Goal: Task Accomplishment & Management: Manage account settings

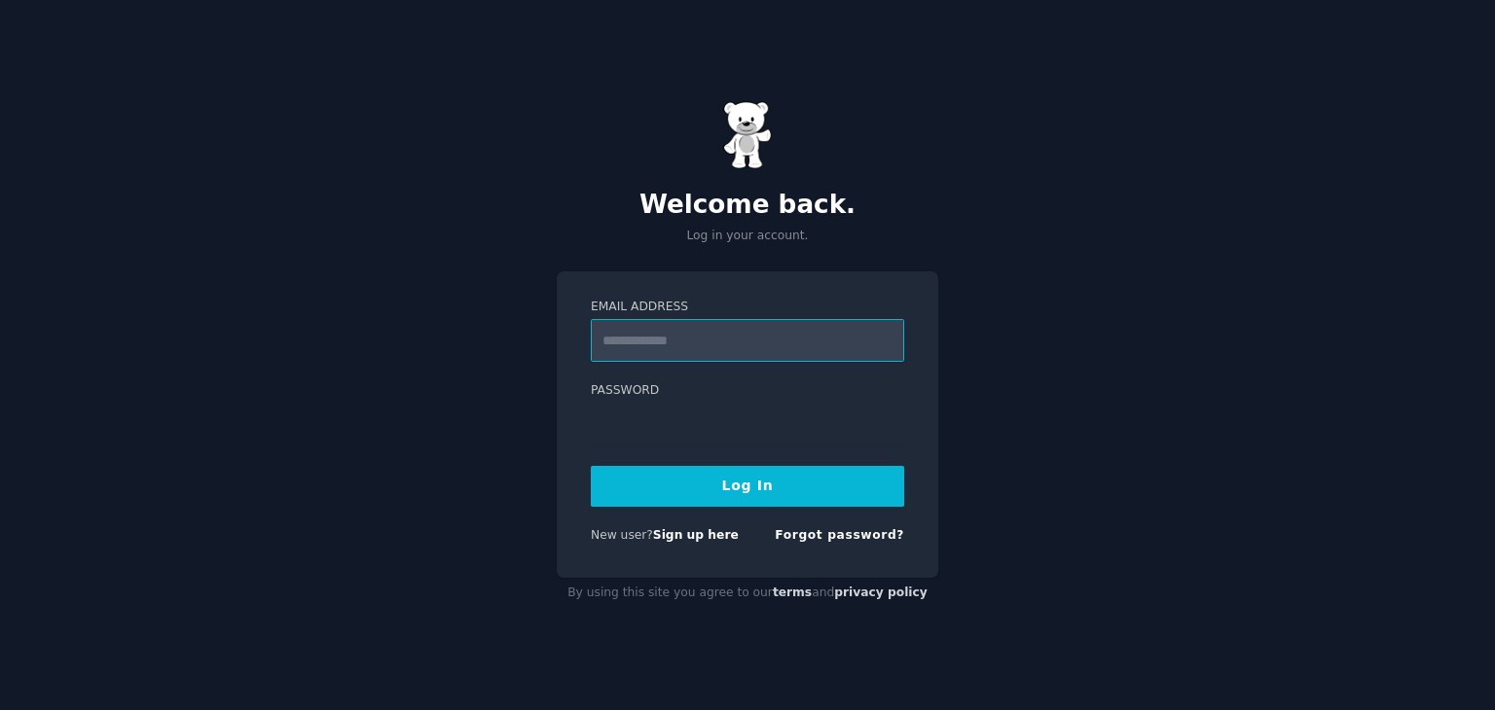
type input "**********"
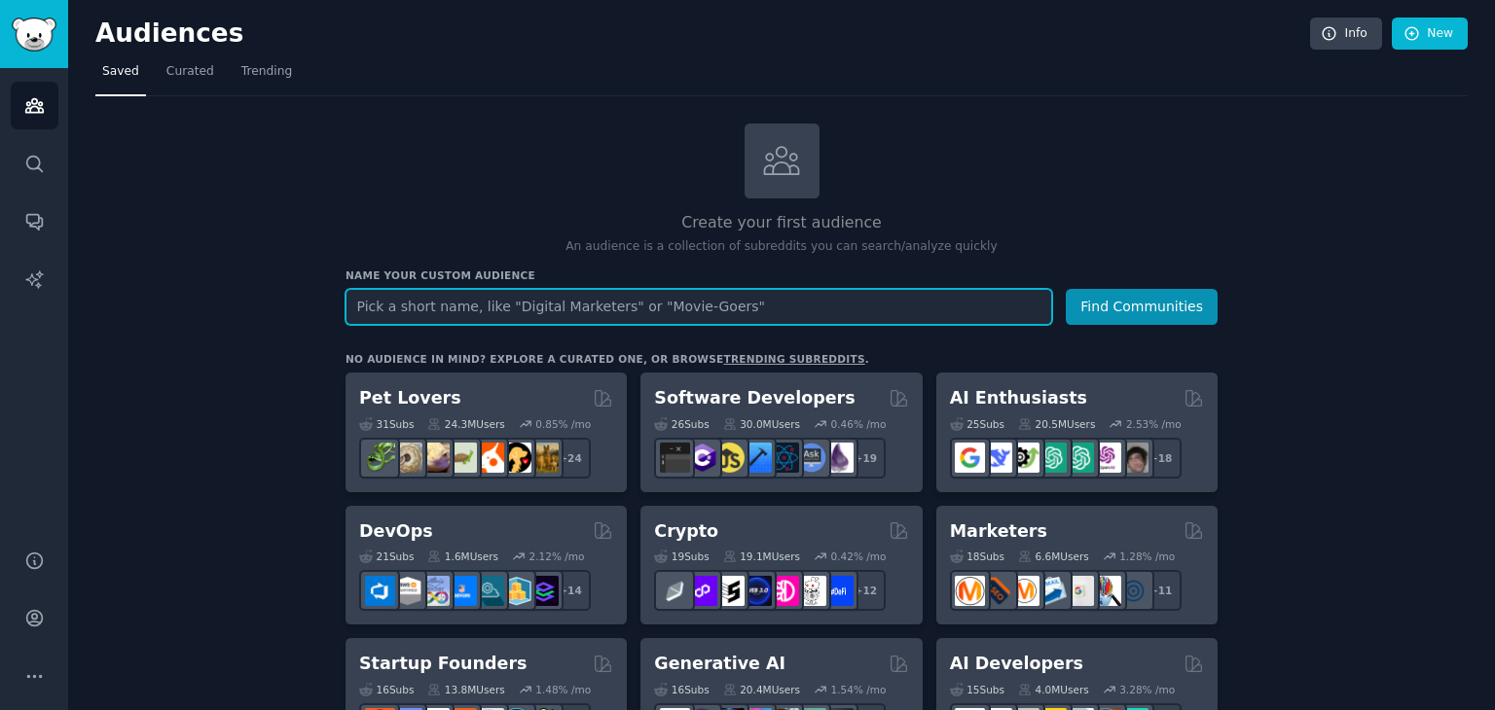
paste input "[DOMAIN_NAME]"
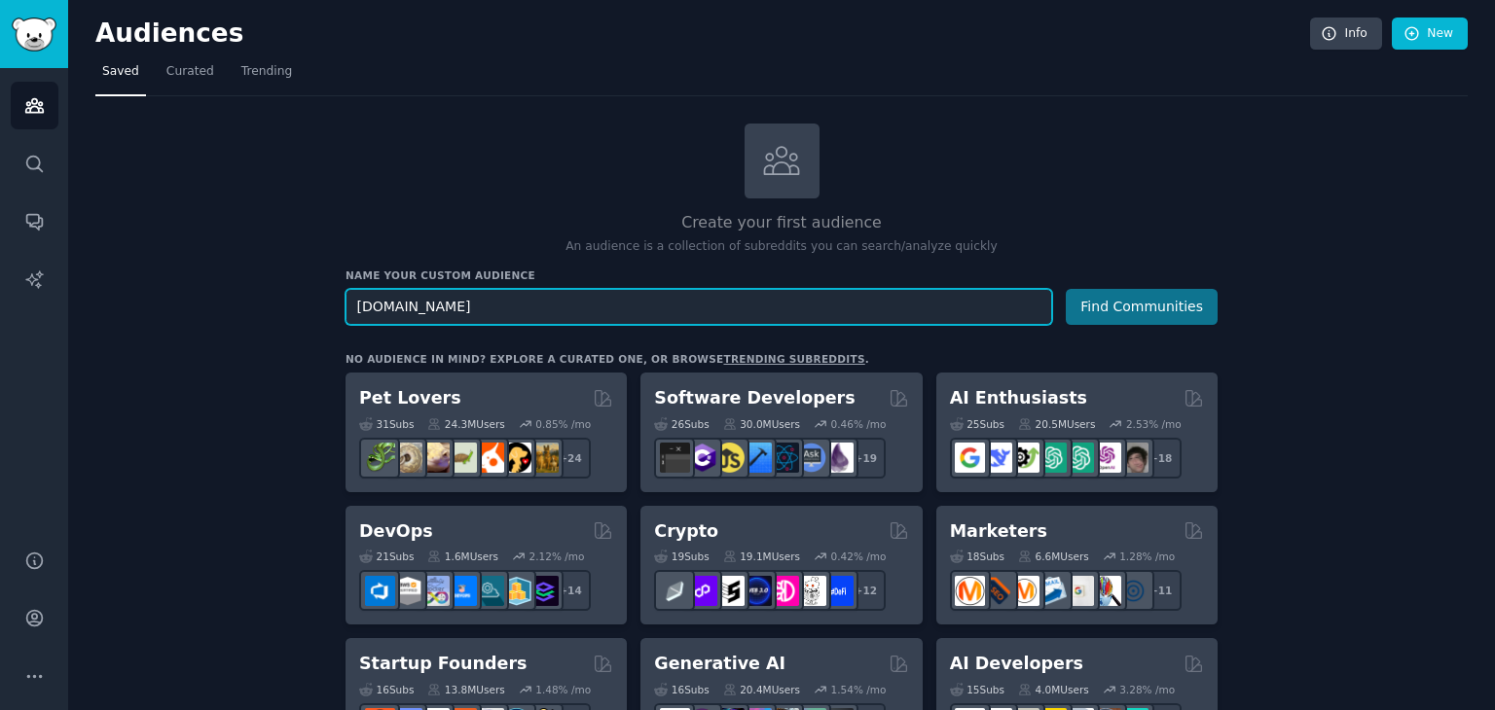
type input "[DOMAIN_NAME]"
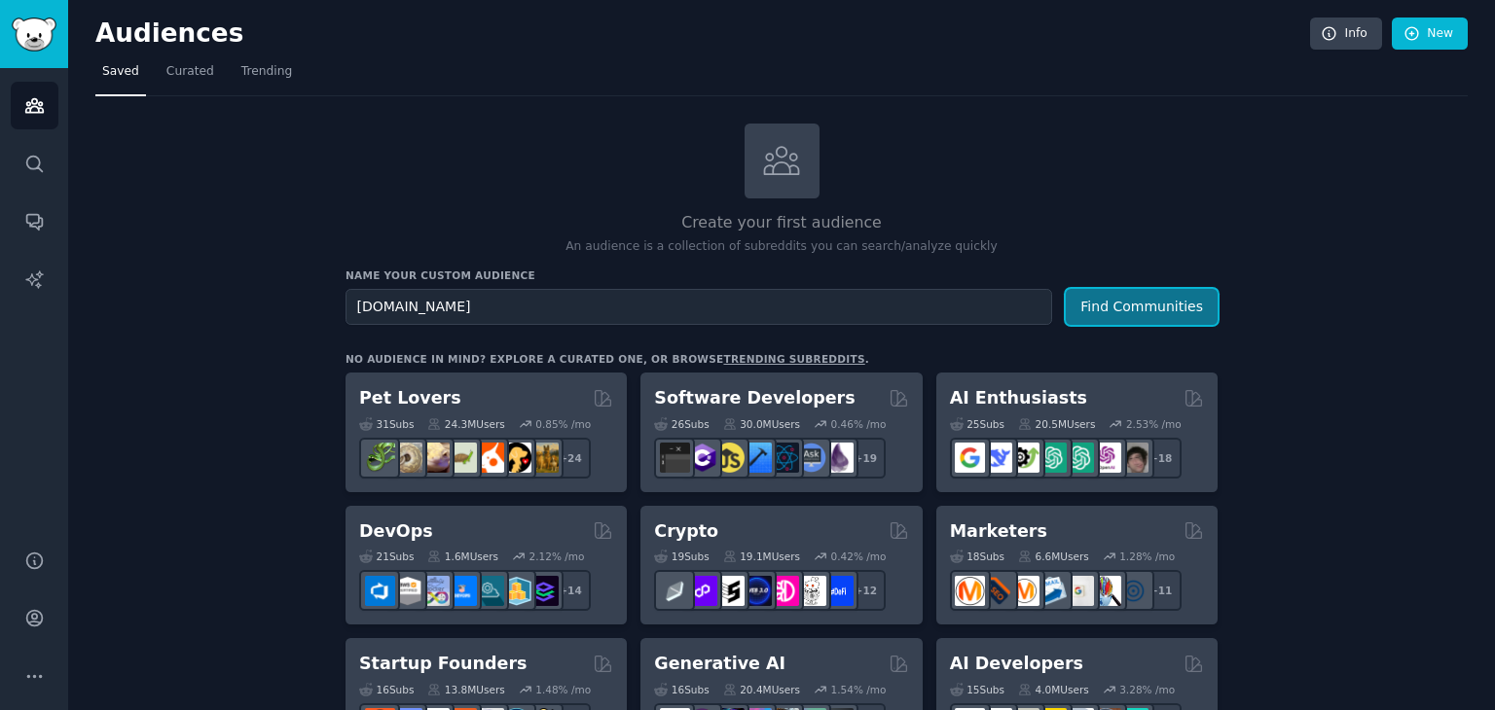
click at [1172, 306] on button "Find Communities" at bounding box center [1141, 307] width 152 height 36
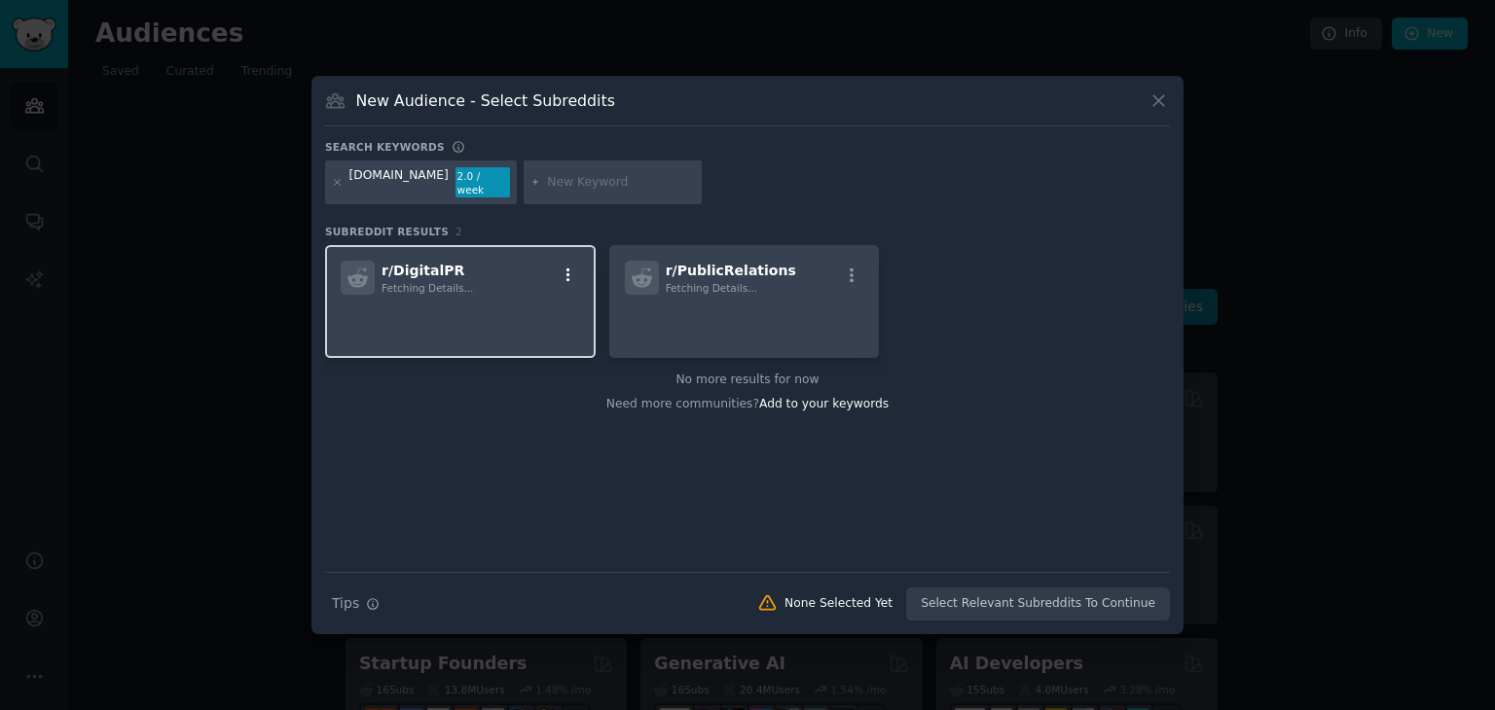
click at [561, 272] on icon "button" at bounding box center [568, 276] width 18 height 18
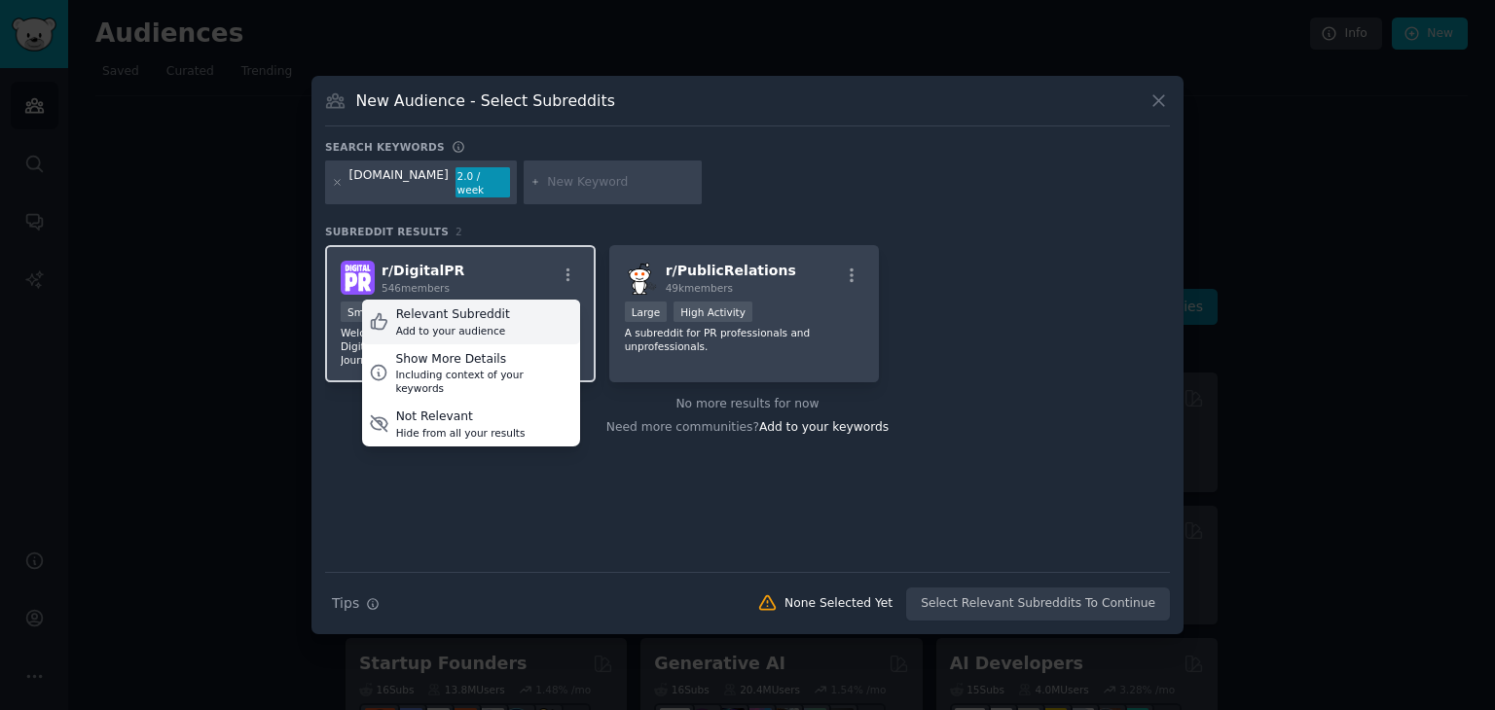
click at [468, 312] on div "Relevant Subreddit" at bounding box center [453, 316] width 114 height 18
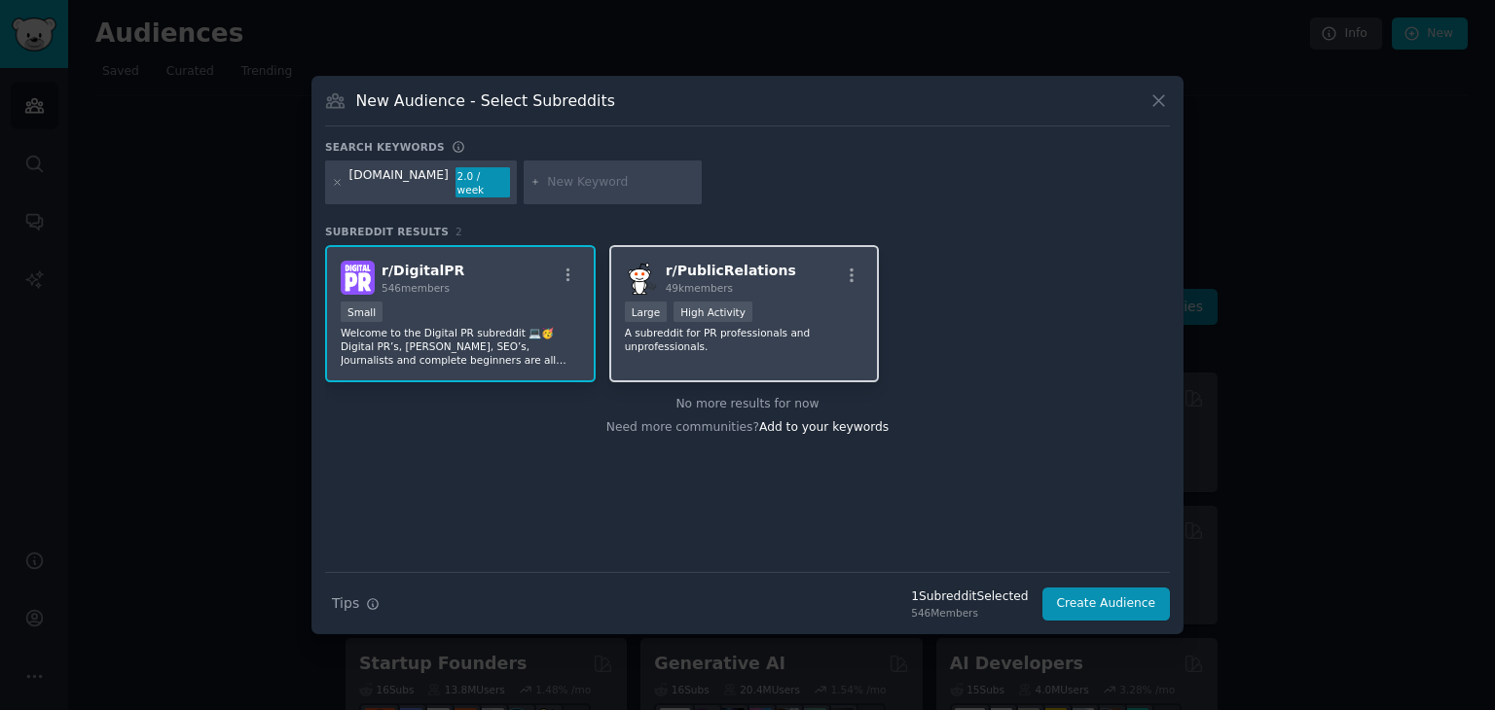
click at [728, 268] on span "r/ PublicRelations" at bounding box center [731, 271] width 130 height 16
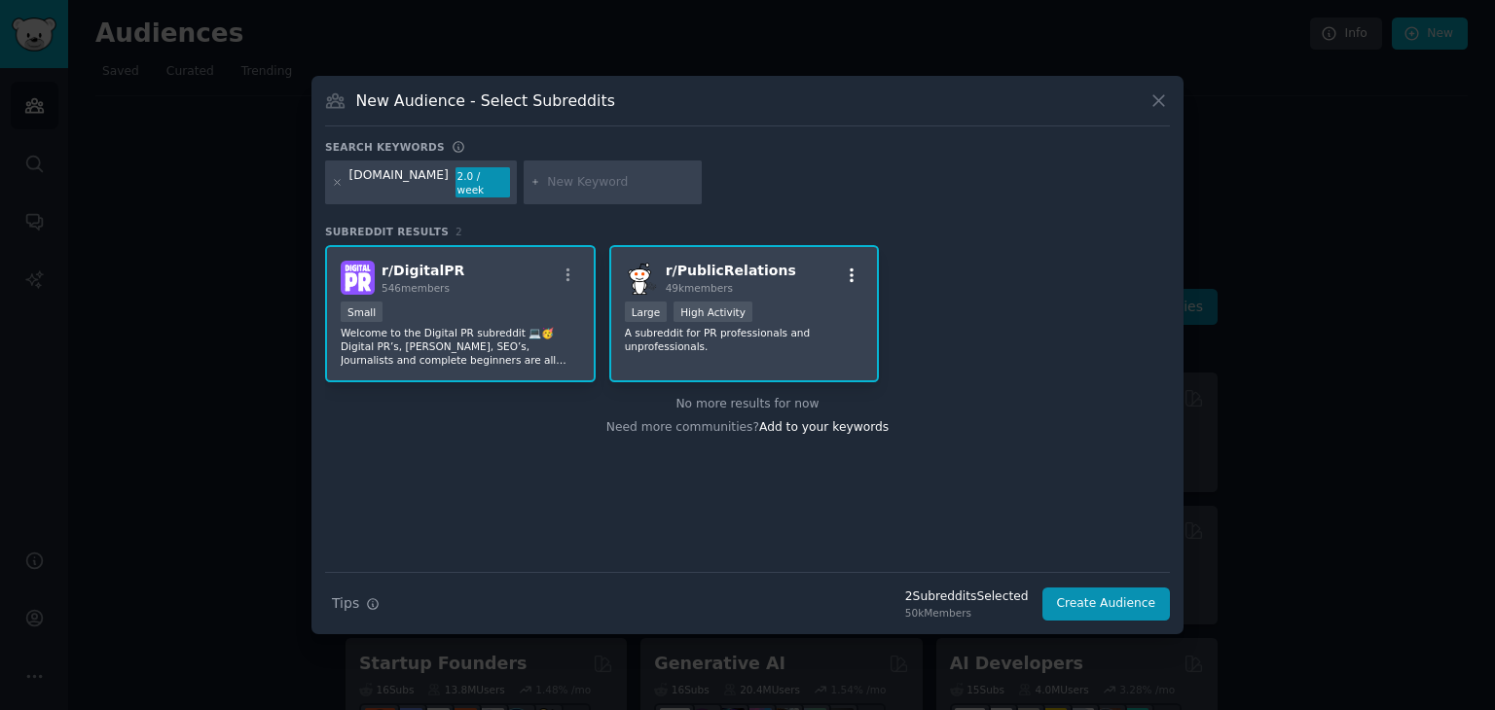
click at [861, 267] on button "button" at bounding box center [852, 276] width 24 height 18
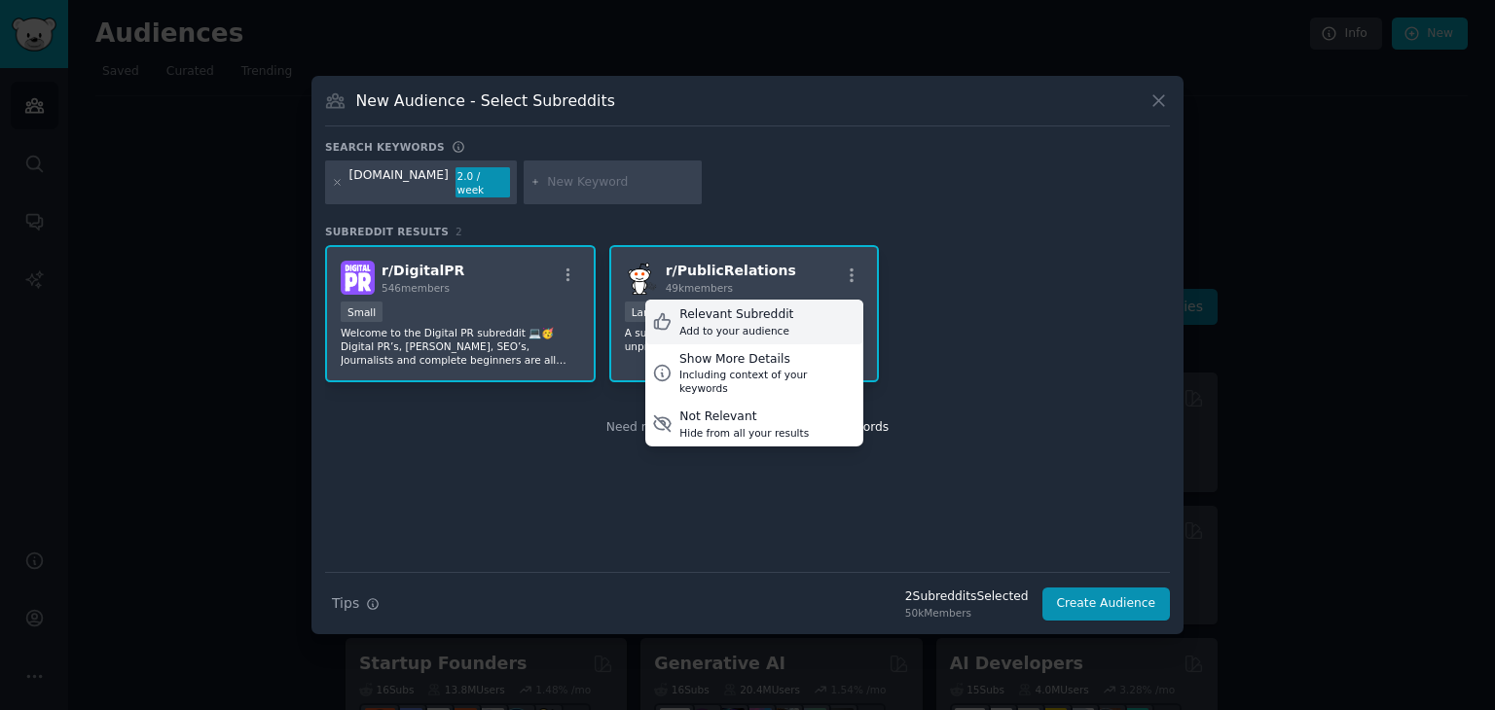
click at [716, 307] on div "Relevant Subreddit" at bounding box center [736, 316] width 114 height 18
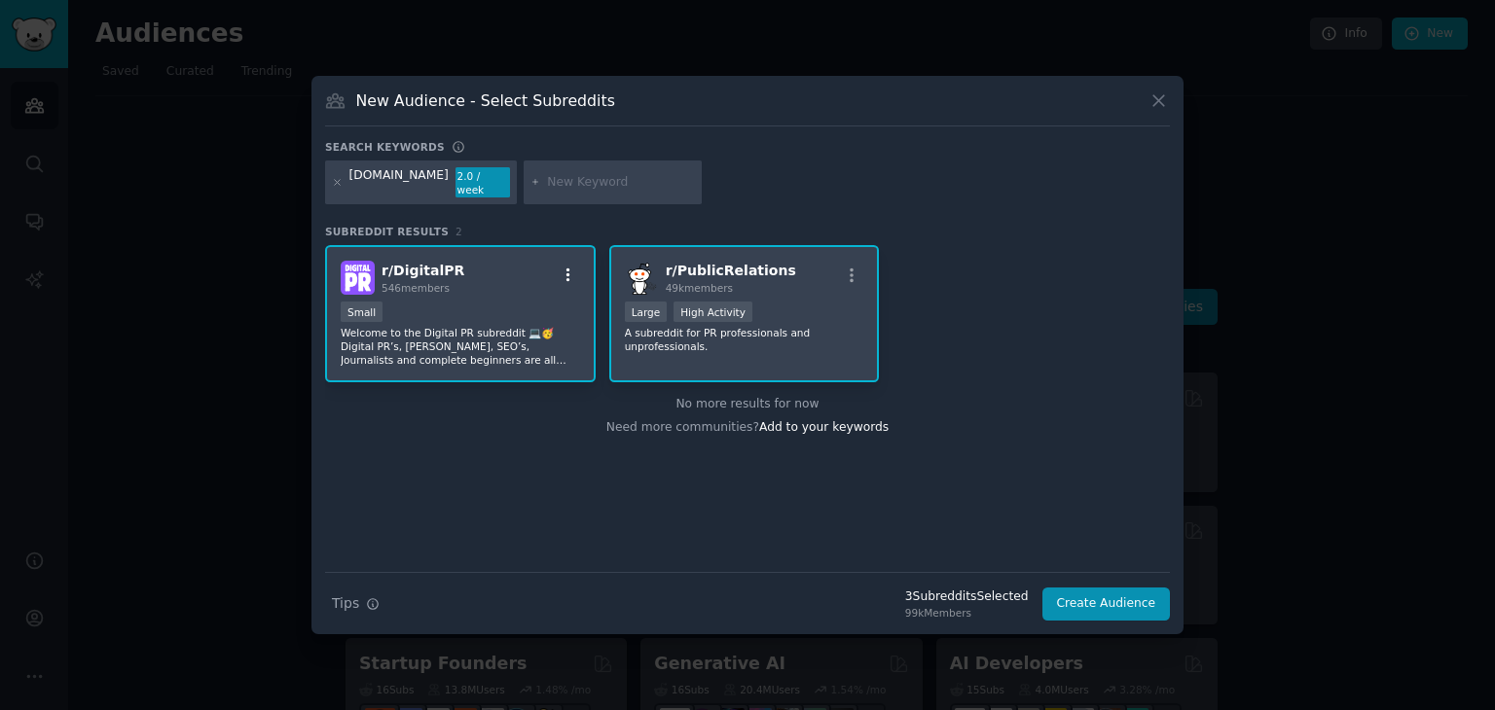
click at [571, 268] on icon "button" at bounding box center [568, 276] width 18 height 18
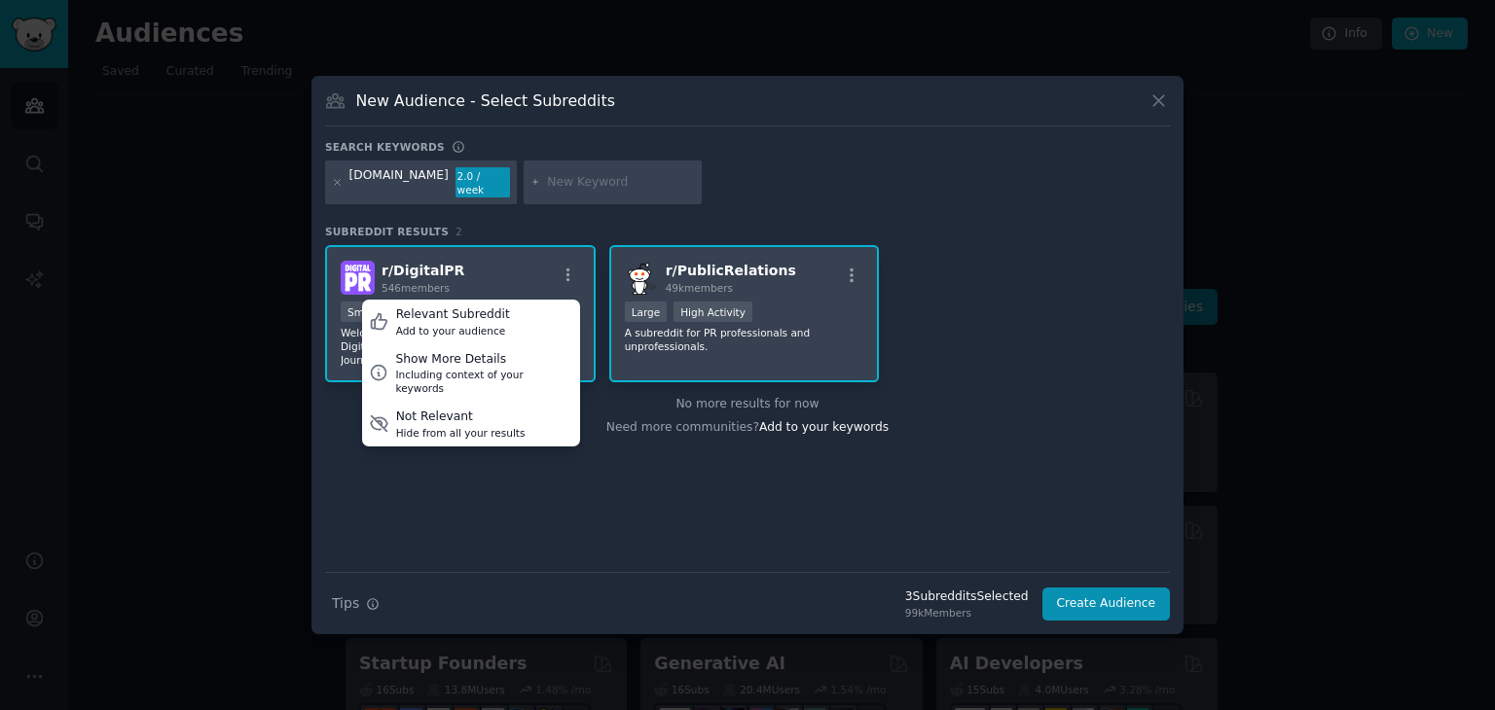
click at [572, 468] on div "r/ DigitalPR 546 members Relevant Subreddit Add to your audience Show More Deta…" at bounding box center [747, 408] width 845 height 327
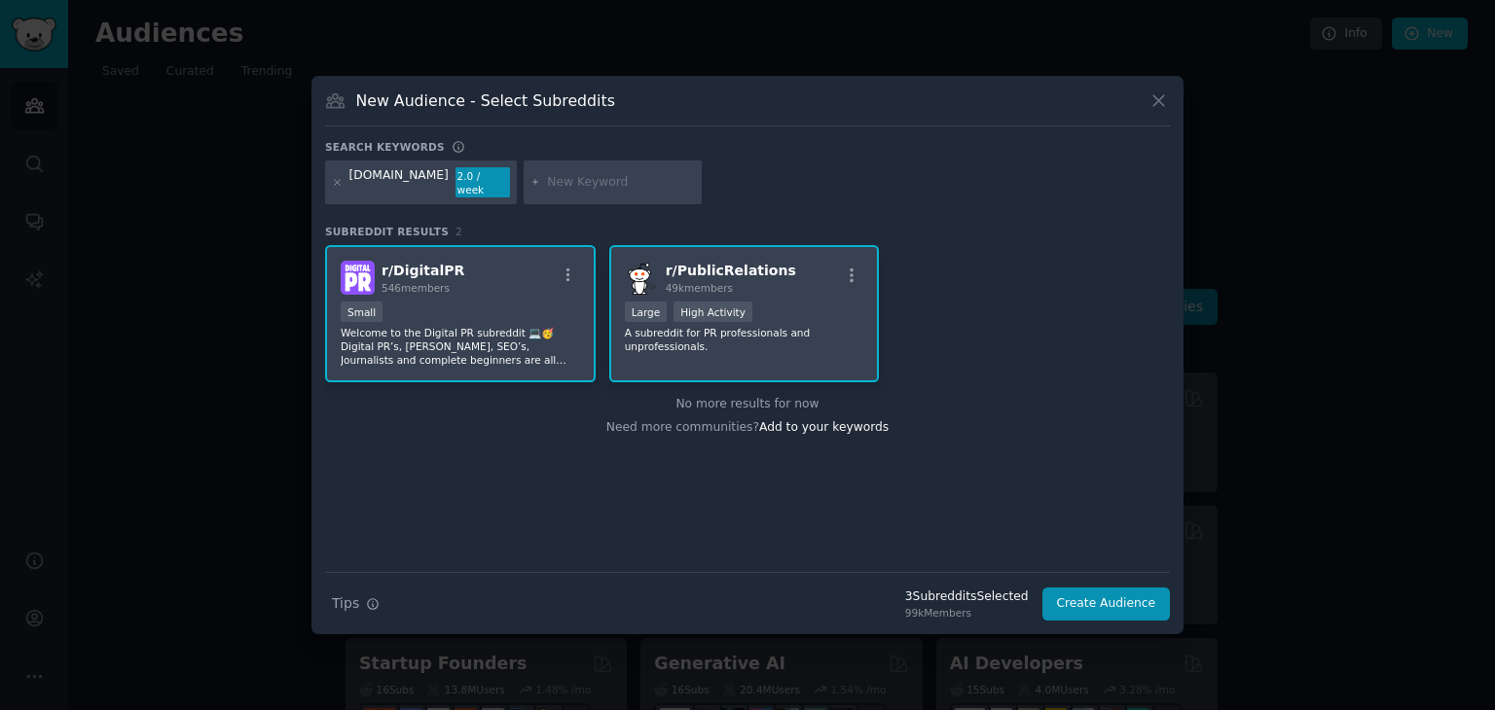
click at [424, 184] on div "[DOMAIN_NAME]" at bounding box center [398, 182] width 99 height 31
click at [563, 192] on div at bounding box center [612, 183] width 179 height 45
click at [569, 185] on input "text" at bounding box center [621, 183] width 148 height 18
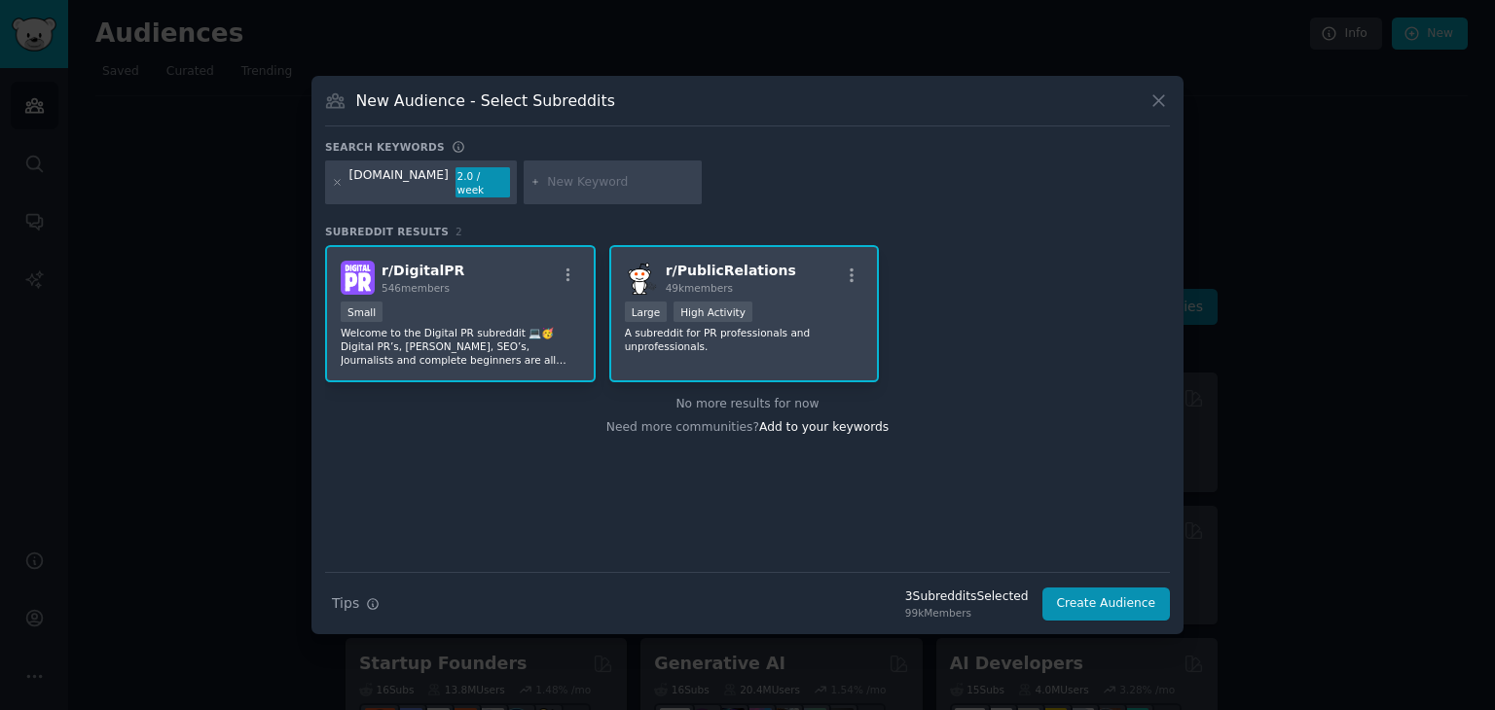
paste input "[DOMAIN_NAME]"
type input "journofinder"
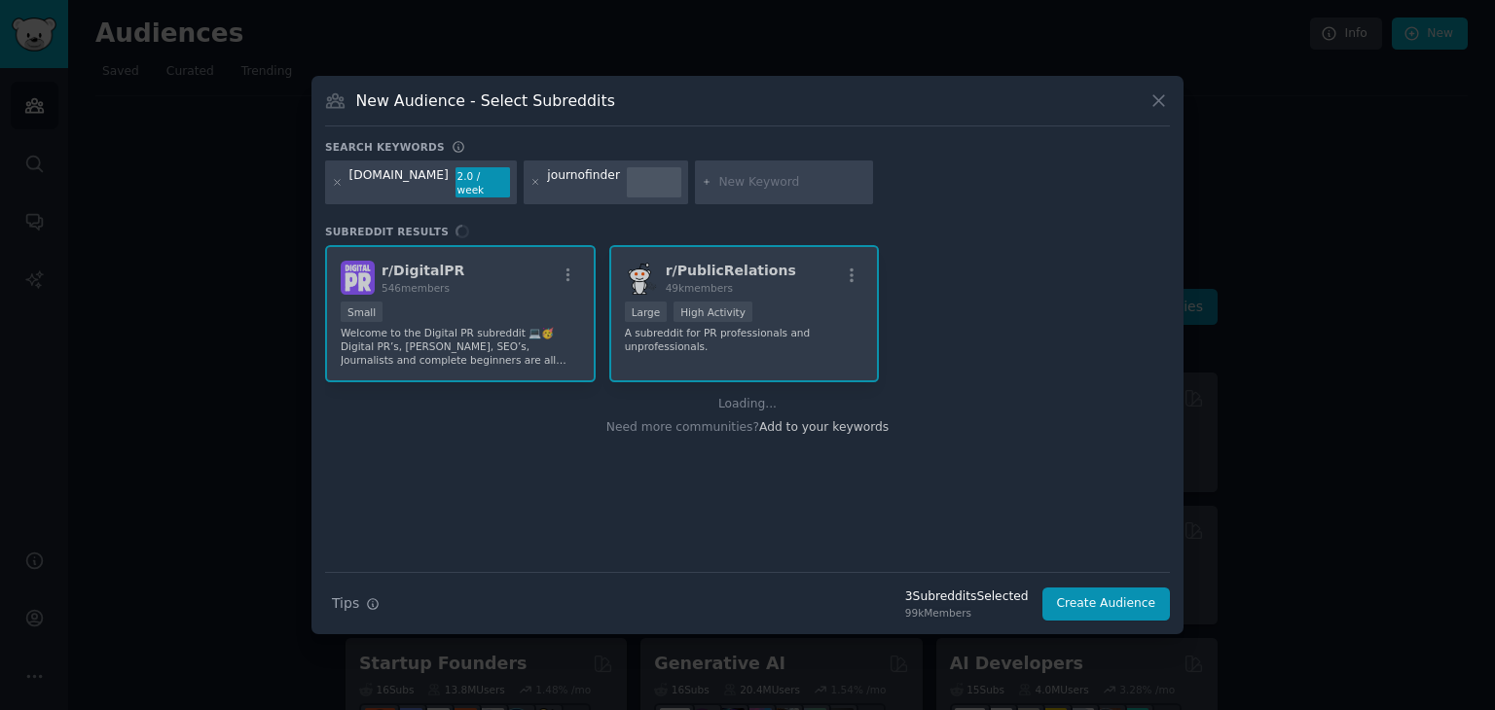
click at [762, 183] on input "text" at bounding box center [792, 183] width 148 height 18
type input "onepitch"
click at [869, 180] on input "text" at bounding box center [943, 183] width 148 height 18
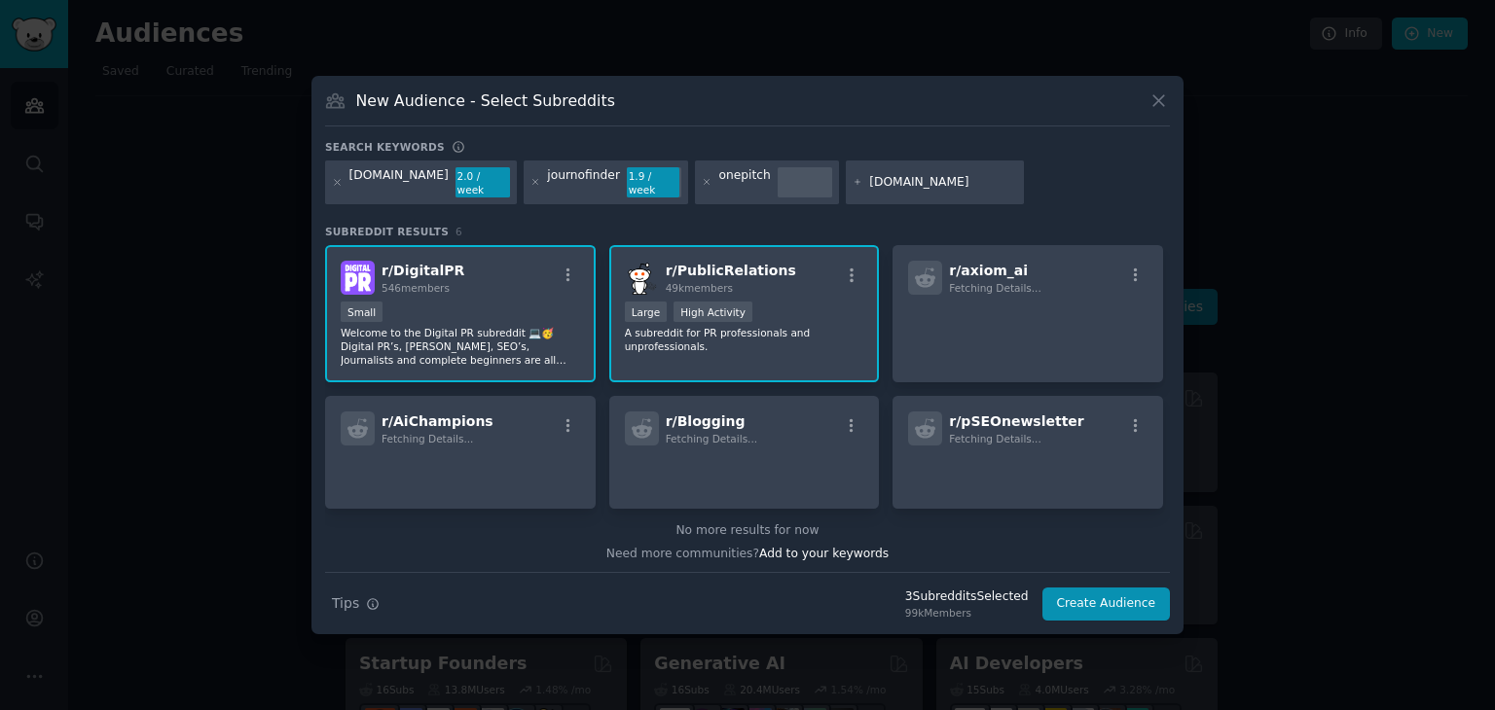
type input "[DOMAIN_NAME]"
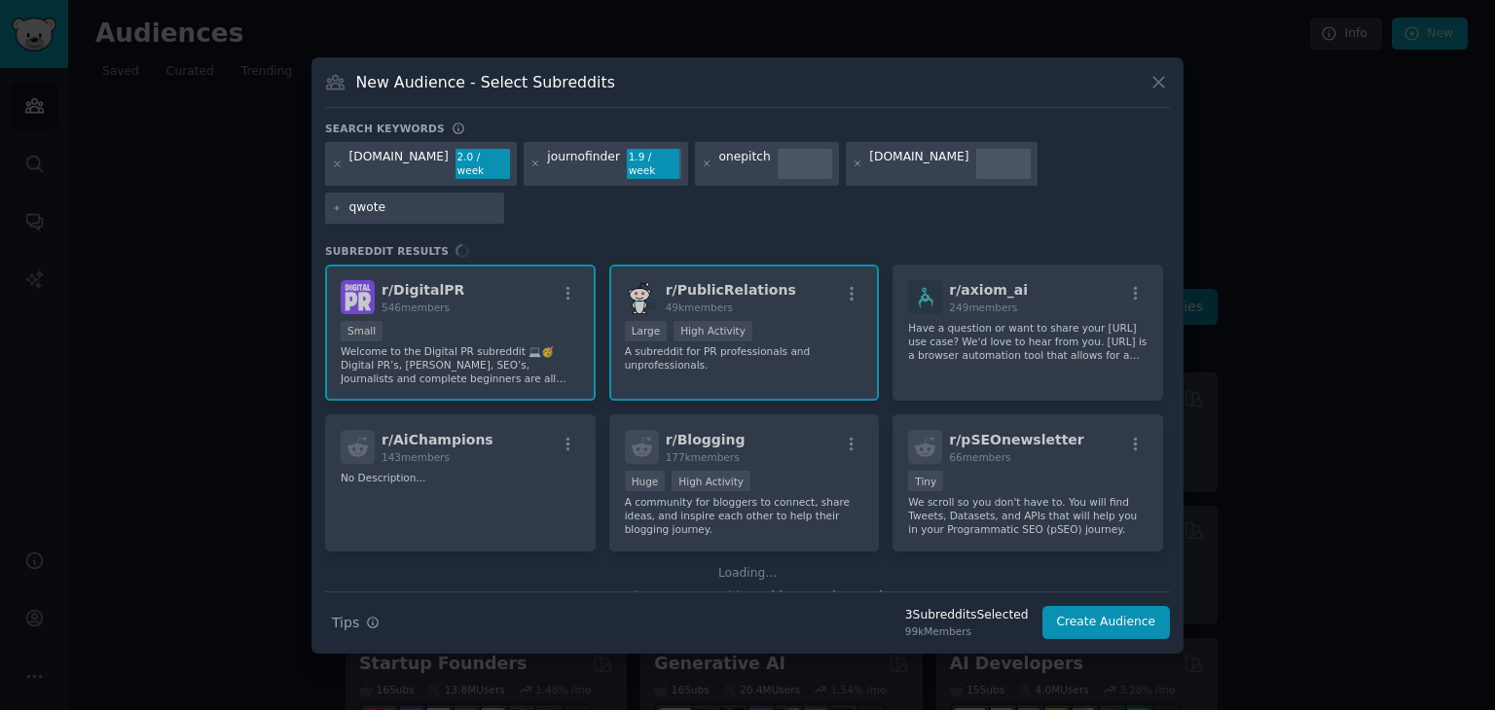
type input "qwoted"
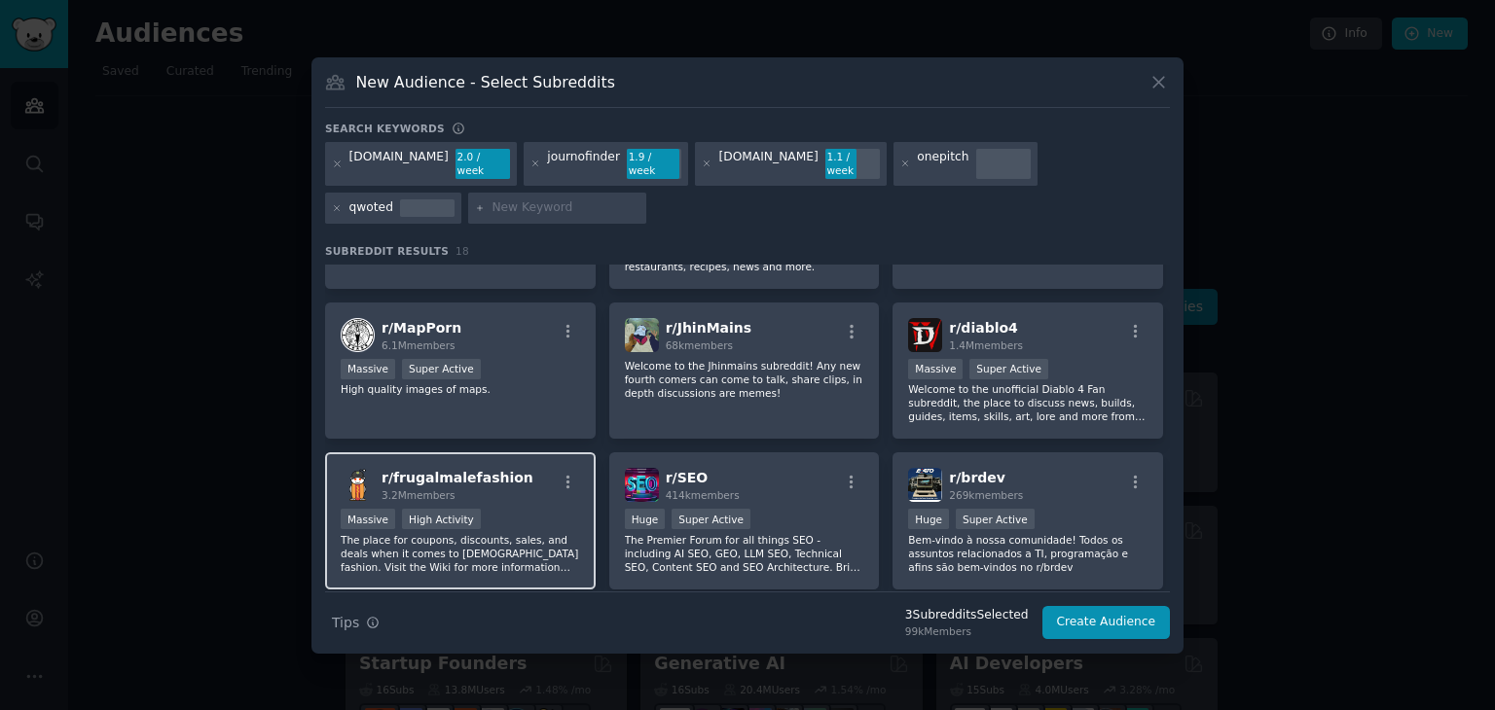
scroll to position [584, 0]
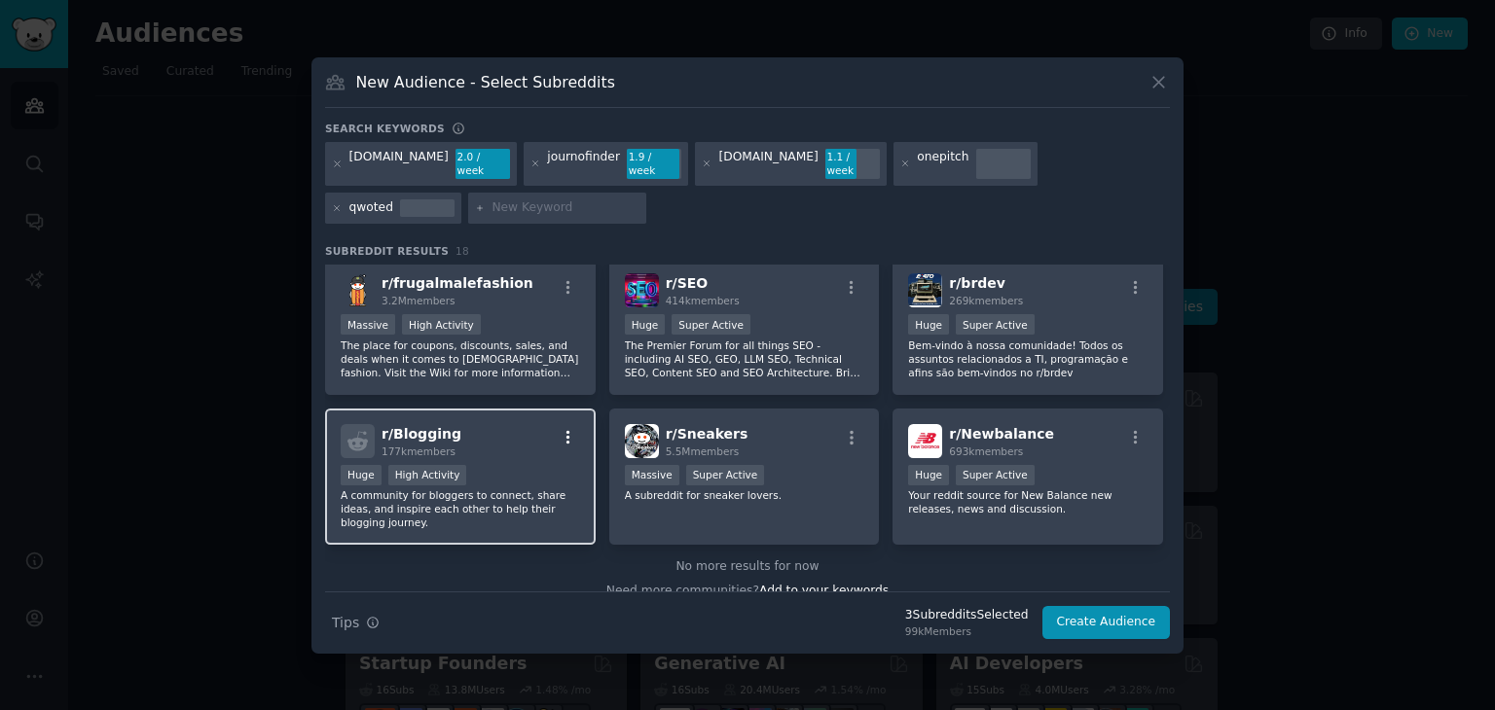
click at [564, 429] on icon "button" at bounding box center [568, 438] width 18 height 18
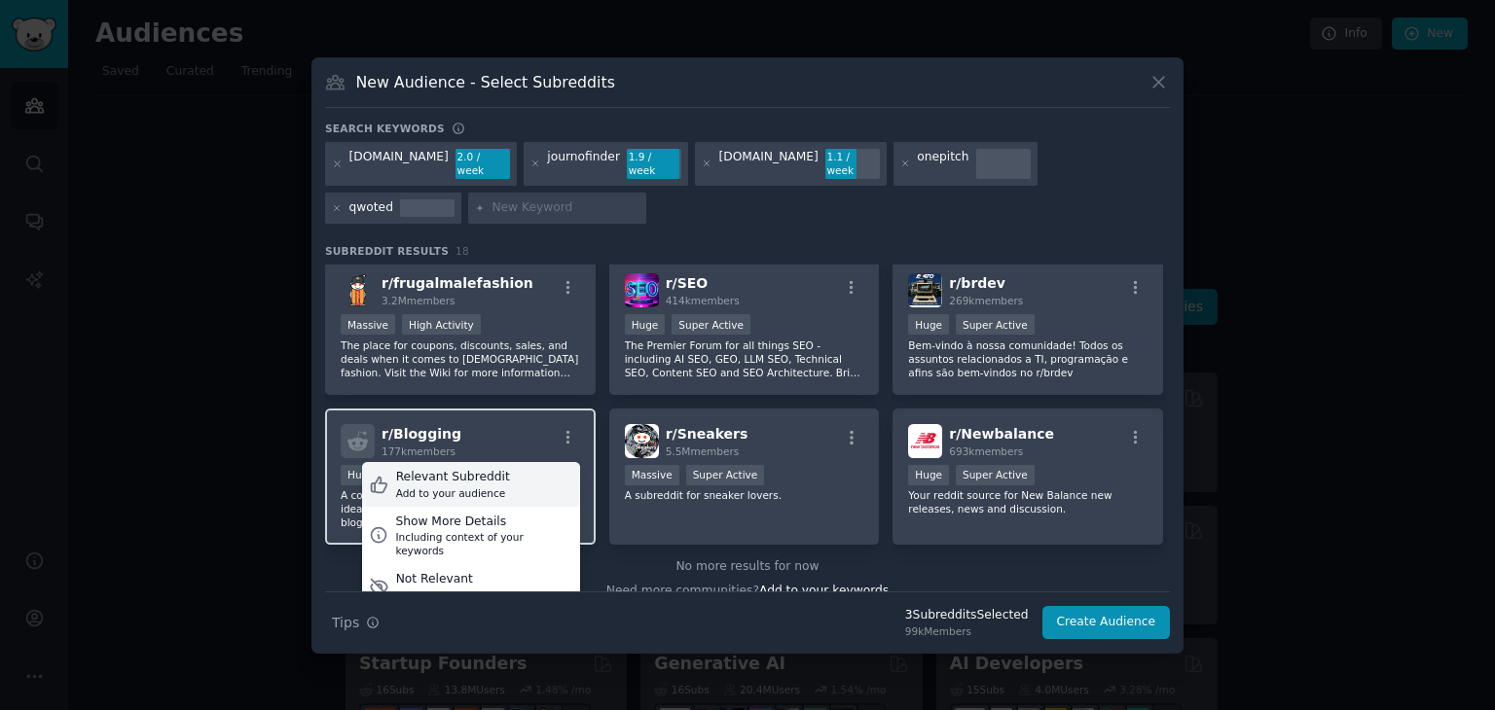
click at [504, 471] on div "Relevant Subreddit Add to your audience" at bounding box center [471, 484] width 218 height 45
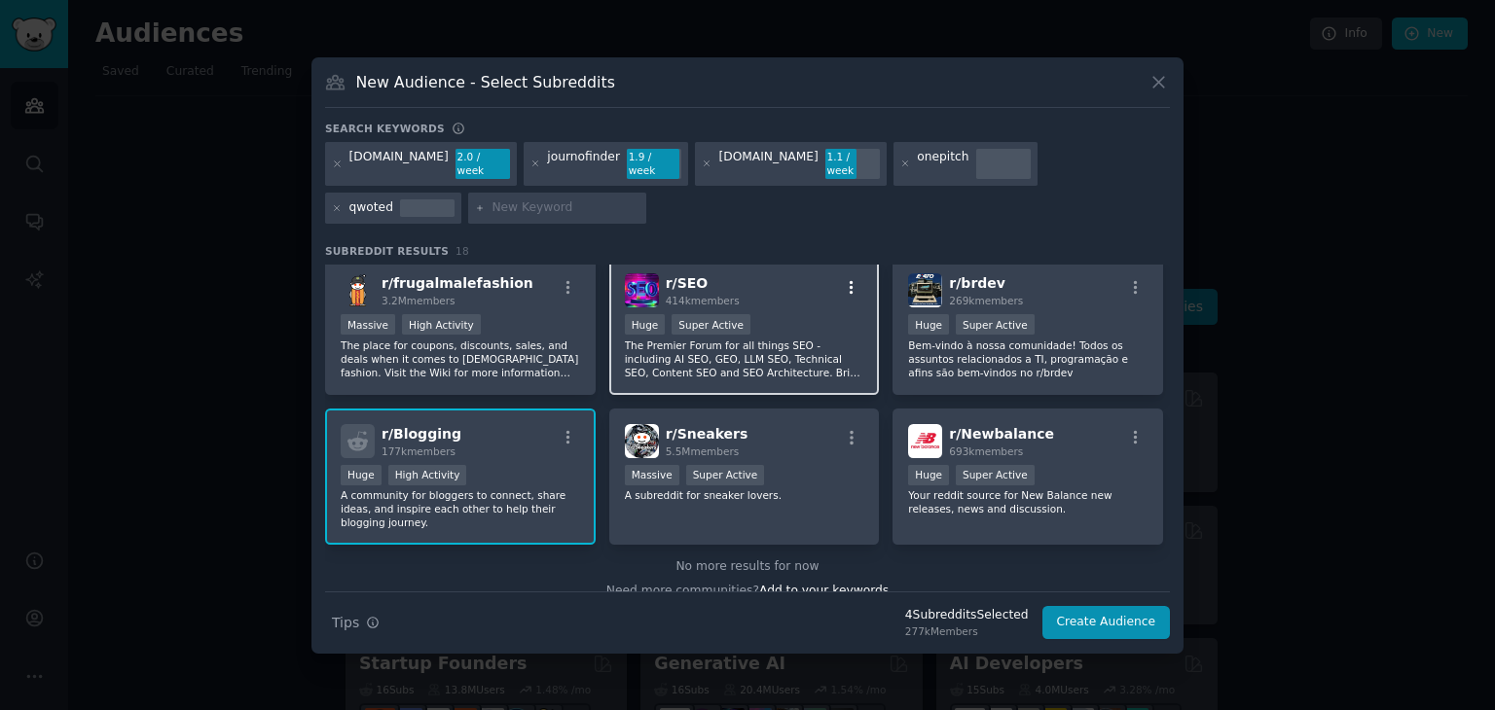
click at [843, 279] on icon "button" at bounding box center [852, 288] width 18 height 18
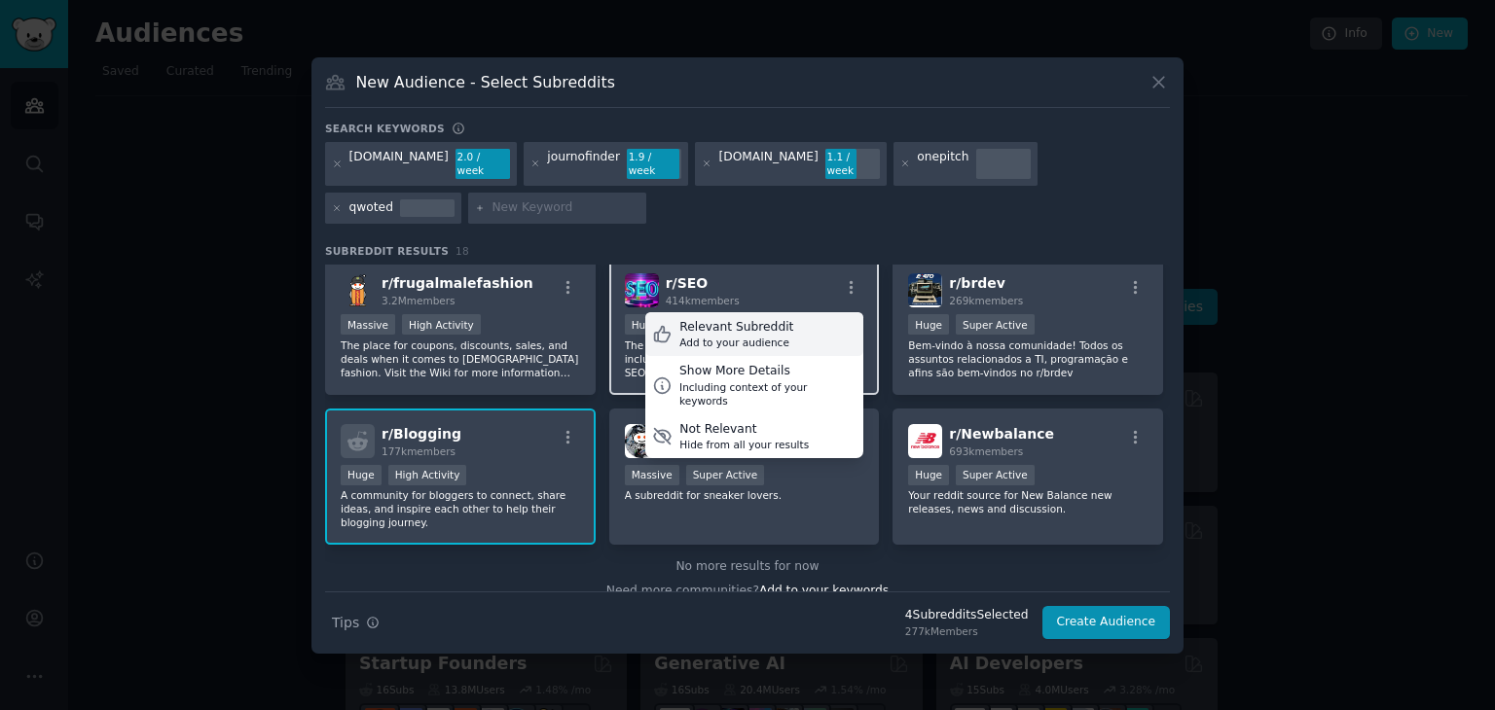
click at [792, 325] on div "Relevant Subreddit Add to your audience" at bounding box center [754, 334] width 218 height 45
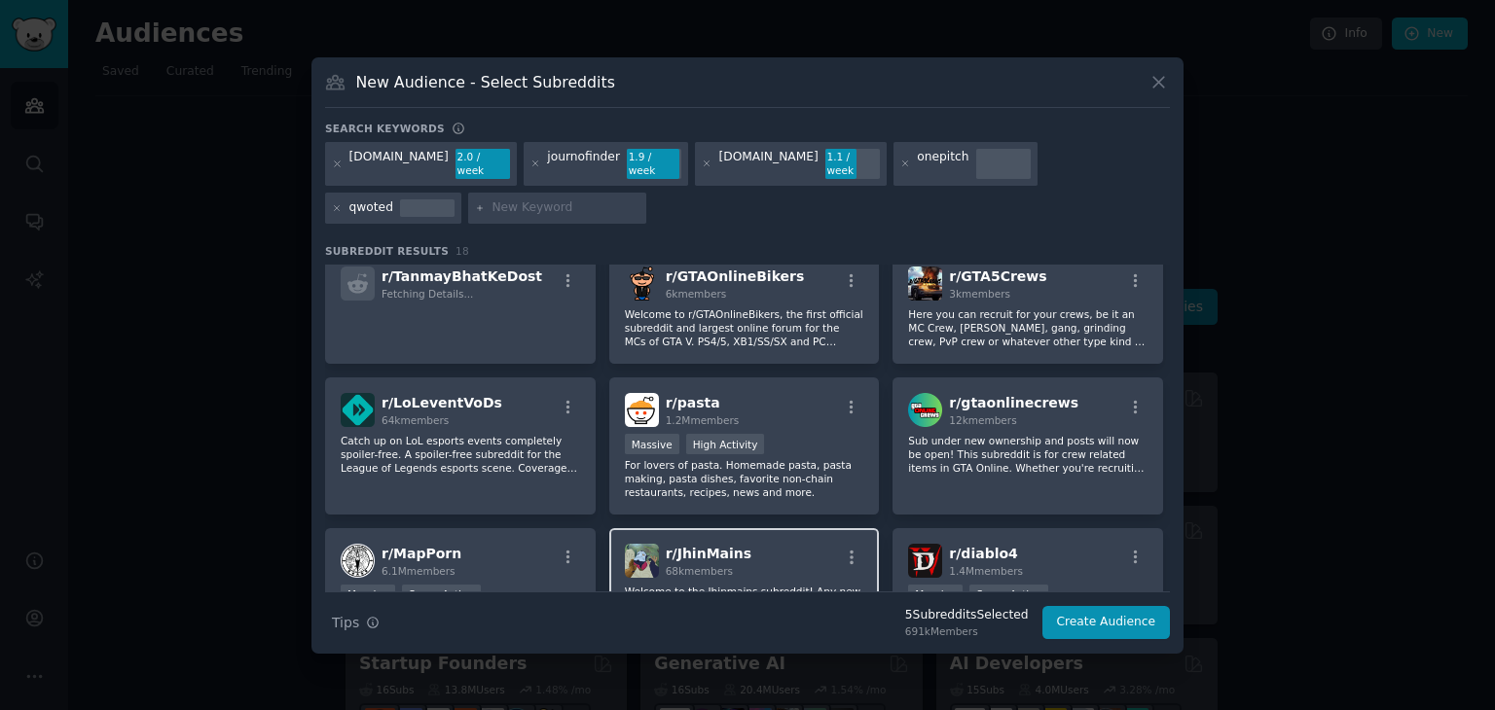
scroll to position [0, 0]
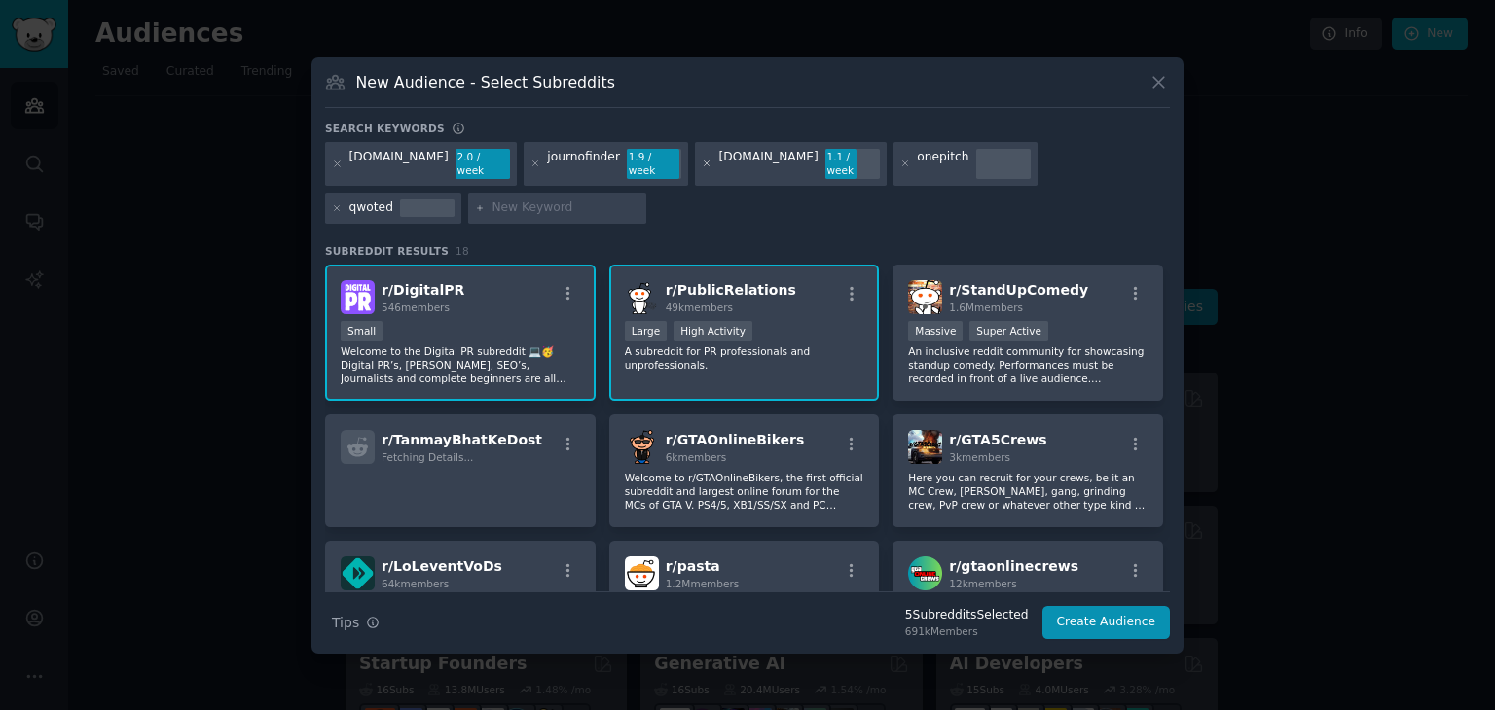
click at [704, 162] on icon at bounding box center [706, 164] width 5 height 5
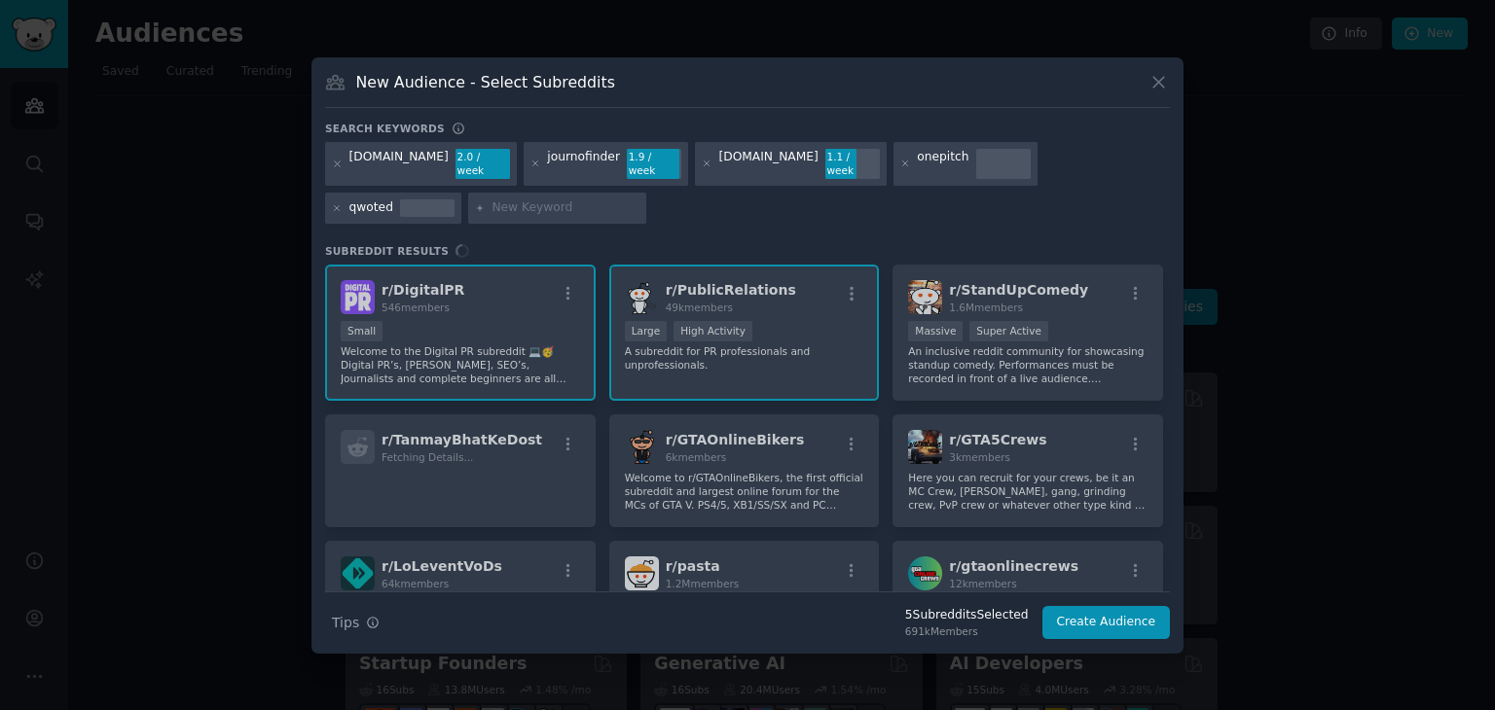
click at [512, 162] on div "[DOMAIN_NAME] 2.0 / week journofinder 1.9 / week [DOMAIN_NAME] 1.1 / week onepi…" at bounding box center [747, 186] width 845 height 89
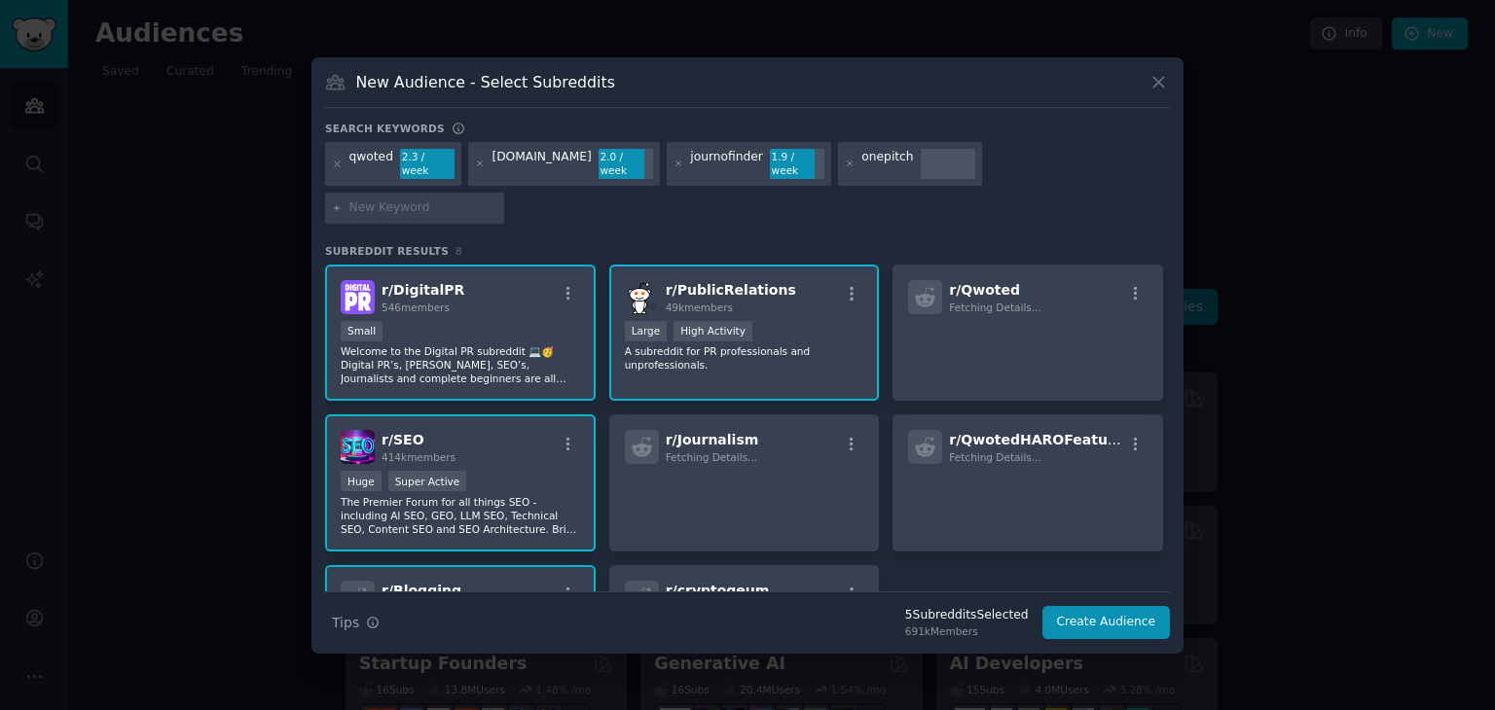
click at [525, 142] on div "Search keywords" at bounding box center [747, 132] width 845 height 20
click at [475, 169] on icon at bounding box center [480, 164] width 11 height 11
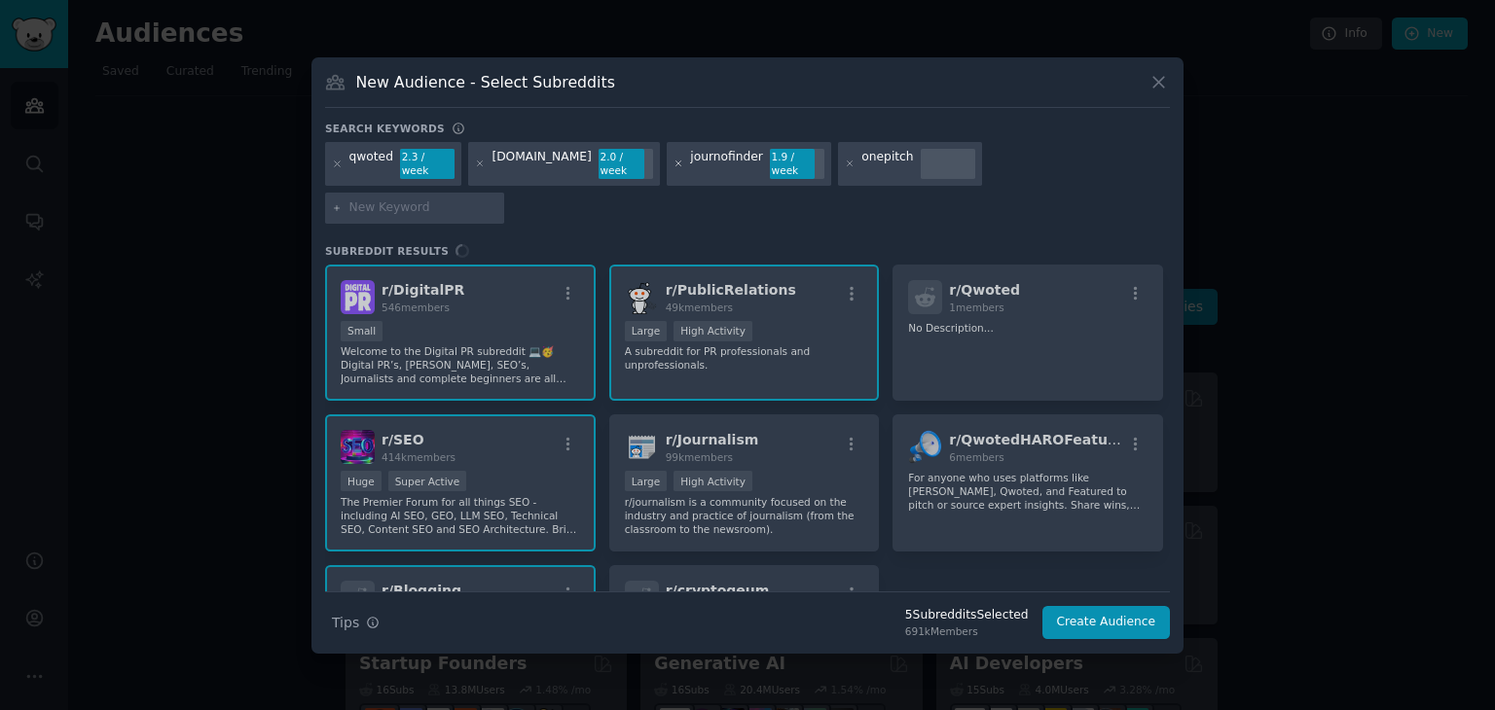
click at [675, 166] on icon at bounding box center [677, 164] width 5 height 5
click at [847, 166] on icon at bounding box center [849, 164] width 5 height 5
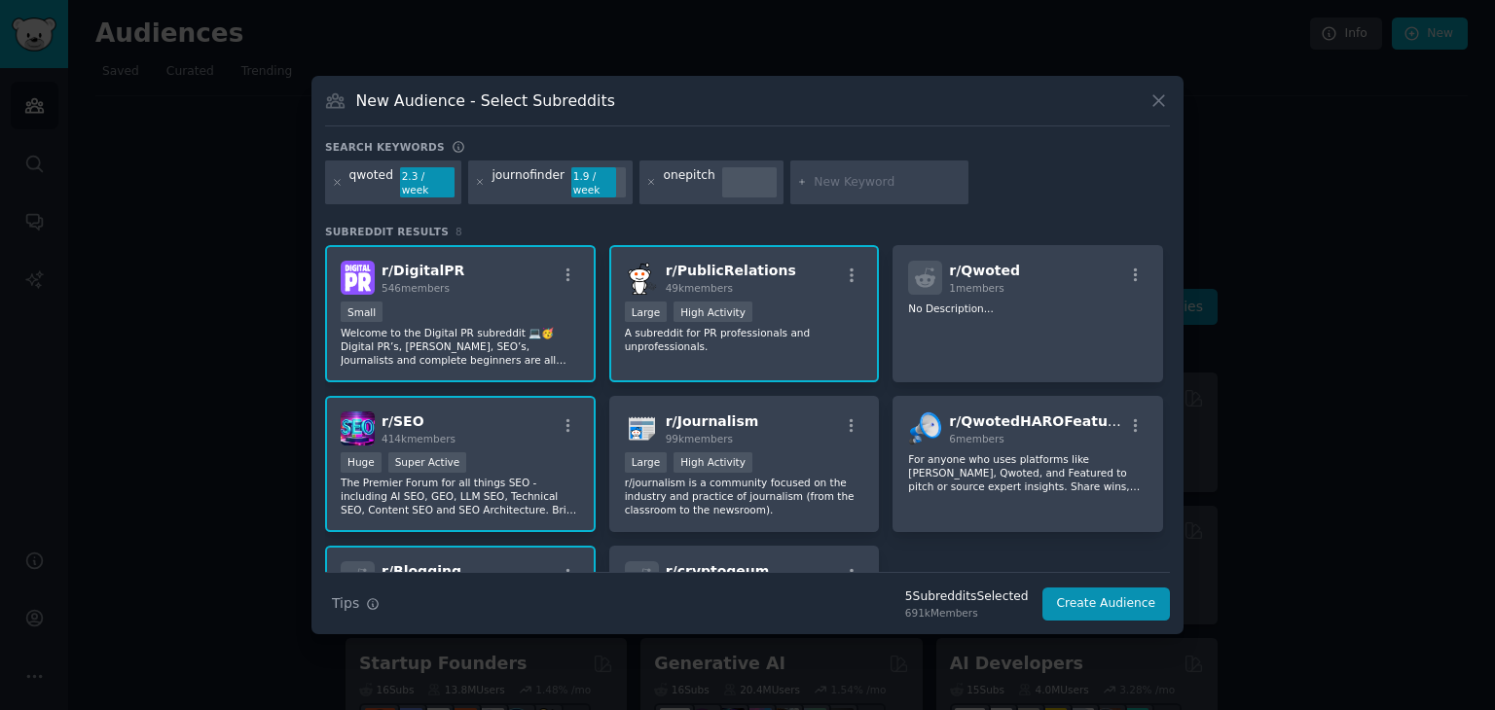
click at [813, 183] on input "text" at bounding box center [887, 183] width 148 height 18
click at [649, 183] on icon at bounding box center [651, 182] width 5 height 5
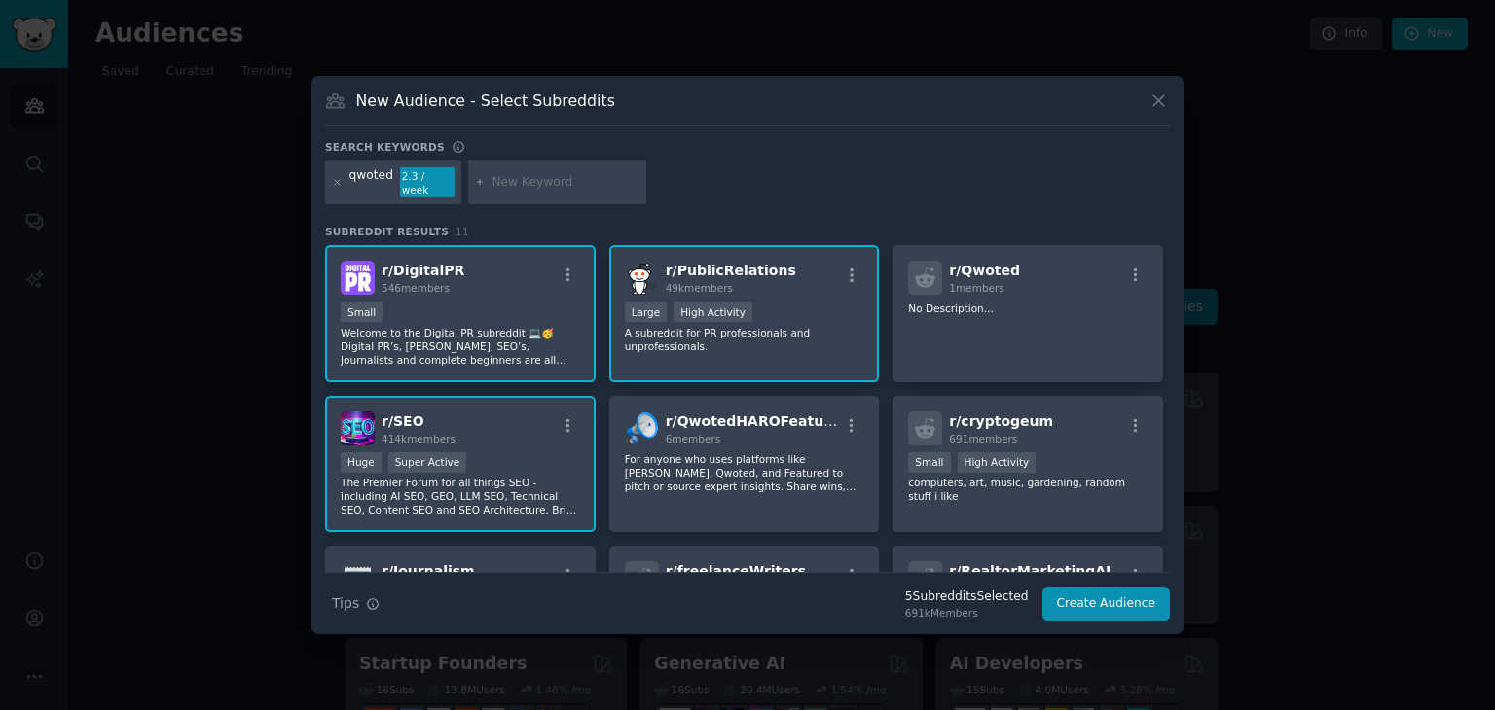
click at [533, 186] on input "text" at bounding box center [565, 183] width 148 height 18
paste input "[DOMAIN_NAME]"
type input "[DOMAIN_NAME]"
type input "[PERSON_NAME]"
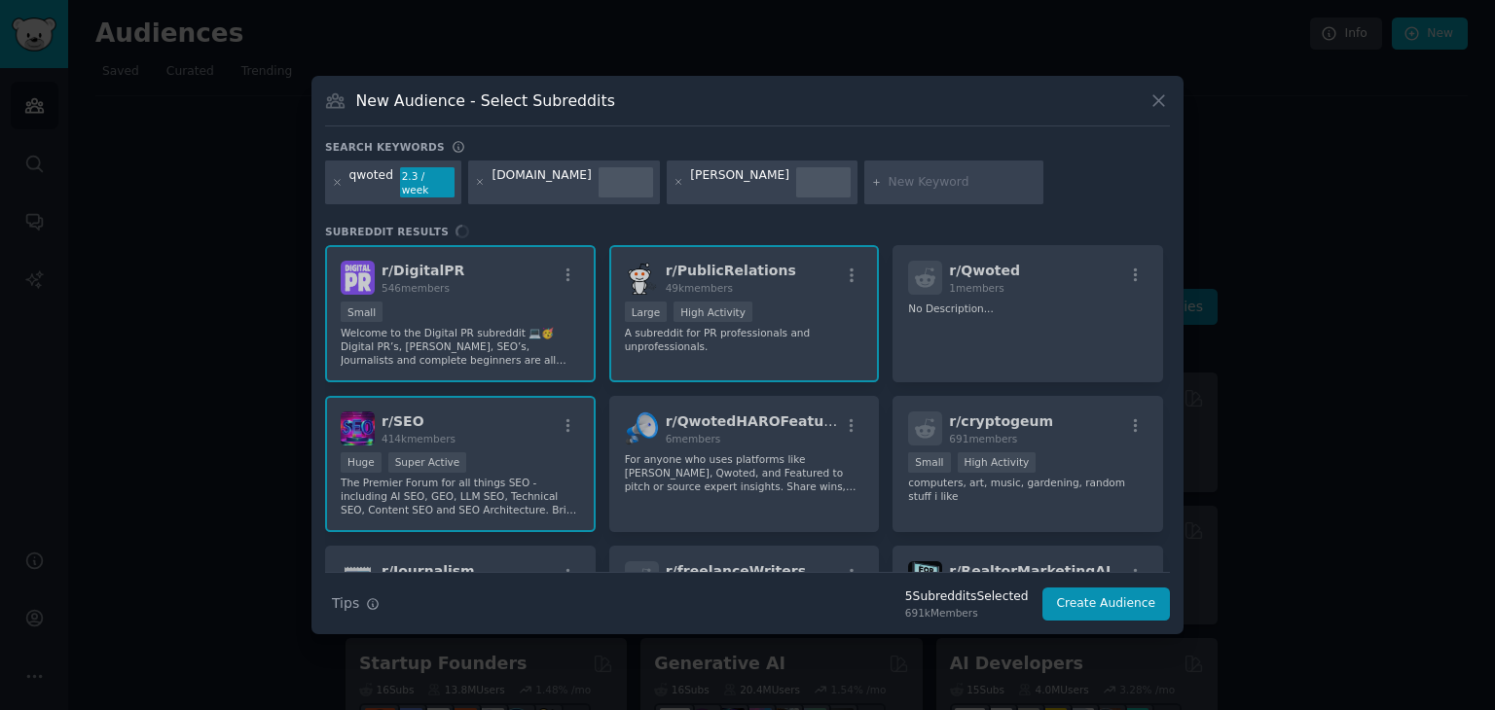
click at [888, 182] on input "text" at bounding box center [962, 183] width 148 height 18
click at [334, 180] on icon at bounding box center [337, 182] width 11 height 11
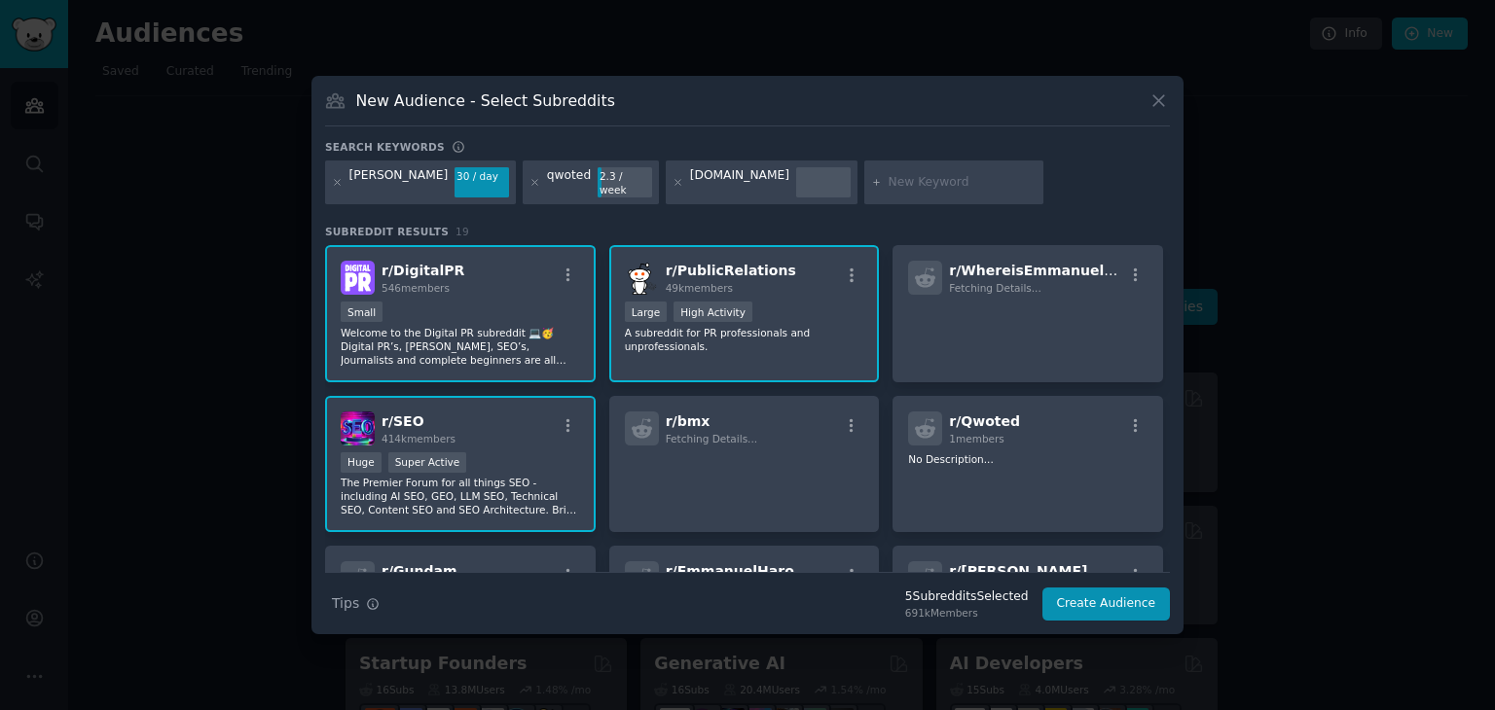
click at [888, 180] on input "text" at bounding box center [962, 183] width 148 height 18
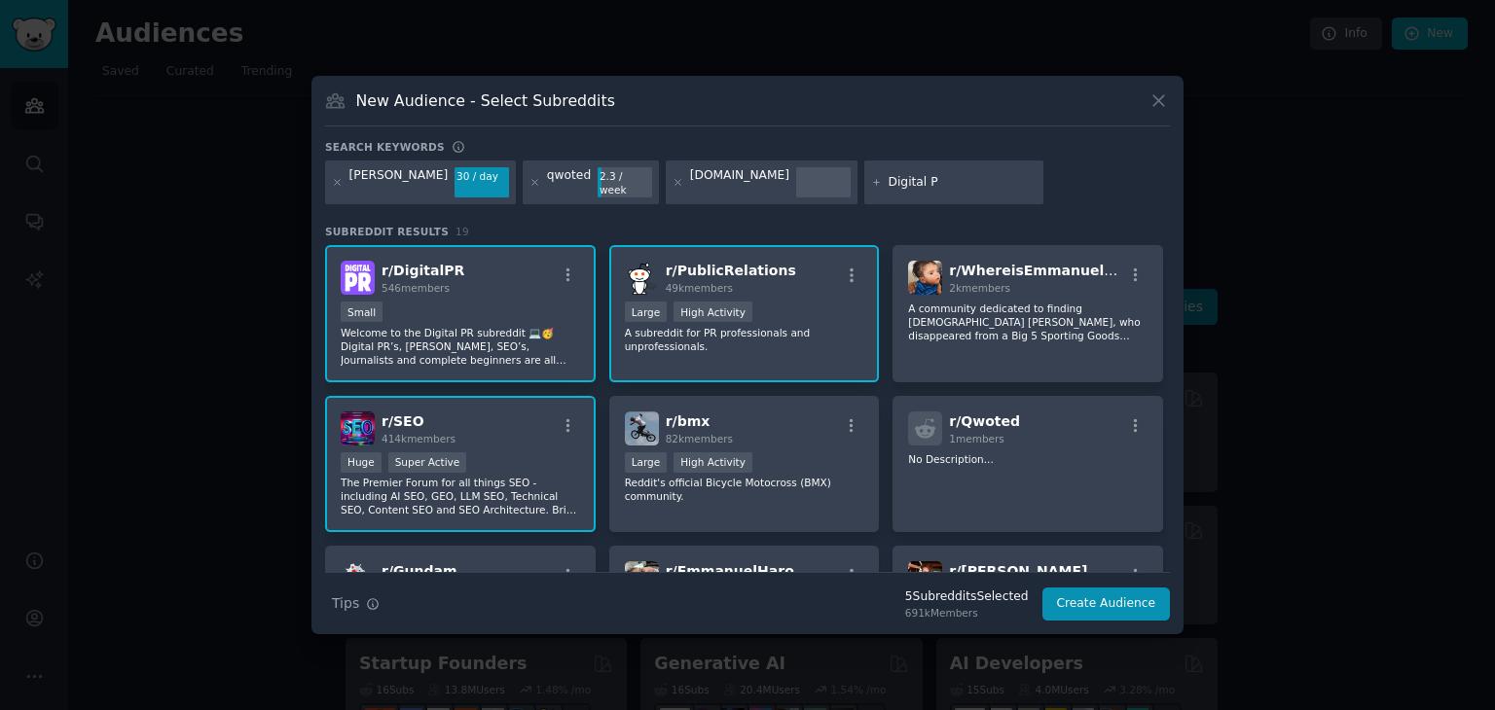
type input "Digital PR"
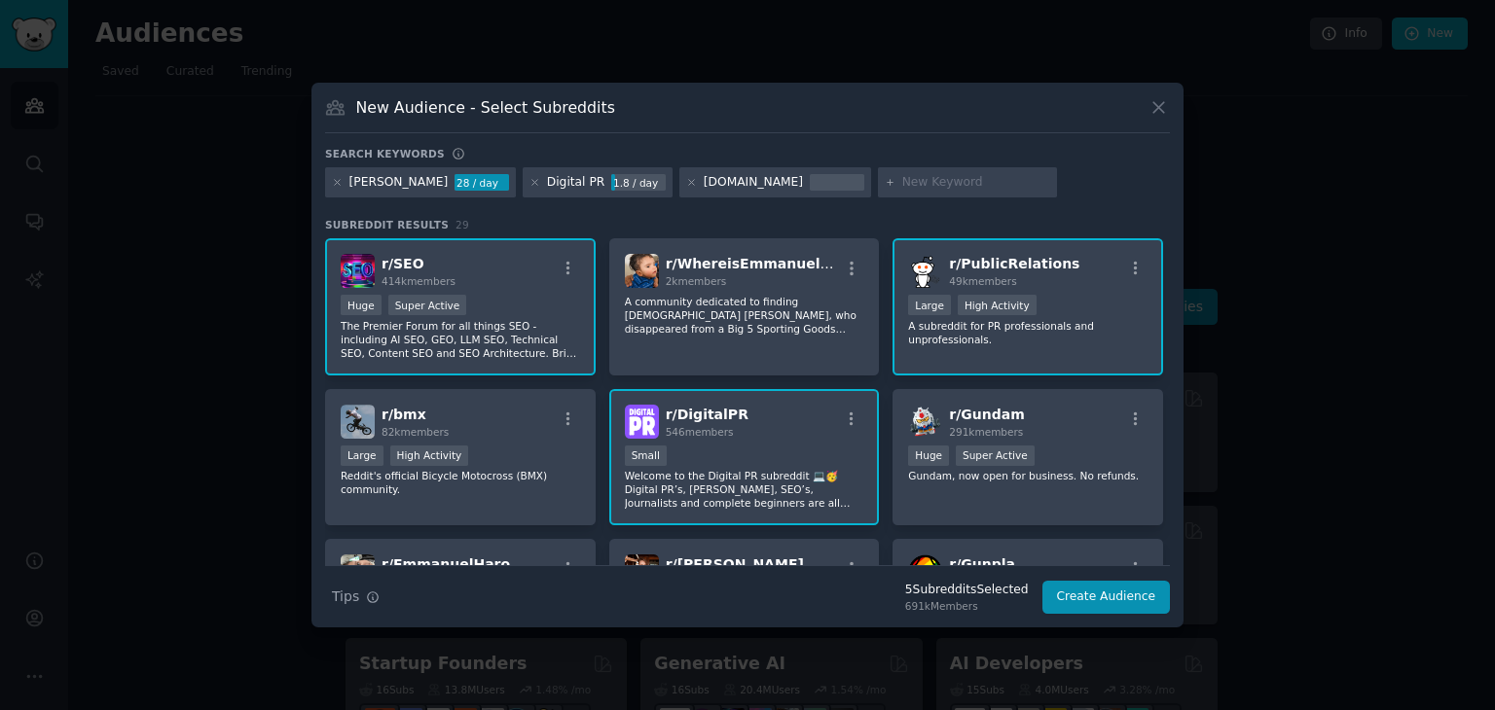
click at [547, 183] on div "Digital PR" at bounding box center [576, 183] width 58 height 18
click at [547, 180] on div "Digital PR" at bounding box center [576, 183] width 58 height 18
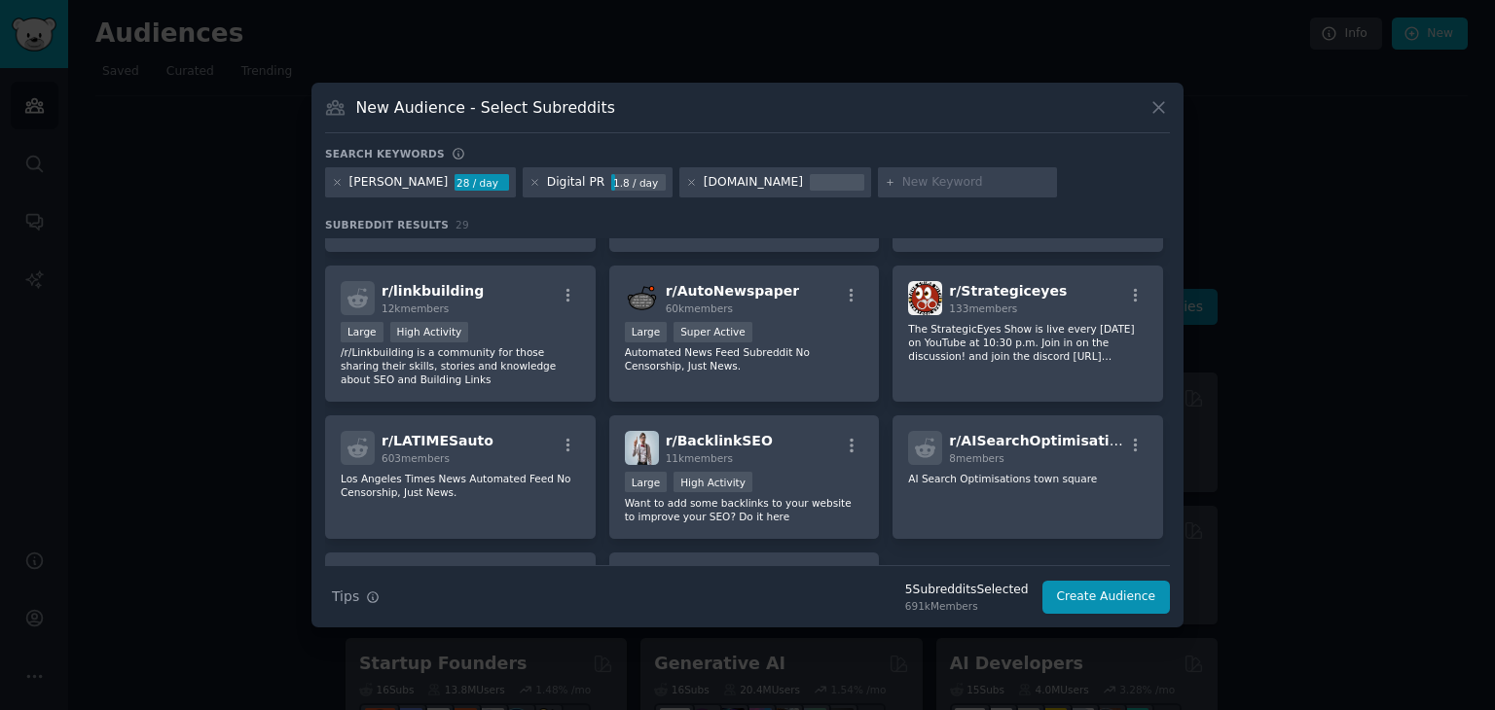
scroll to position [1021, 0]
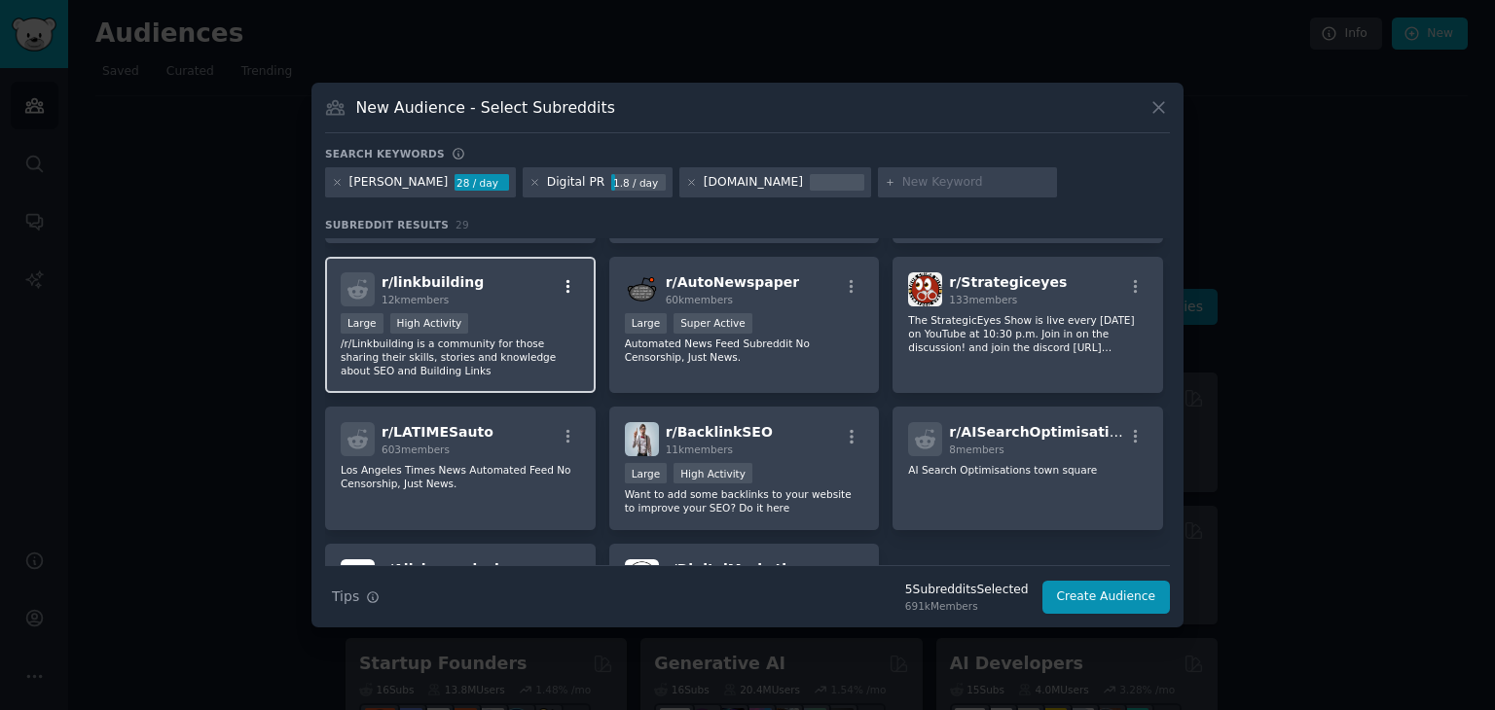
click at [566, 279] on icon "button" at bounding box center [568, 286] width 4 height 14
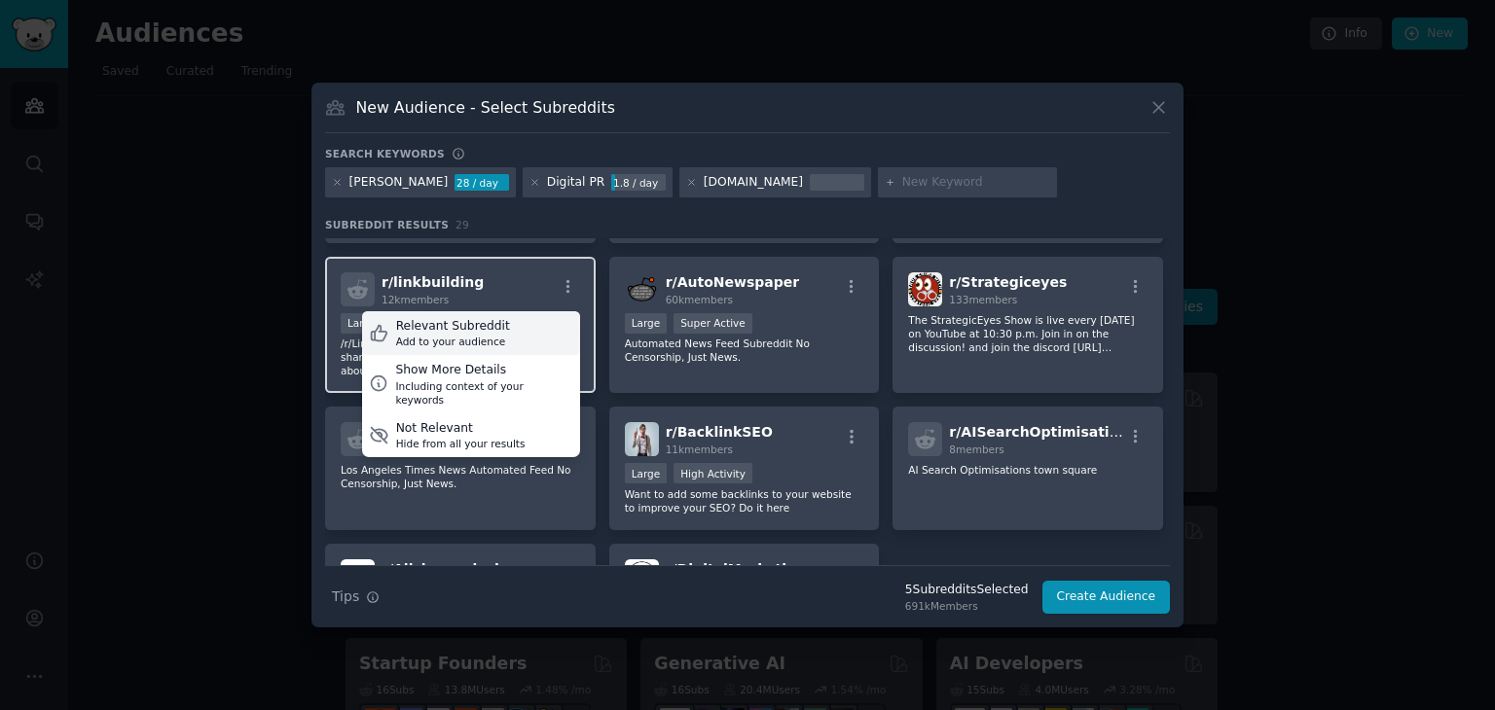
click at [473, 324] on div "Relevant Subreddit" at bounding box center [453, 327] width 114 height 18
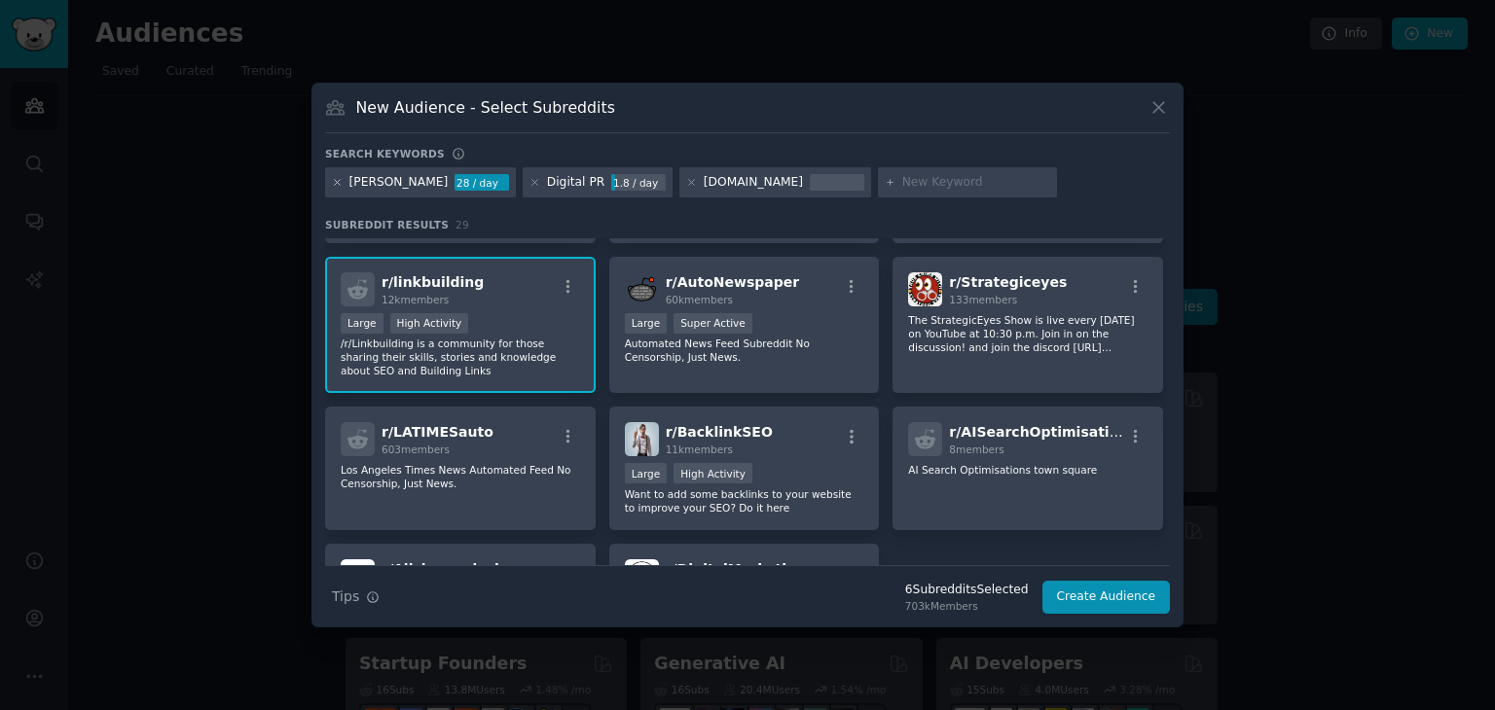
click at [335, 182] on icon at bounding box center [337, 182] width 11 height 11
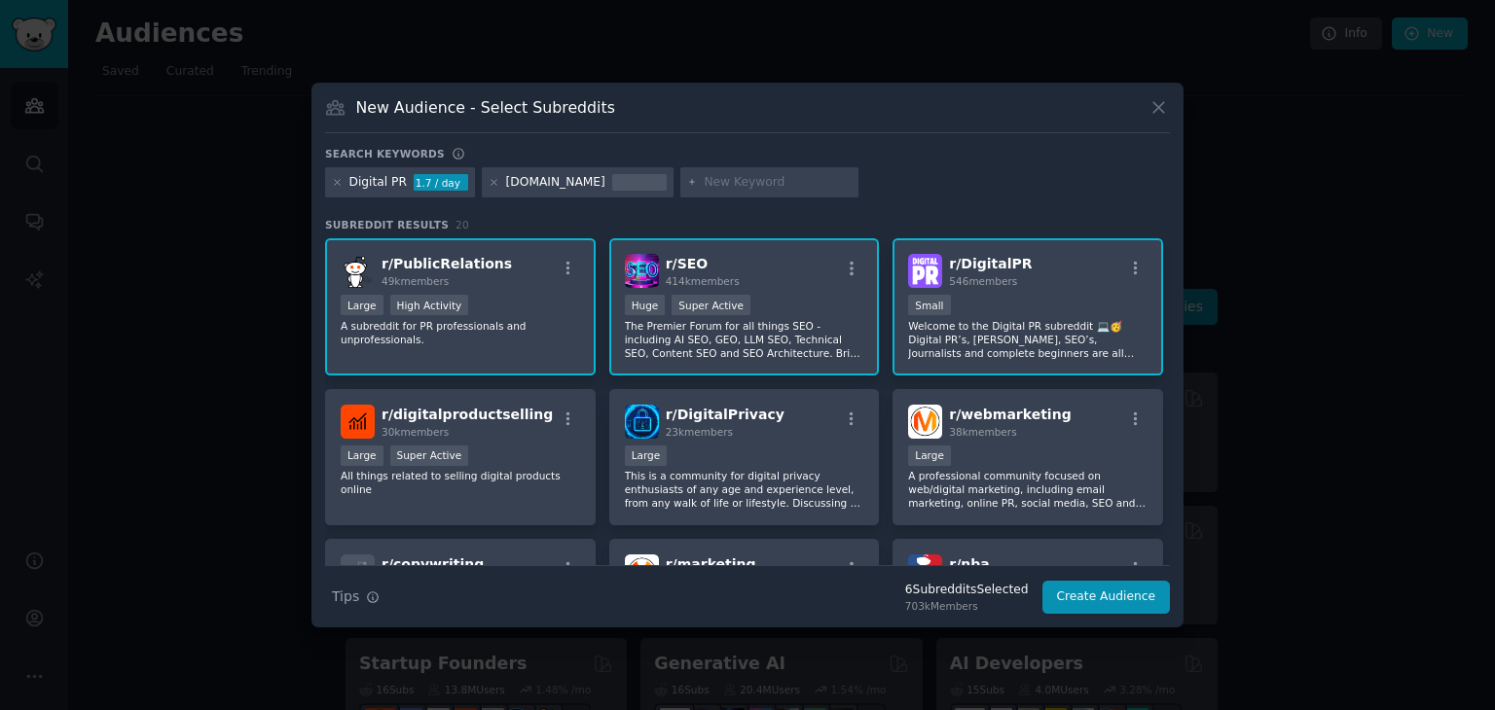
click at [387, 180] on div "Digital PR" at bounding box center [378, 183] width 58 height 18
click at [386, 184] on div "Digital PR" at bounding box center [378, 183] width 58 height 18
click at [335, 178] on icon at bounding box center [337, 182] width 11 height 11
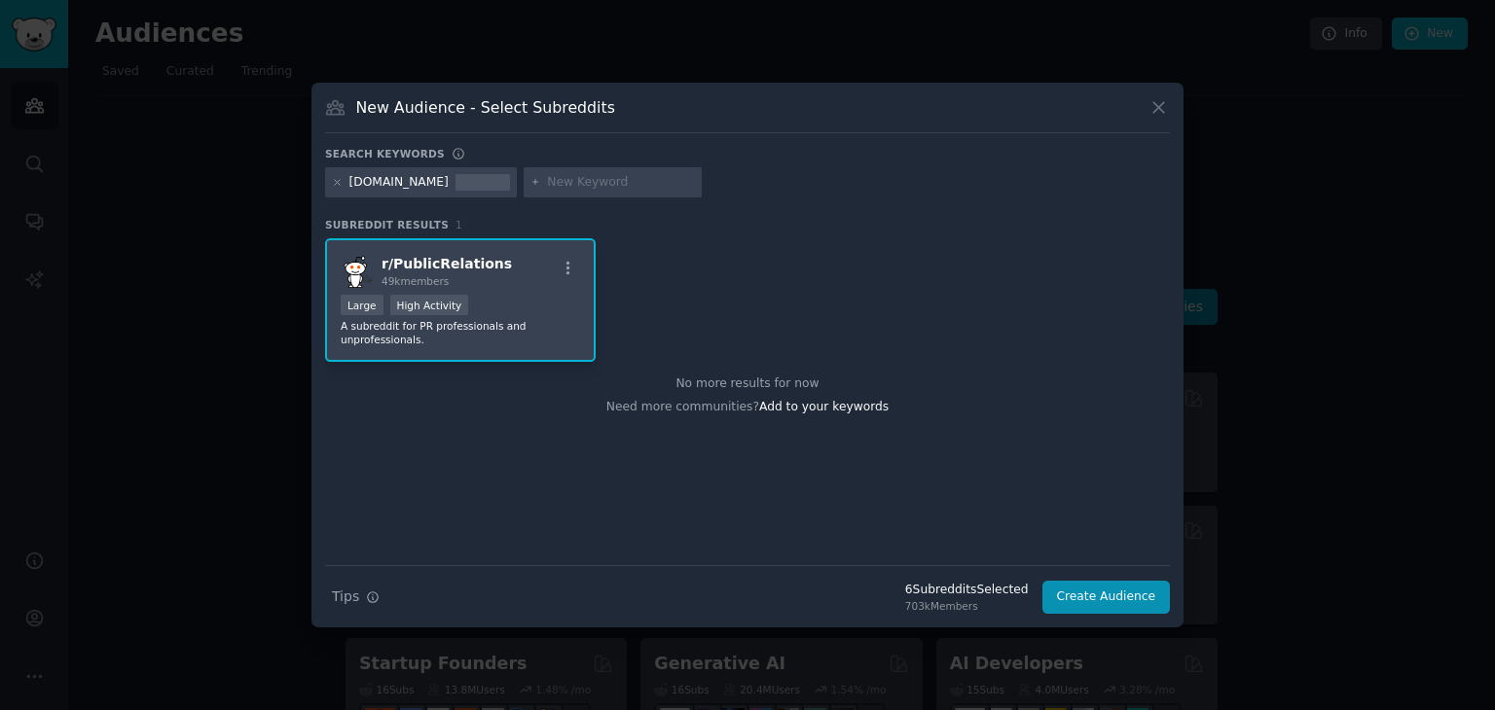
click at [552, 182] on input "text" at bounding box center [621, 183] width 148 height 18
type input "[DOMAIN_NAME]"
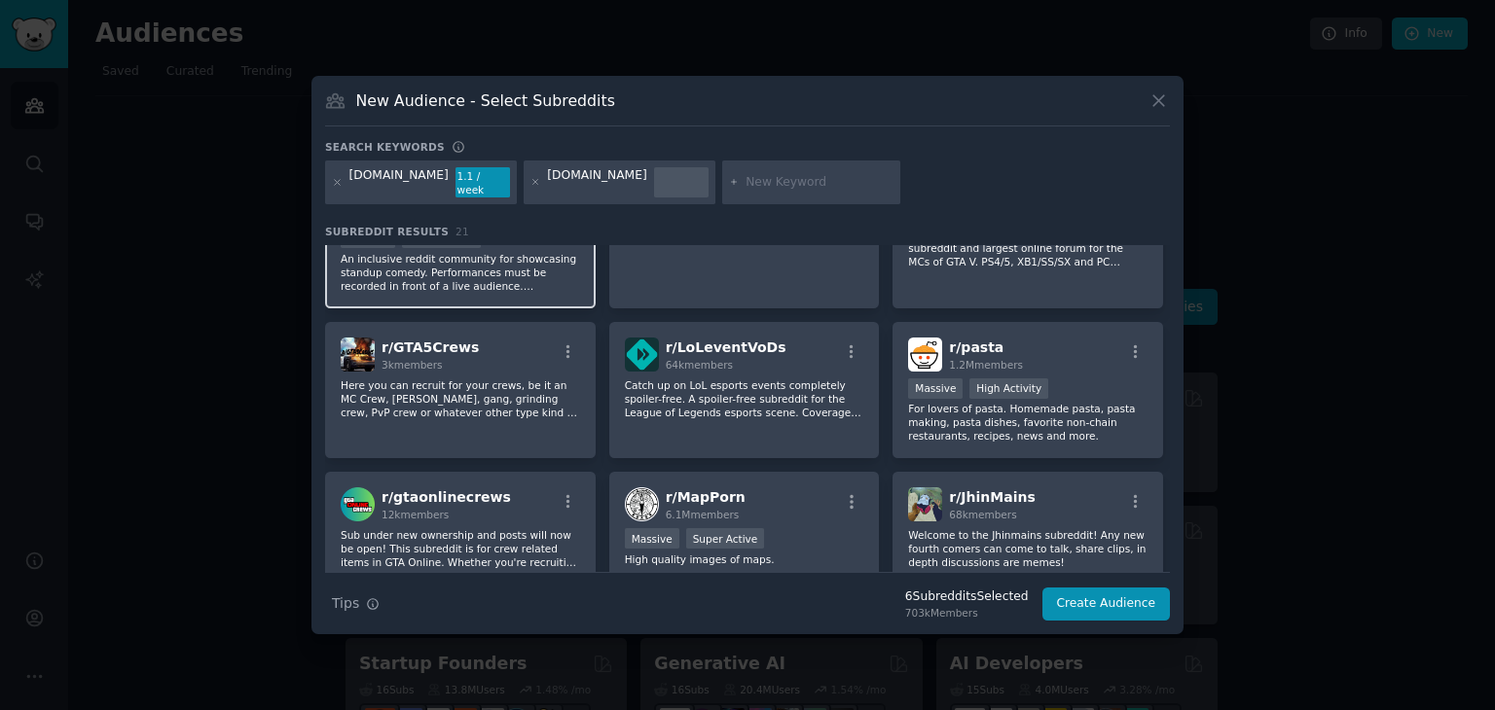
scroll to position [97, 0]
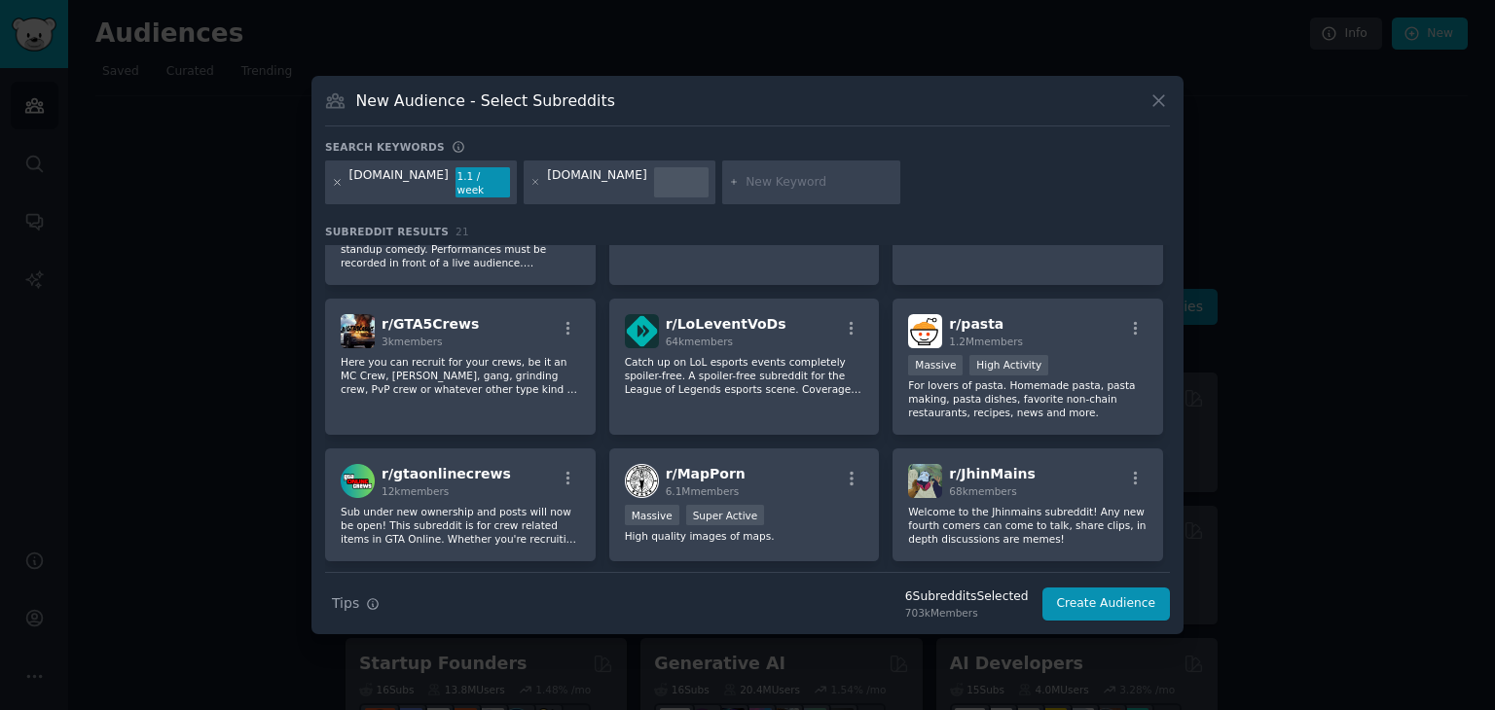
click at [335, 180] on icon at bounding box center [337, 182] width 11 height 11
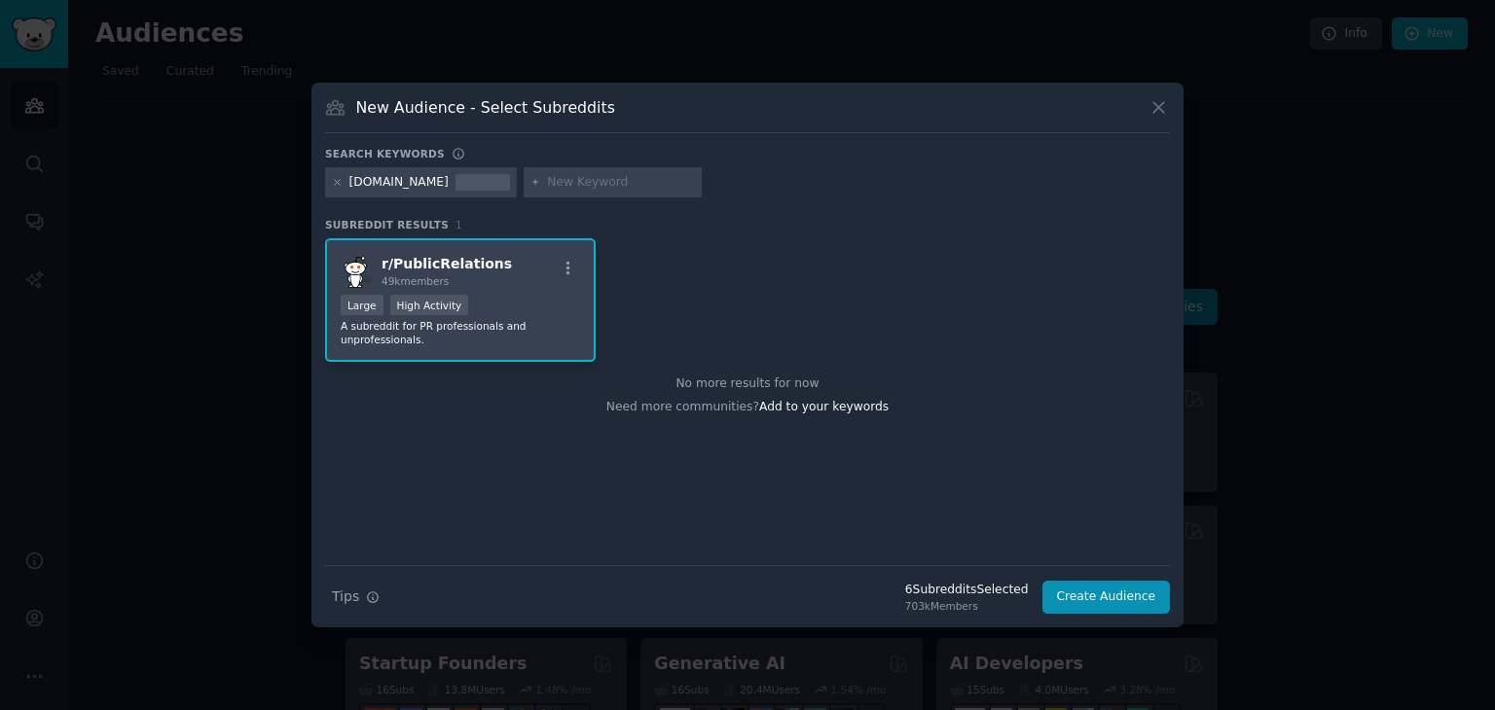
click at [567, 183] on input "text" at bounding box center [621, 183] width 148 height 18
type input "[DOMAIN_NAME]"
type input "qwoted"
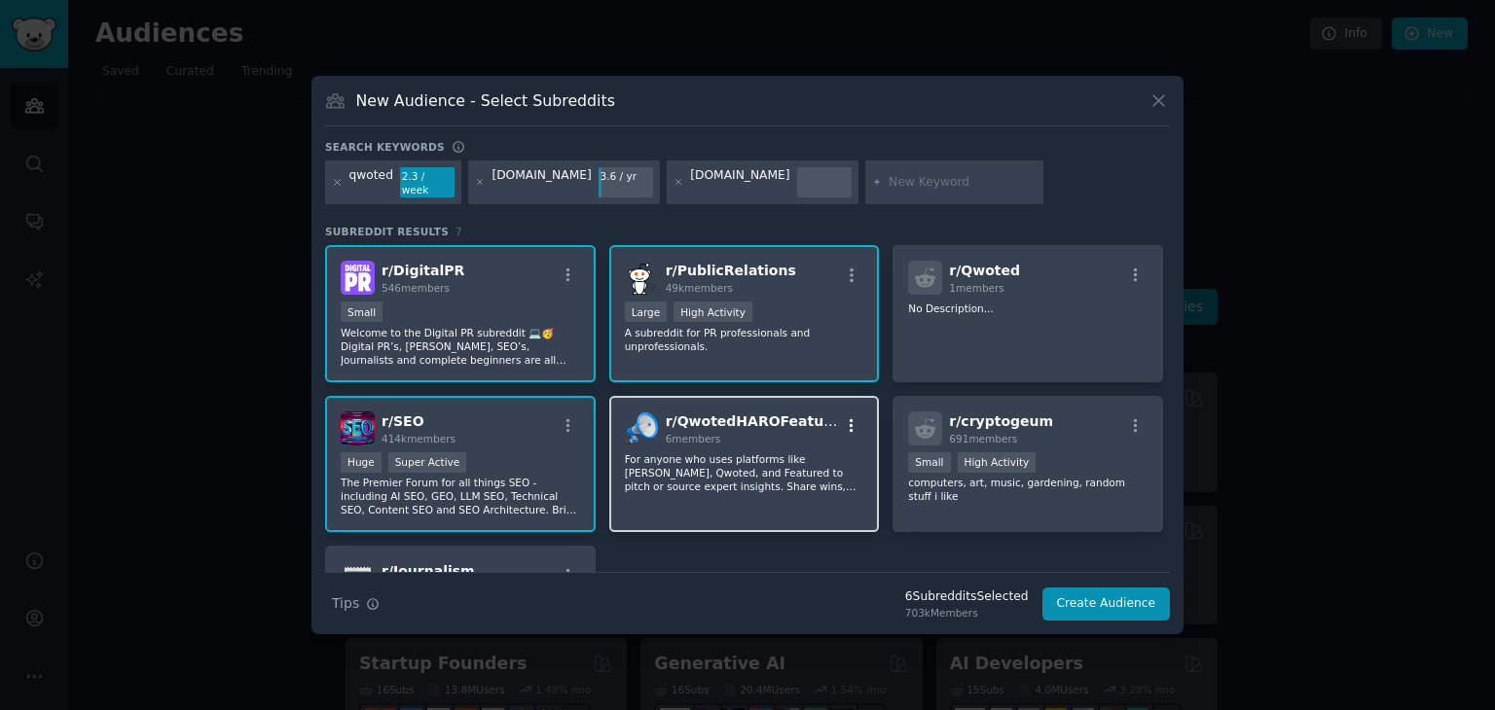
click at [849, 418] on icon "button" at bounding box center [851, 425] width 4 height 14
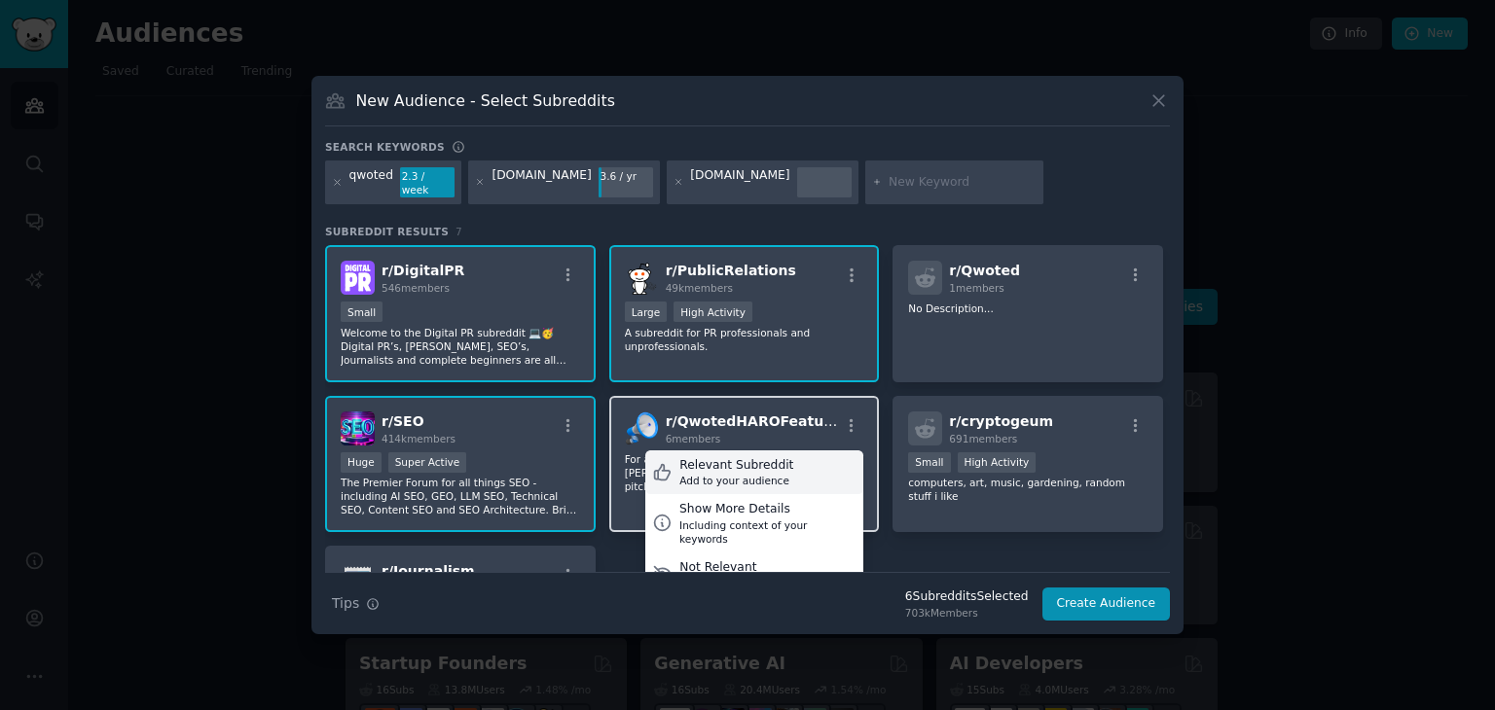
click at [770, 474] on div "Add to your audience" at bounding box center [736, 481] width 114 height 14
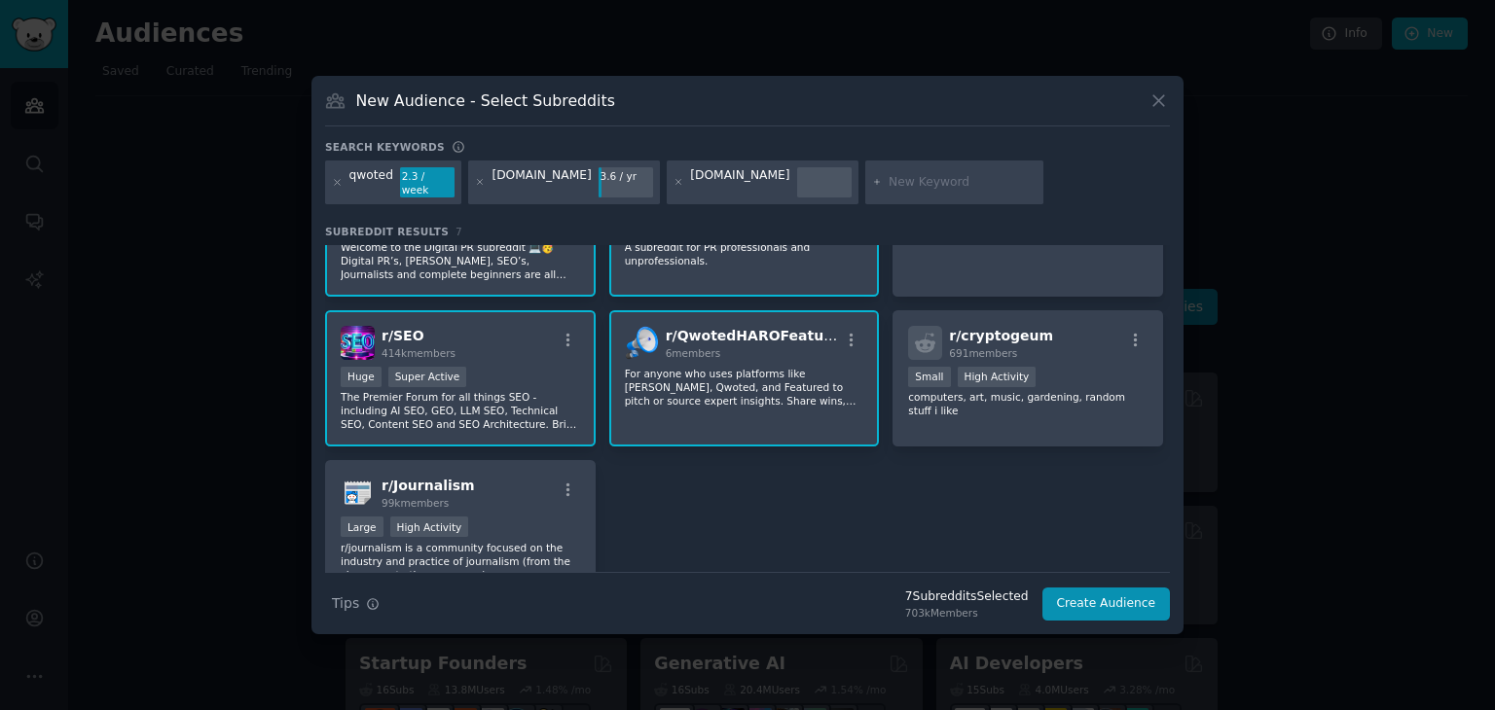
scroll to position [175, 0]
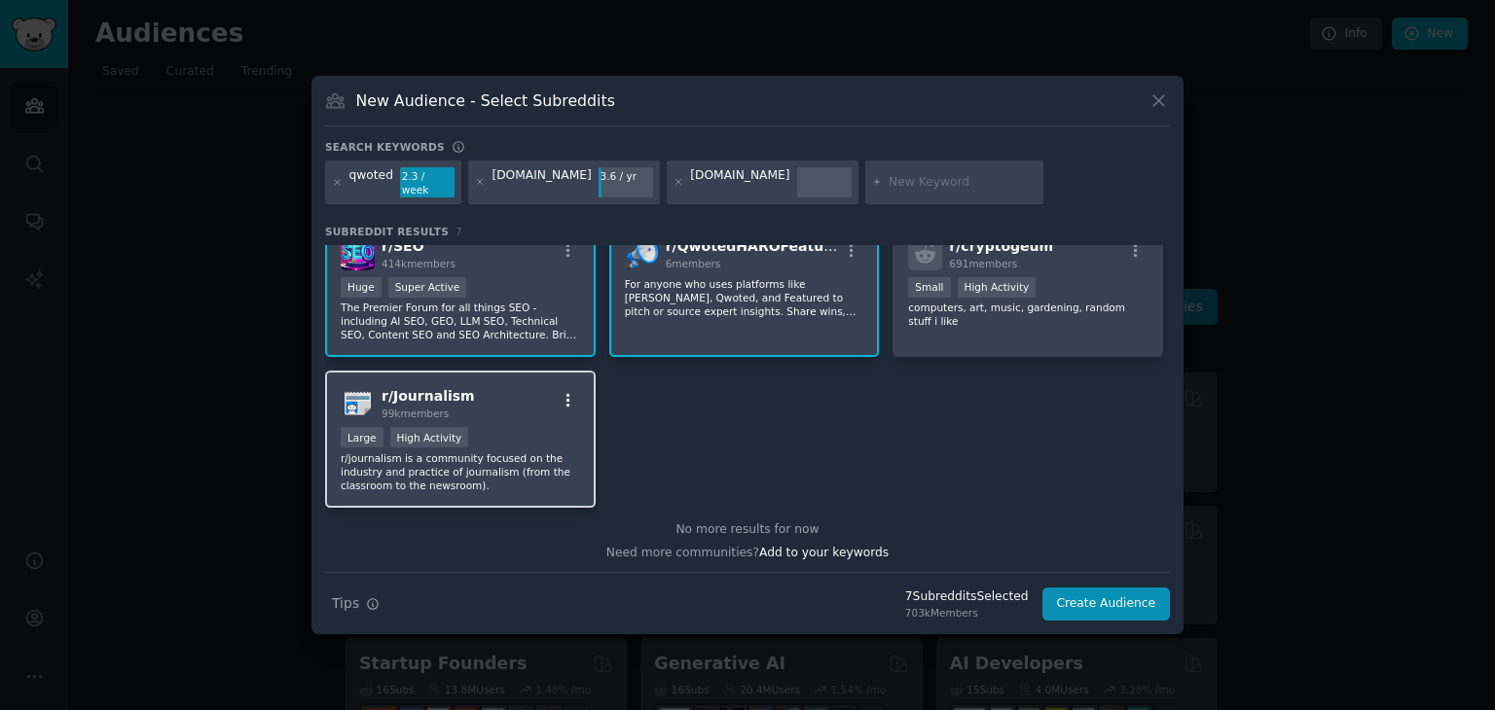
click at [568, 392] on icon "button" at bounding box center [568, 401] width 18 height 18
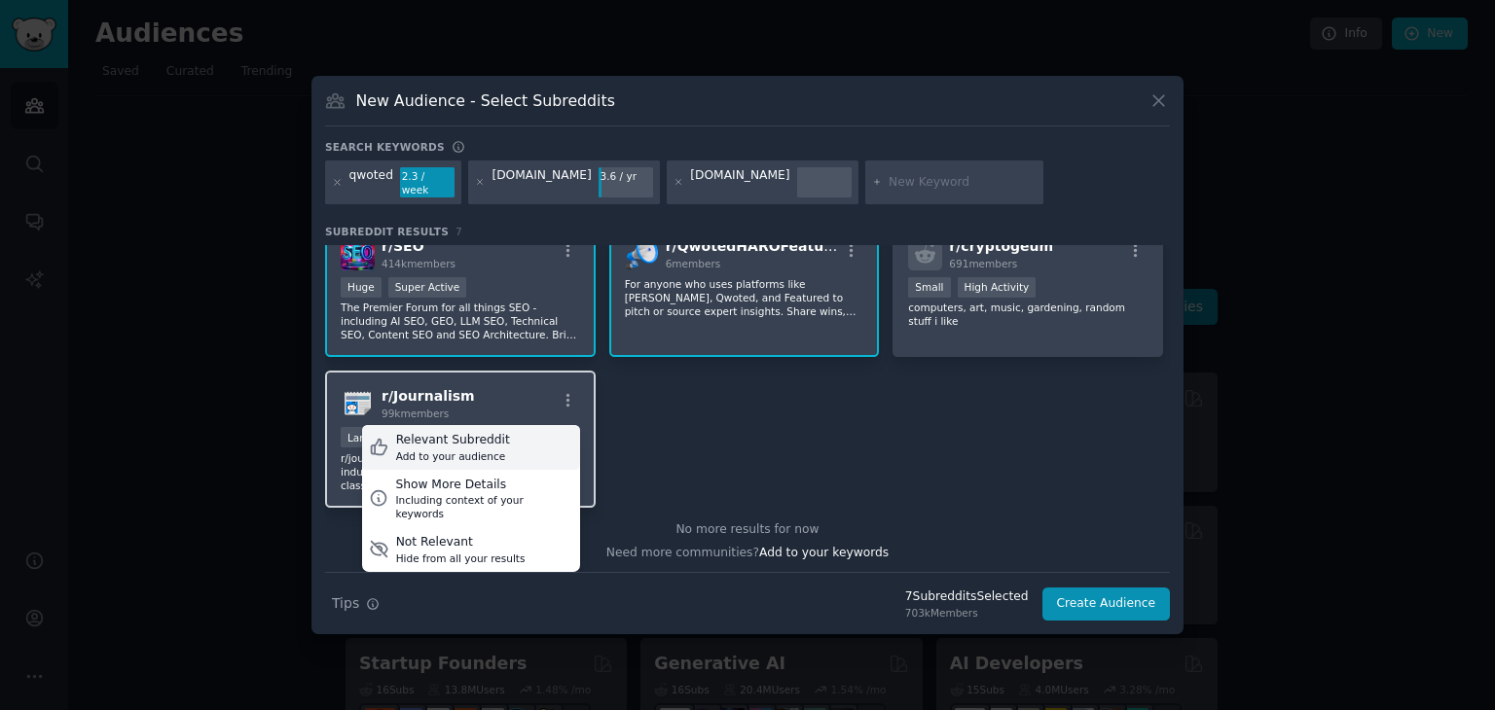
click at [524, 434] on div "Relevant Subreddit Add to your audience" at bounding box center [471, 447] width 218 height 45
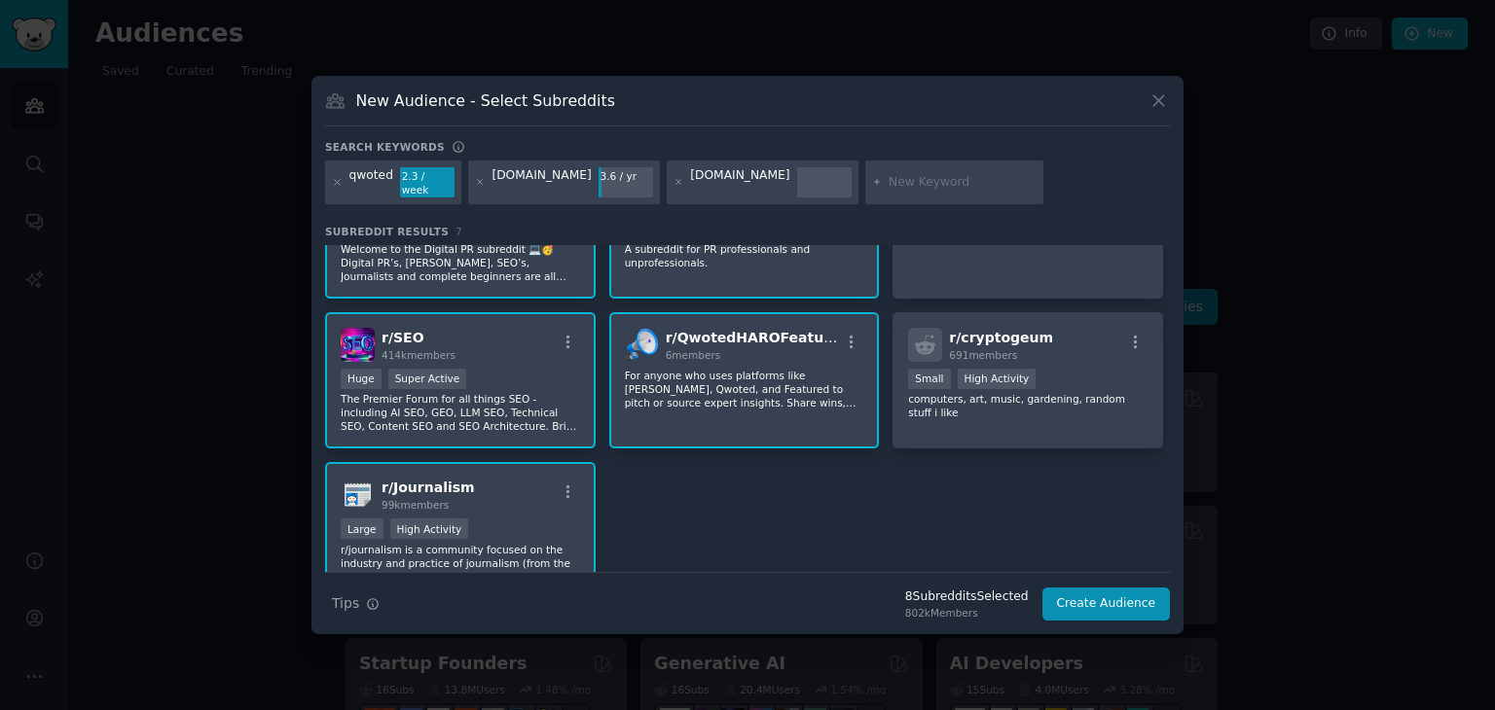
scroll to position [0, 0]
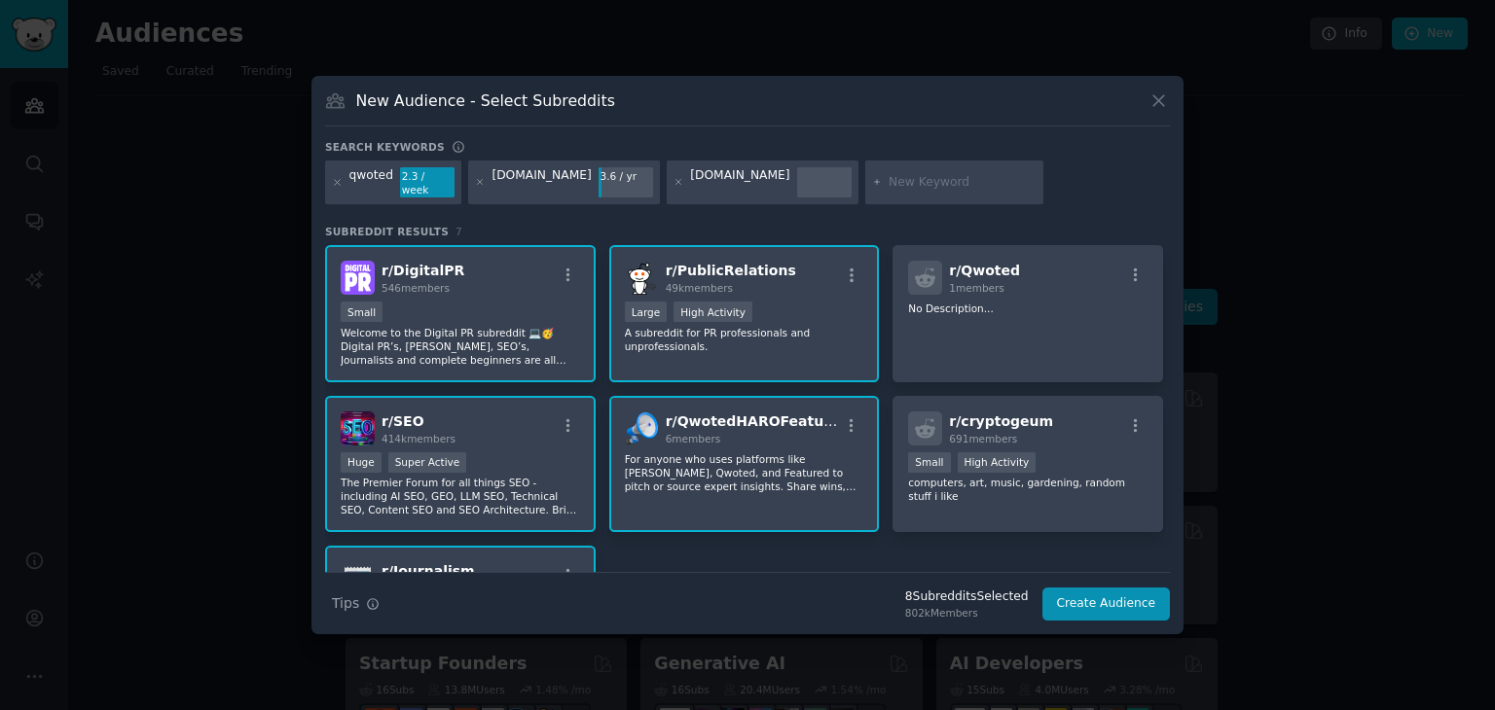
click at [831, 225] on h3 "Subreddit Results 7" at bounding box center [747, 232] width 845 height 14
click at [888, 184] on input "text" at bounding box center [962, 183] width 148 height 18
type input "[DOMAIN_NAME]"
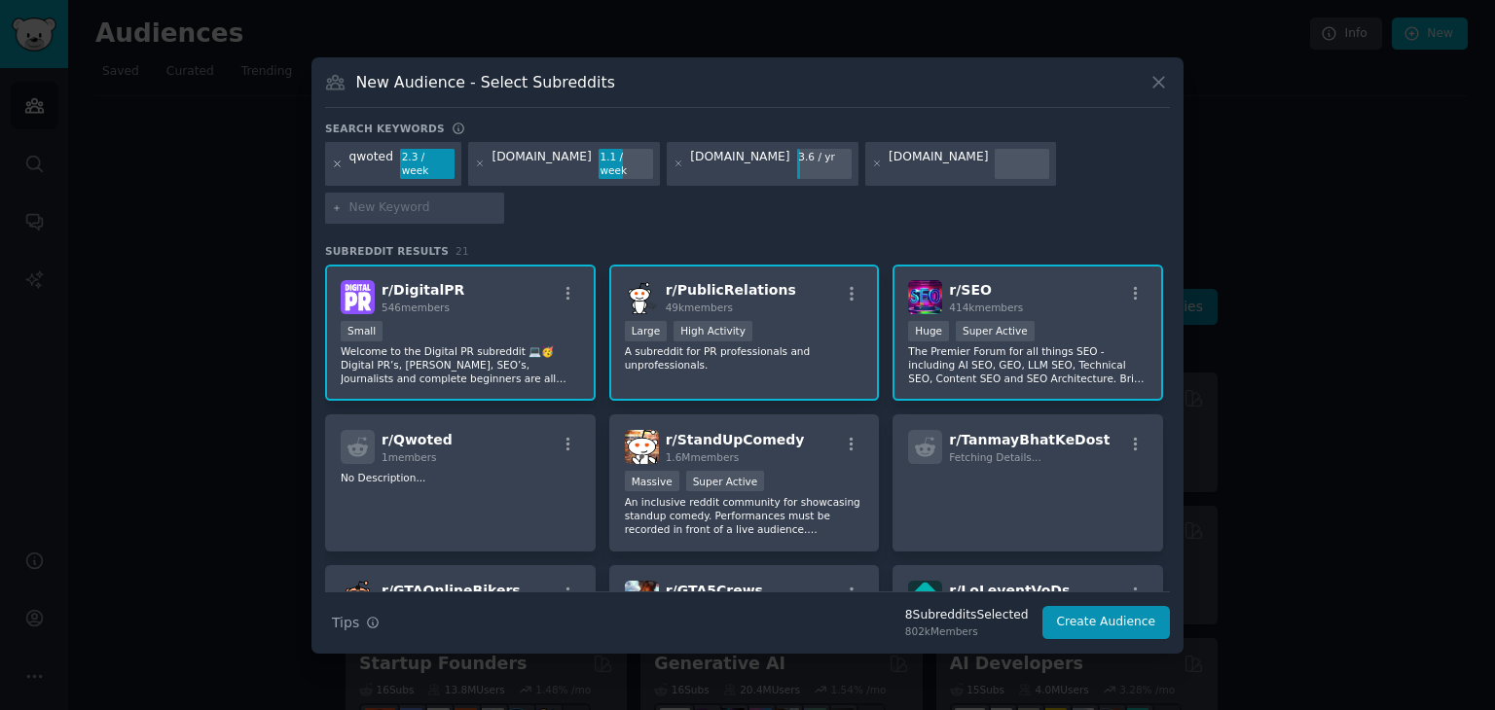
click at [335, 169] on icon at bounding box center [337, 164] width 11 height 11
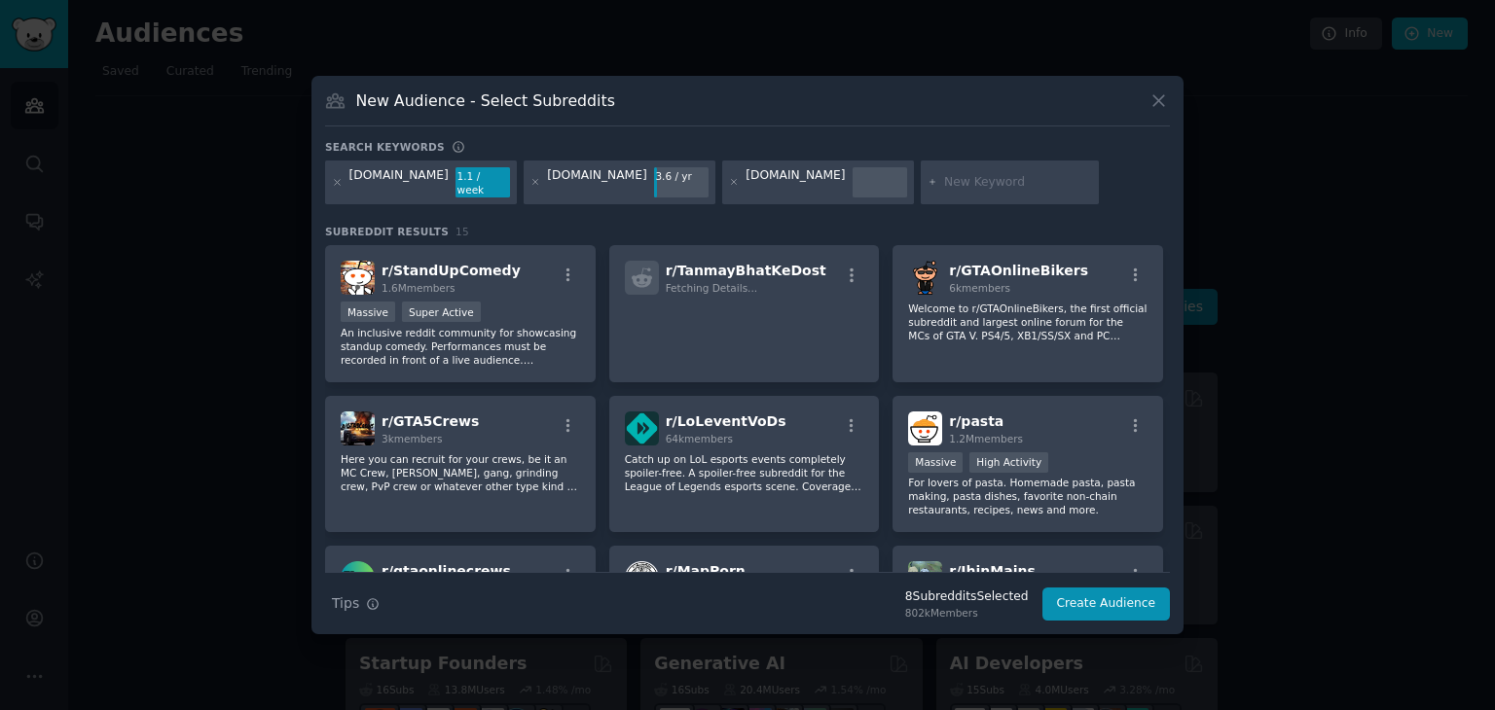
click at [944, 184] on input "text" at bounding box center [1018, 183] width 148 height 18
type input "H"
type input ""[PERSON_NAME]""
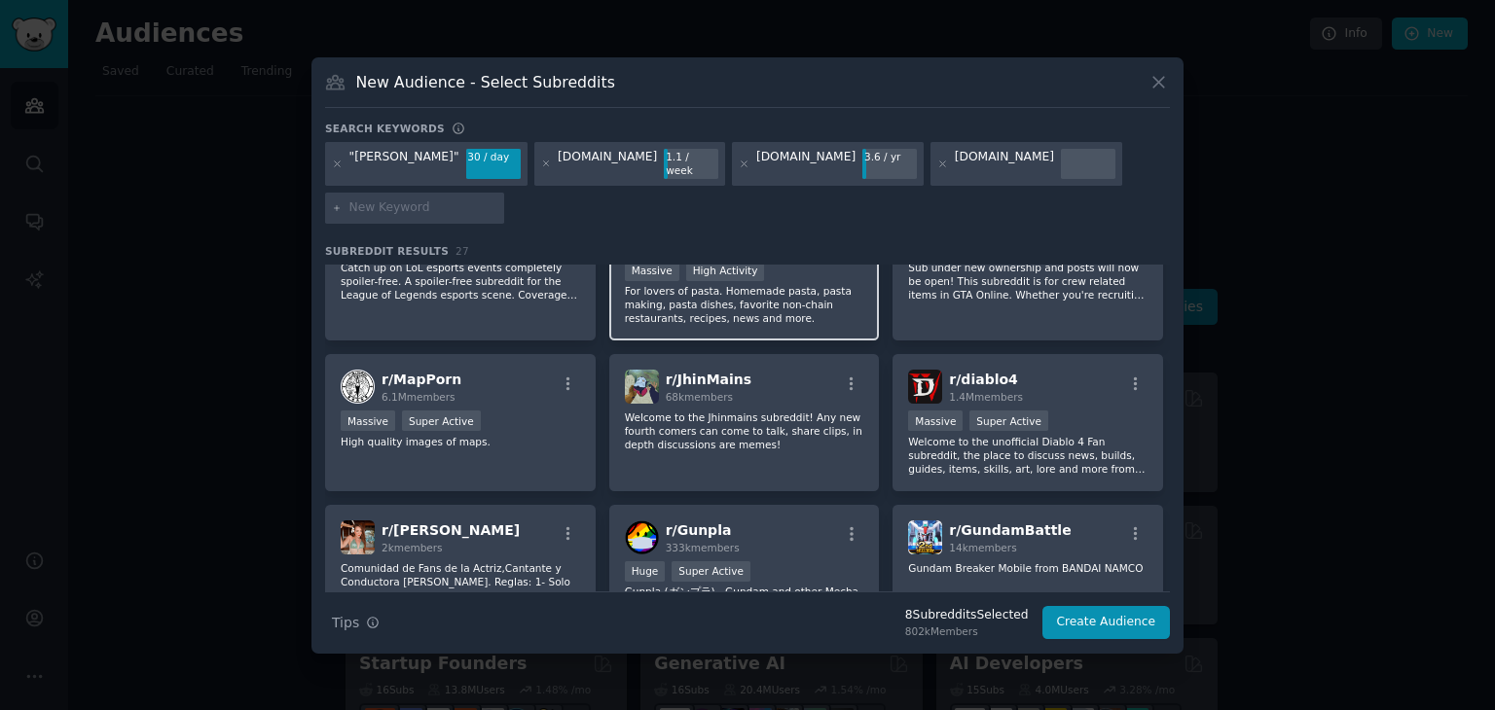
scroll to position [600, 0]
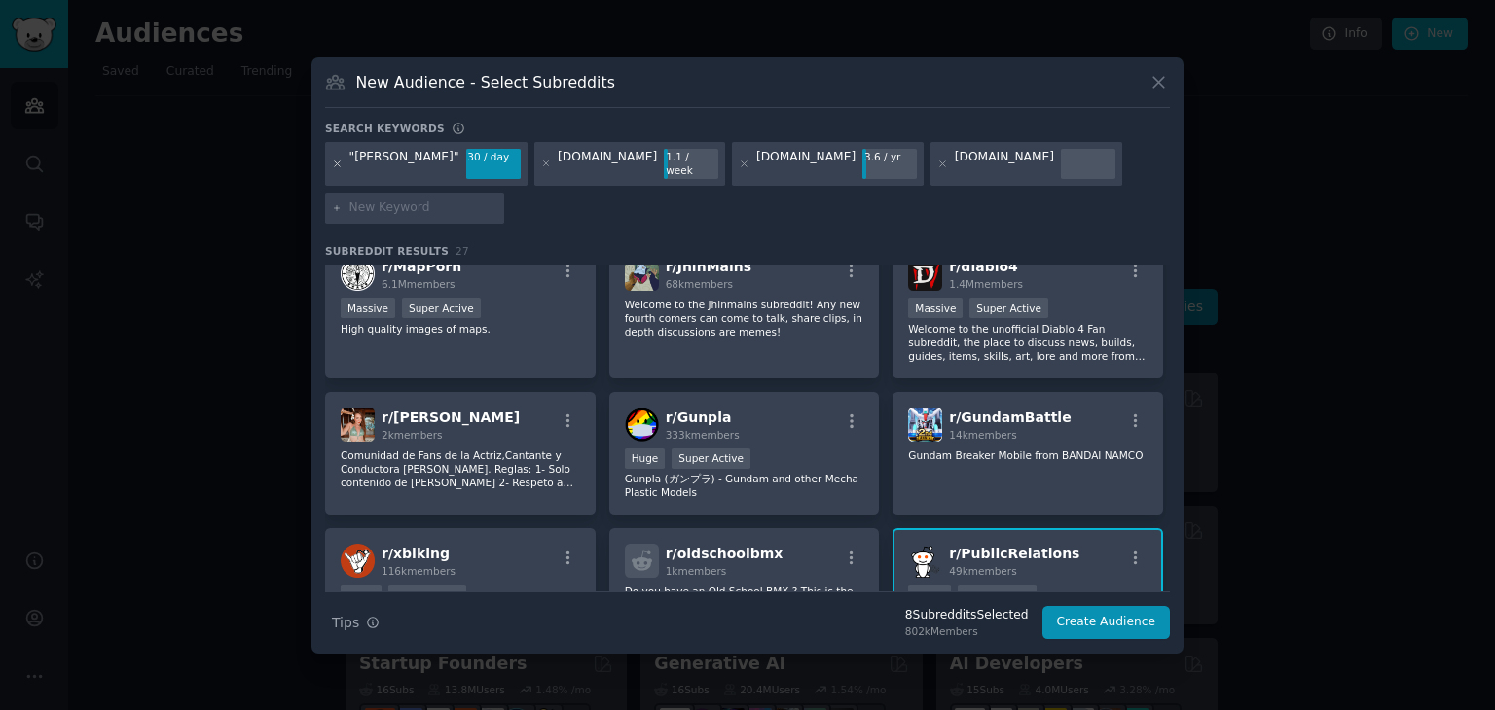
click at [335, 169] on icon at bounding box center [337, 164] width 11 height 11
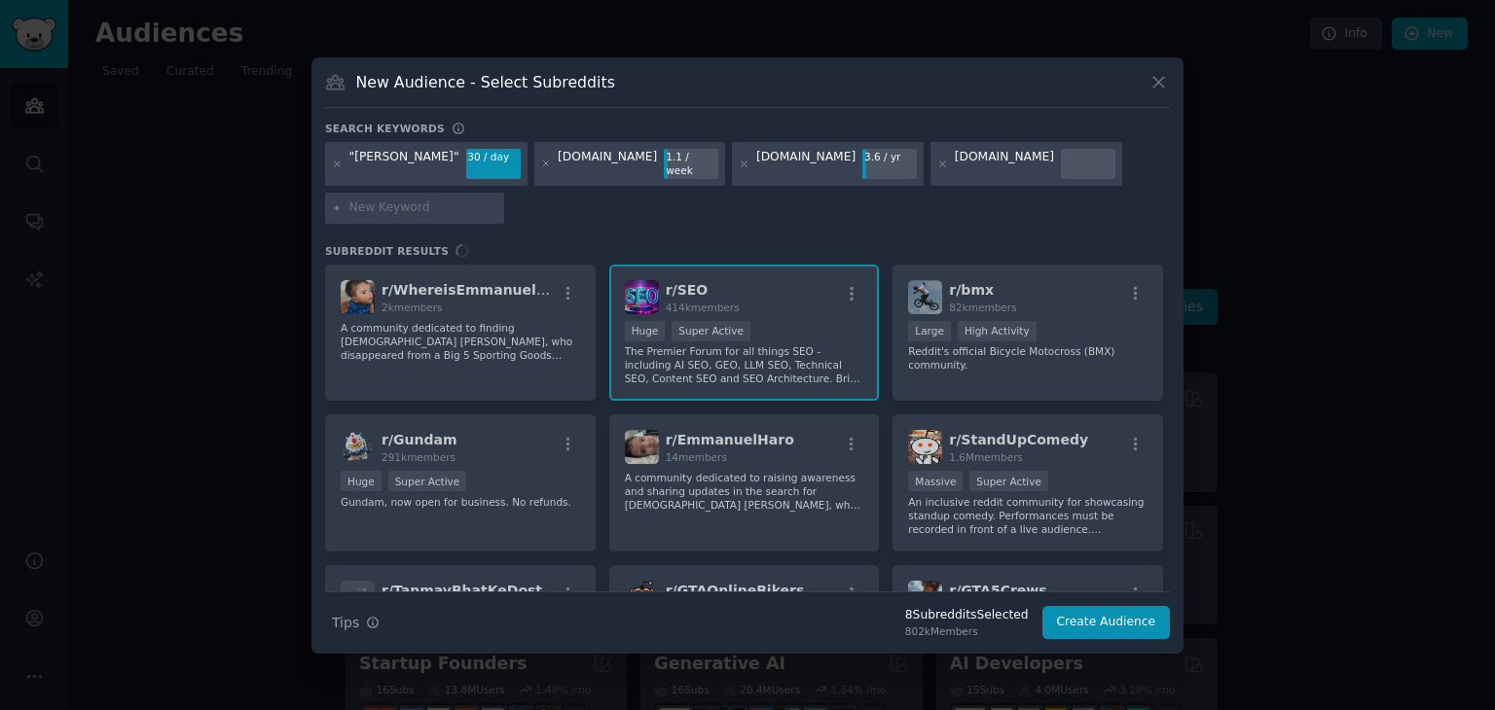
click at [497, 199] on input "text" at bounding box center [423, 208] width 148 height 18
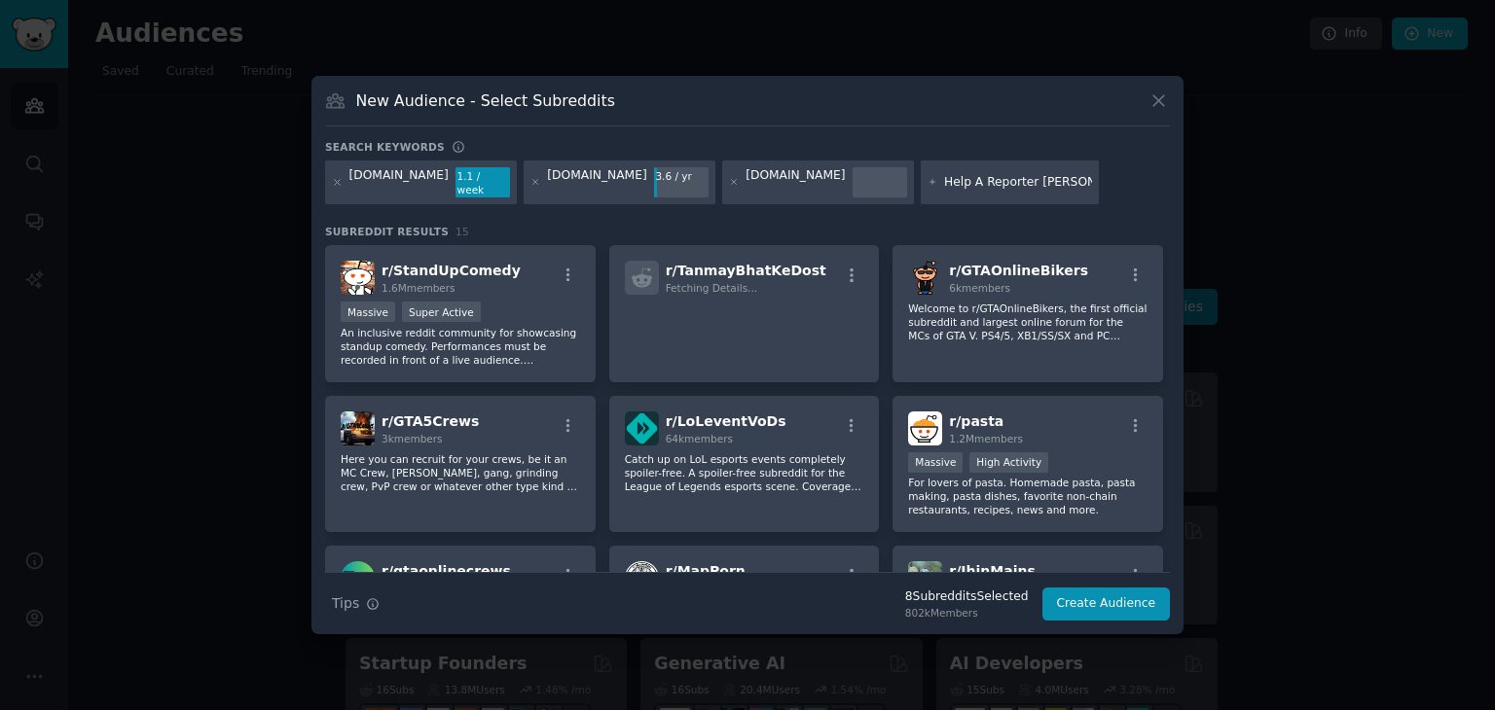
type input "Help A Reporter Out"
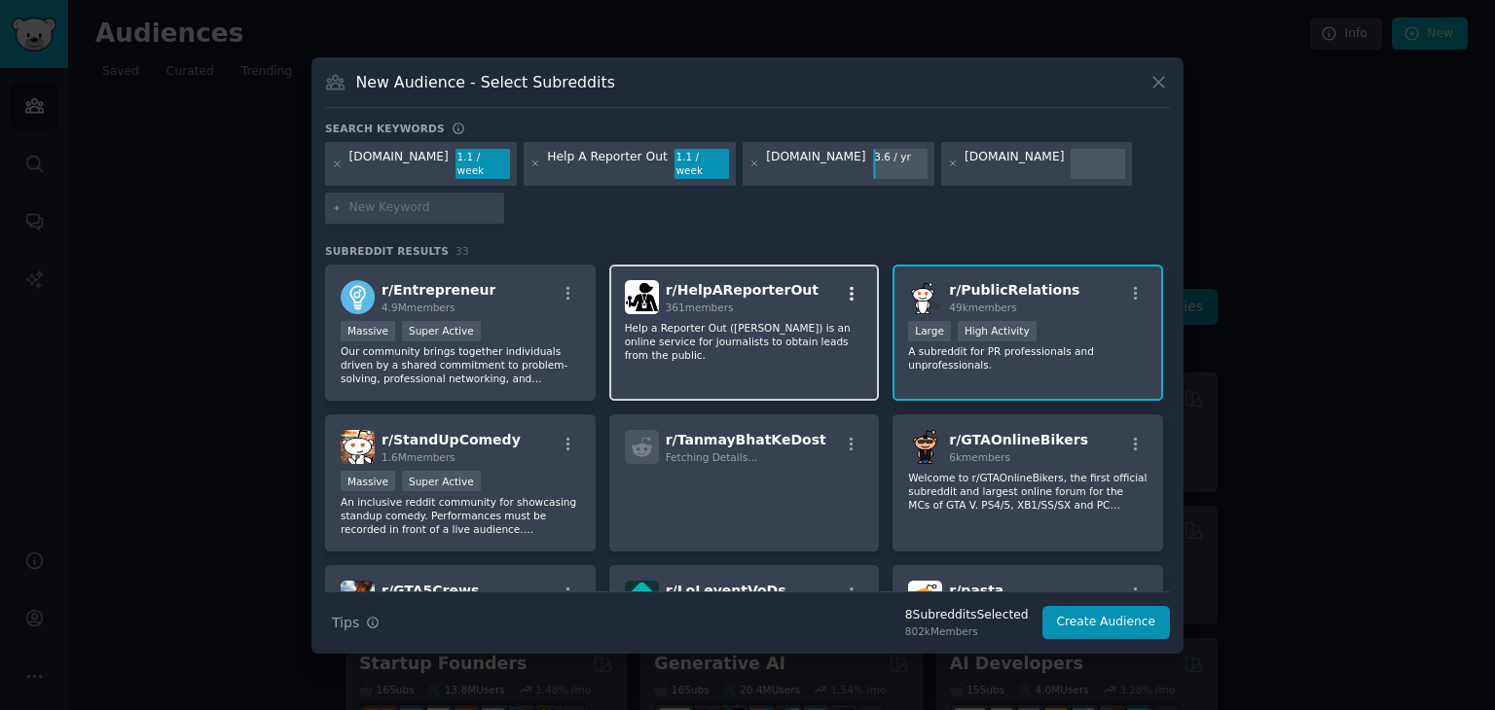
click at [850, 285] on icon "button" at bounding box center [852, 294] width 18 height 18
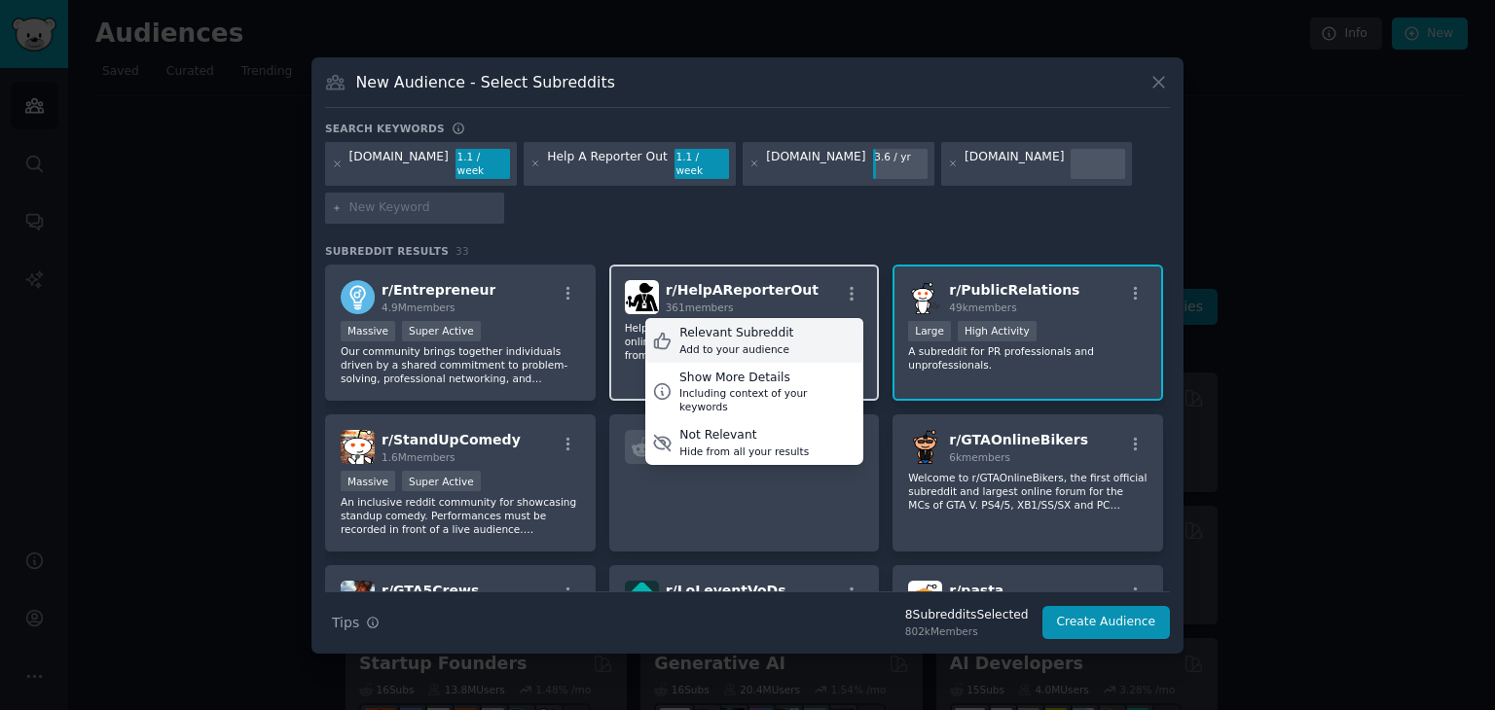
click at [767, 343] on div "Add to your audience" at bounding box center [736, 350] width 114 height 14
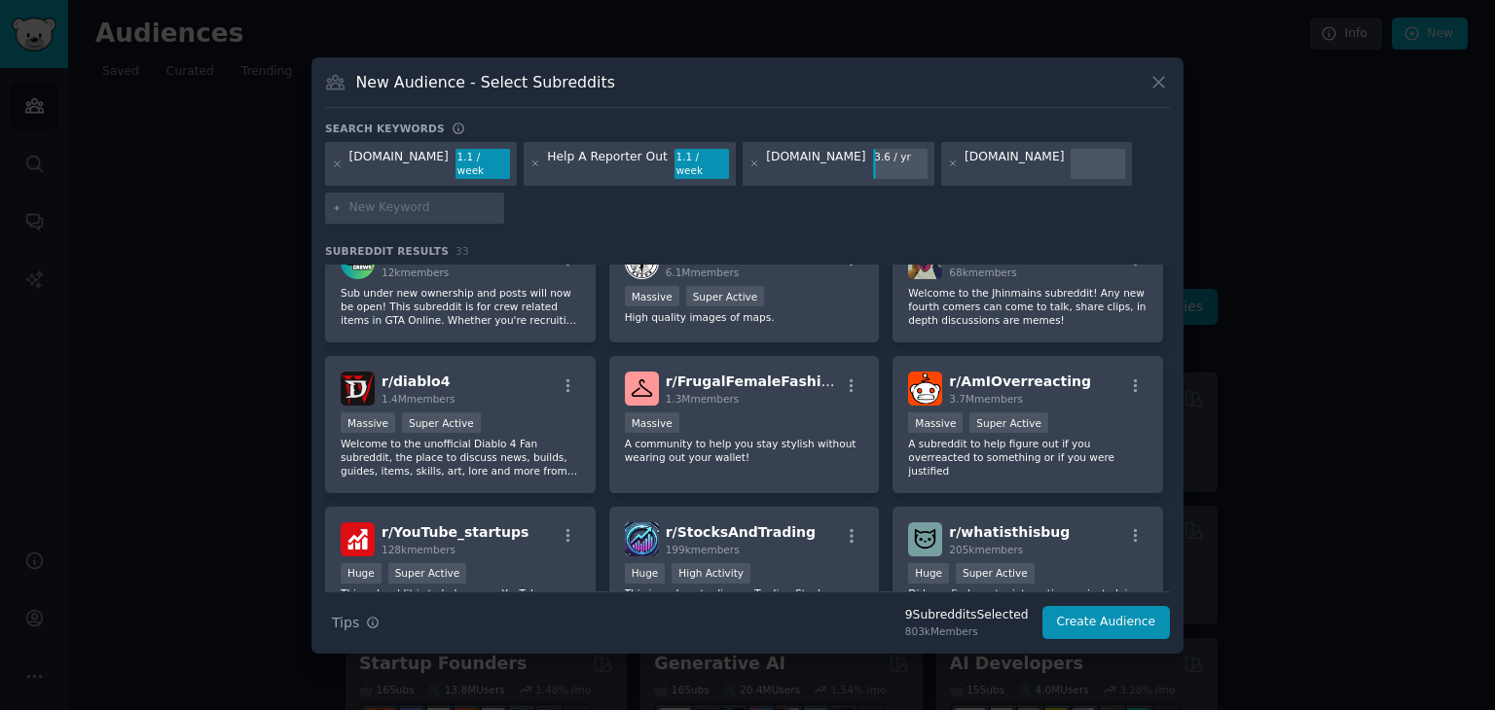
scroll to position [487, 0]
click at [398, 199] on input "text" at bounding box center [423, 208] width 148 height 18
paste input "sourceofsources"
type input "sourceofsources"
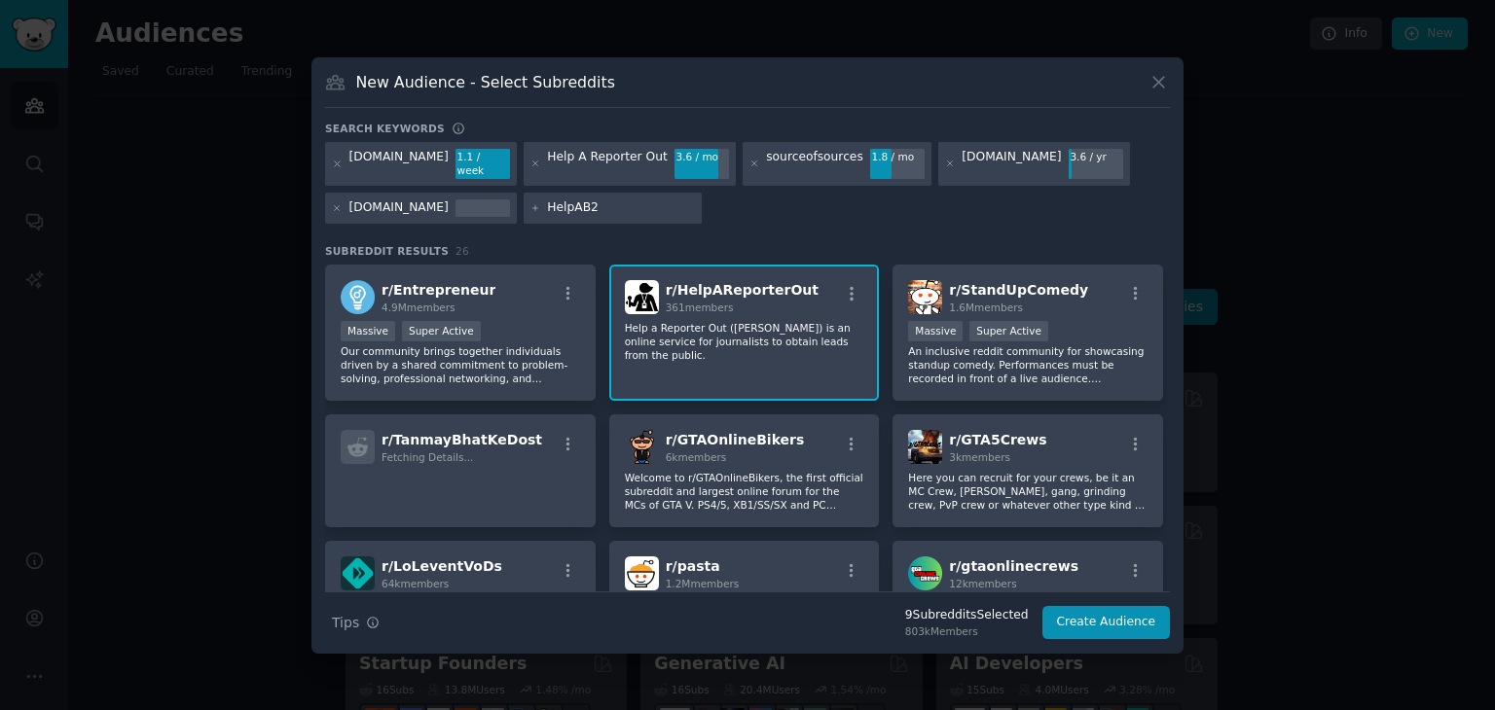
type input "HelpAB2B"
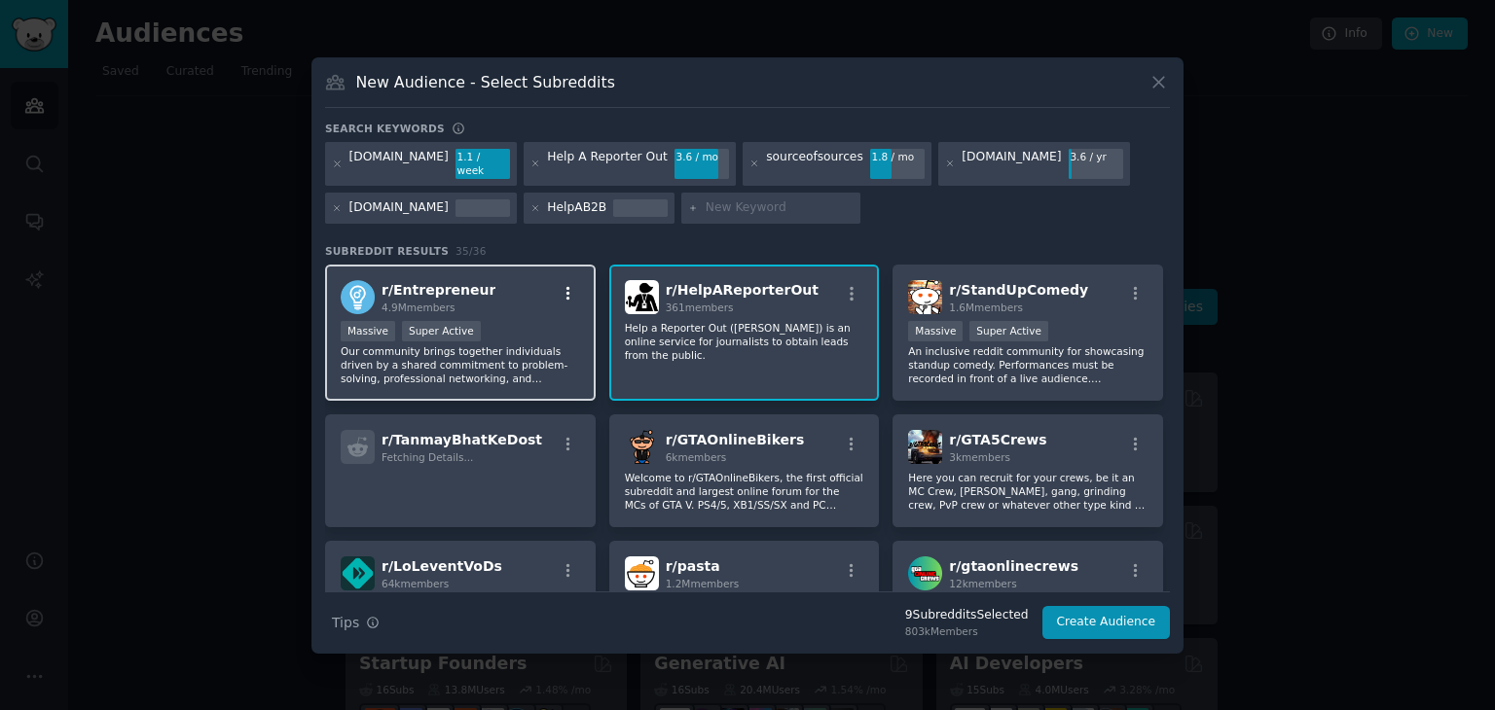
click at [572, 285] on icon "button" at bounding box center [568, 294] width 18 height 18
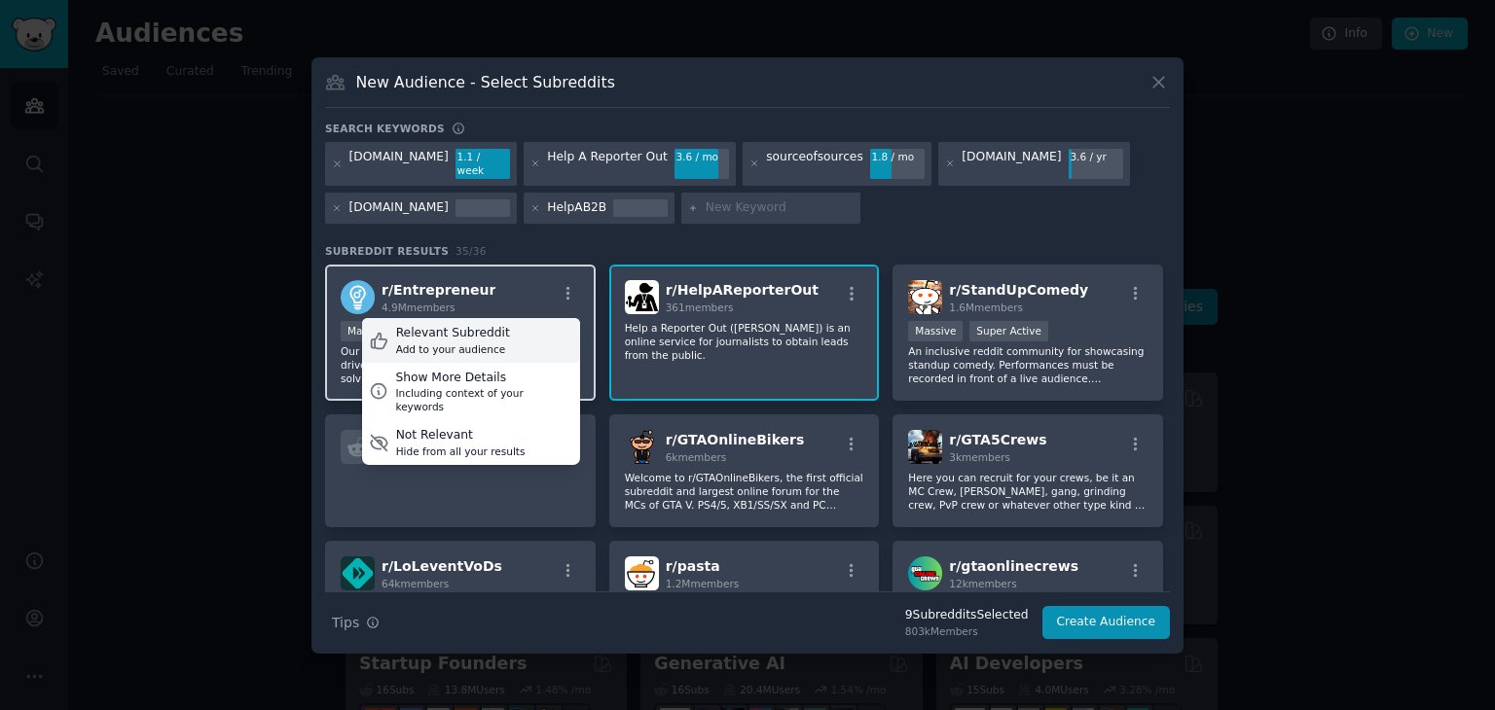
click at [518, 334] on div "Relevant Subreddit Add to your audience" at bounding box center [471, 340] width 218 height 45
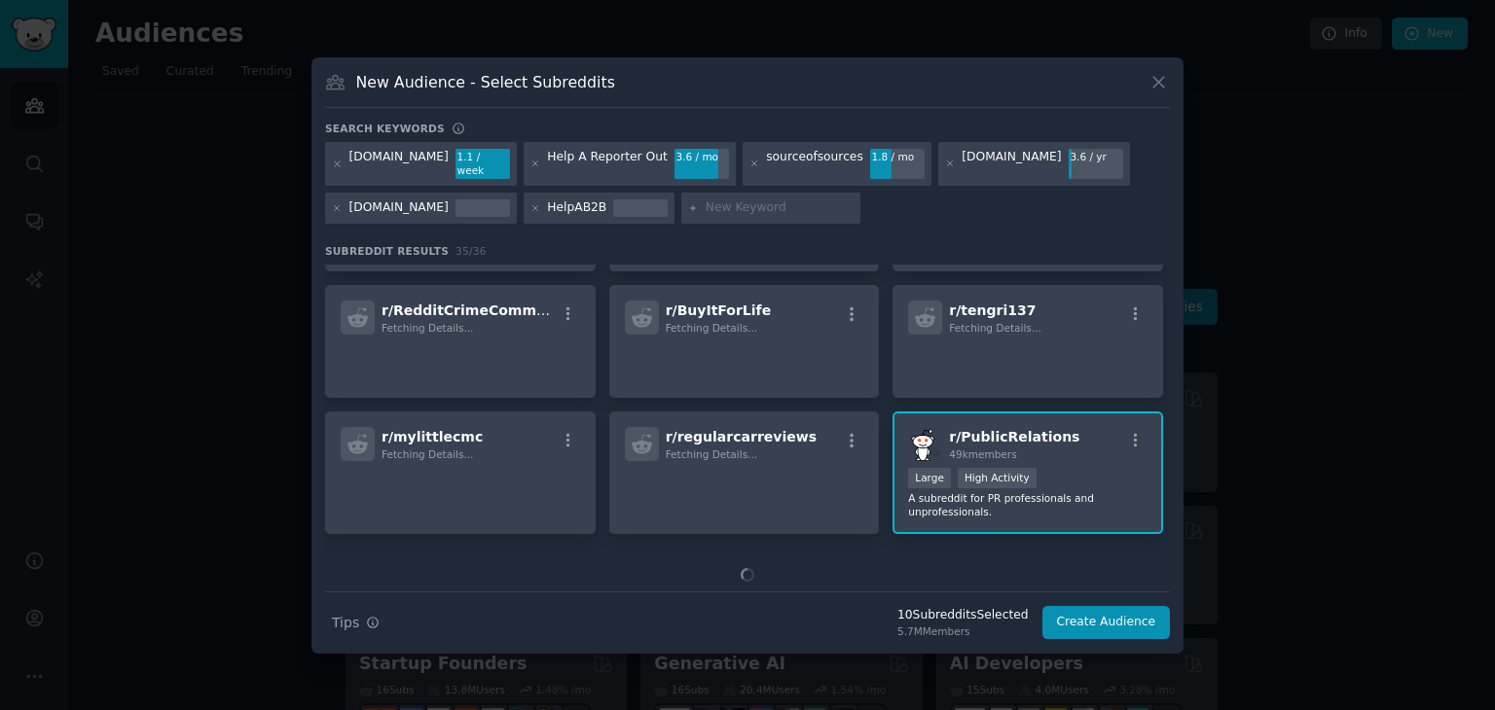
scroll to position [1151, 0]
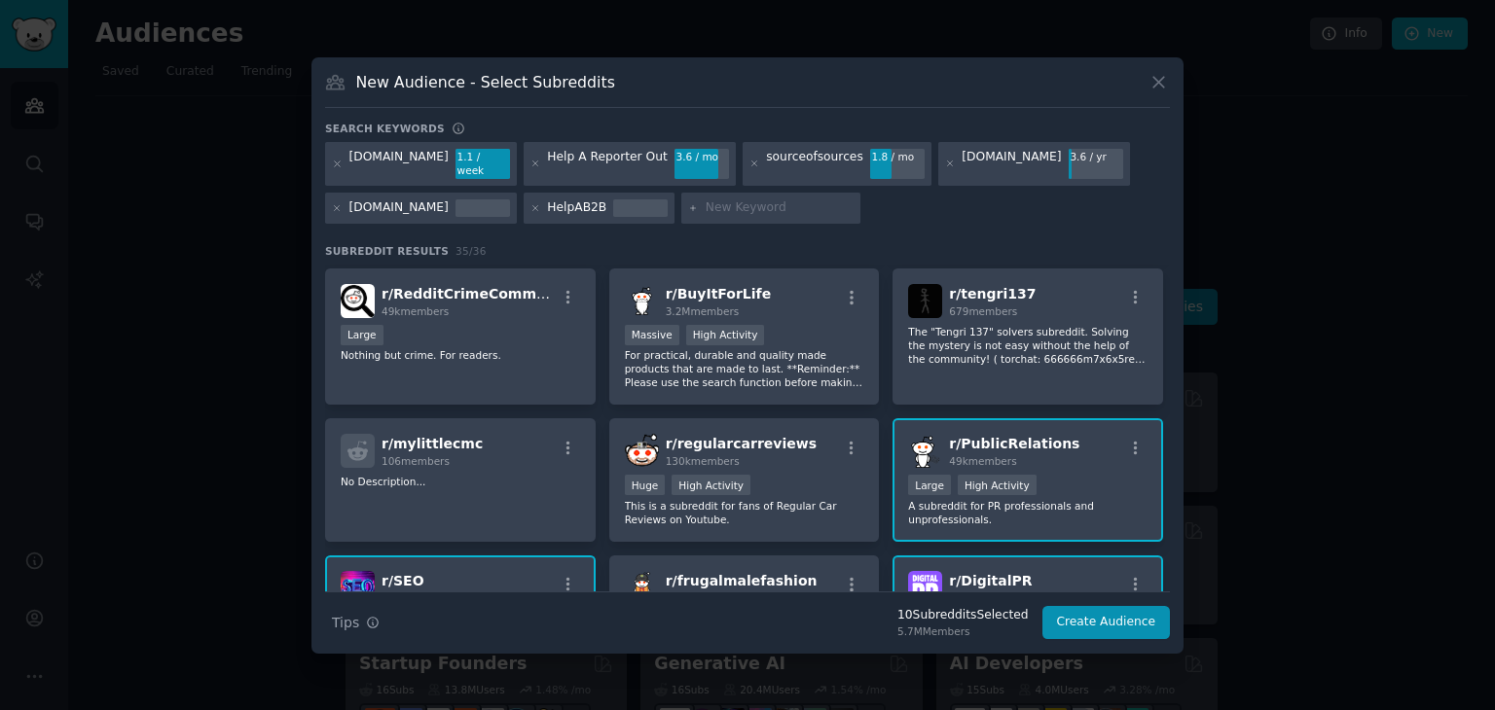
click at [705, 201] on input "text" at bounding box center [779, 208] width 148 height 18
type input "digital public relations"
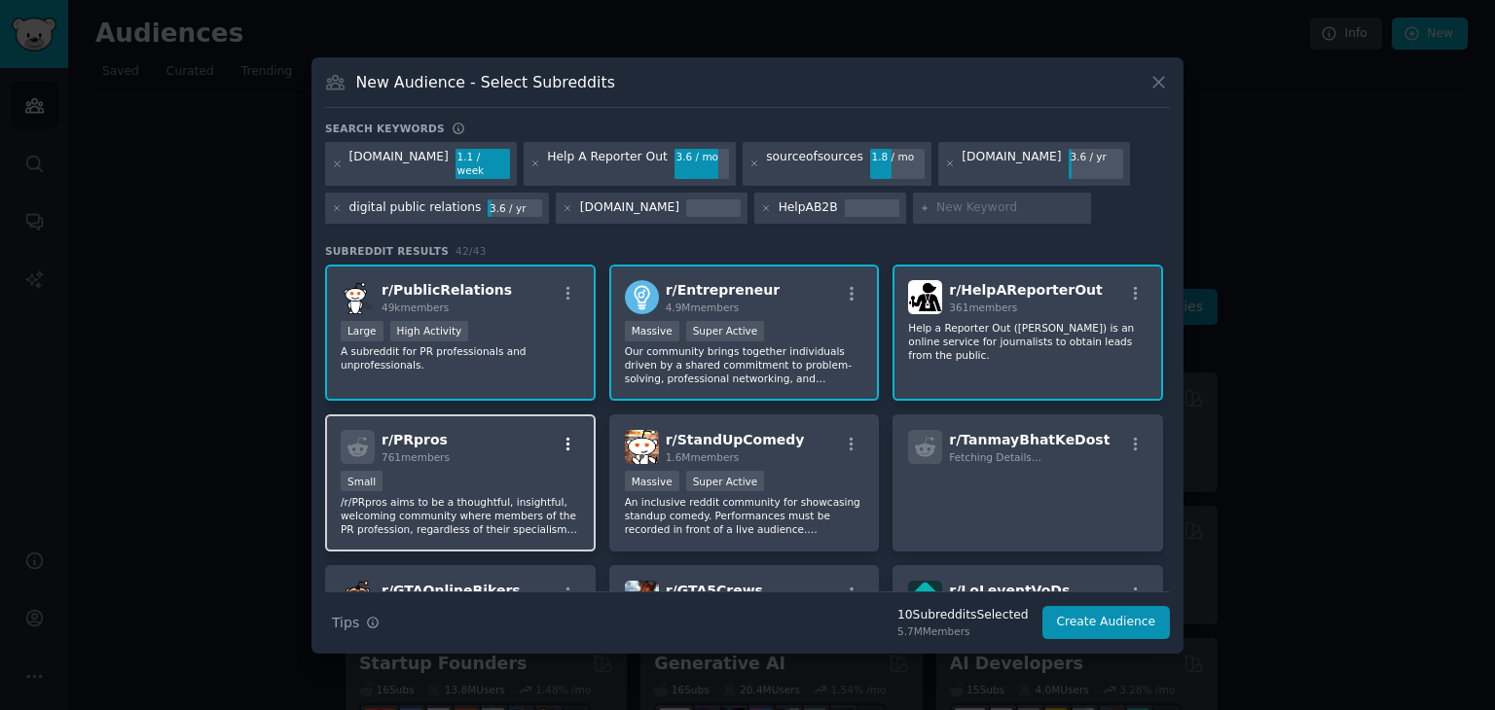
click at [564, 437] on icon "button" at bounding box center [568, 445] width 18 height 18
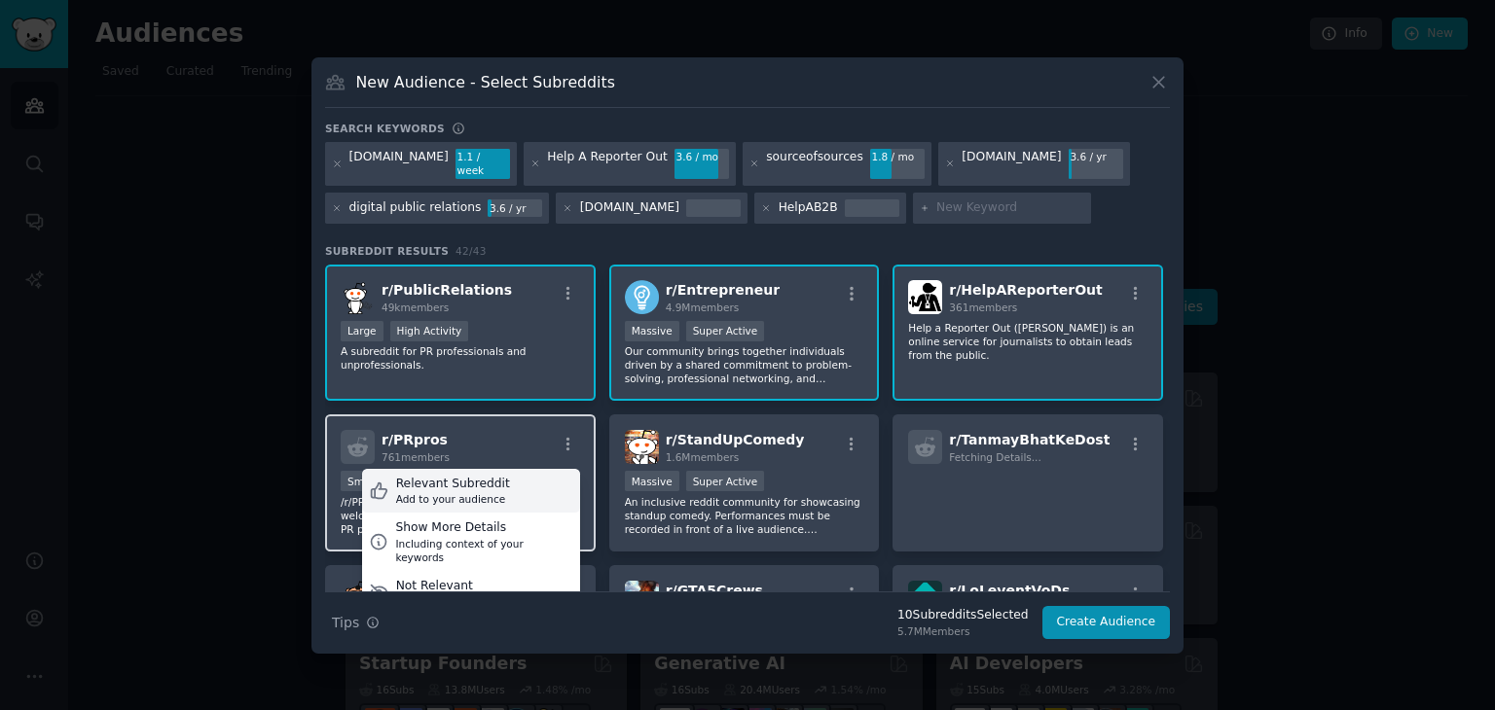
click at [490, 478] on div "Relevant Subreddit" at bounding box center [453, 485] width 114 height 18
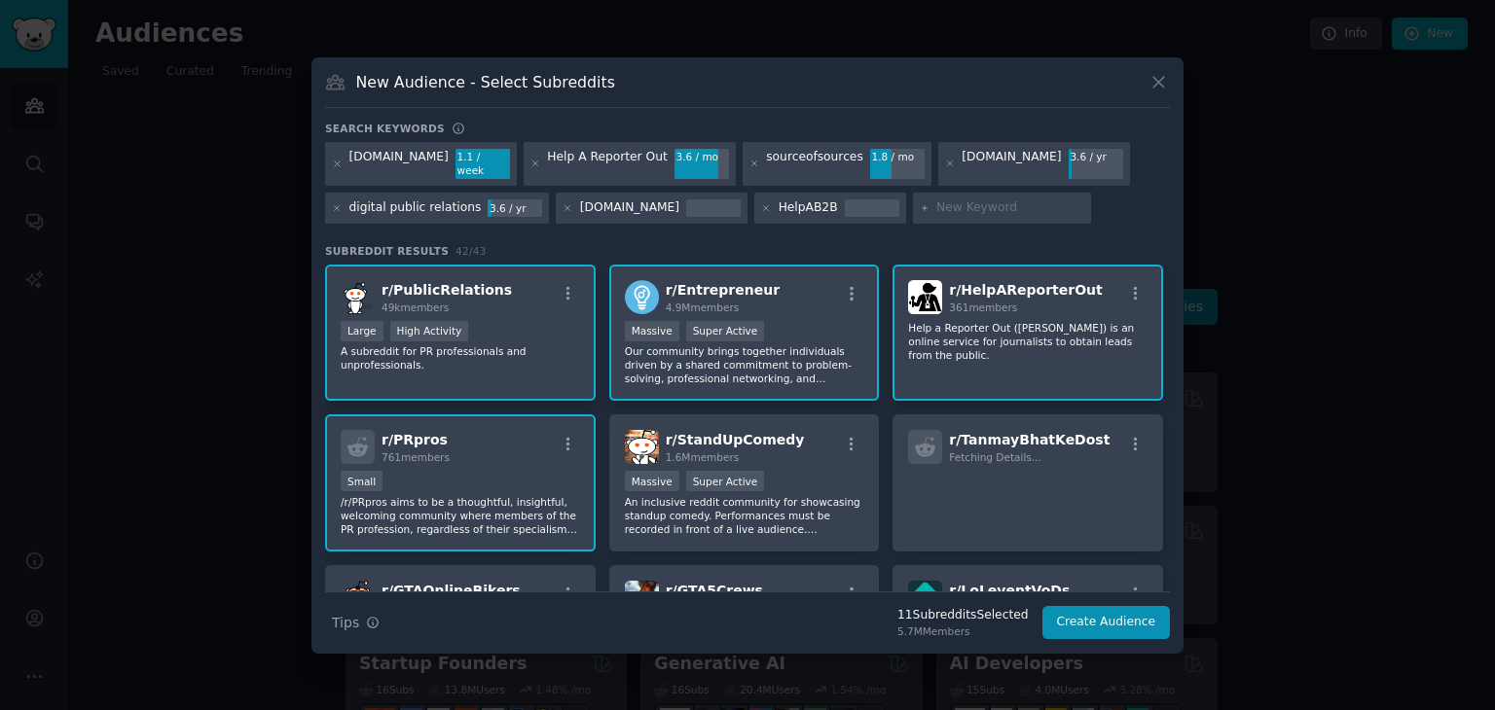
click at [936, 203] on input "text" at bounding box center [1010, 208] width 148 height 18
type input "journo"
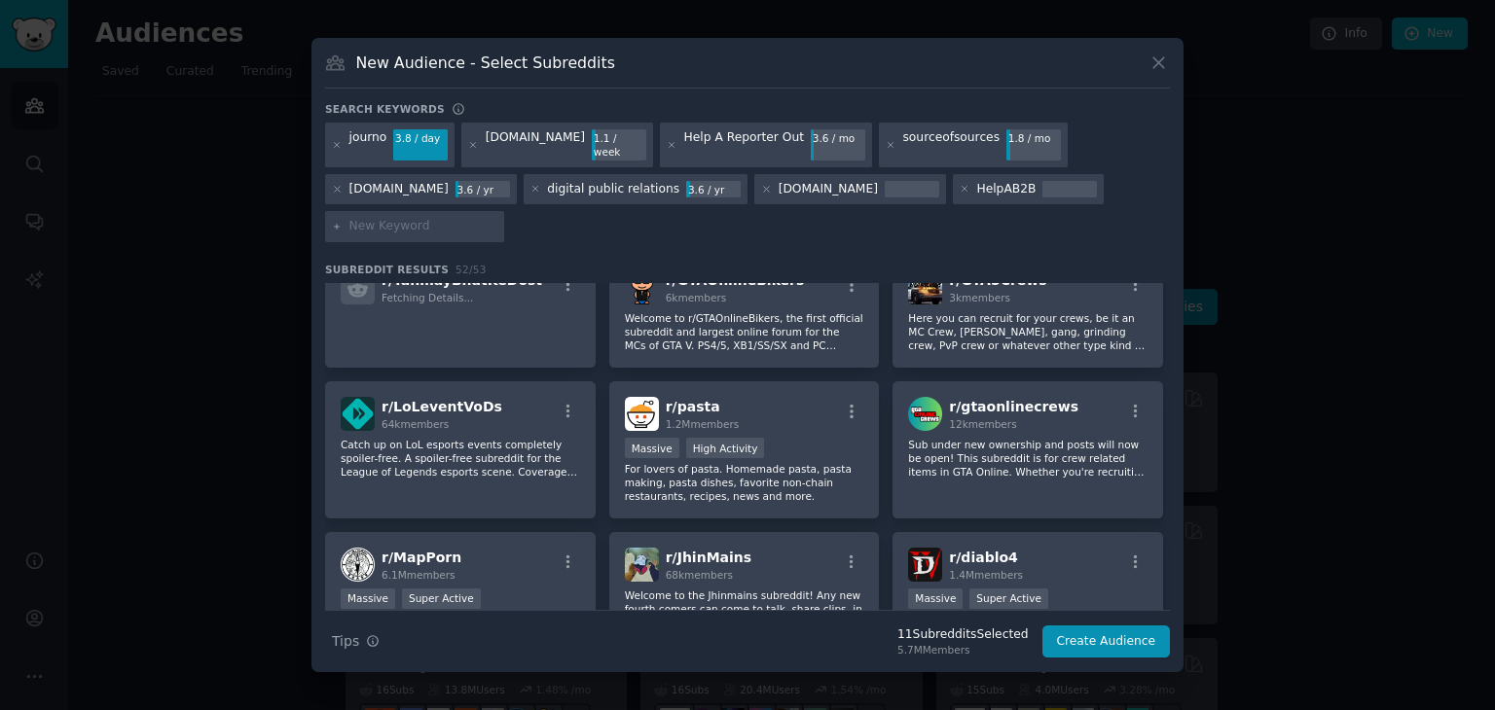
scroll to position [584, 0]
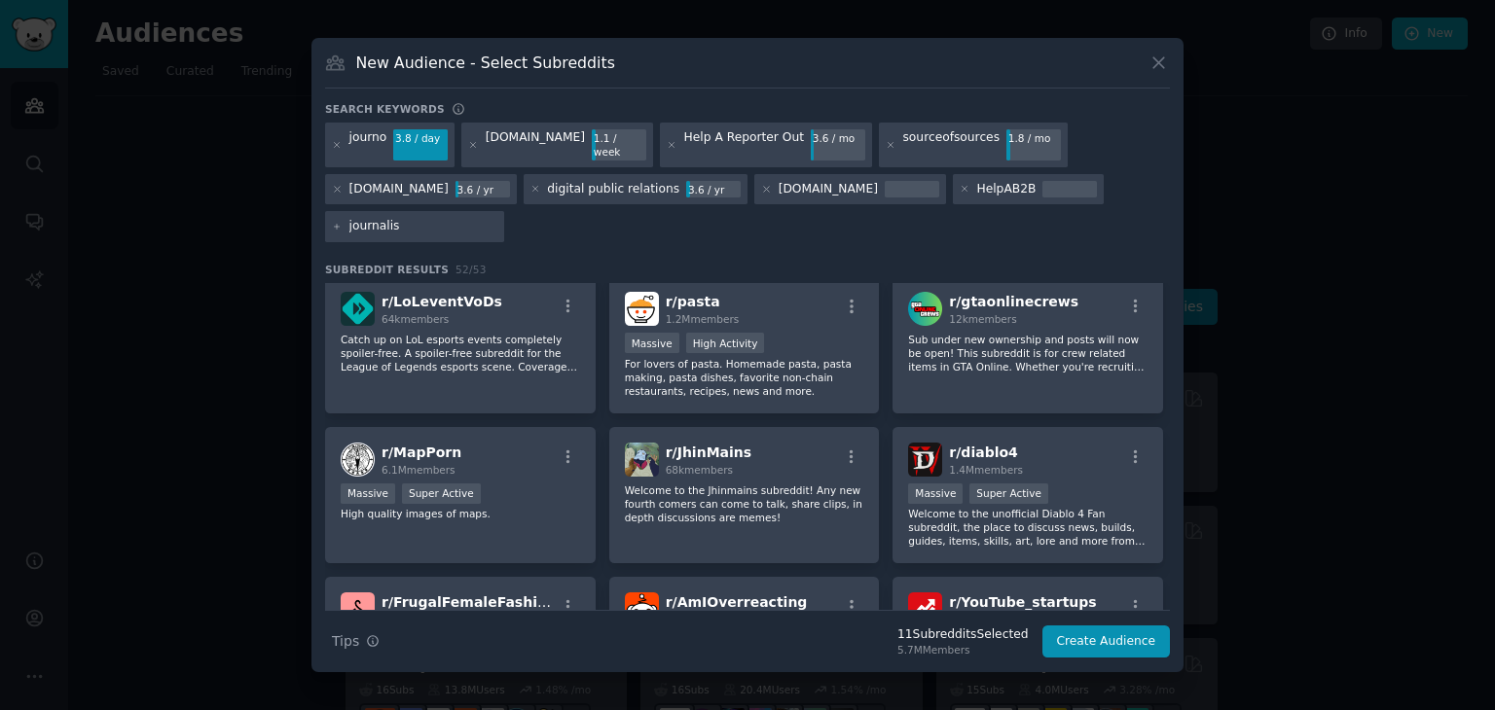
type input "journalist"
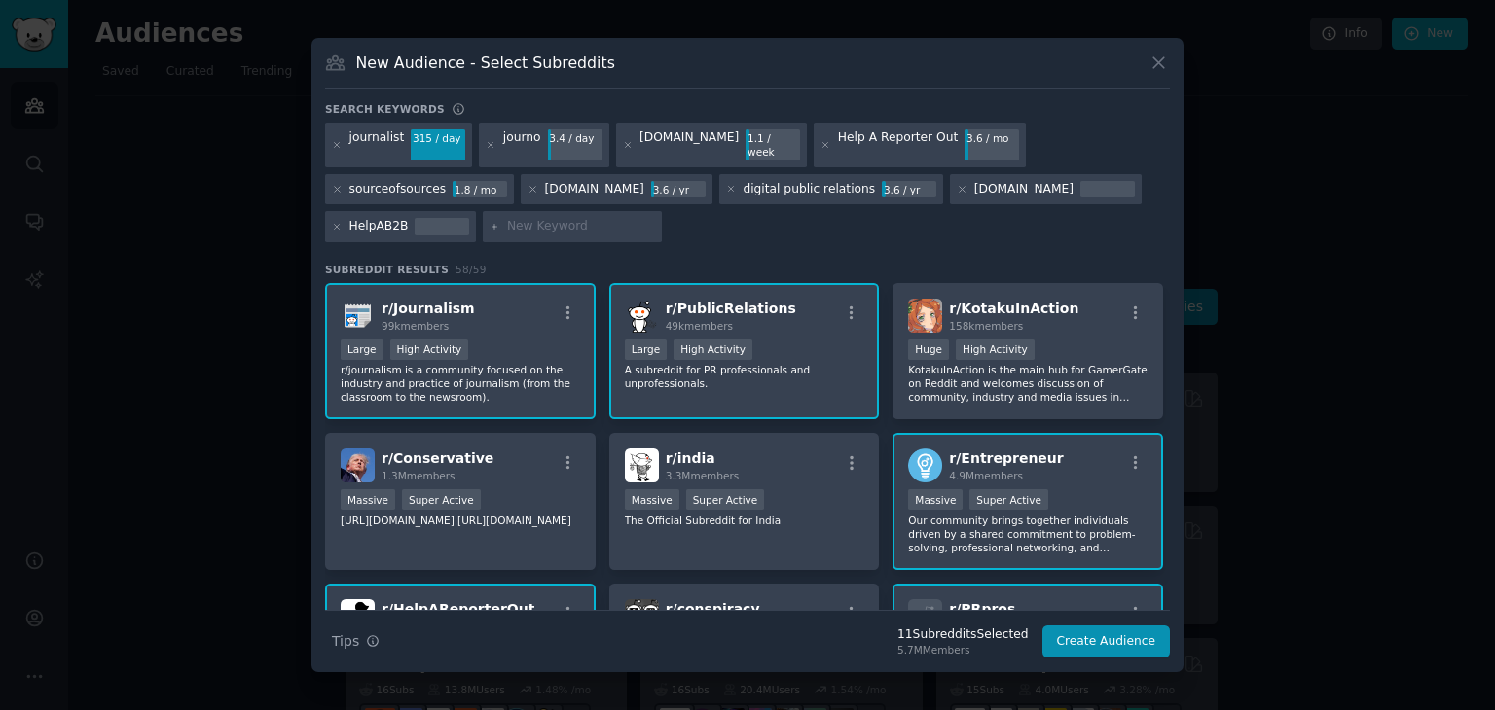
click at [949, 631] on div "11 Subreddit s Selected" at bounding box center [962, 636] width 130 height 18
click at [1143, 632] on button "Create Audience" at bounding box center [1106, 642] width 128 height 33
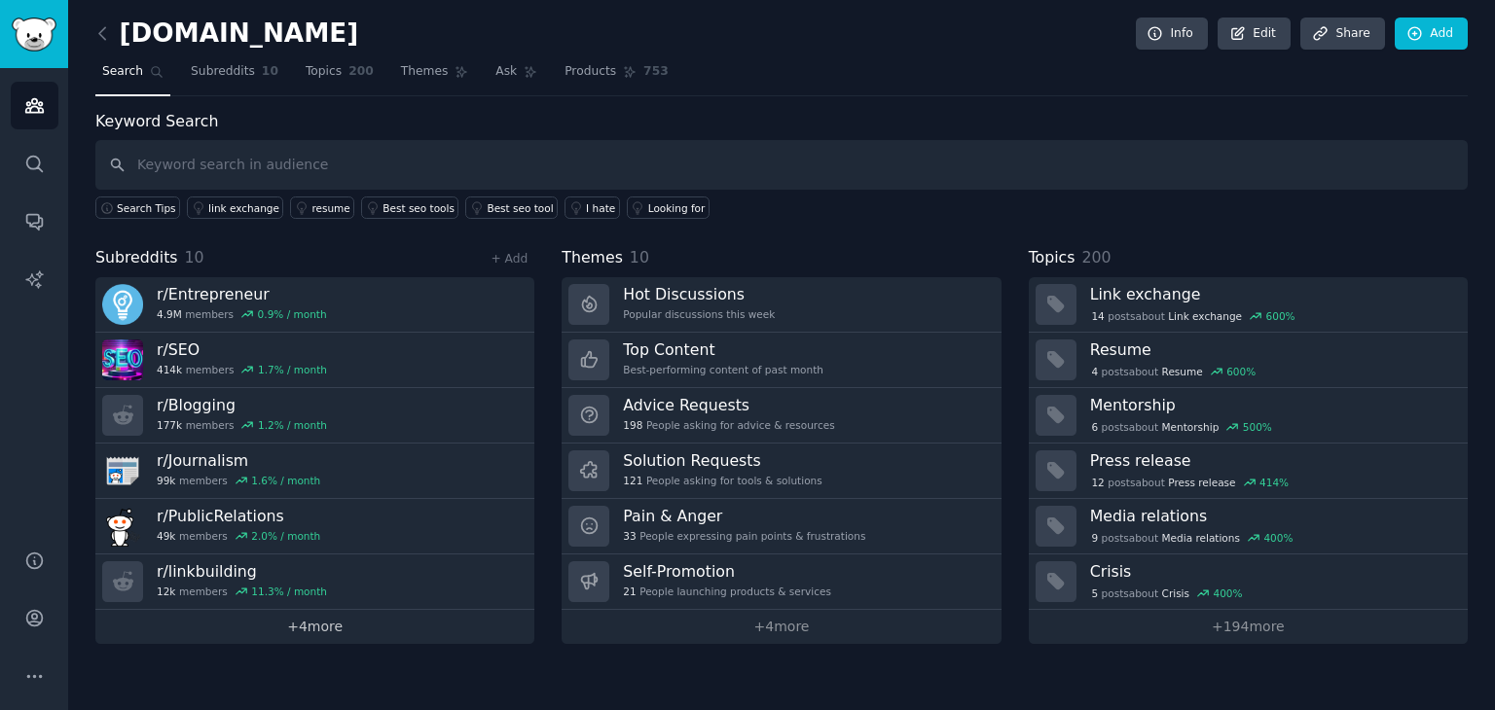
click at [372, 624] on link "+ 4 more" at bounding box center [314, 627] width 439 height 34
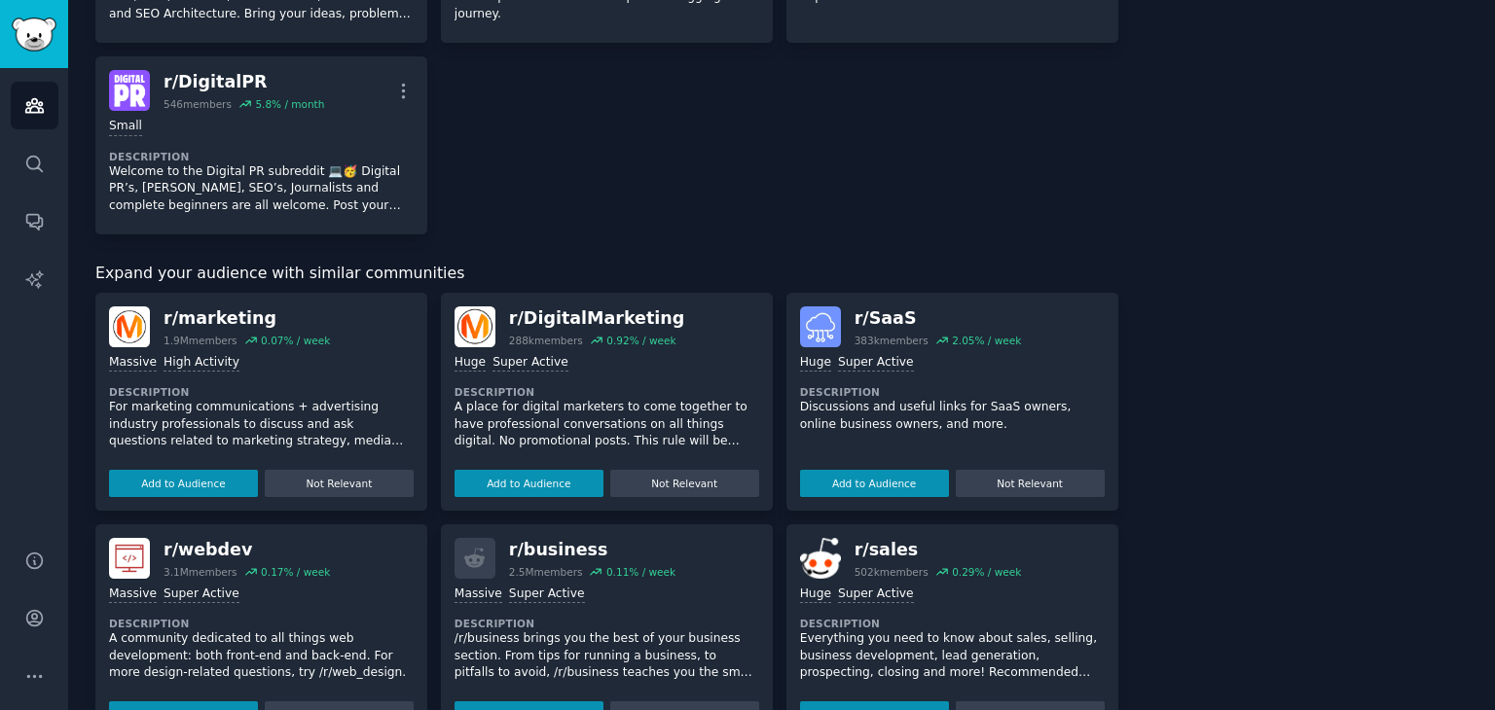
scroll to position [681, 0]
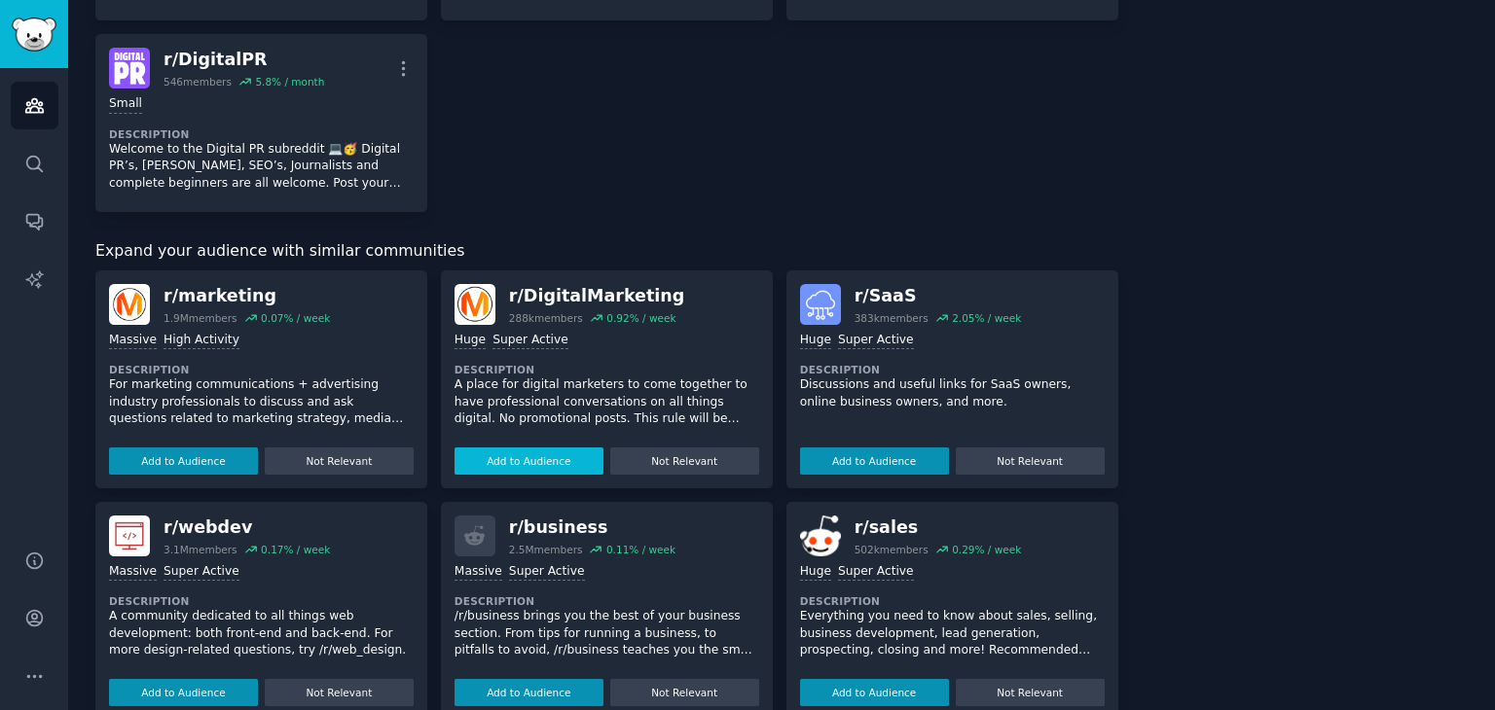
click at [527, 456] on button "Add to Audience" at bounding box center [528, 461] width 149 height 27
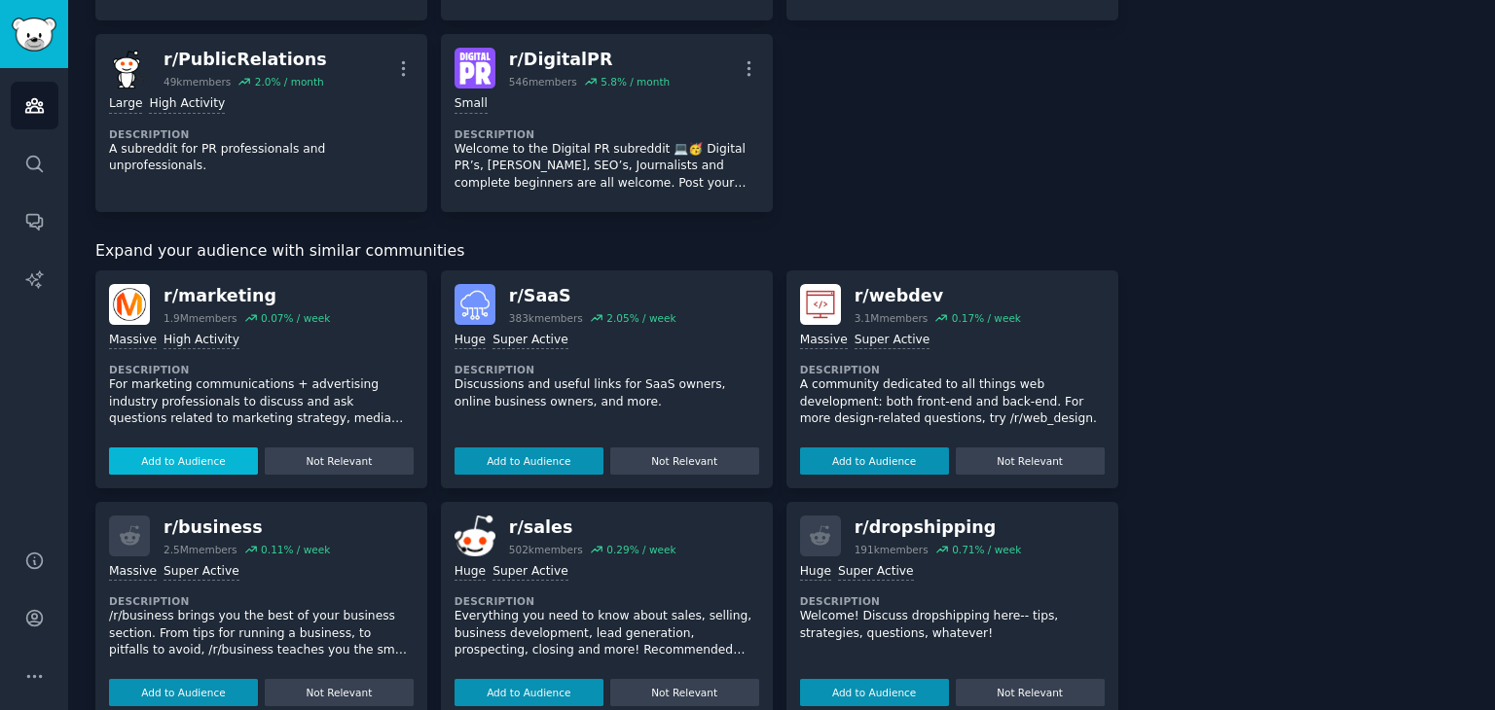
click at [209, 461] on button "Add to Audience" at bounding box center [183, 461] width 149 height 27
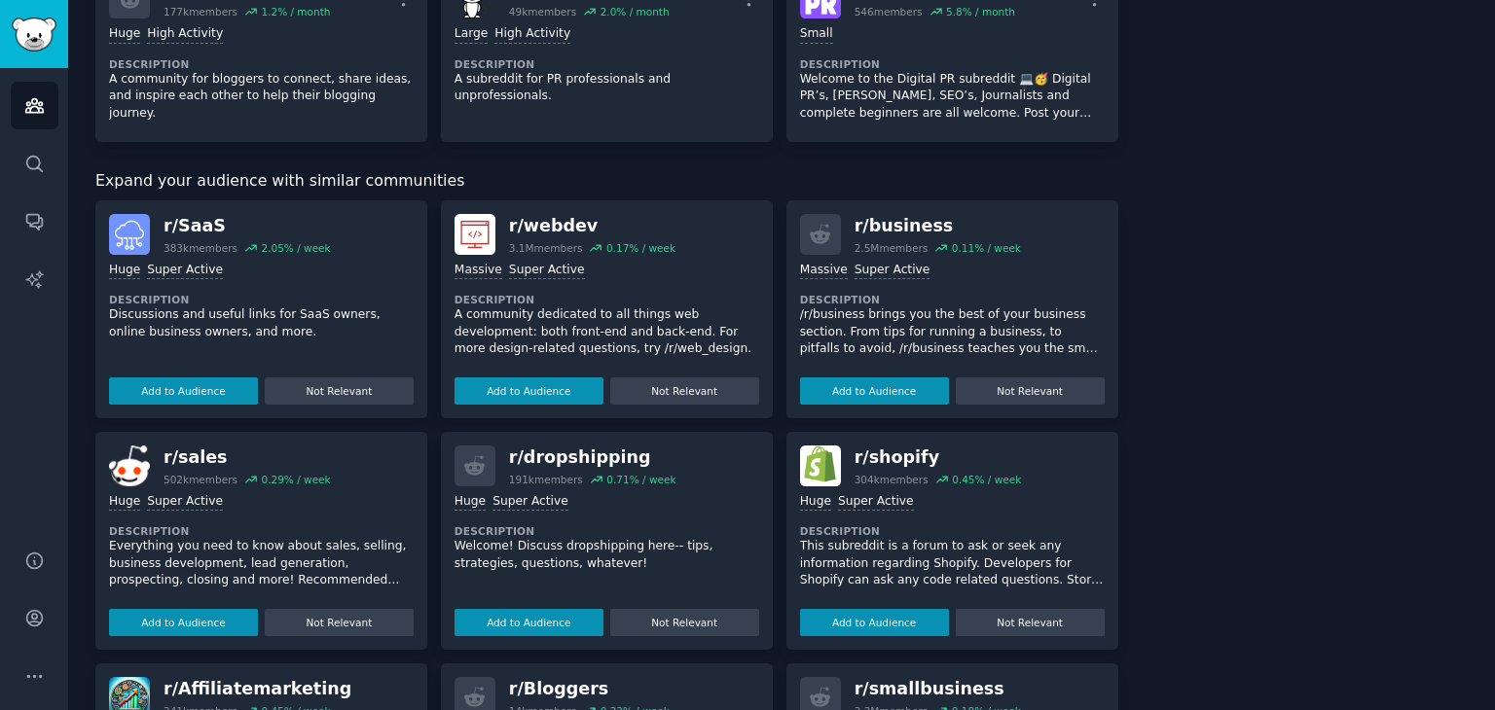
scroll to position [778, 0]
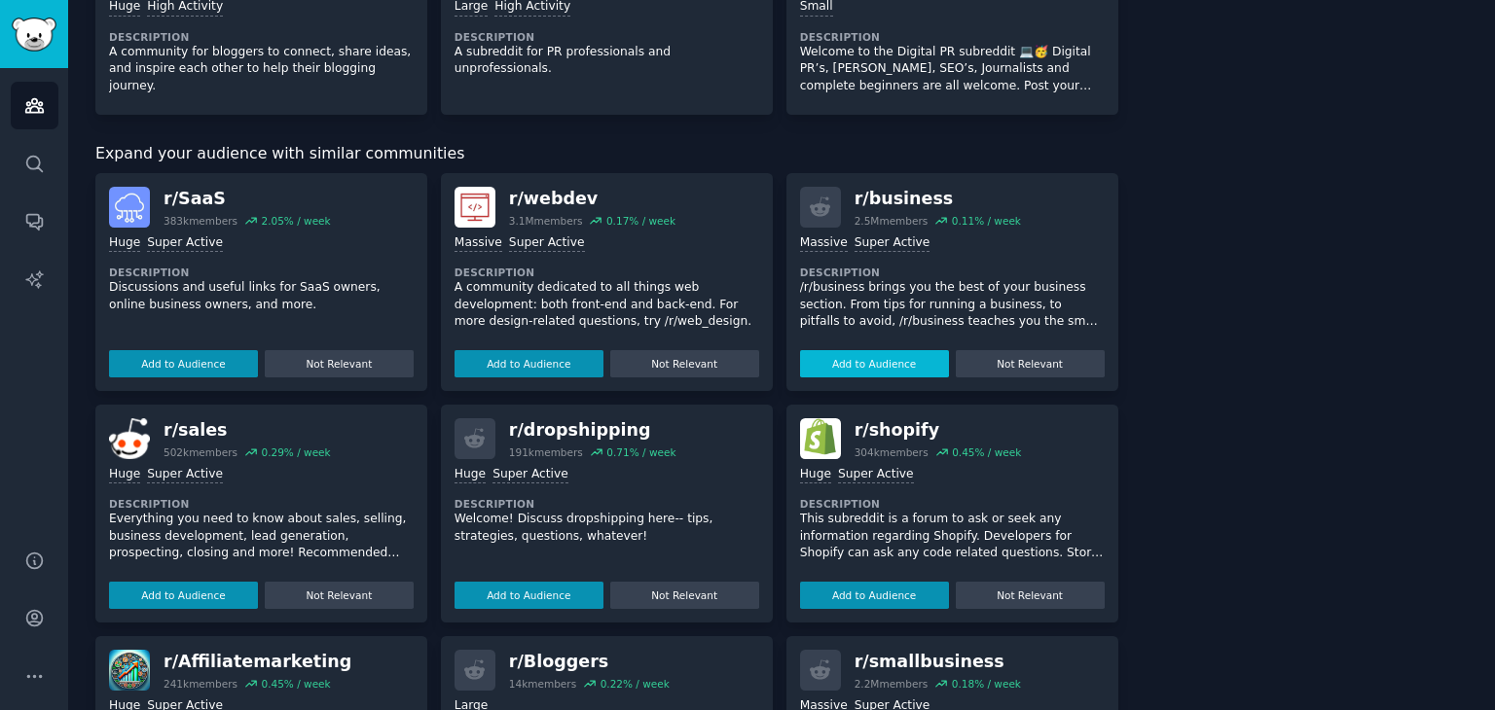
click at [859, 367] on button "Add to Audience" at bounding box center [874, 363] width 149 height 27
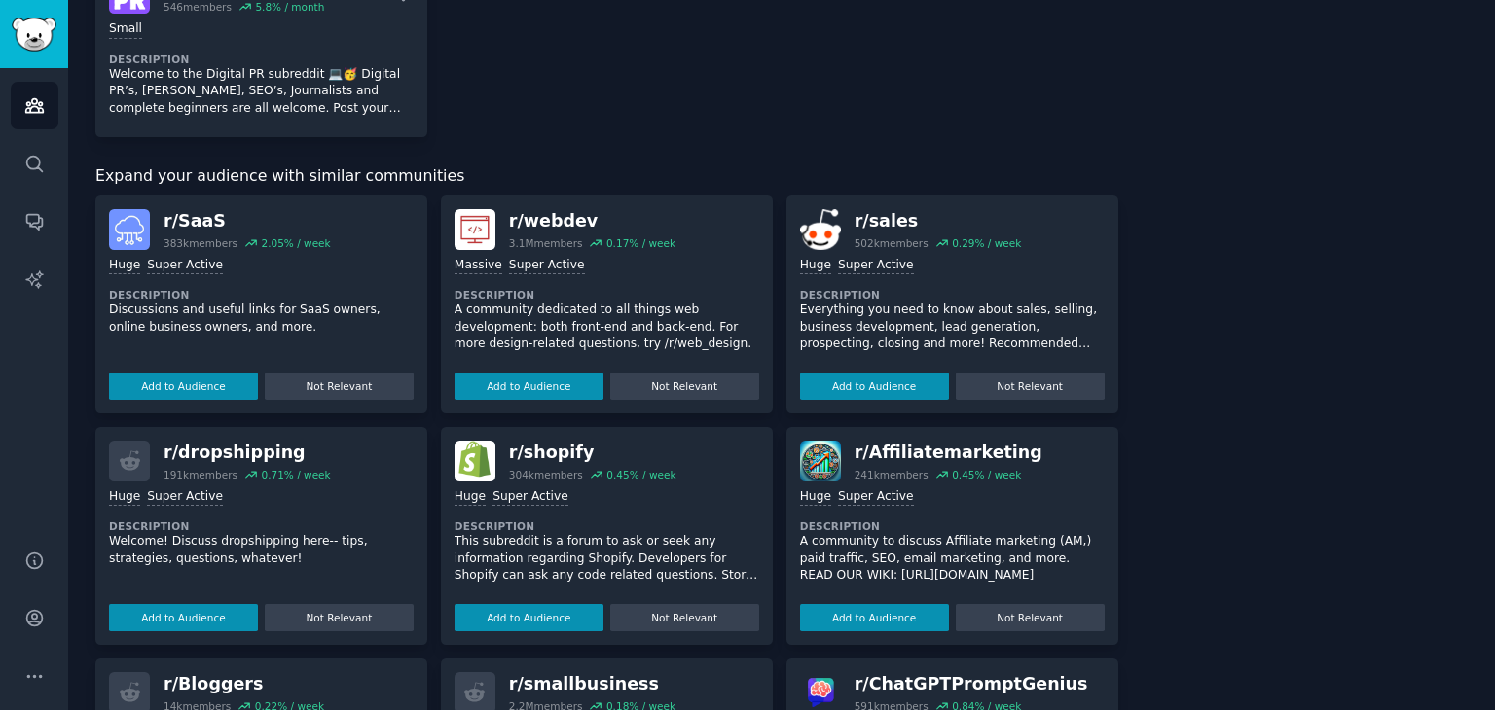
scroll to position [1139, 0]
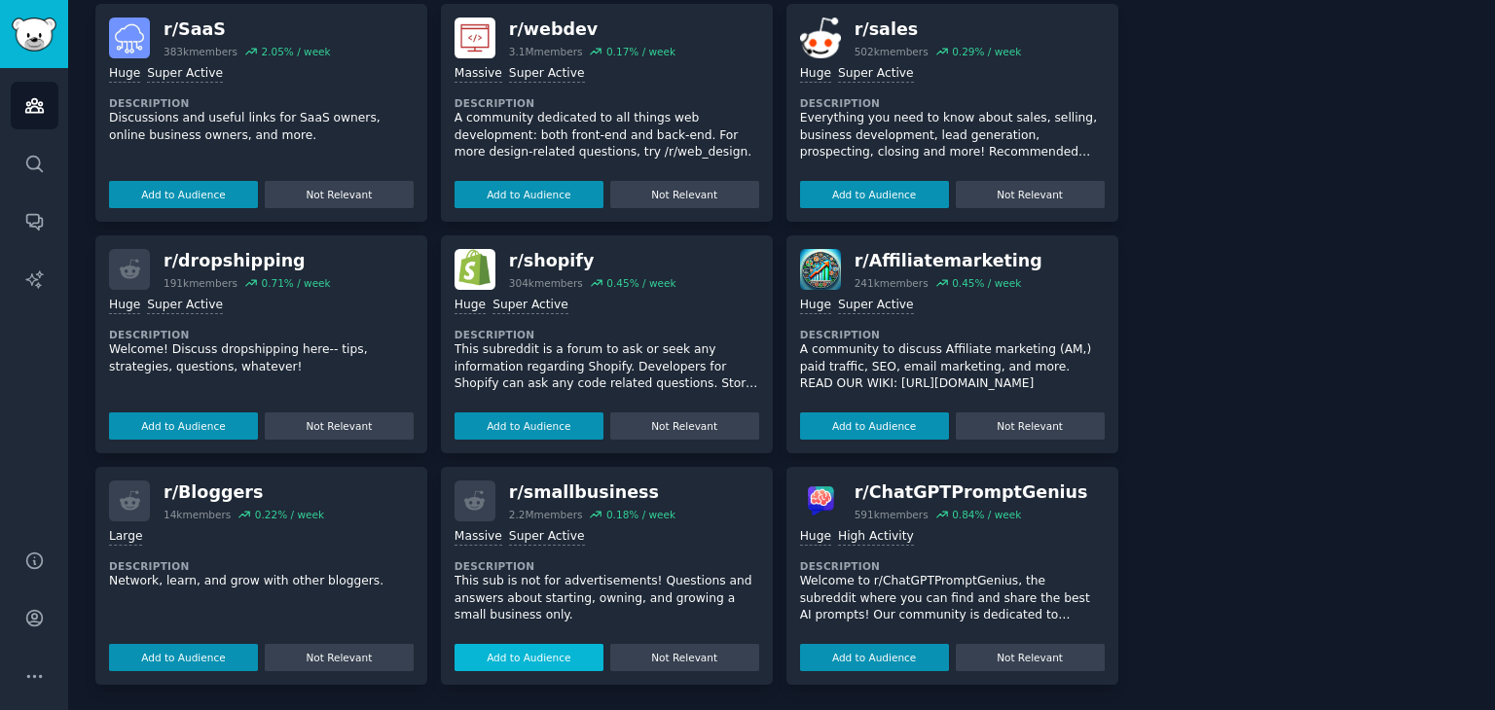
click at [514, 651] on button "Add to Audience" at bounding box center [528, 657] width 149 height 27
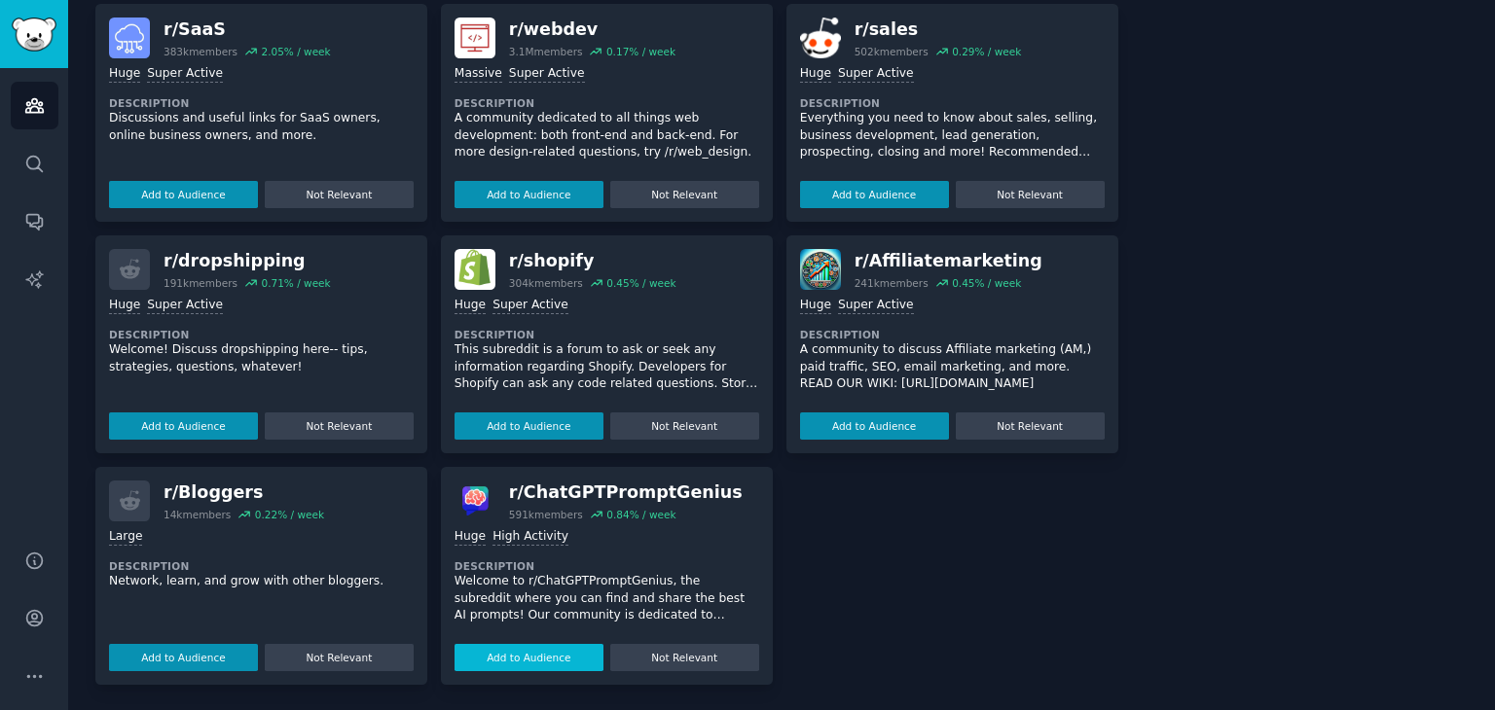
click at [162, 666] on button "Add to Audience" at bounding box center [183, 657] width 149 height 27
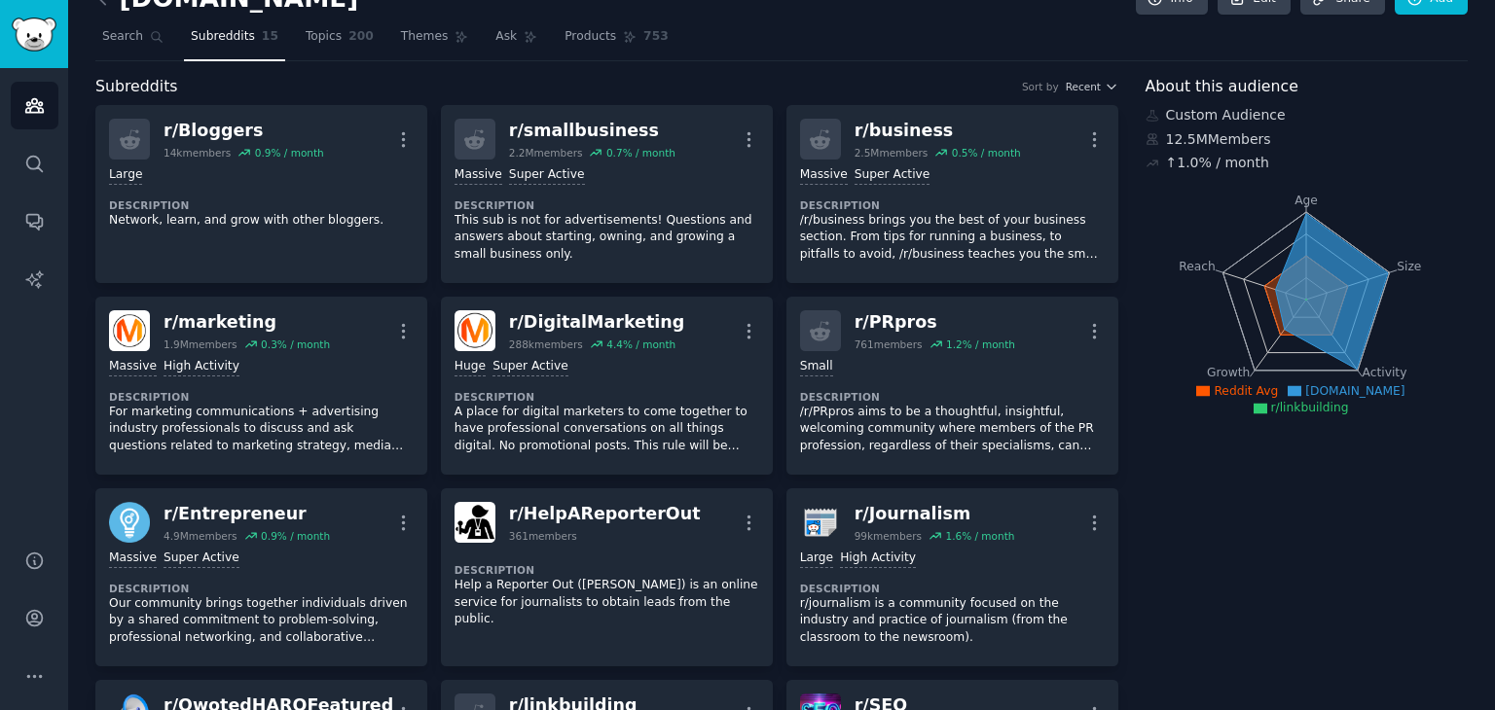
scroll to position [0, 0]
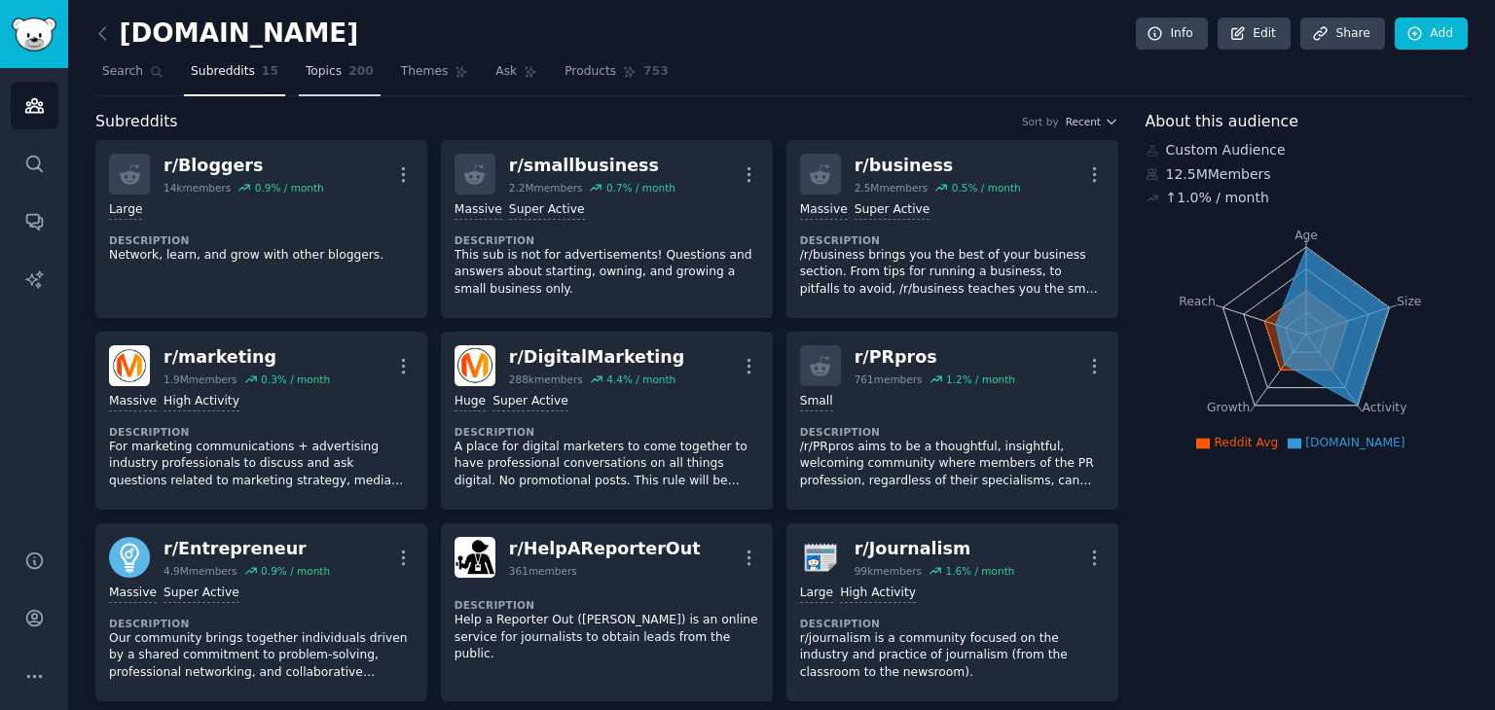
click at [321, 75] on span "Topics" at bounding box center [324, 72] width 36 height 18
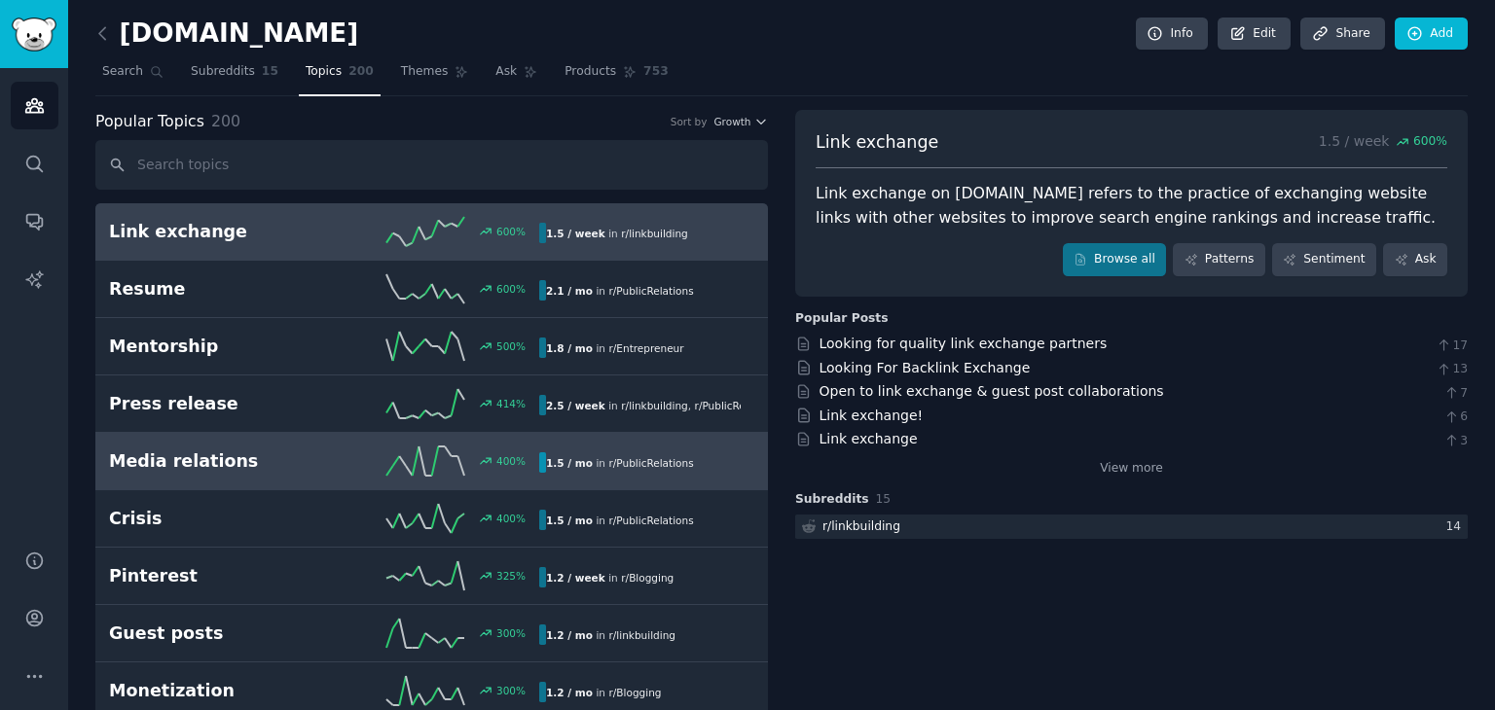
click at [286, 457] on h2 "Media relations" at bounding box center [216, 462] width 215 height 24
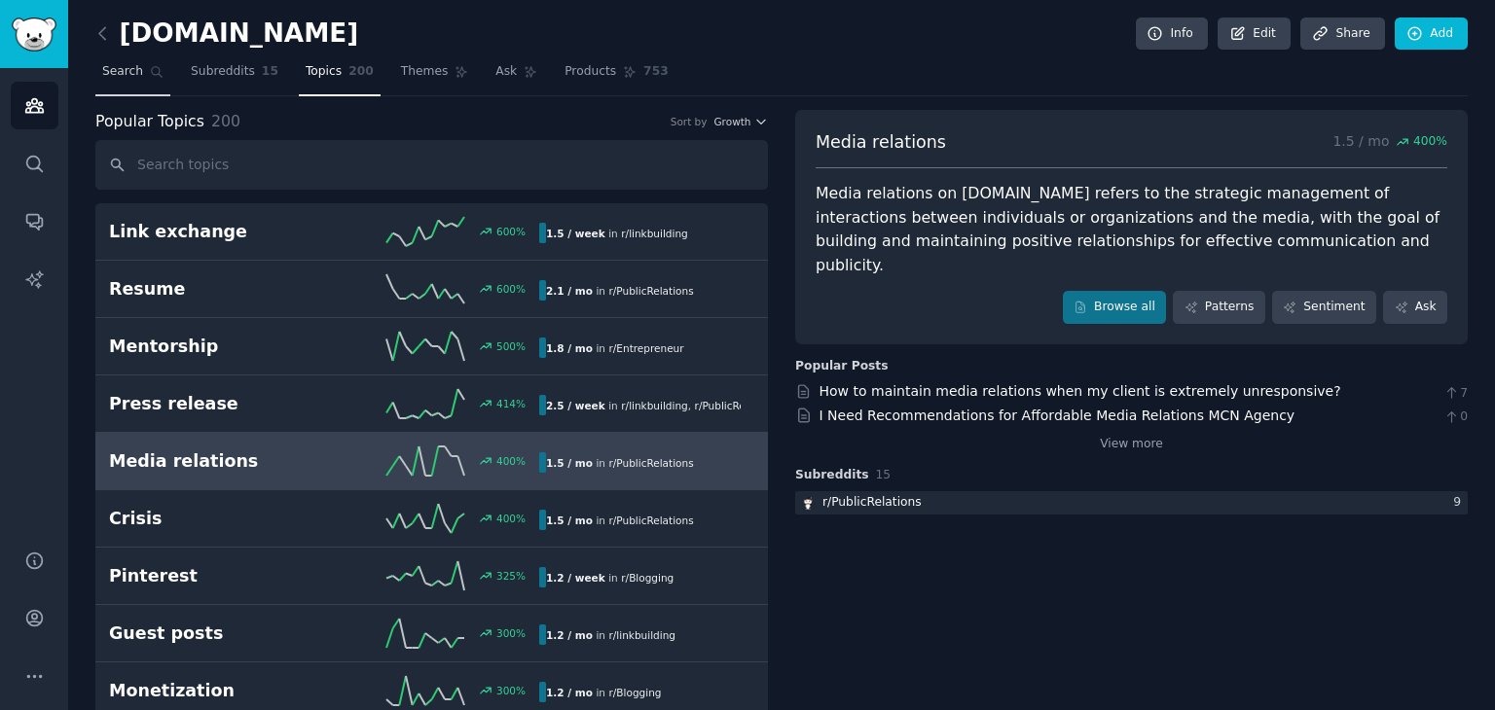
click at [127, 69] on span "Search" at bounding box center [122, 72] width 41 height 18
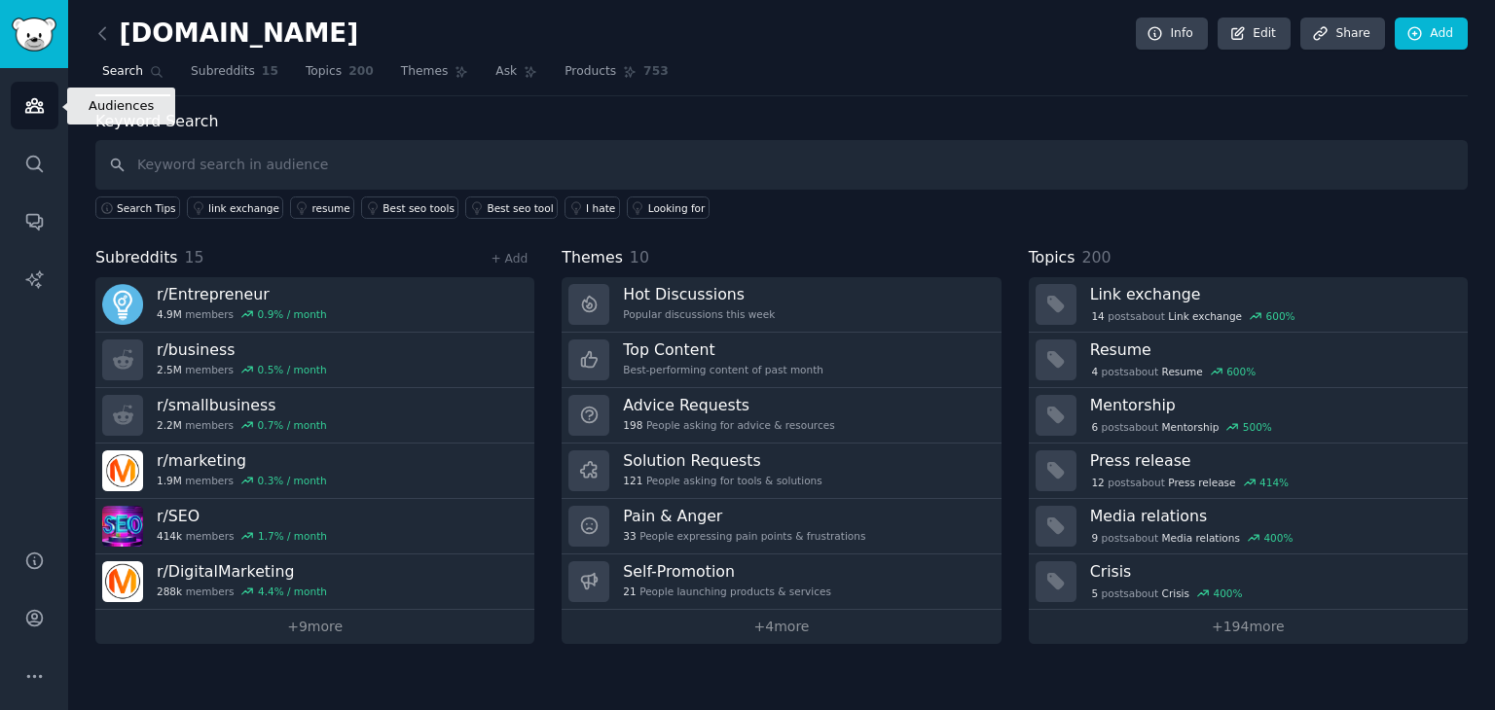
click at [40, 108] on icon "Sidebar" at bounding box center [34, 106] width 18 height 14
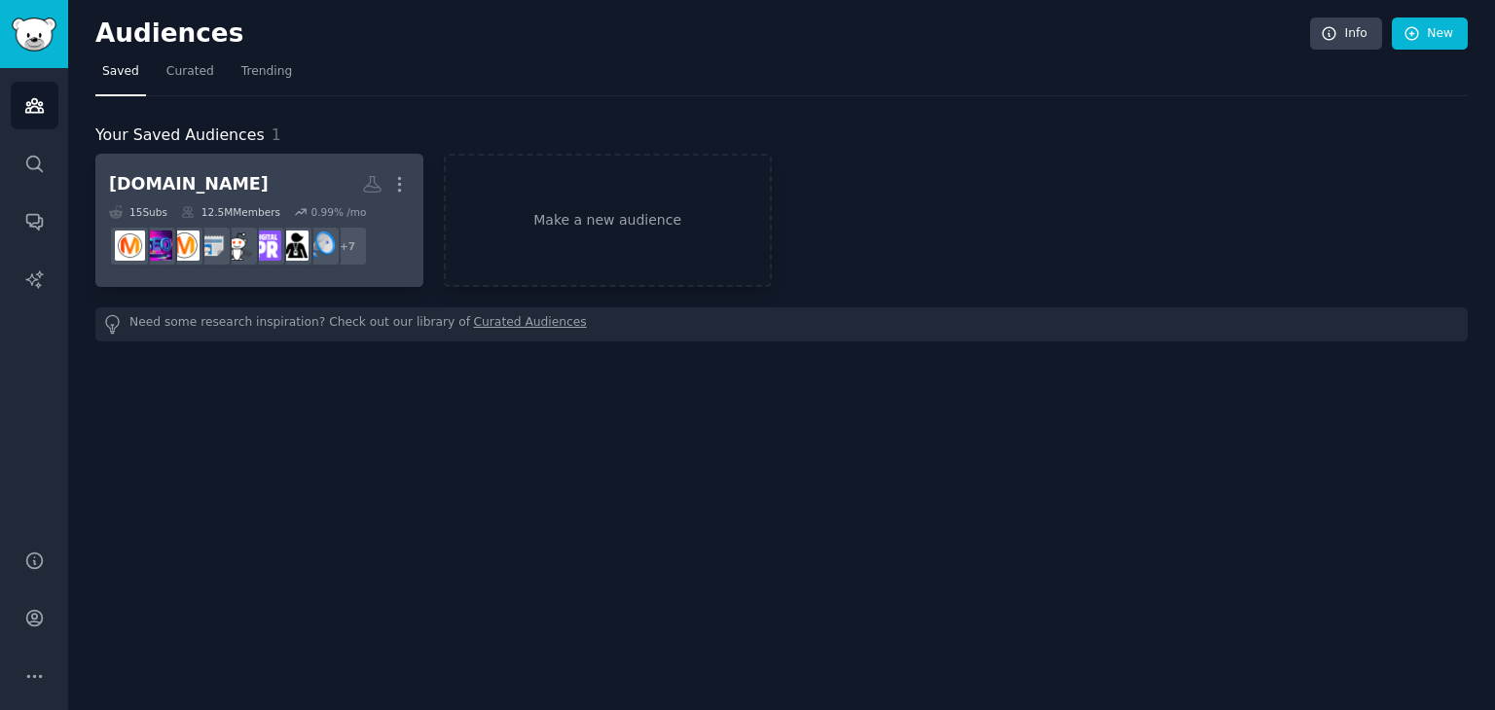
click at [198, 177] on div "[DOMAIN_NAME]" at bounding box center [189, 184] width 160 height 24
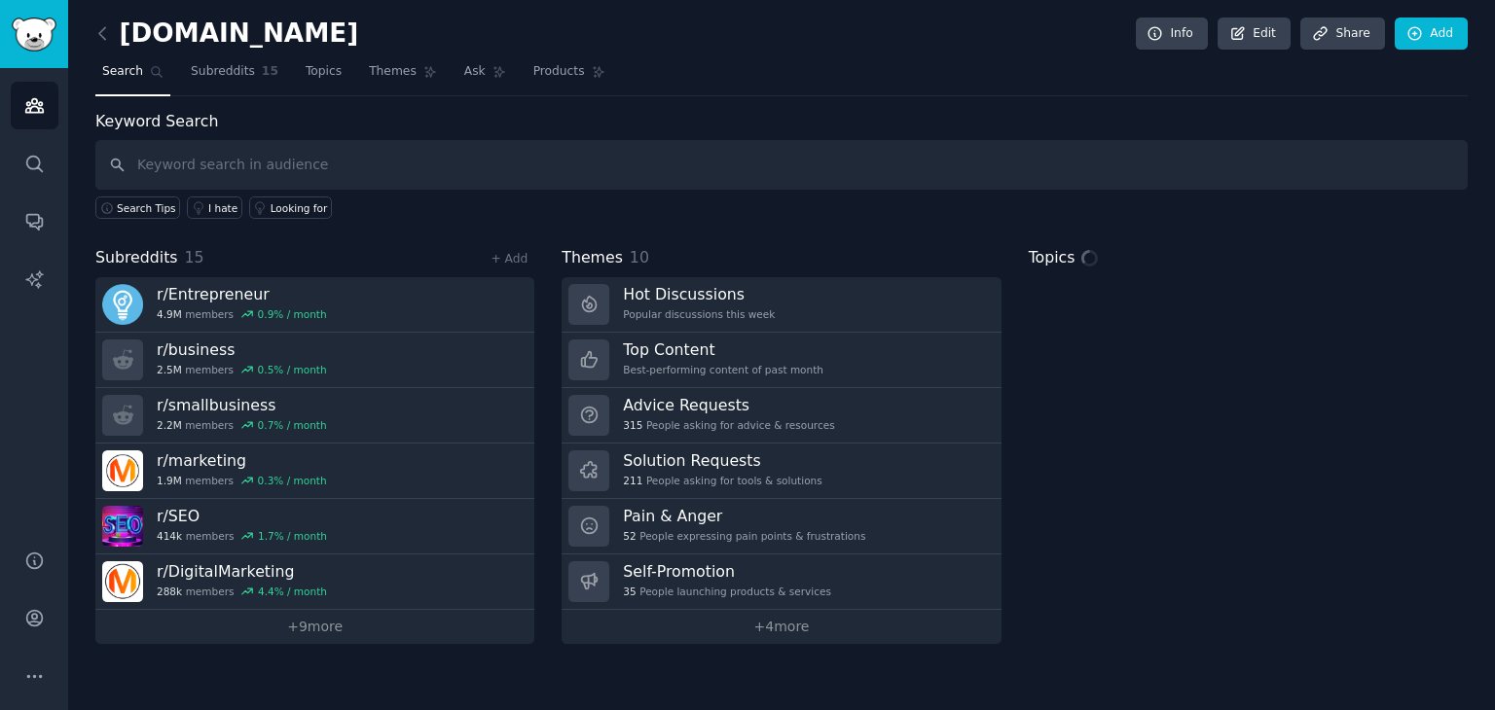
click at [255, 44] on h2 "[DOMAIN_NAME]" at bounding box center [226, 33] width 263 height 31
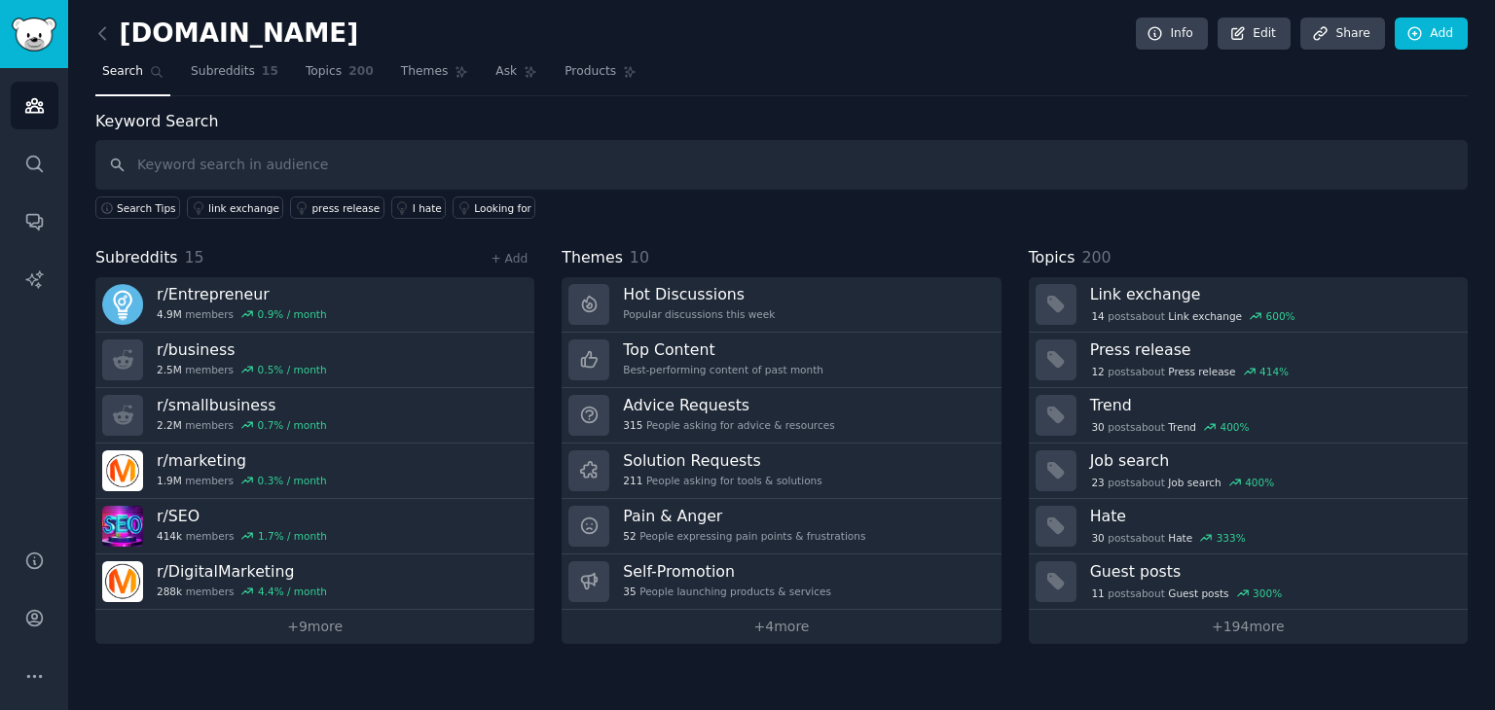
click at [258, 39] on h2 "[DOMAIN_NAME]" at bounding box center [226, 33] width 263 height 31
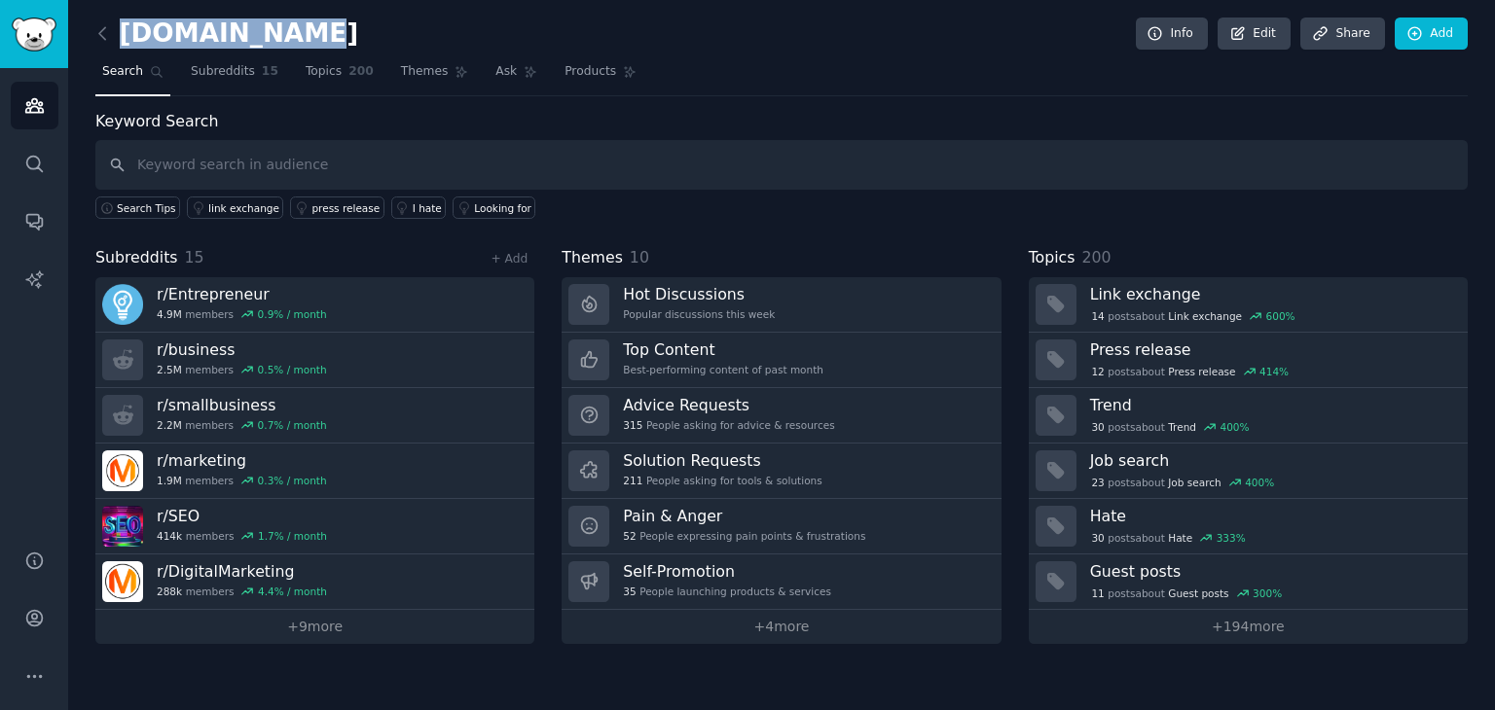
click at [258, 39] on h2 "[DOMAIN_NAME]" at bounding box center [226, 33] width 263 height 31
click at [258, 40] on h2 "[DOMAIN_NAME]" at bounding box center [226, 33] width 263 height 31
click at [1257, 40] on link "Edit" at bounding box center [1253, 34] width 73 height 33
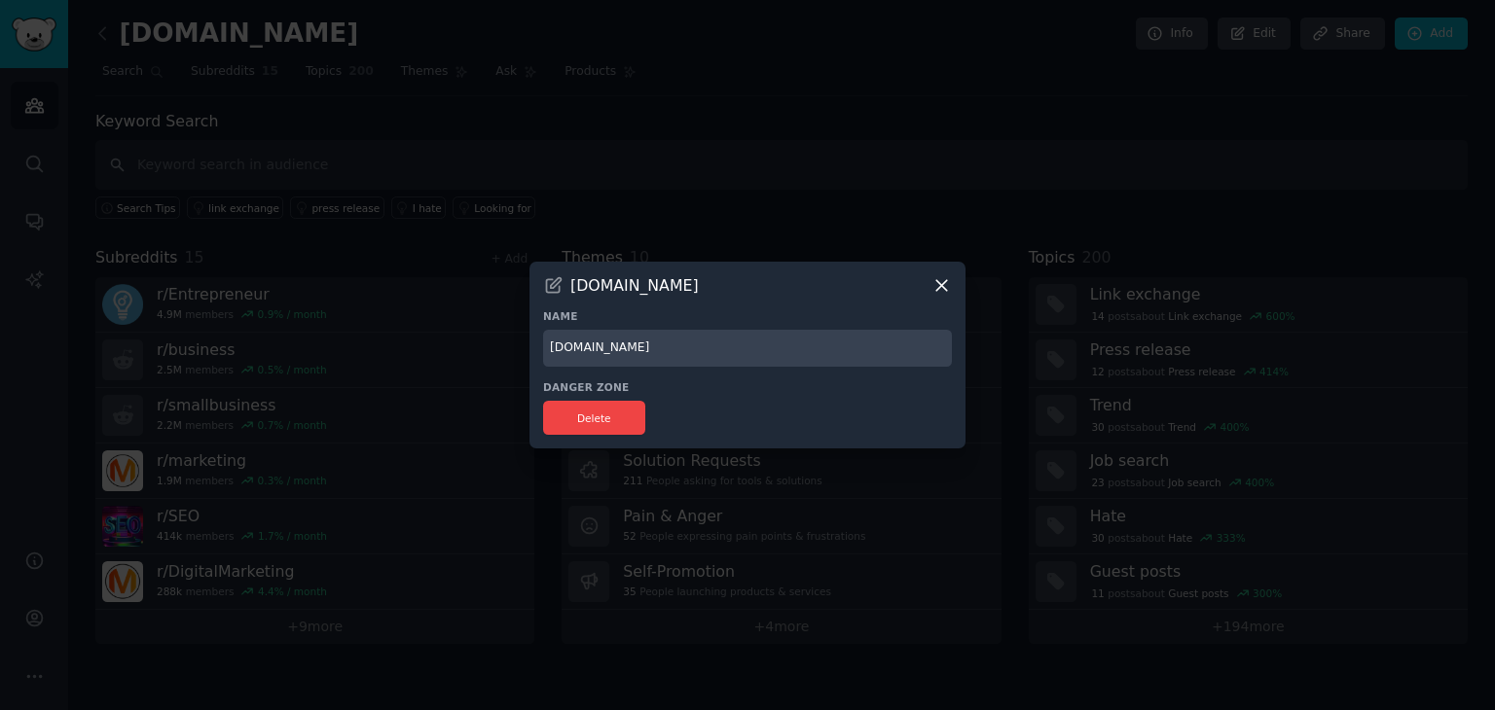
drag, startPoint x: 670, startPoint y: 359, endPoint x: 495, endPoint y: 373, distance: 175.7
click at [495, 373] on div "​ [DOMAIN_NAME] Name [DOMAIN_NAME] Danger Zone Delete" at bounding box center [747, 355] width 1481 height 710
type input "Digital PR"
click at [839, 171] on div at bounding box center [747, 355] width 1495 height 710
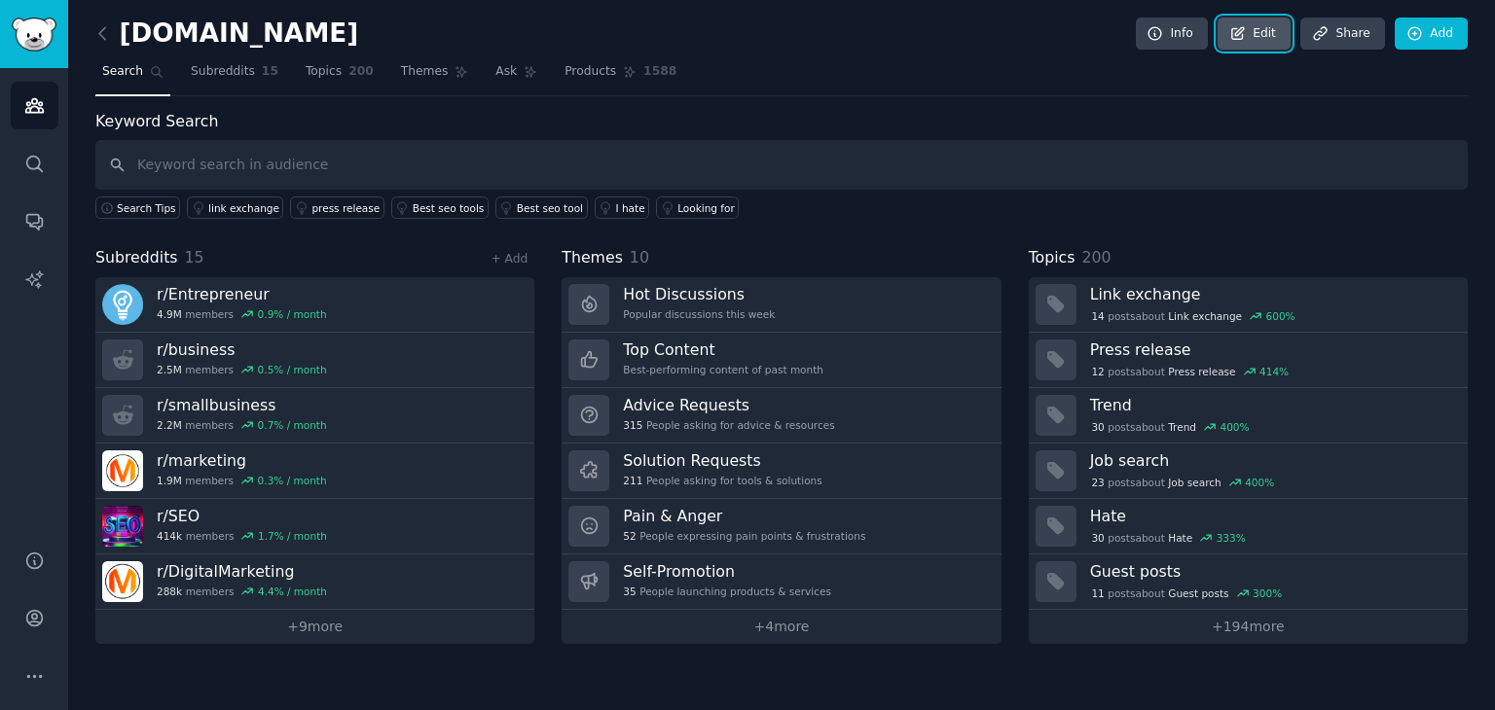
click at [1273, 40] on link "Edit" at bounding box center [1253, 34] width 73 height 33
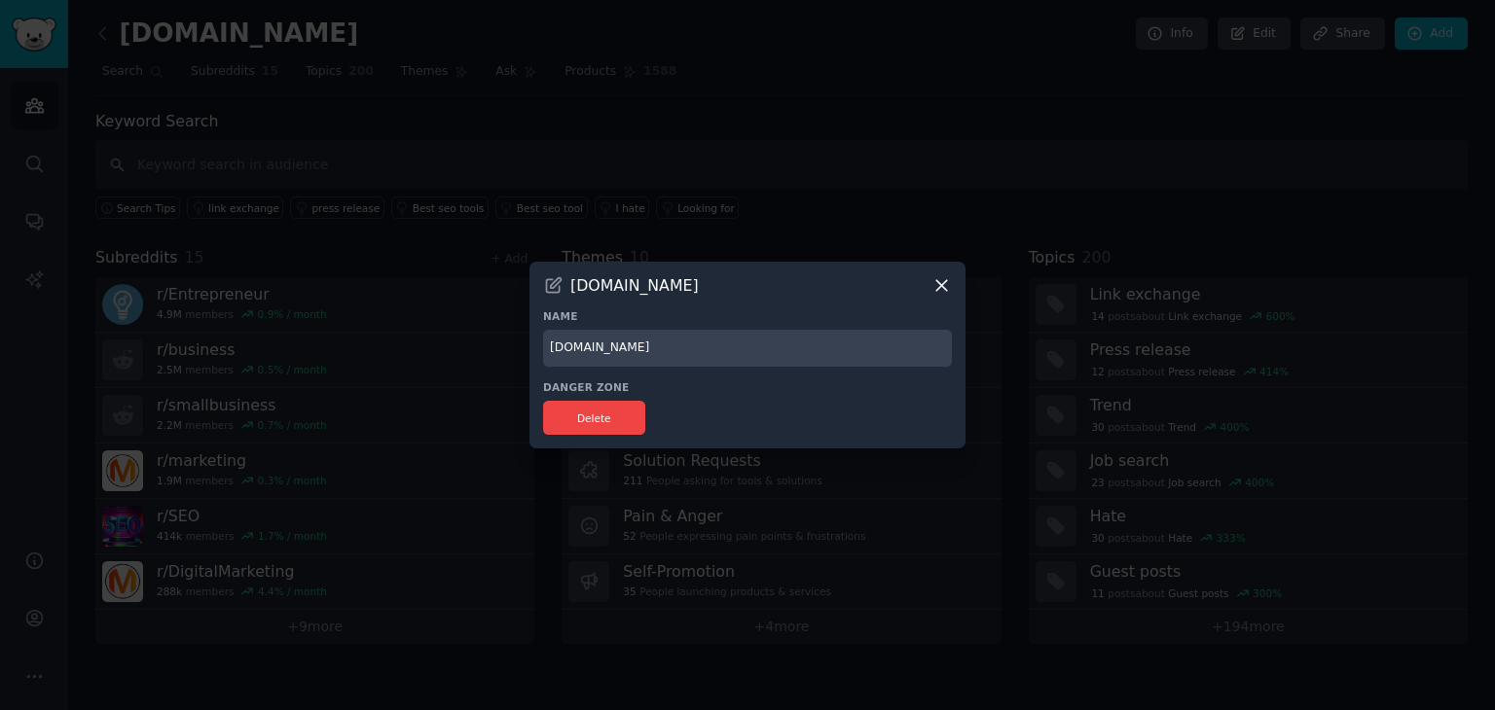
drag, startPoint x: 510, startPoint y: 364, endPoint x: 470, endPoint y: 367, distance: 40.0
click at [471, 366] on div "​ [DOMAIN_NAME] Name [DOMAIN_NAME] Danger Zone Delete" at bounding box center [747, 355] width 1481 height 710
type input "Digital PR"
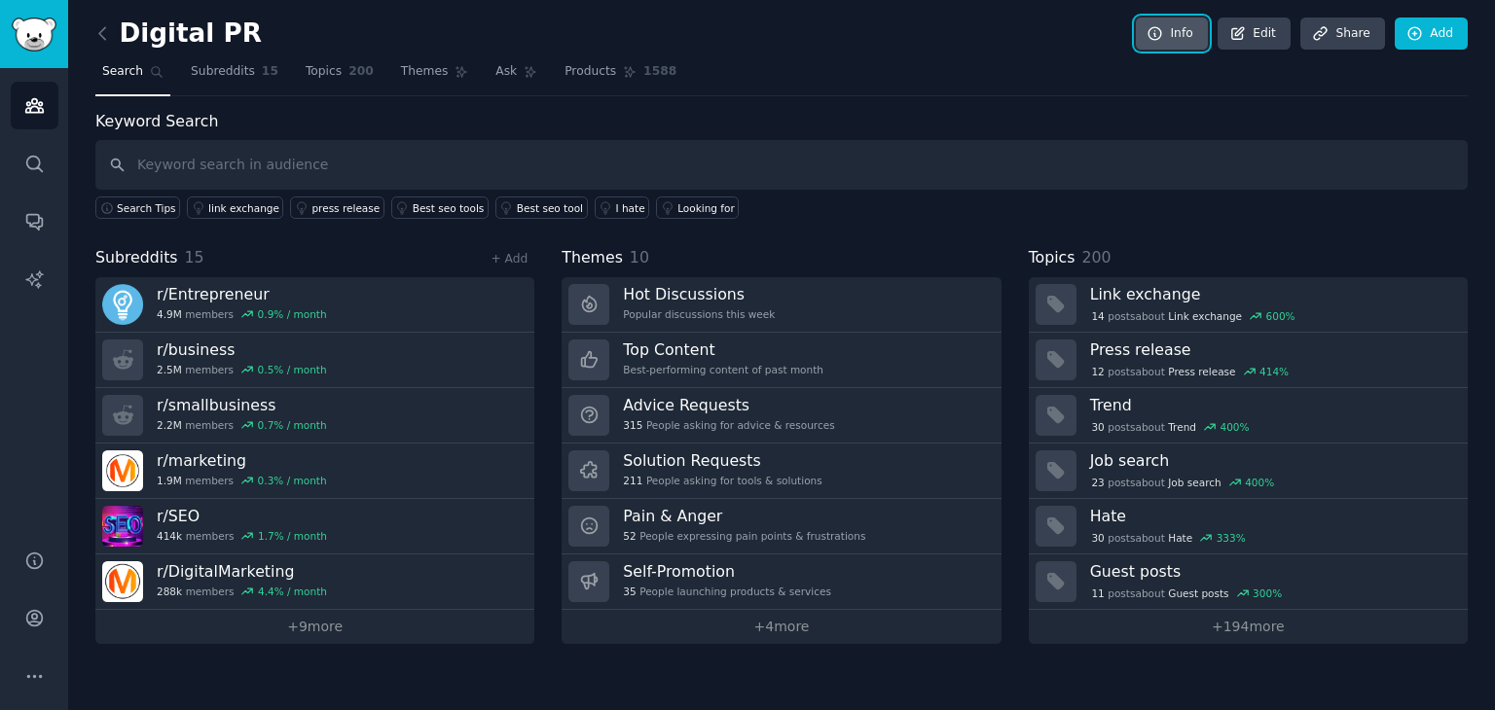
click at [1168, 47] on link "Info" at bounding box center [1172, 34] width 72 height 33
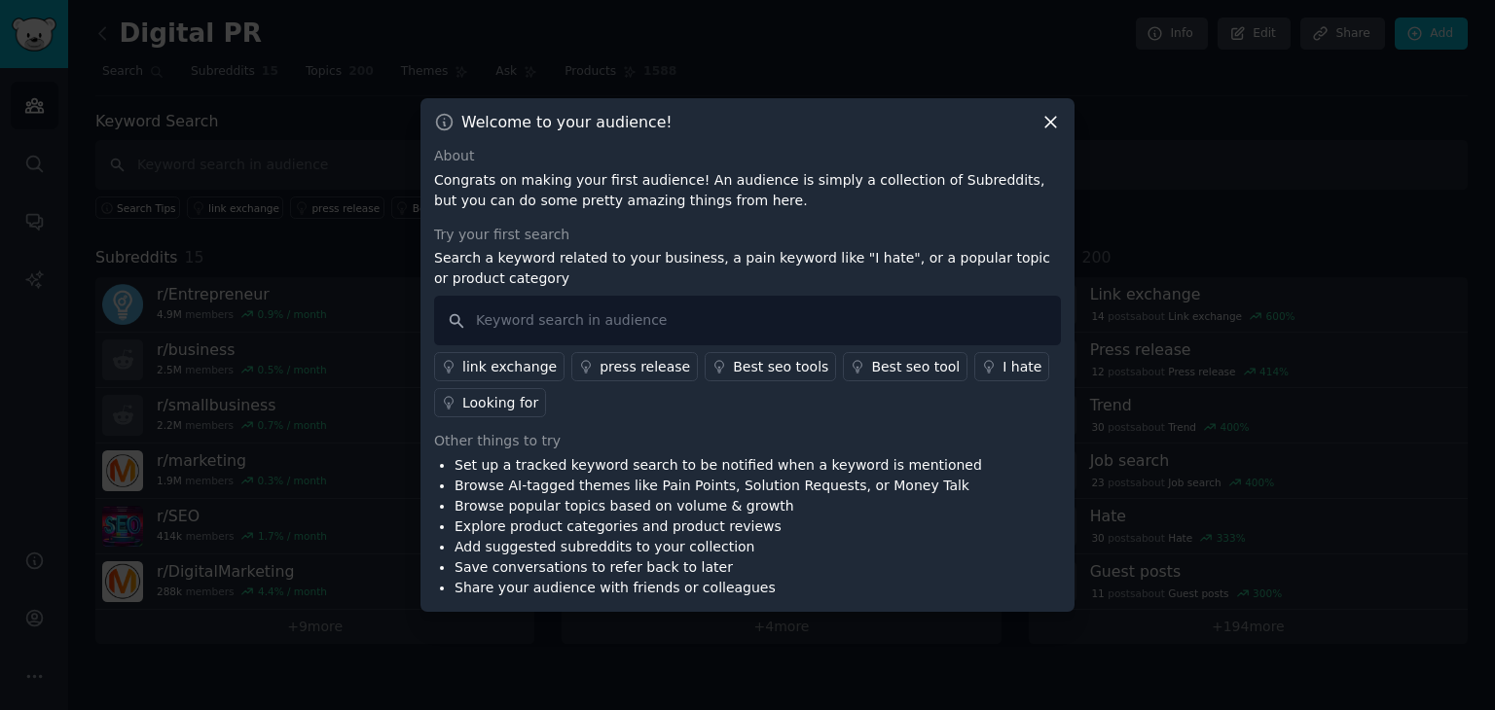
click at [605, 371] on div "press release" at bounding box center [644, 367] width 90 height 20
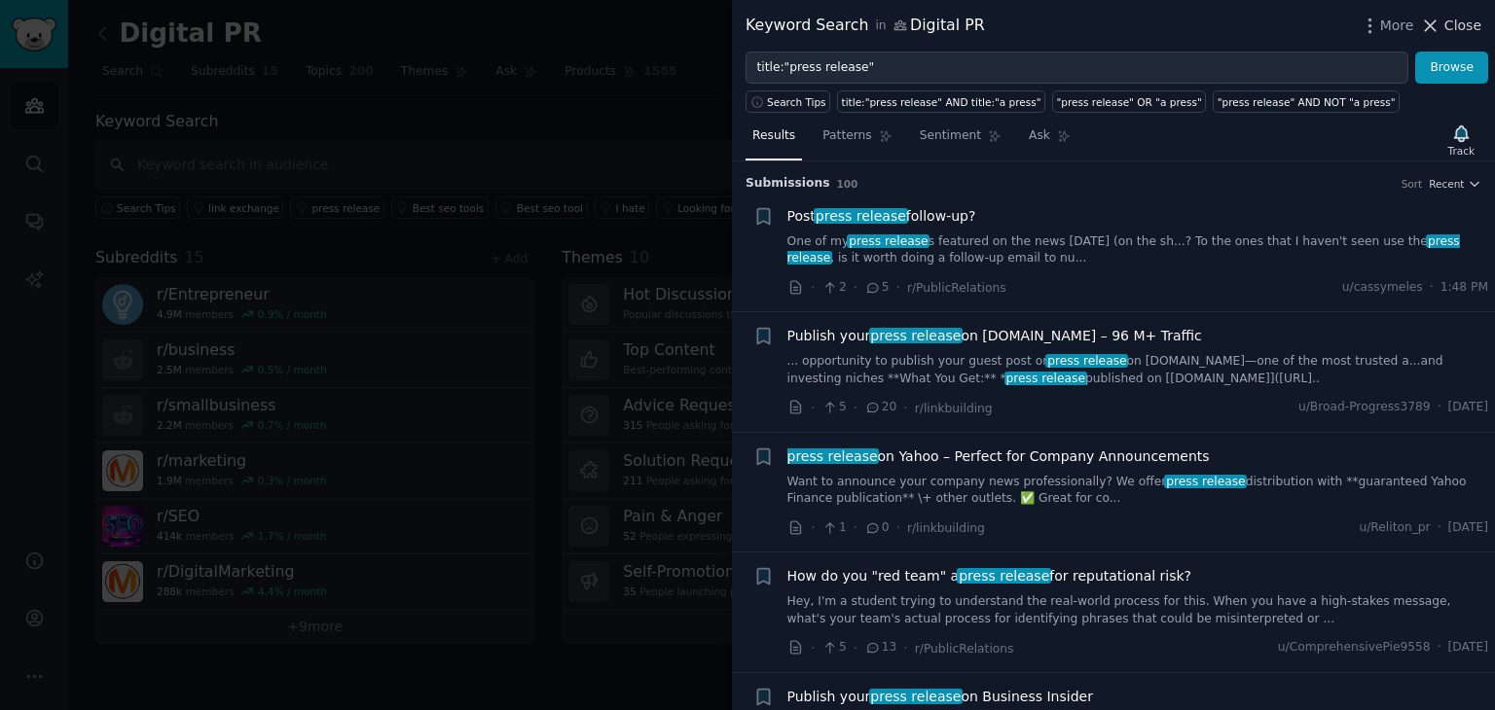
click at [1463, 32] on span "Close" at bounding box center [1462, 26] width 37 height 20
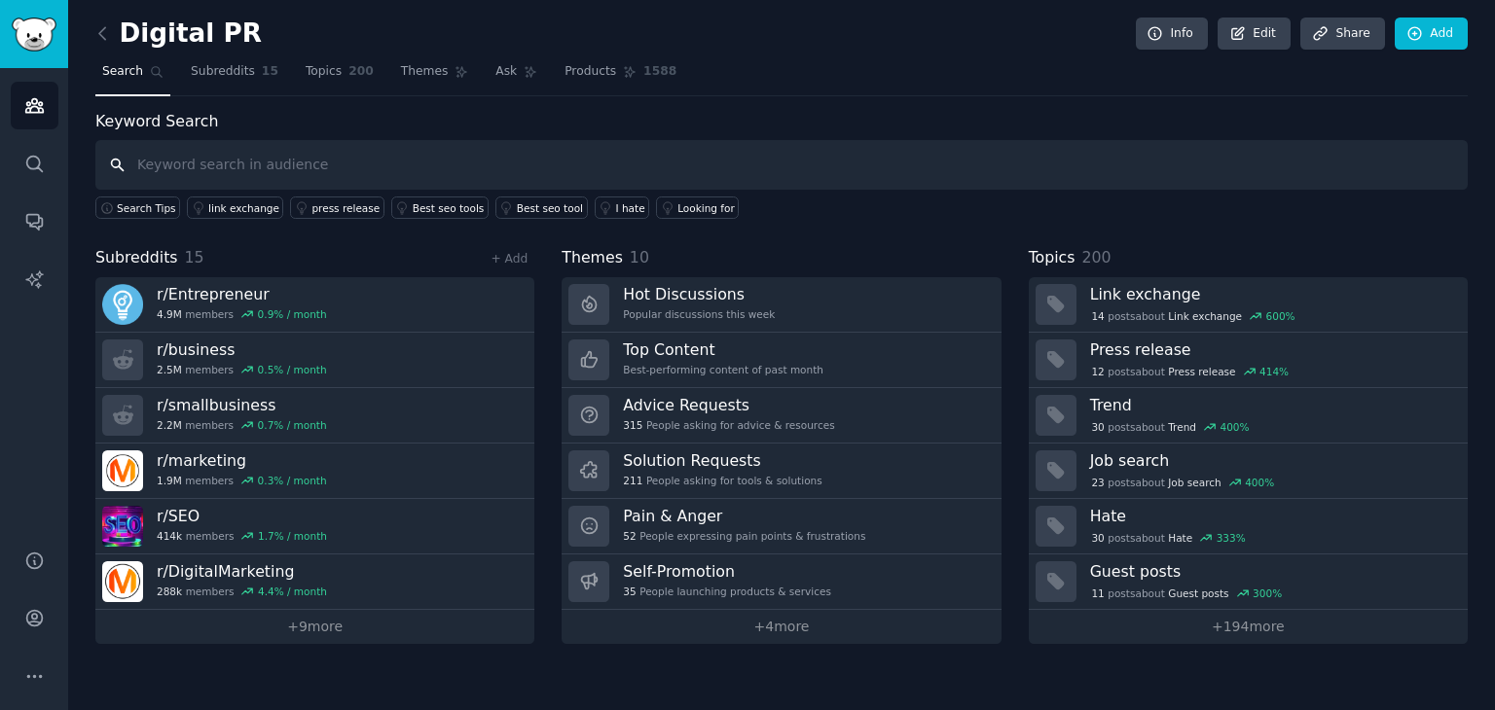
click at [300, 172] on input "text" at bounding box center [781, 165] width 1372 height 50
type input "tools"
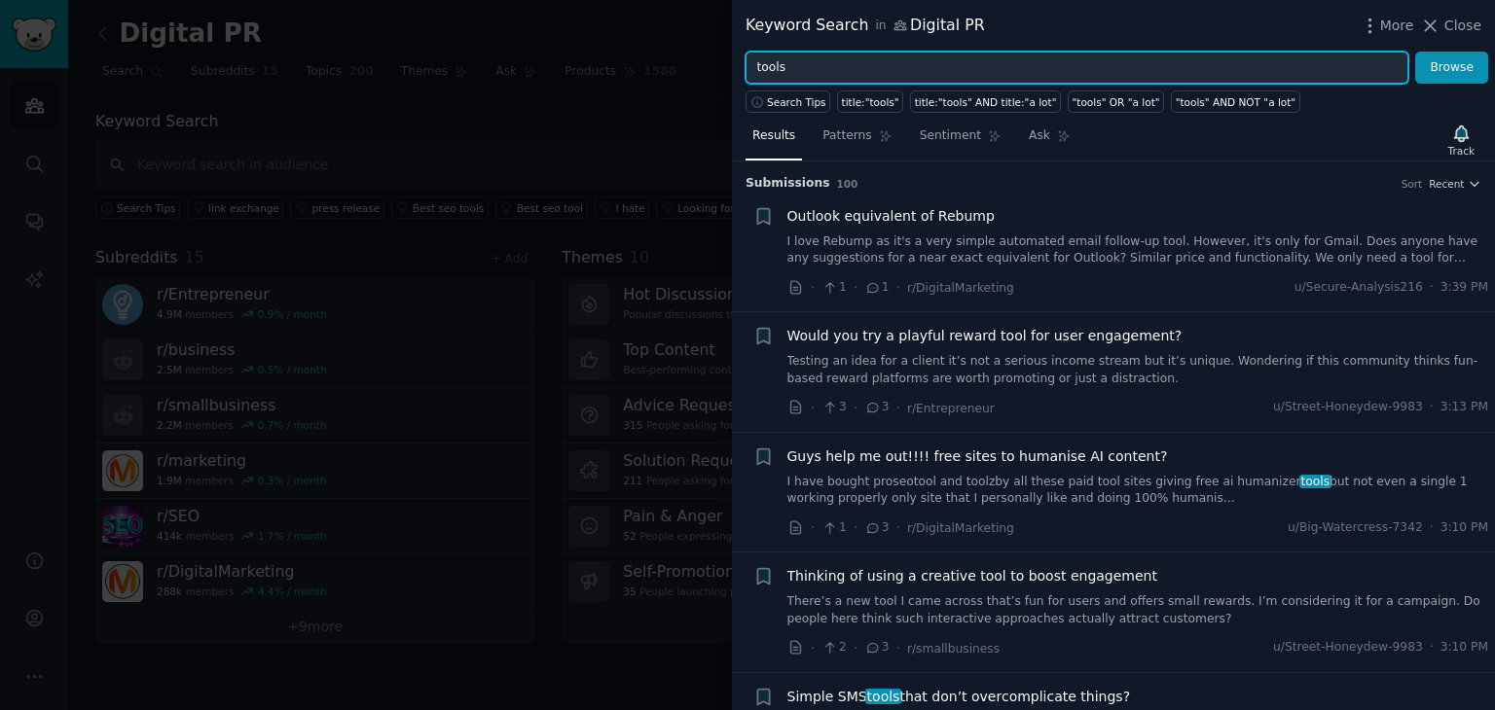
drag, startPoint x: 872, startPoint y: 59, endPoint x: 747, endPoint y: 57, distance: 124.6
click at [749, 56] on input "tools" at bounding box center [1076, 68] width 663 height 33
type input "pr platform"
click at [1415, 52] on button "Browse" at bounding box center [1451, 68] width 73 height 33
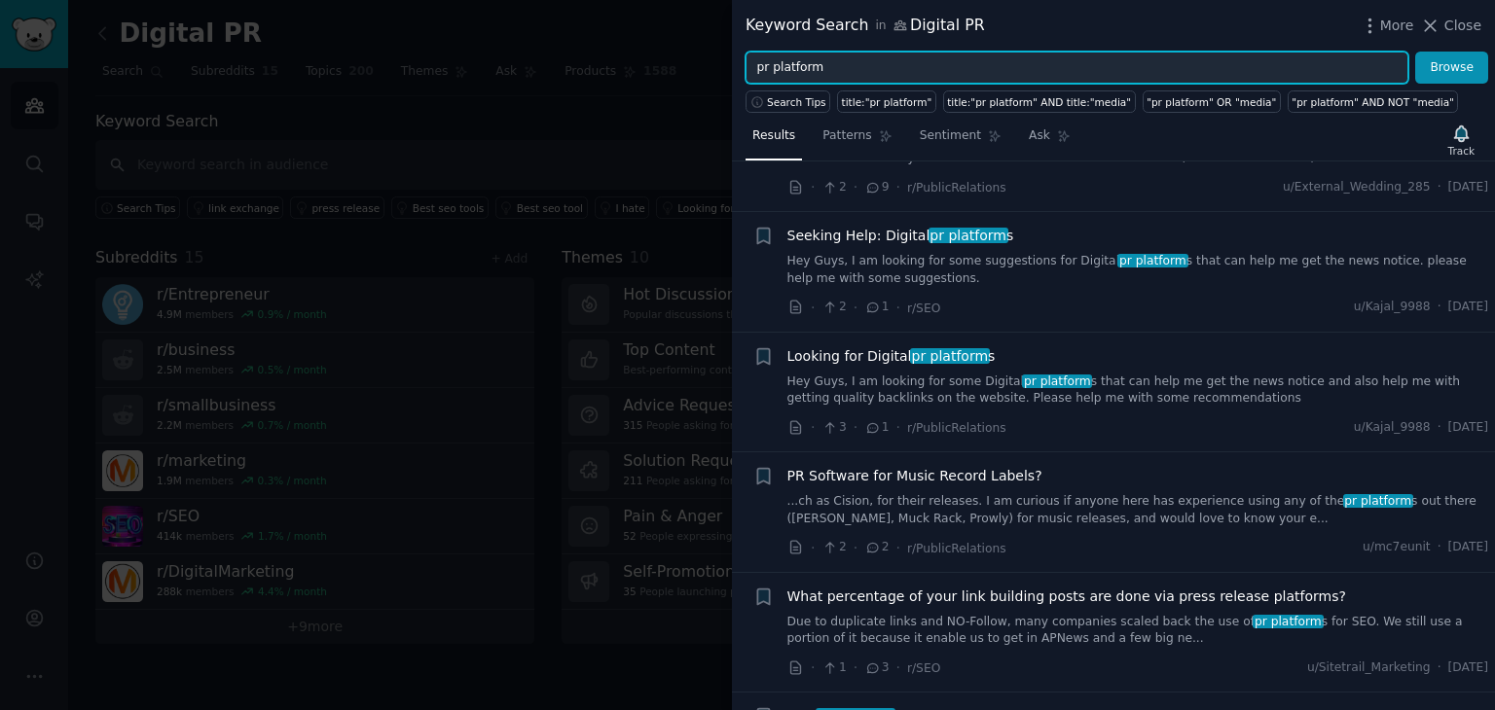
scroll to position [1168, 0]
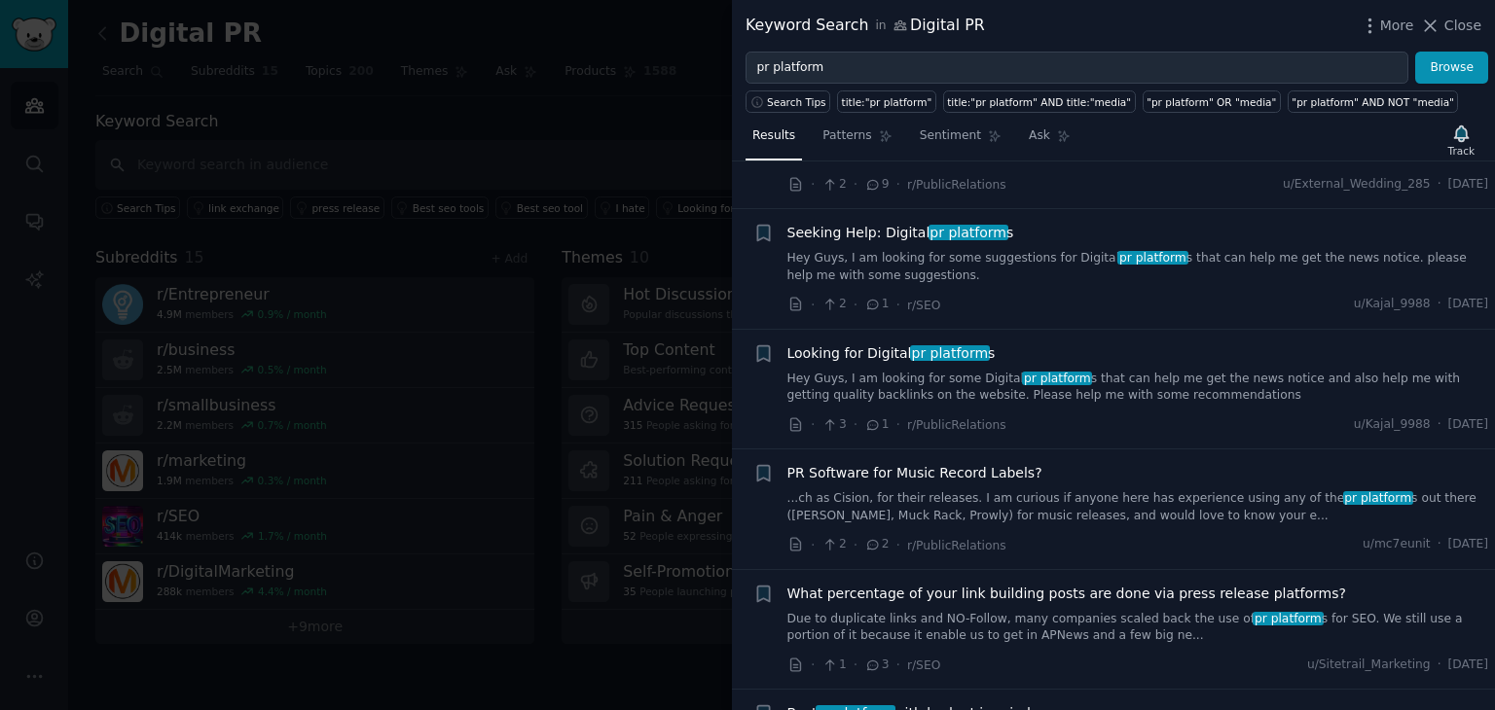
click at [494, 193] on div at bounding box center [747, 355] width 1495 height 710
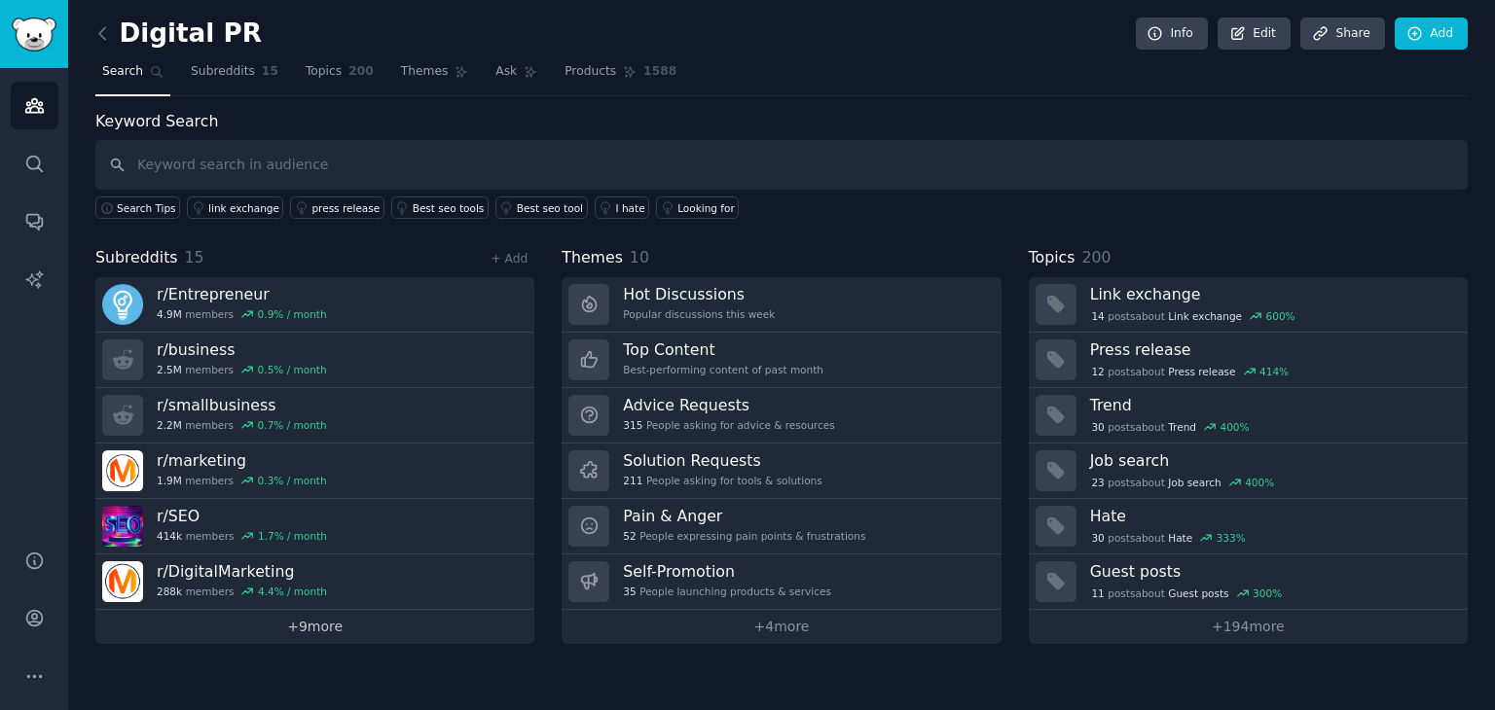
click at [335, 618] on link "+ 9 more" at bounding box center [314, 627] width 439 height 34
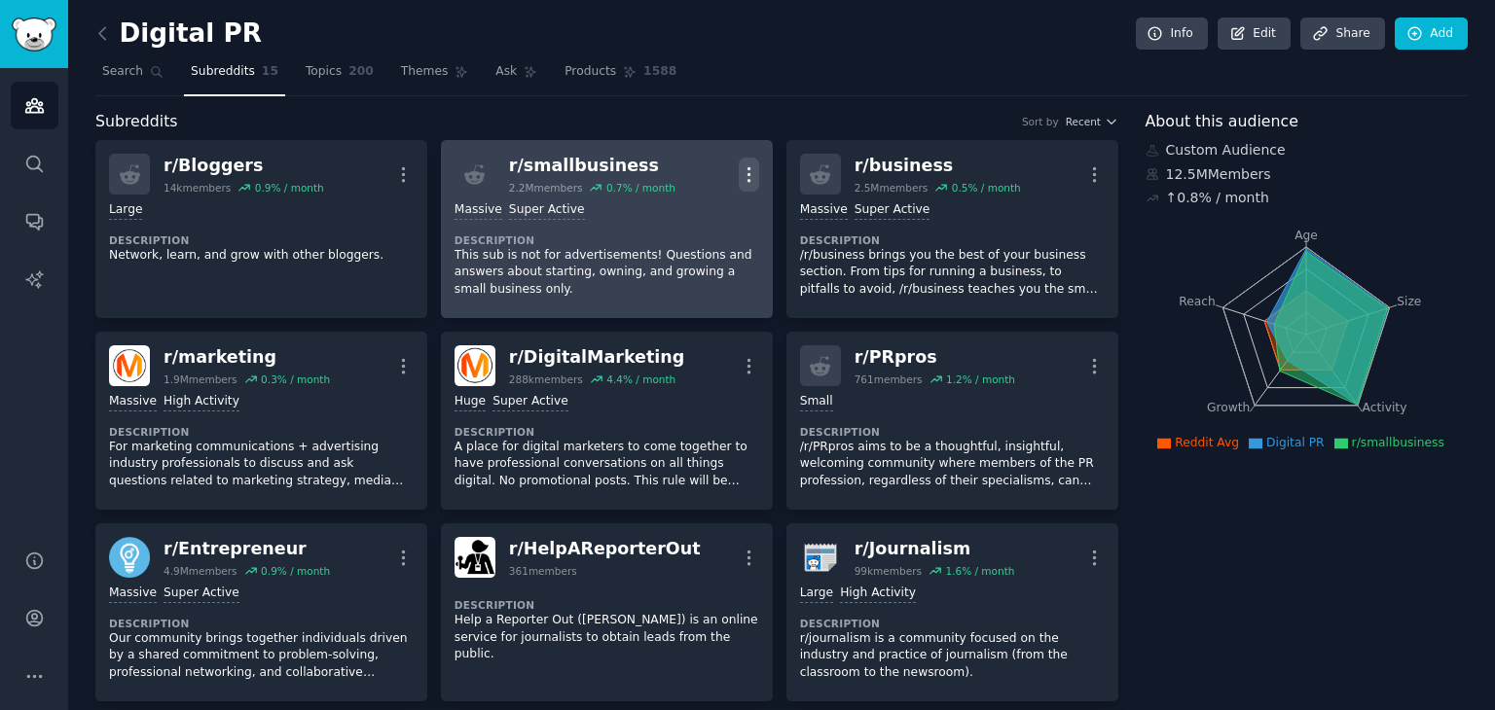
click at [744, 169] on icon "button" at bounding box center [749, 174] width 20 height 20
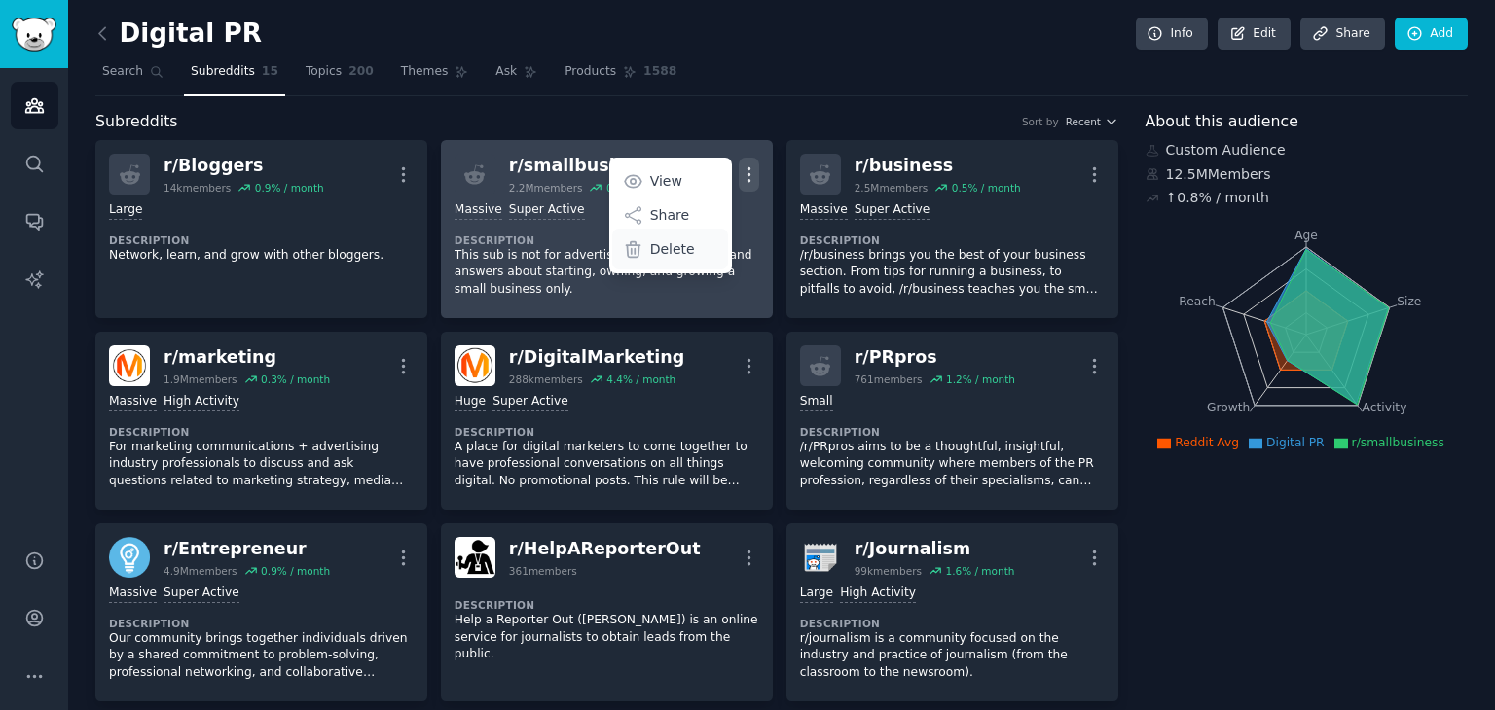
click at [681, 250] on p "Delete" at bounding box center [672, 249] width 45 height 20
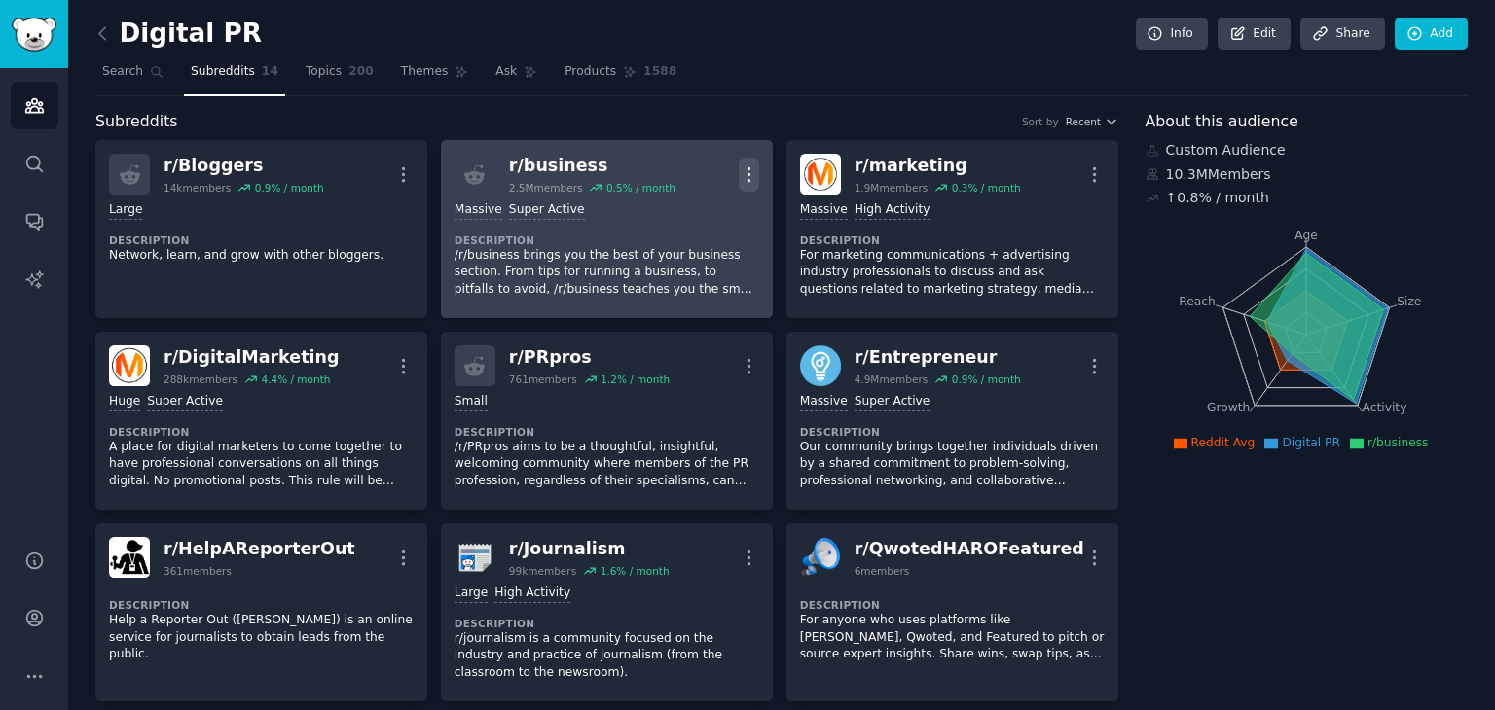
click at [750, 168] on icon "button" at bounding box center [749, 174] width 20 height 20
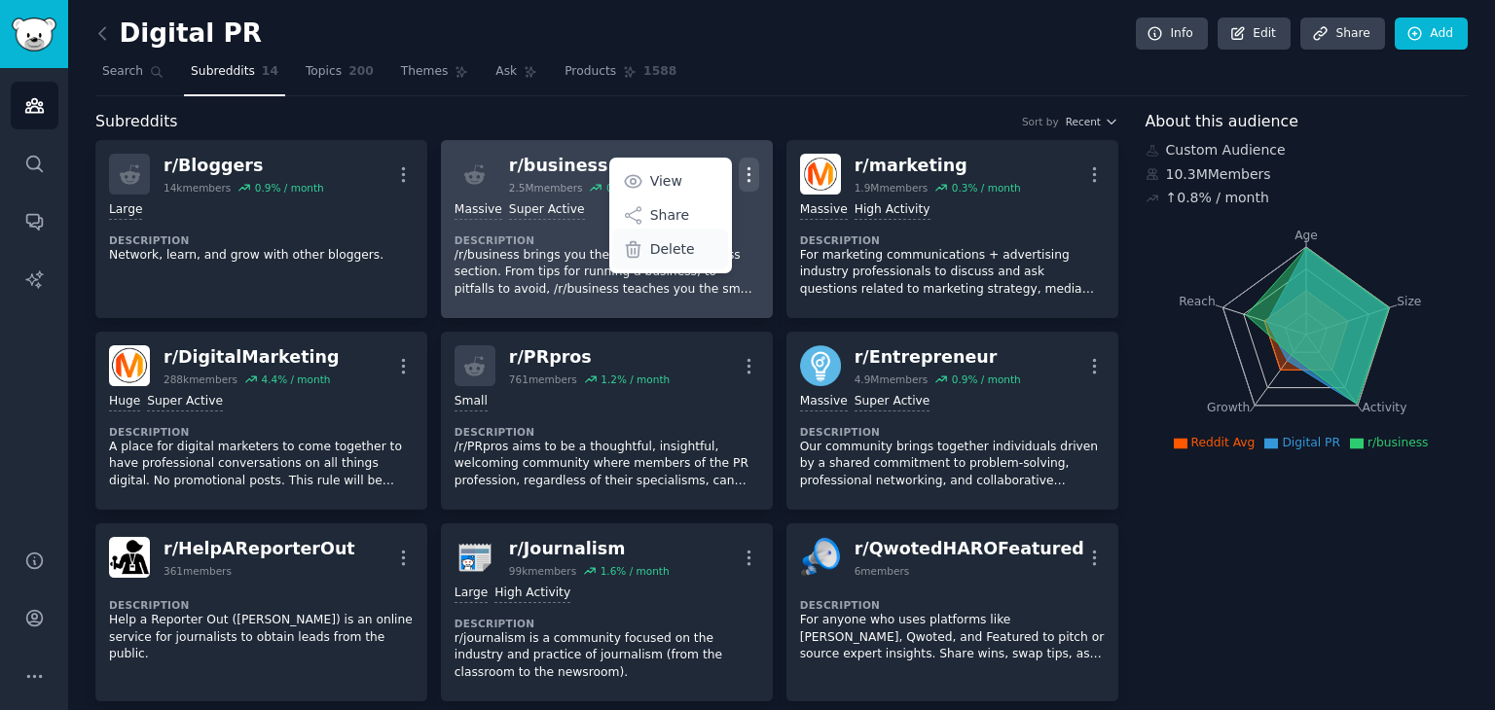
click at [691, 245] on div "Delete" at bounding box center [670, 249] width 116 height 41
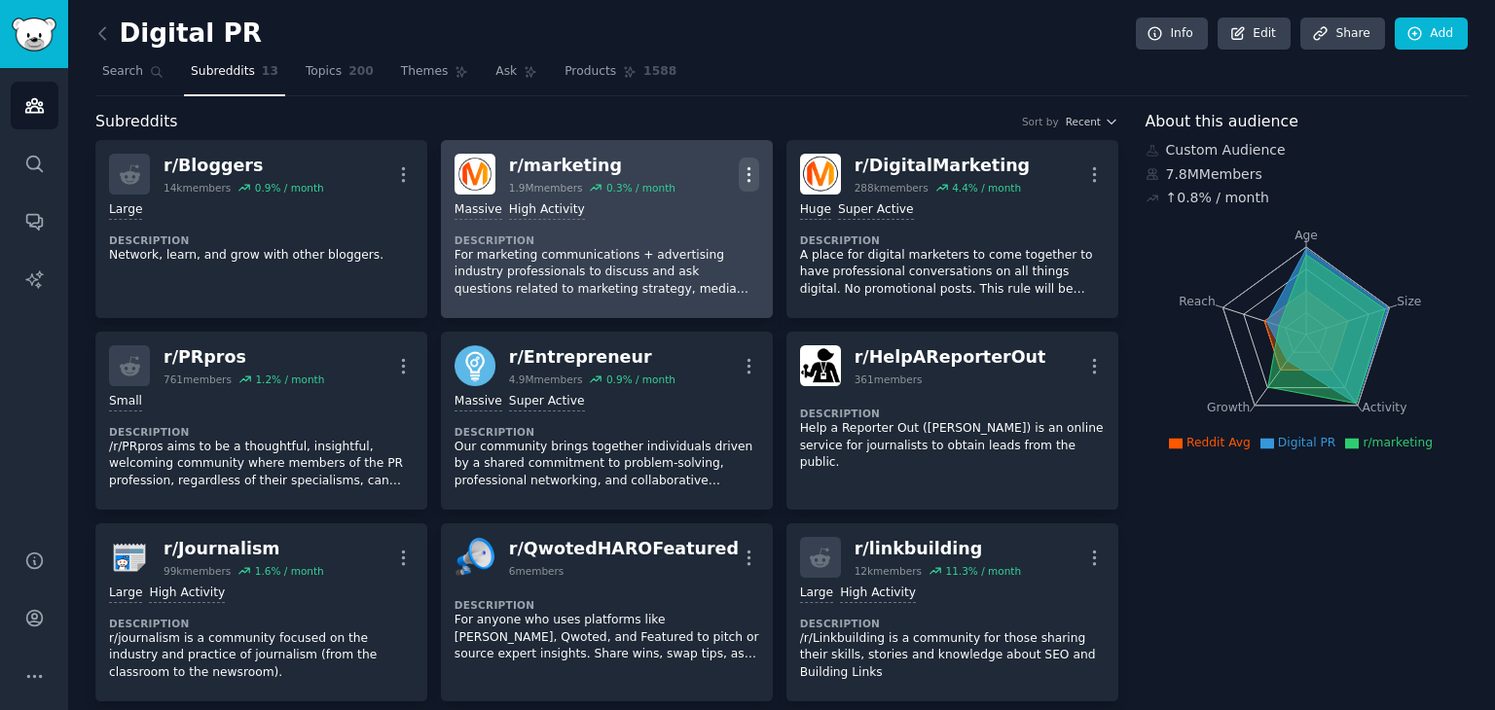
click at [746, 171] on icon "button" at bounding box center [749, 174] width 20 height 20
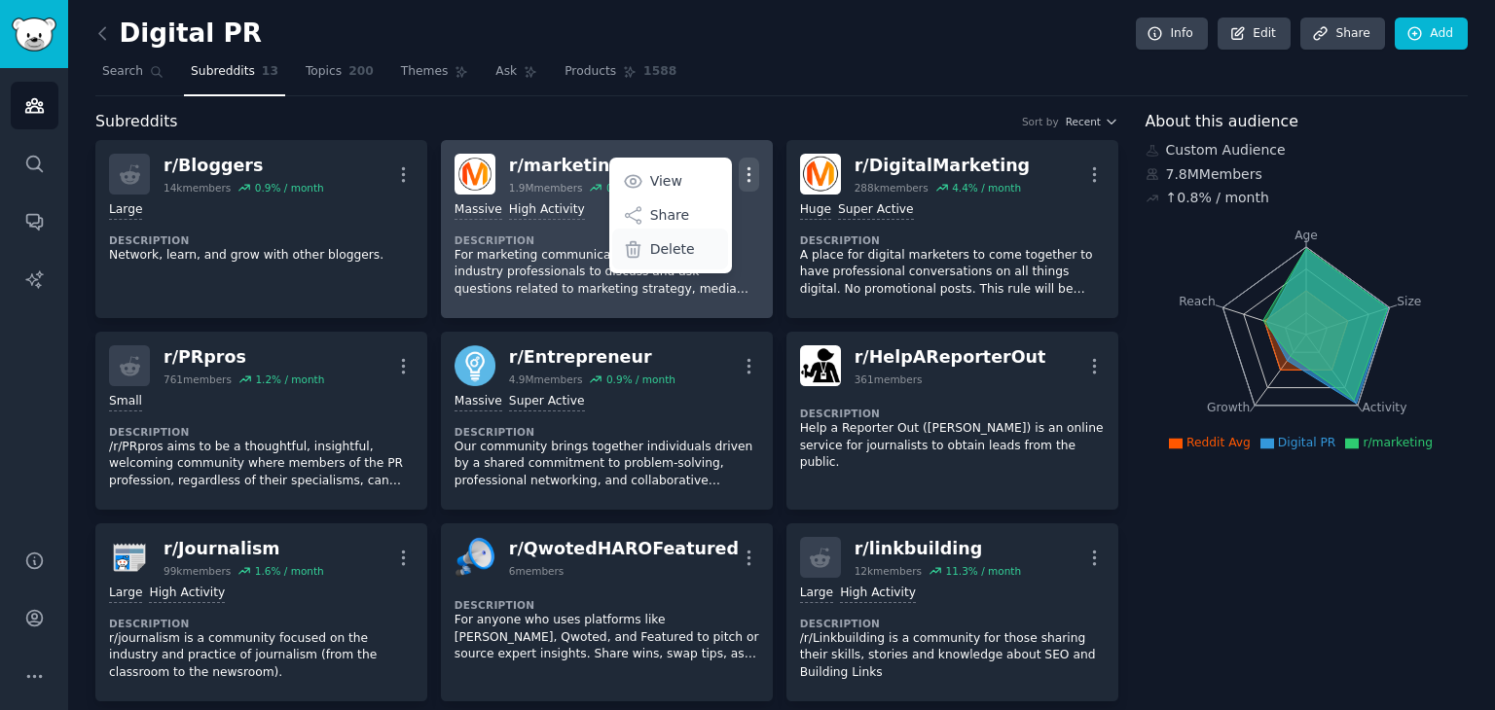
click at [684, 254] on p "Delete" at bounding box center [672, 249] width 45 height 20
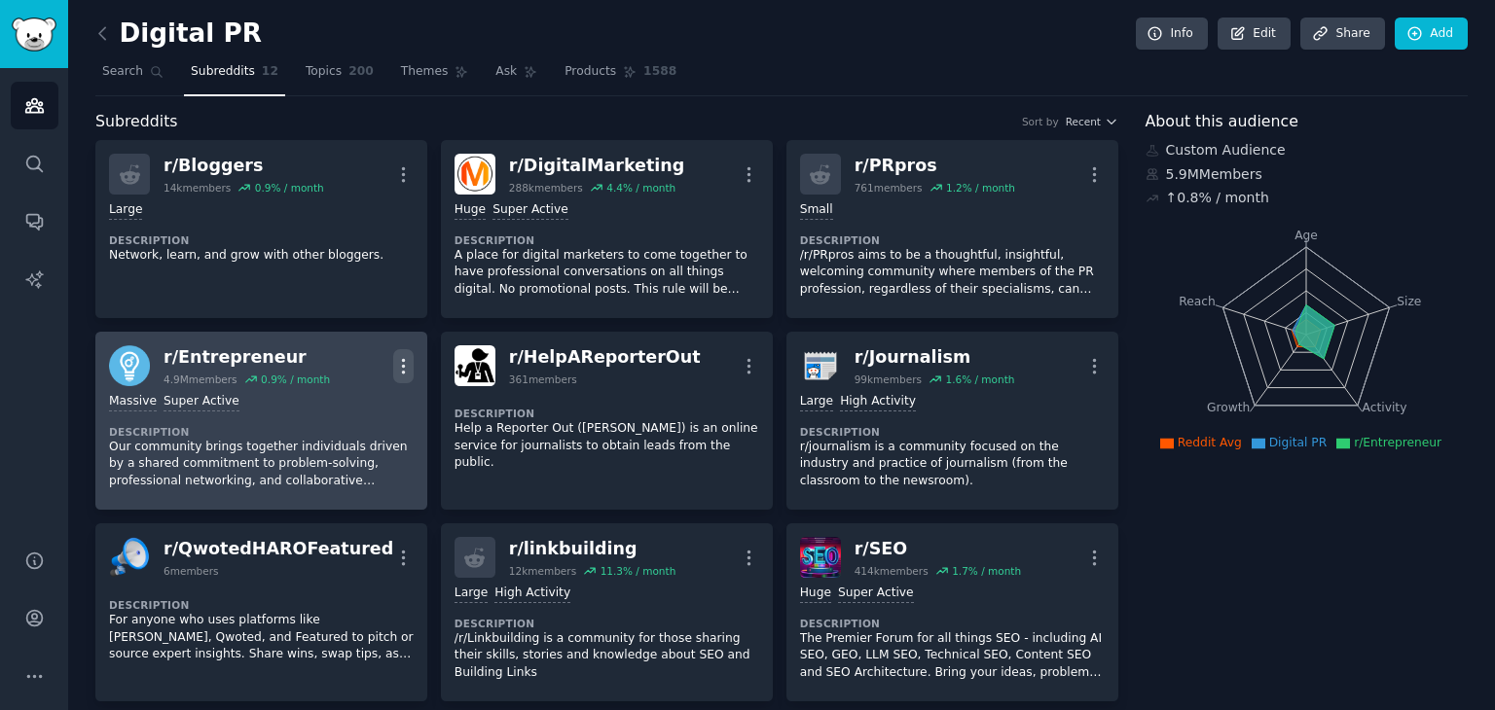
click at [406, 359] on icon "button" at bounding box center [403, 366] width 20 height 20
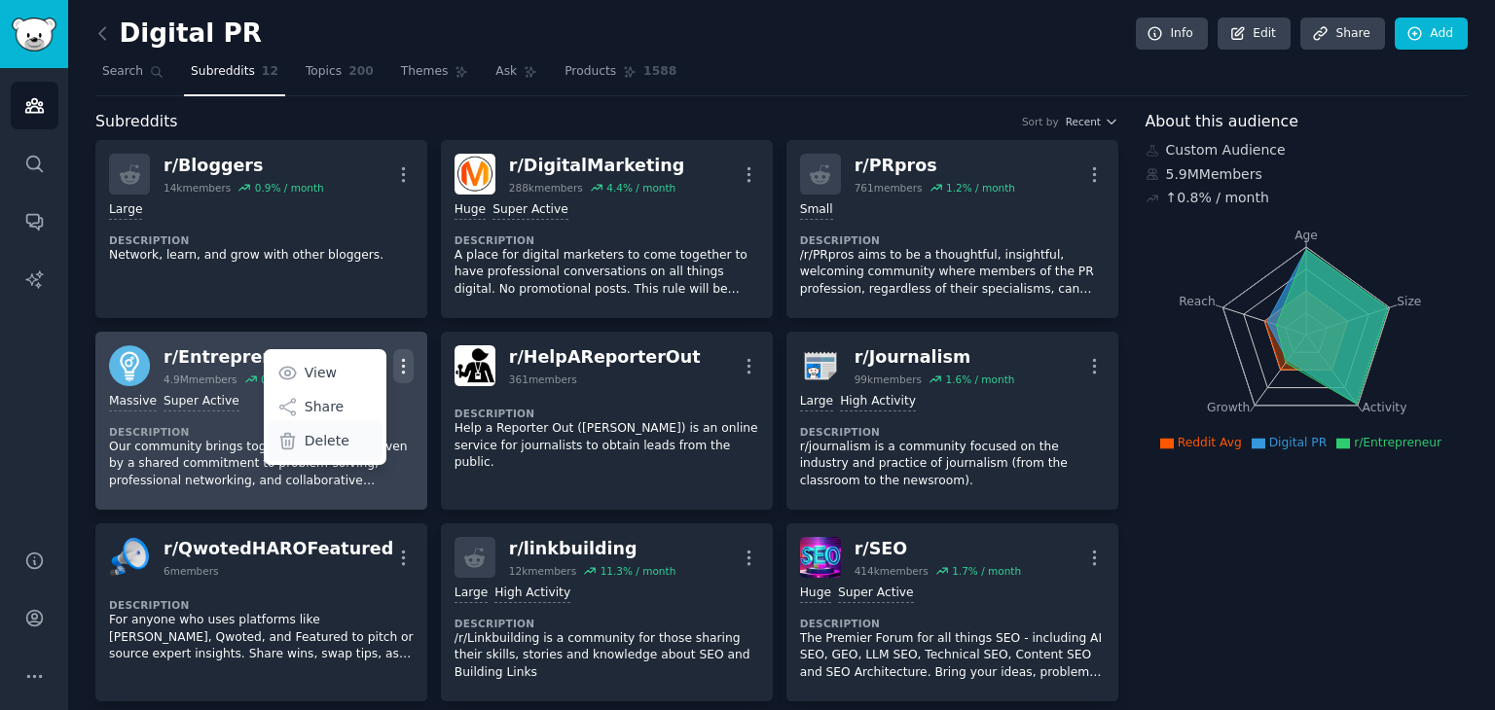
click at [347, 444] on div "Delete" at bounding box center [325, 440] width 116 height 41
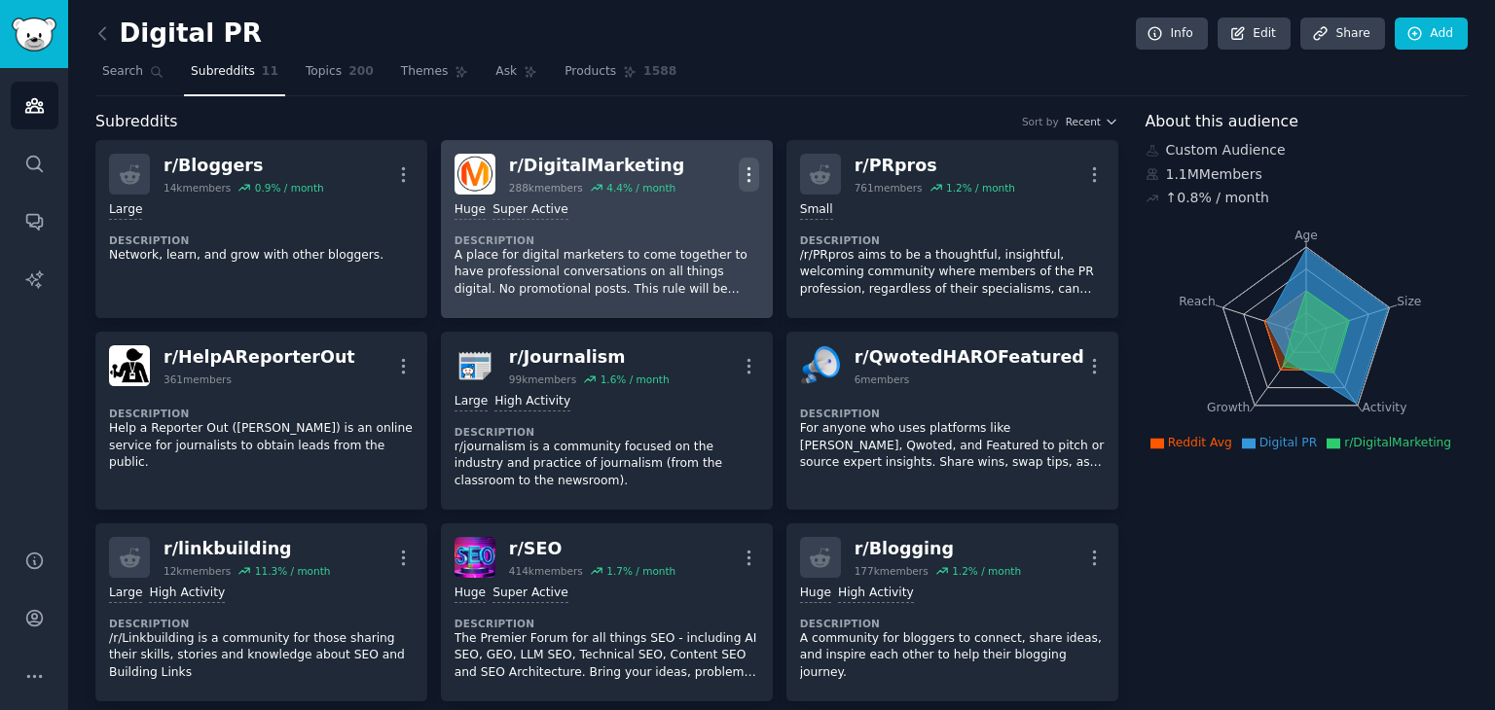
click at [739, 169] on icon "button" at bounding box center [749, 174] width 20 height 20
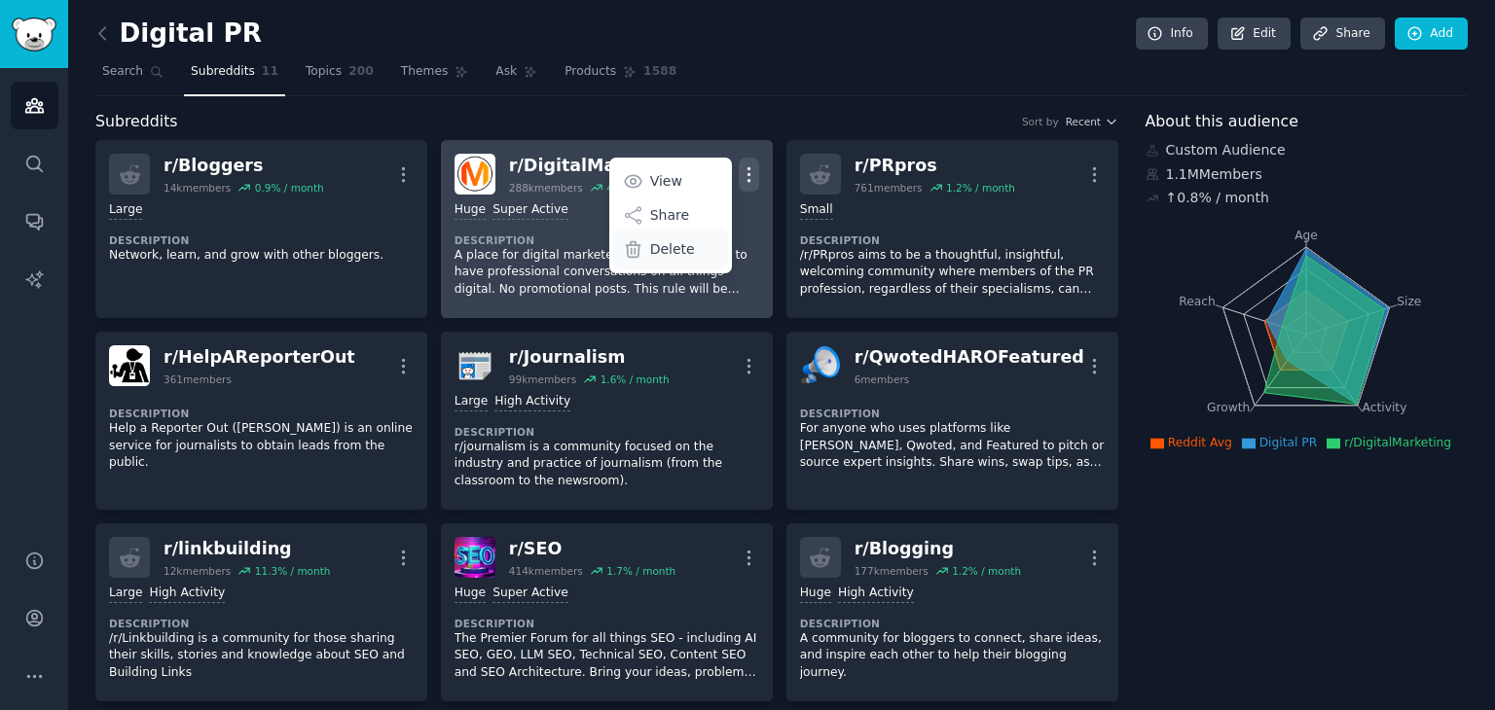
click at [677, 258] on div "Delete" at bounding box center [670, 249] width 116 height 41
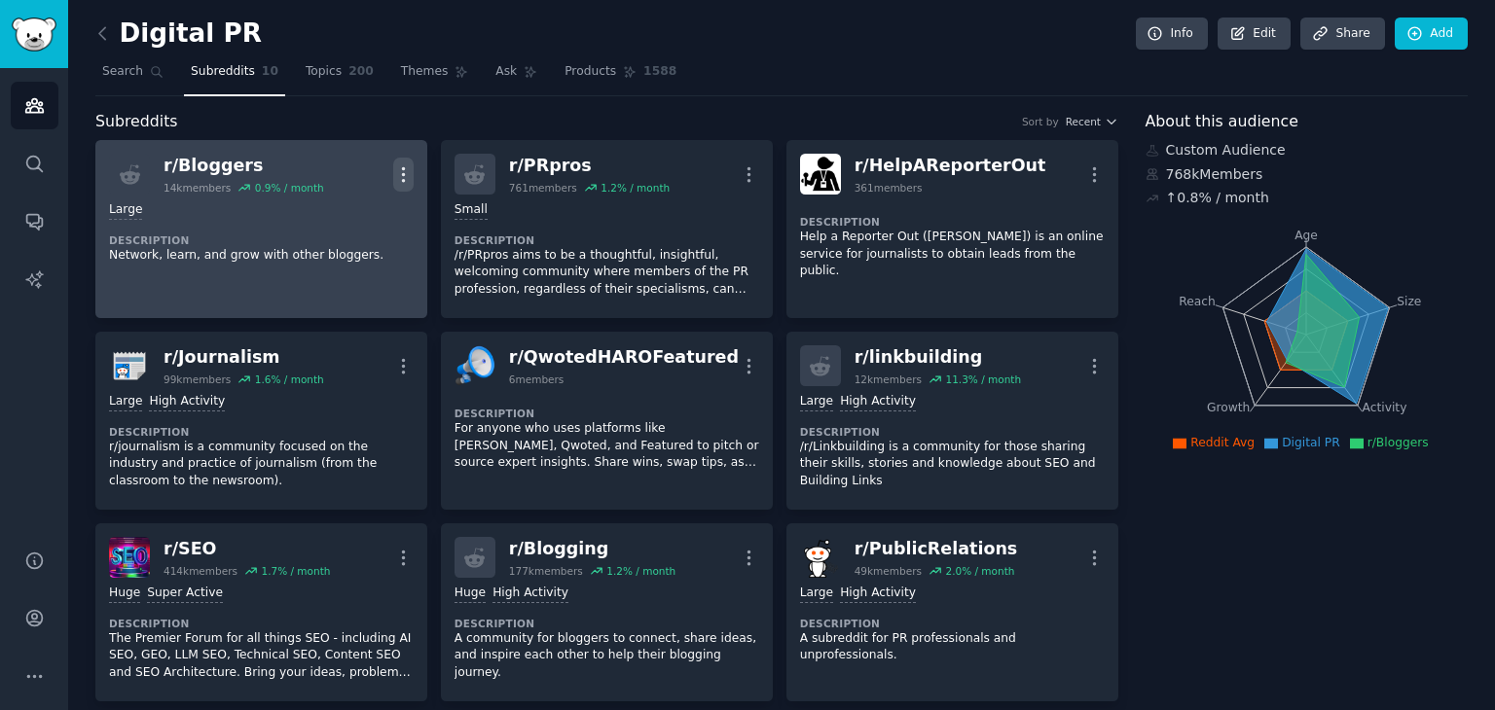
click at [399, 172] on icon "button" at bounding box center [403, 174] width 20 height 20
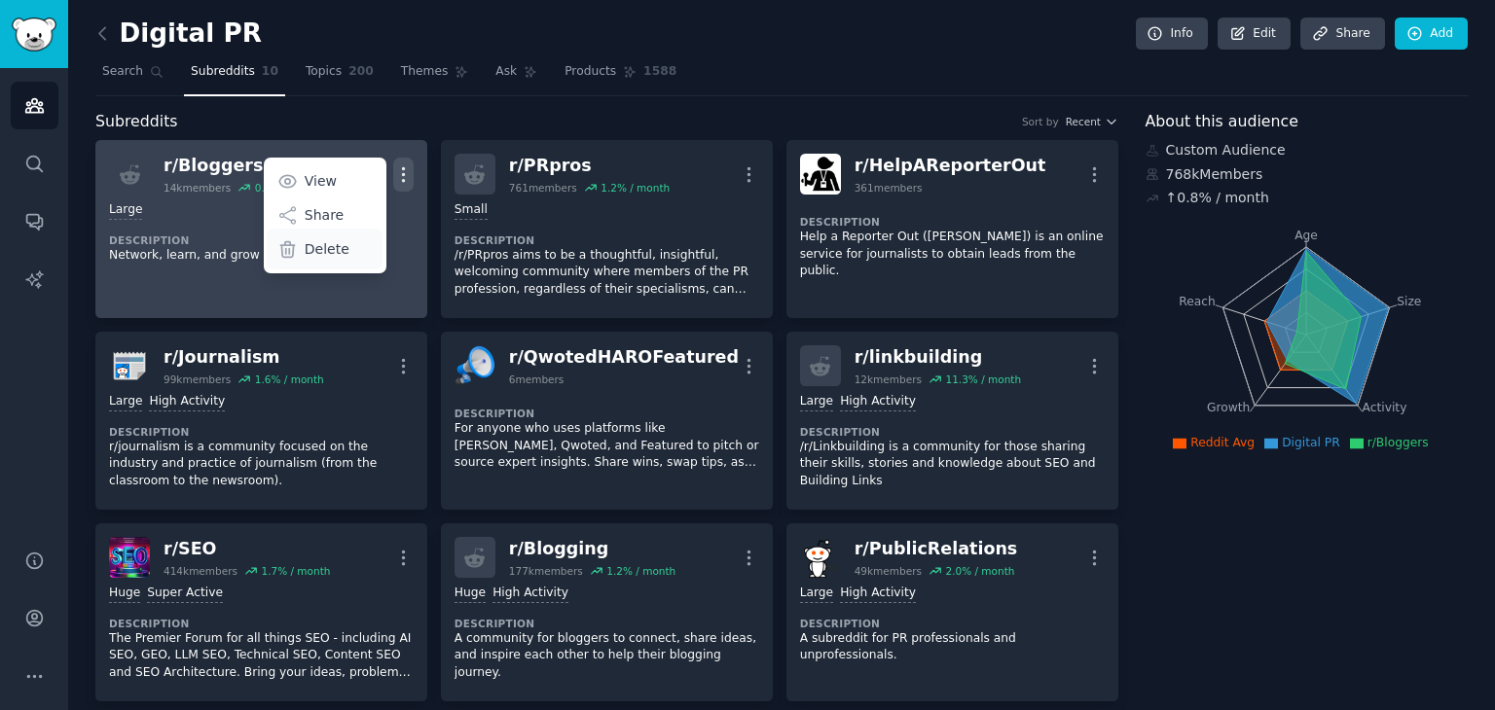
click at [339, 250] on p "Delete" at bounding box center [327, 249] width 45 height 20
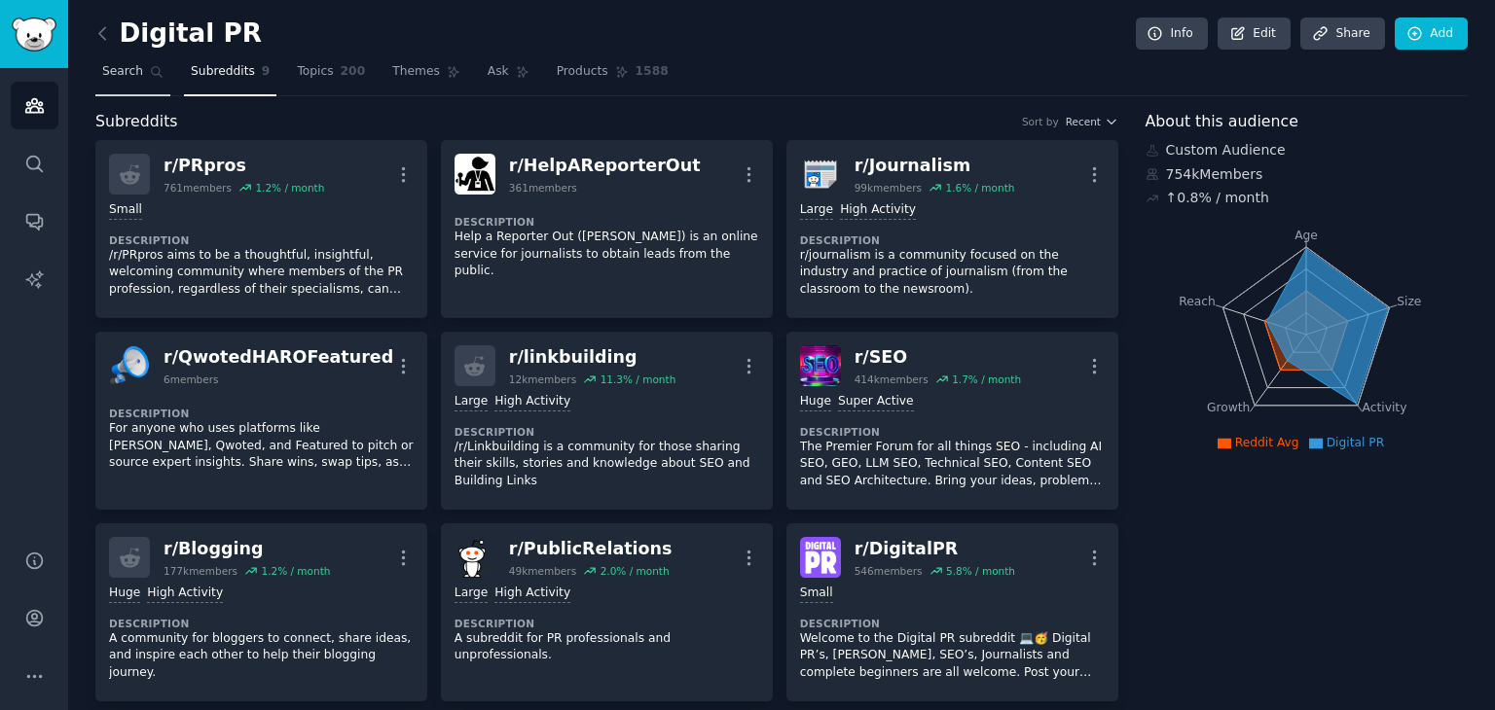
click at [129, 75] on span "Search" at bounding box center [122, 72] width 41 height 18
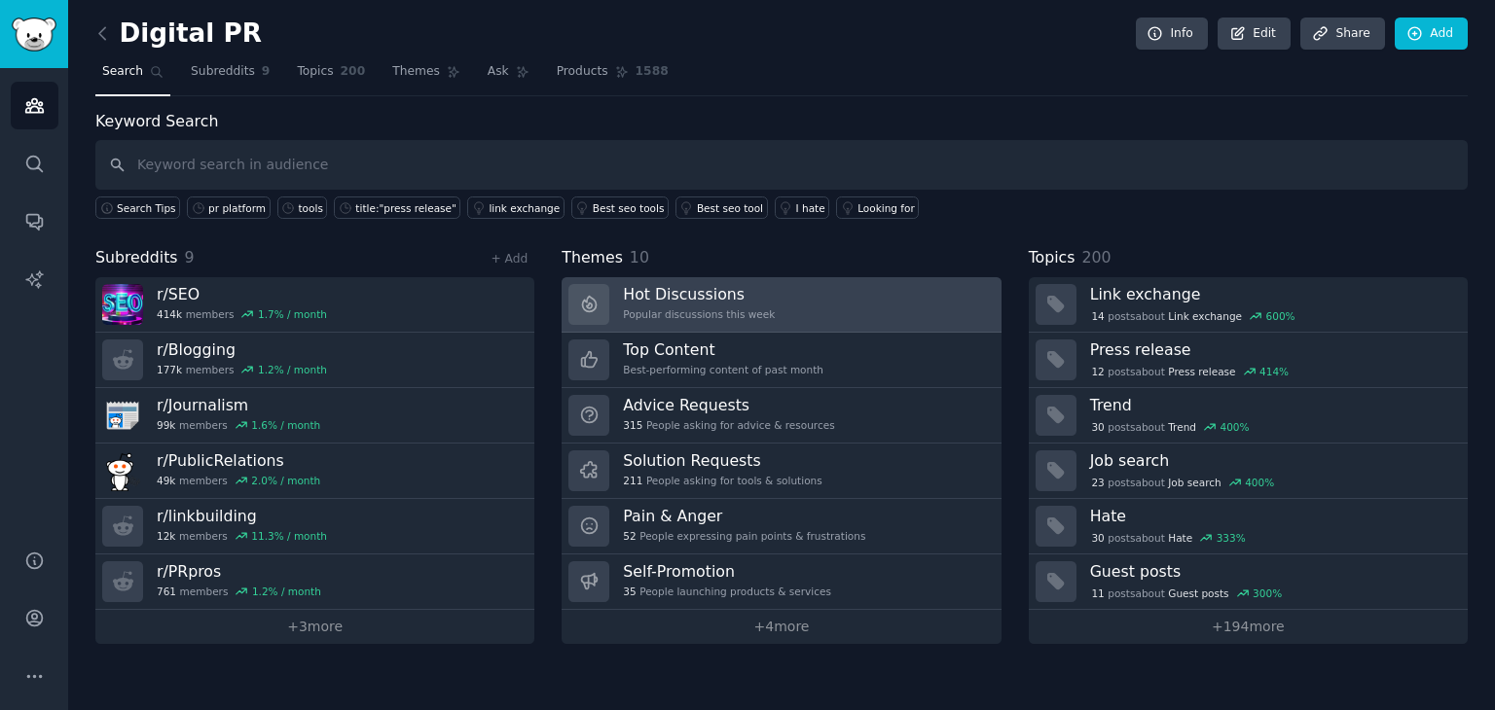
click at [711, 293] on h3 "Hot Discussions" at bounding box center [699, 294] width 152 height 20
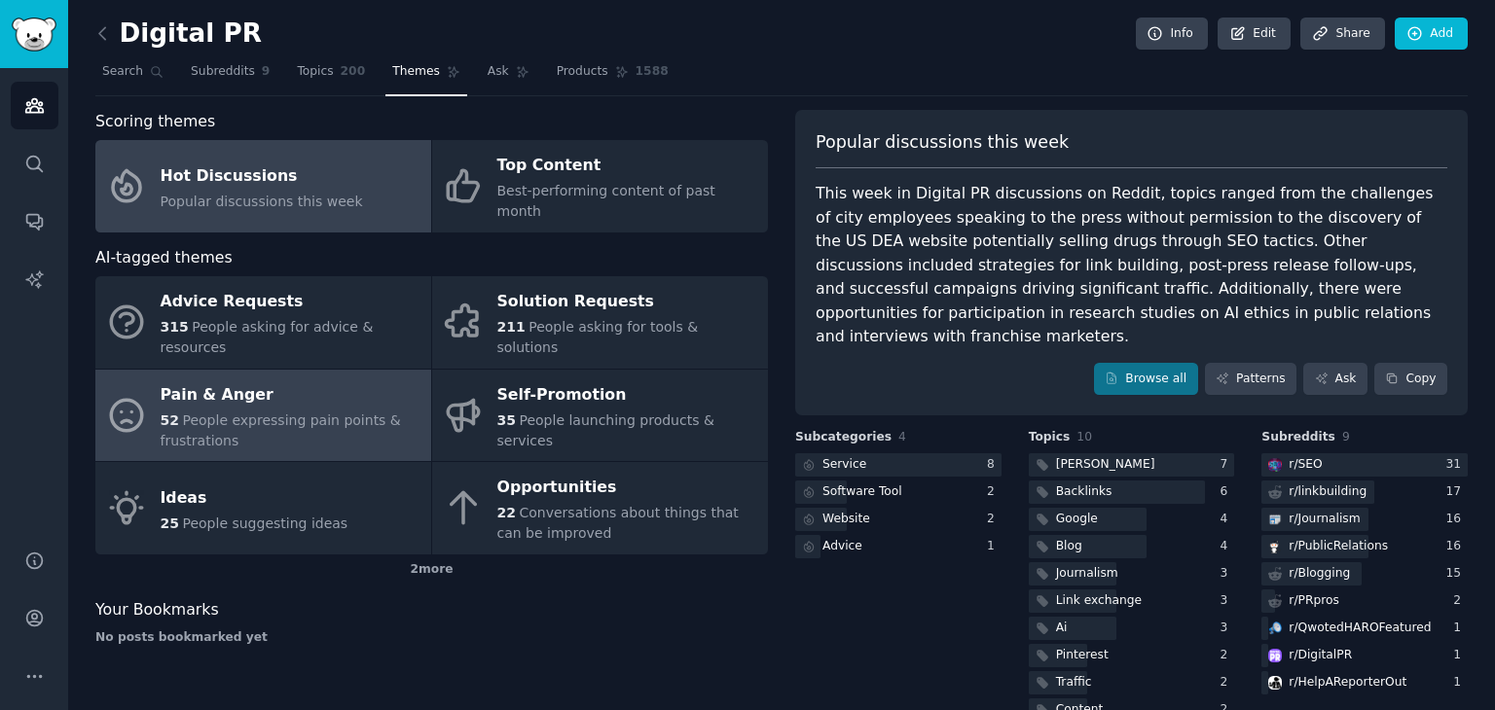
click at [269, 379] on div "Pain & Anger" at bounding box center [291, 394] width 261 height 31
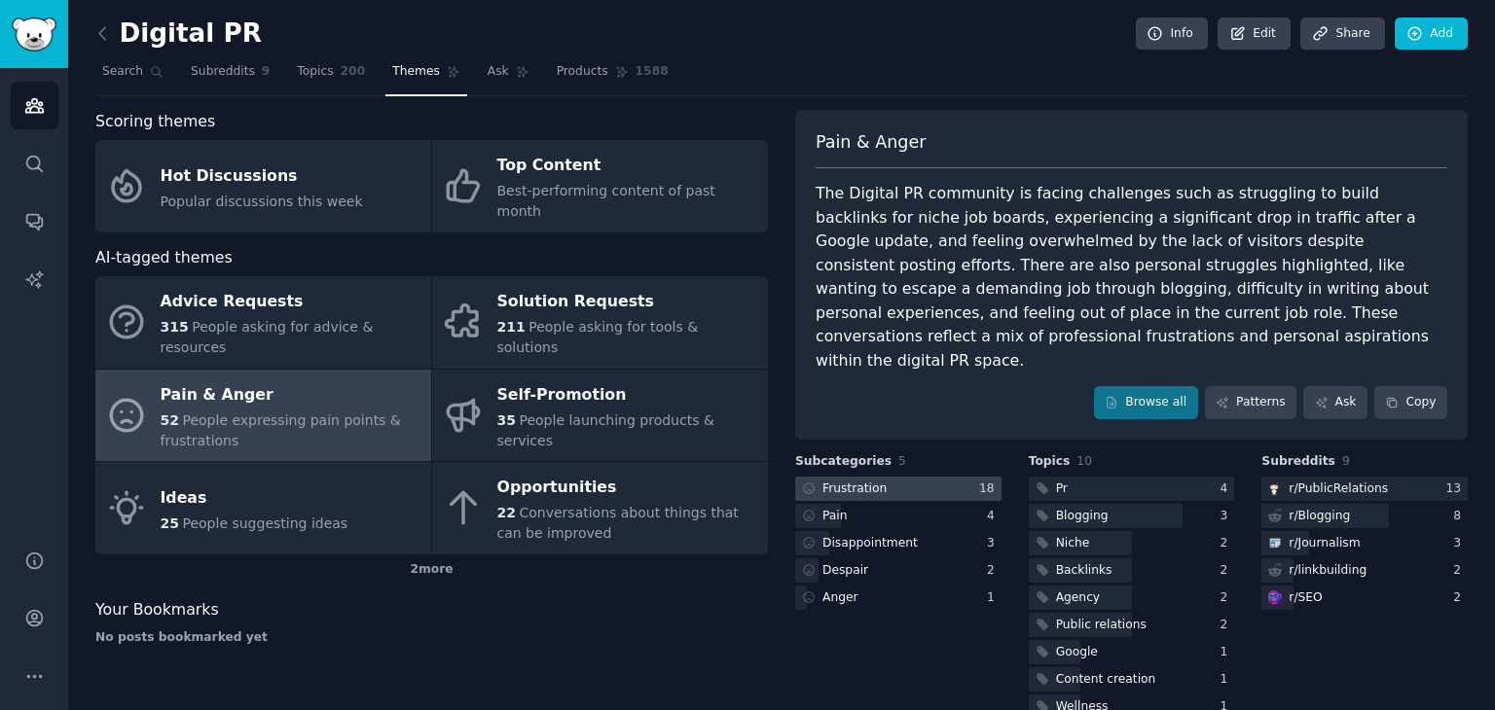
click at [895, 477] on div at bounding box center [898, 489] width 206 height 24
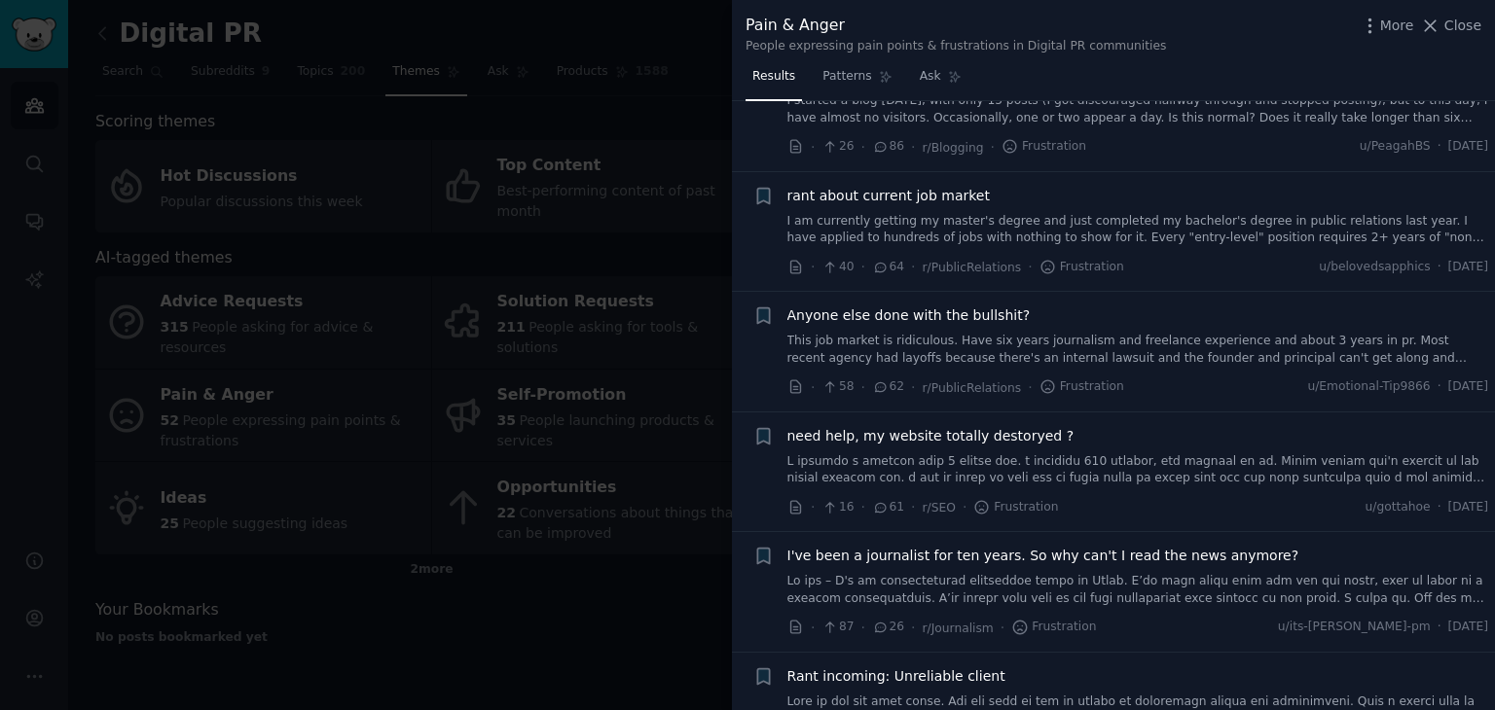
scroll to position [195, 0]
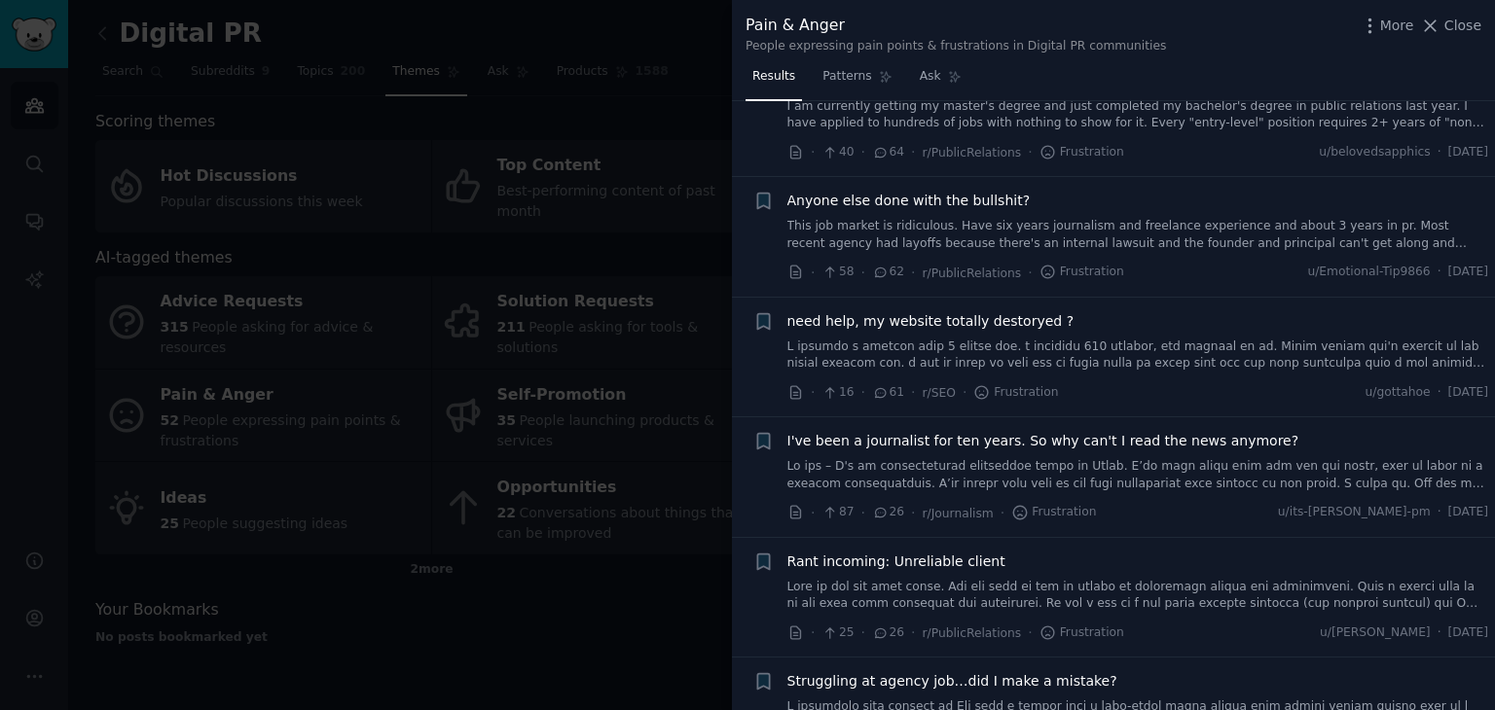
click at [569, 588] on div at bounding box center [747, 355] width 1495 height 710
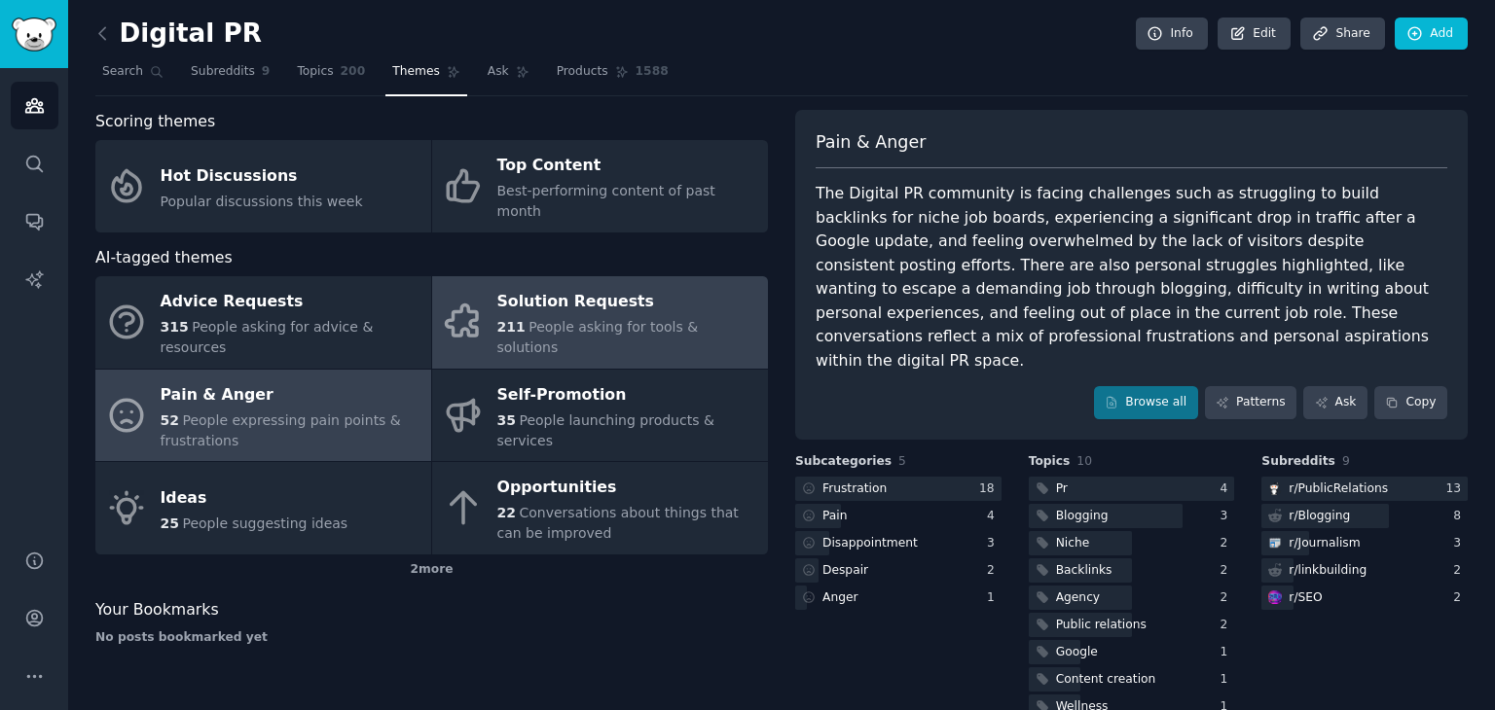
click at [593, 319] on span "People asking for tools & solutions" at bounding box center [597, 337] width 201 height 36
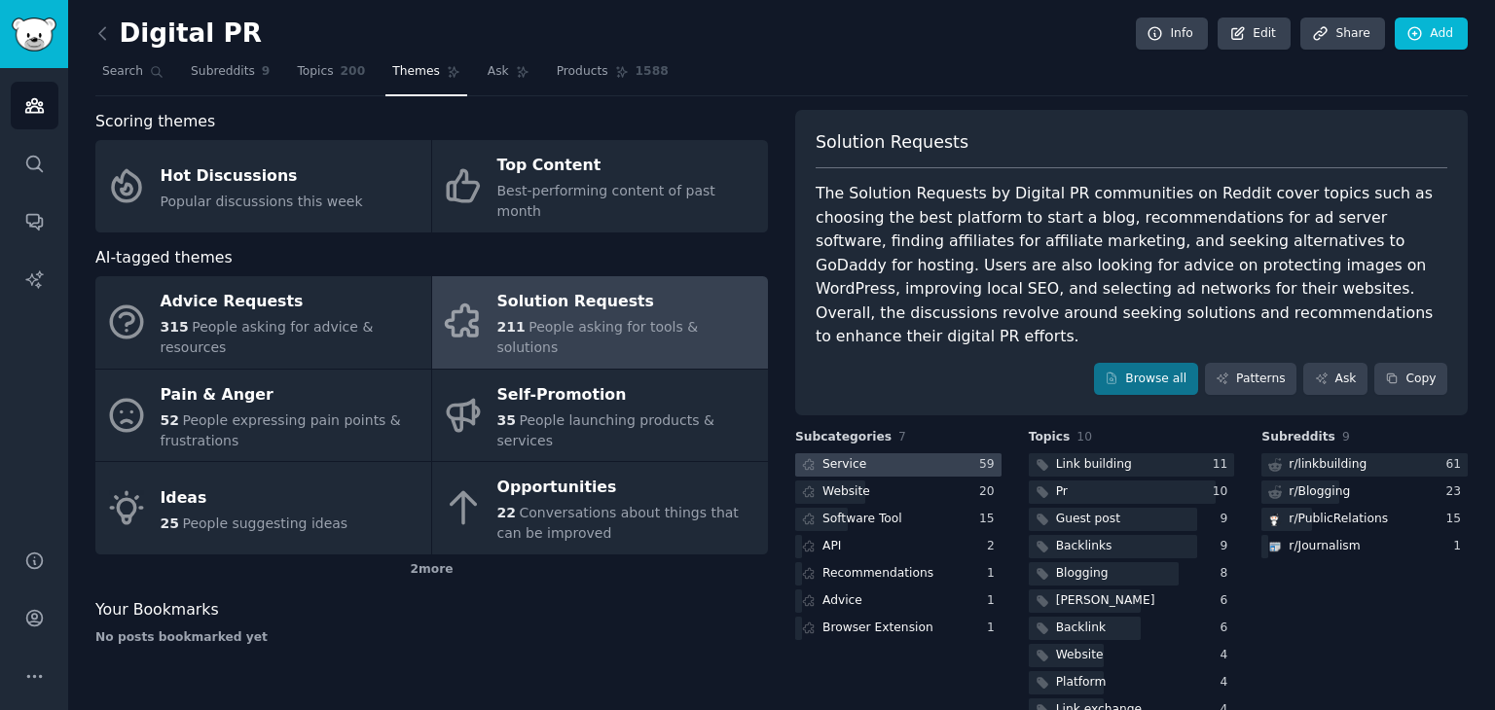
click at [908, 453] on div at bounding box center [898, 465] width 206 height 24
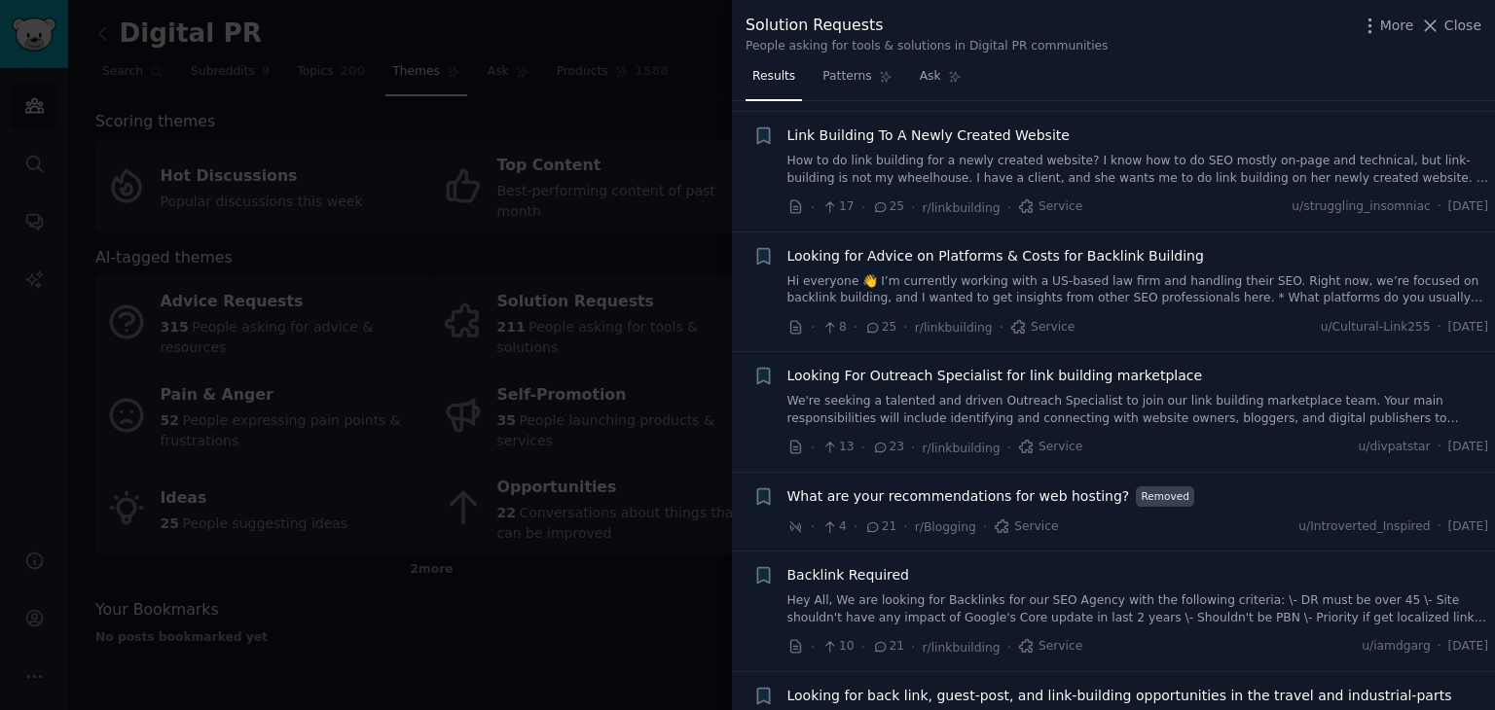
scroll to position [487, 0]
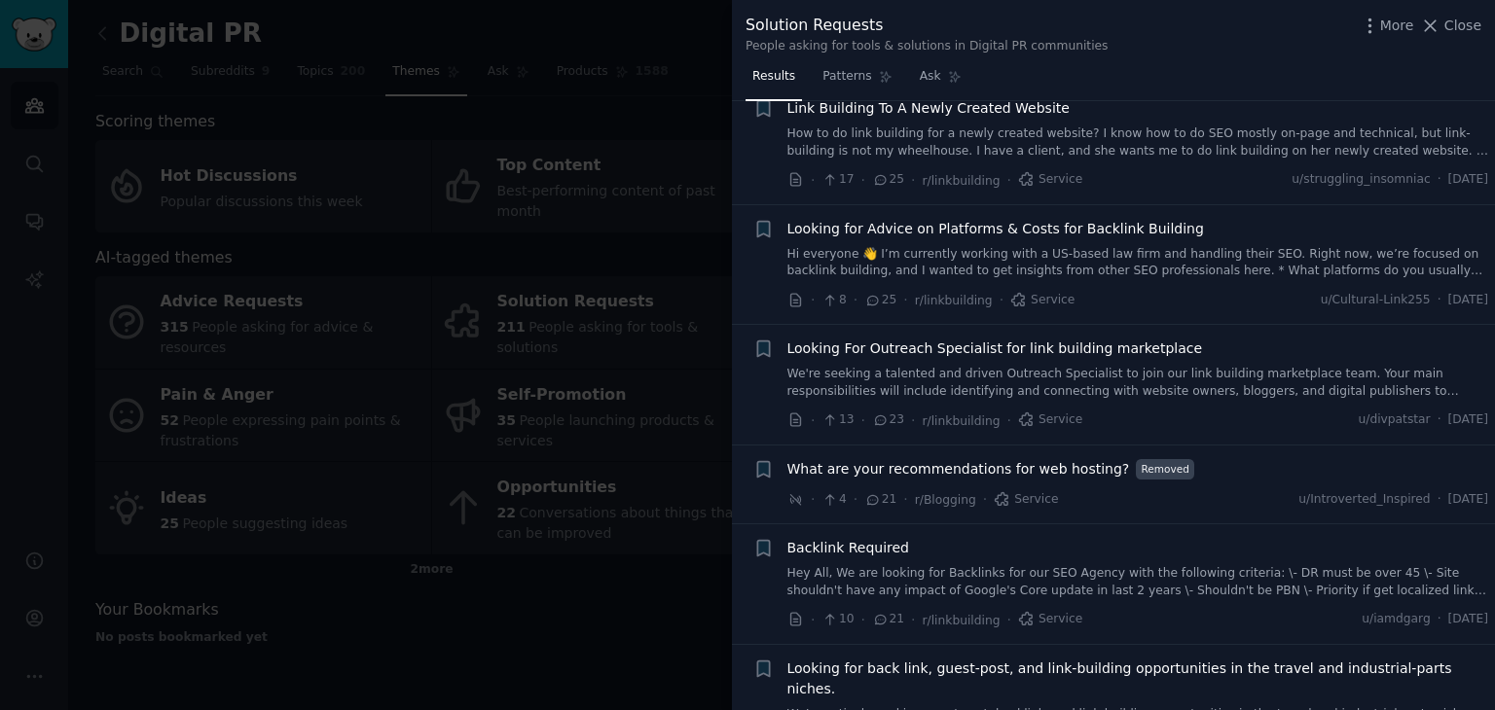
click at [912, 343] on span "Looking For Outreach Specialist for link building marketplace" at bounding box center [994, 349] width 415 height 20
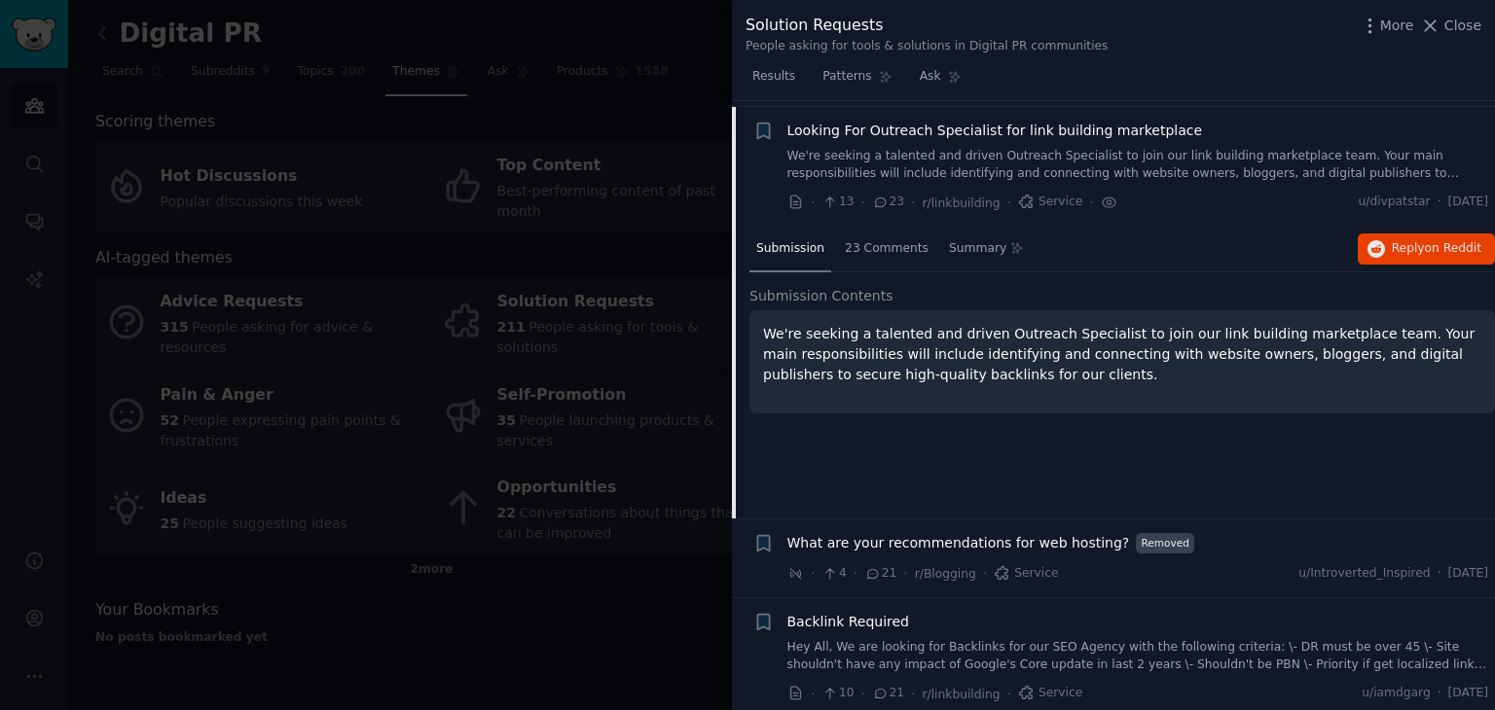
scroll to position [709, 0]
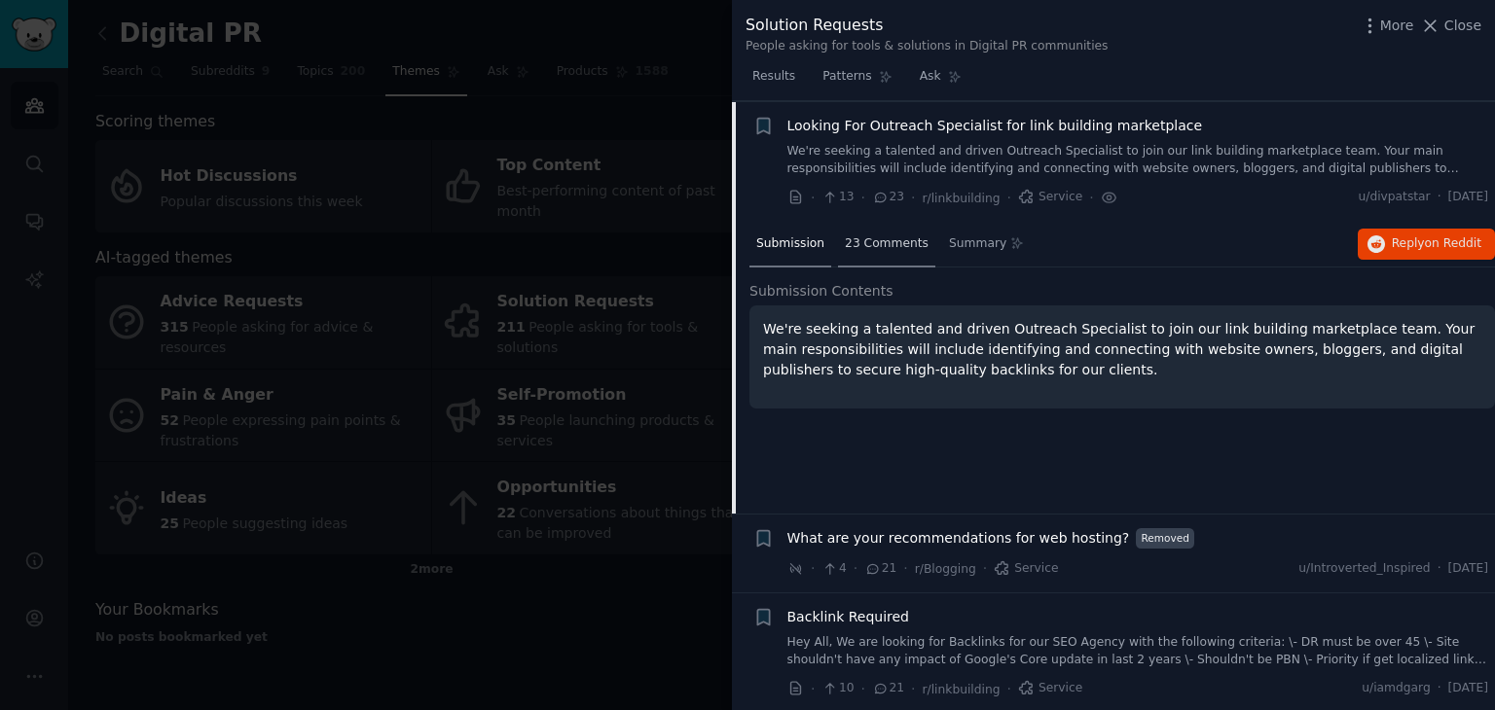
click at [868, 248] on span "23 Comments" at bounding box center [887, 244] width 84 height 18
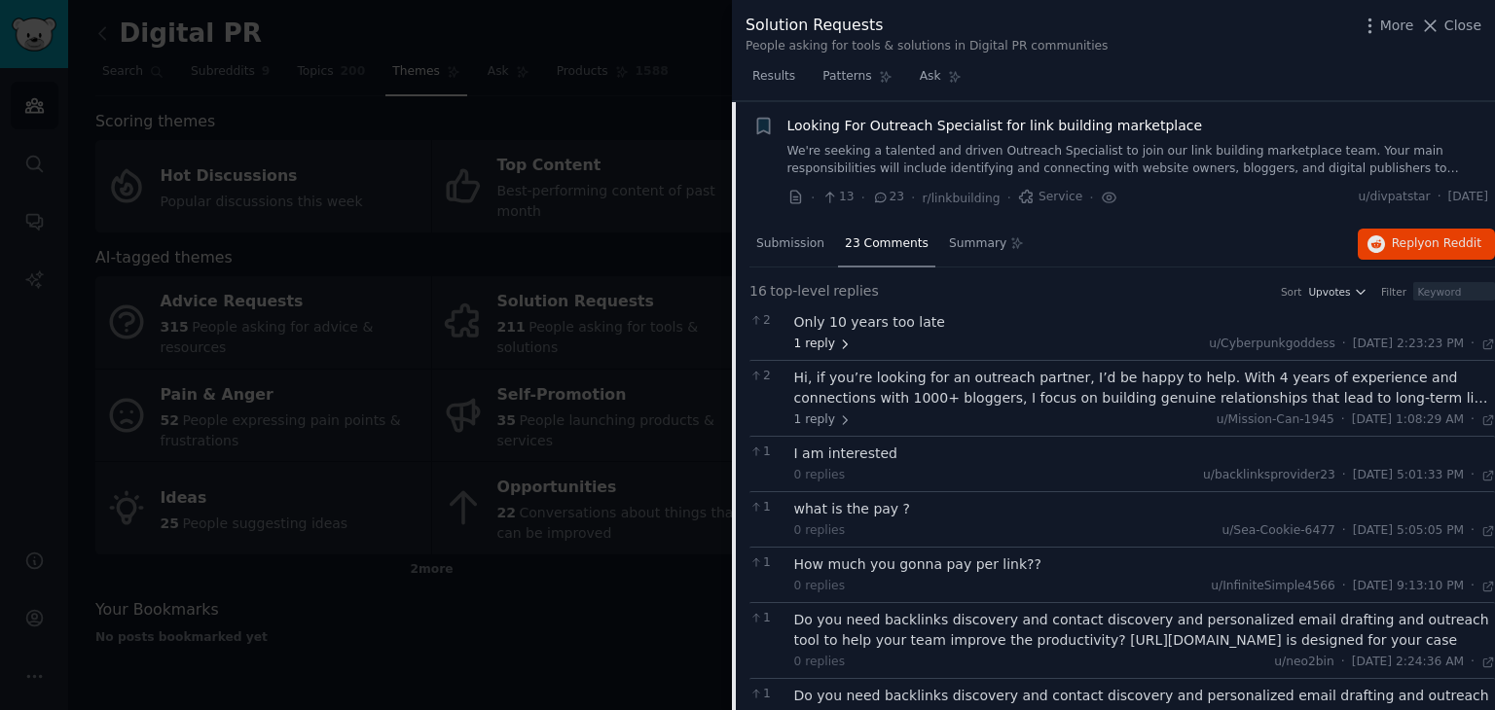
click at [838, 338] on icon at bounding box center [845, 345] width 14 height 14
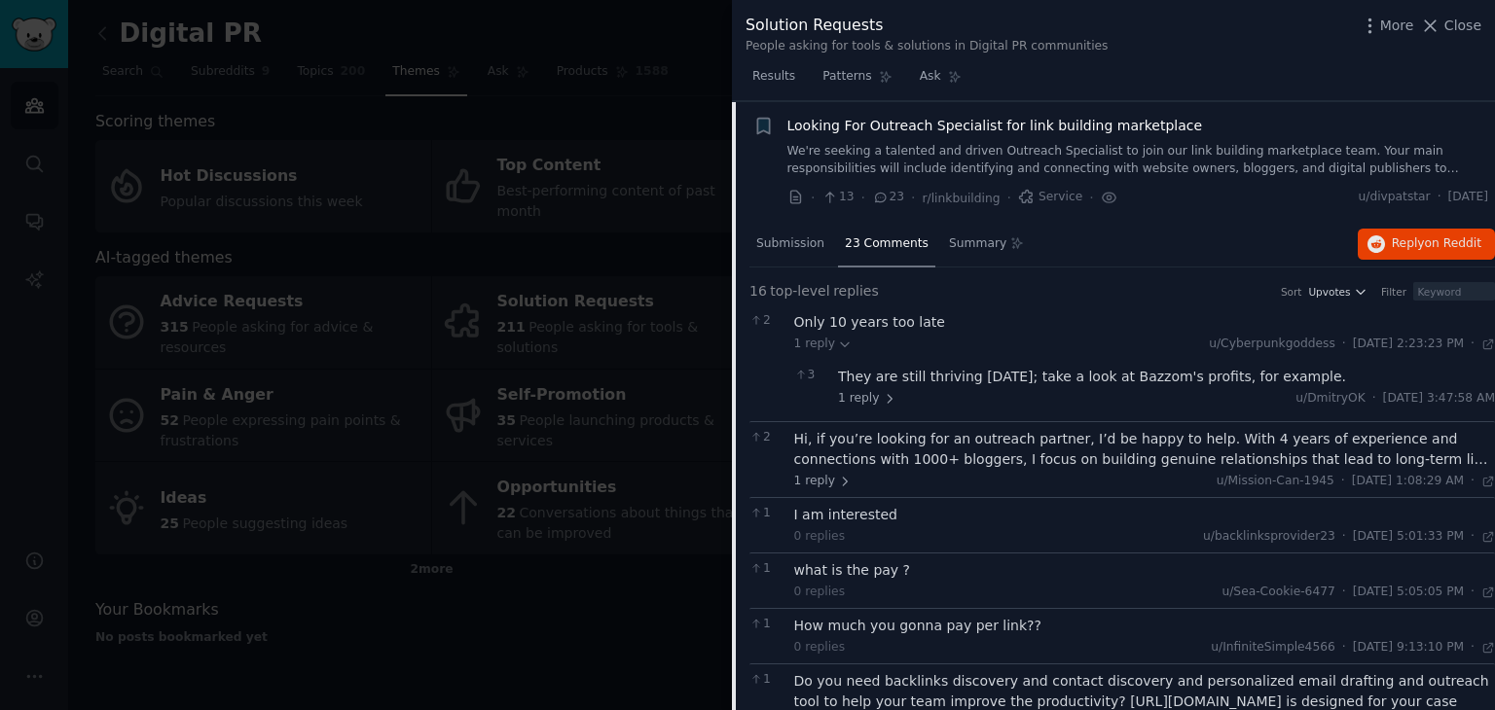
click at [829, 464] on div "Hi, if you’re looking for an outreach partner, I’d be happy to help. With 4 yea…" at bounding box center [1145, 449] width 702 height 41
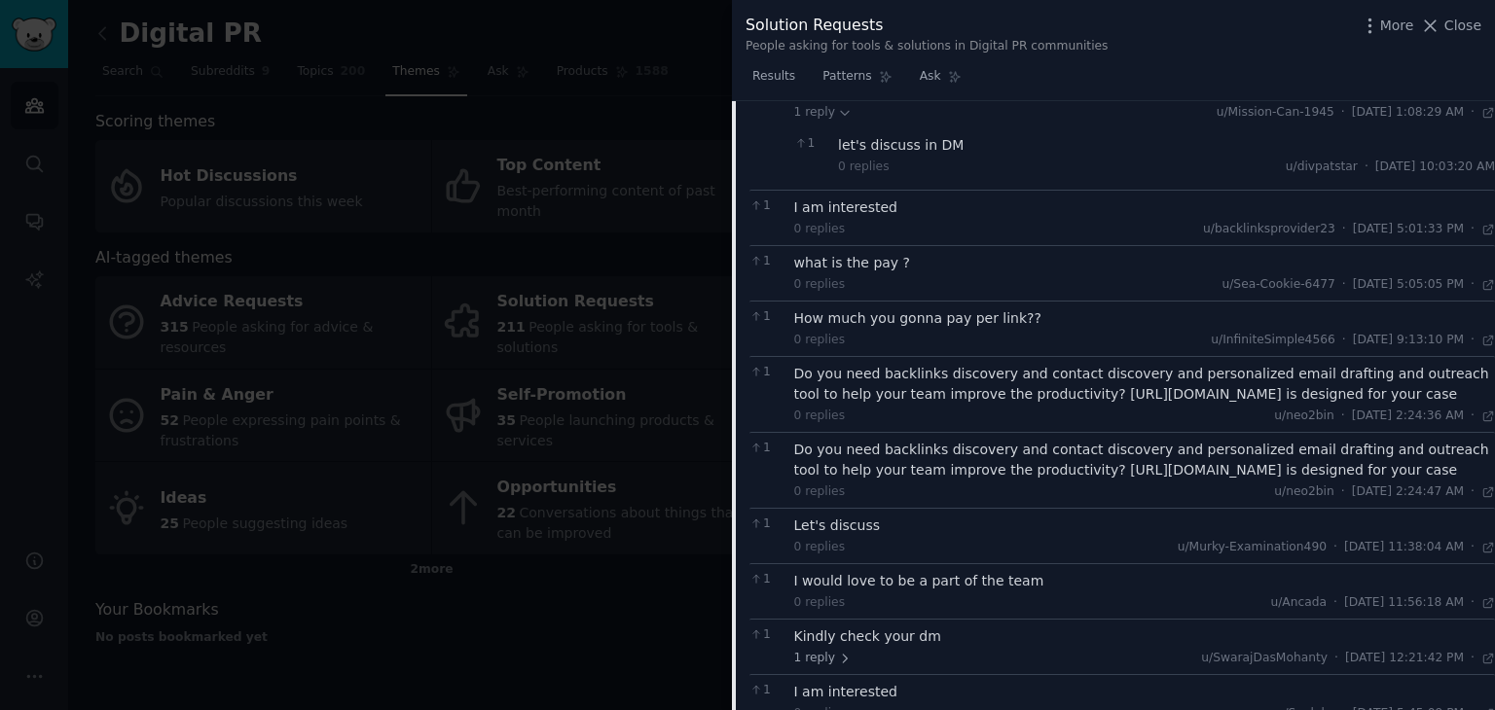
scroll to position [1390, 0]
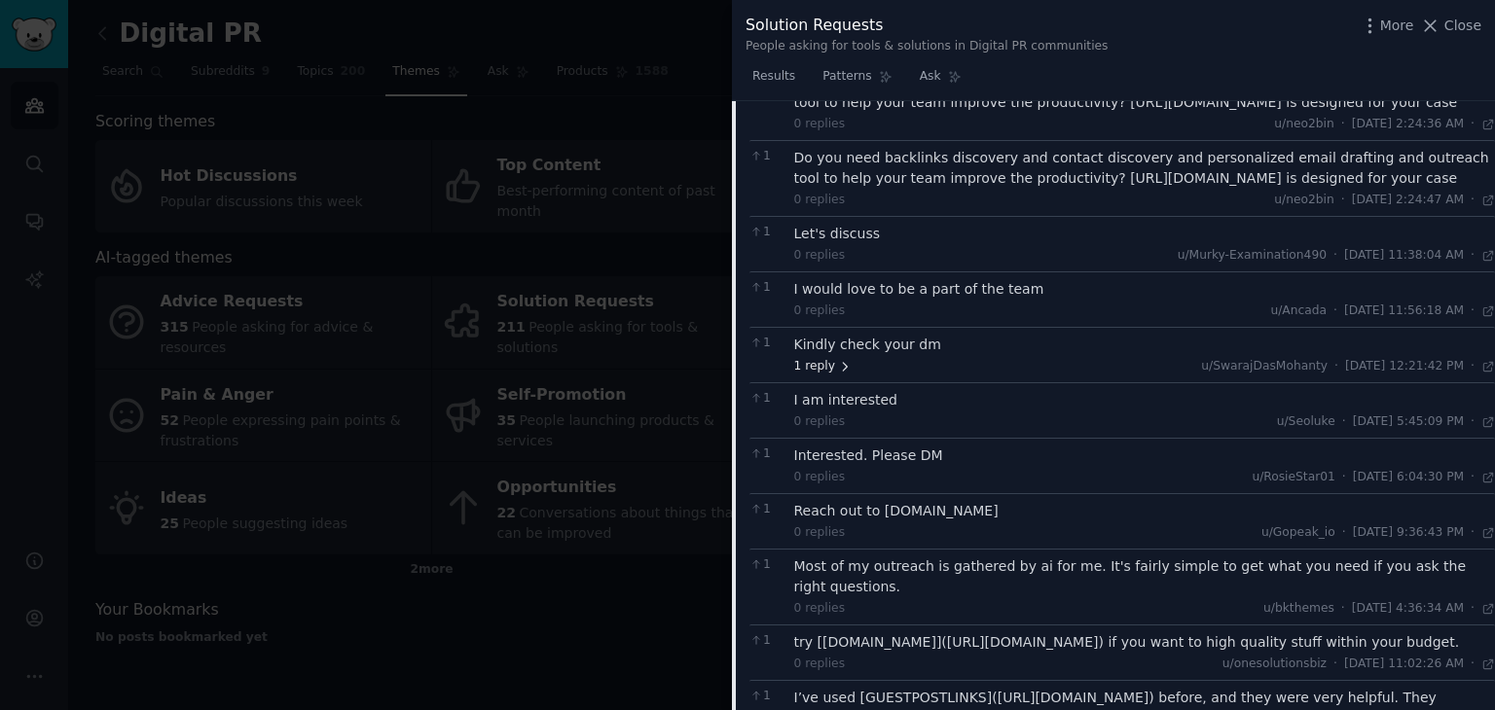
click at [817, 367] on span "1 reply" at bounding box center [823, 367] width 58 height 18
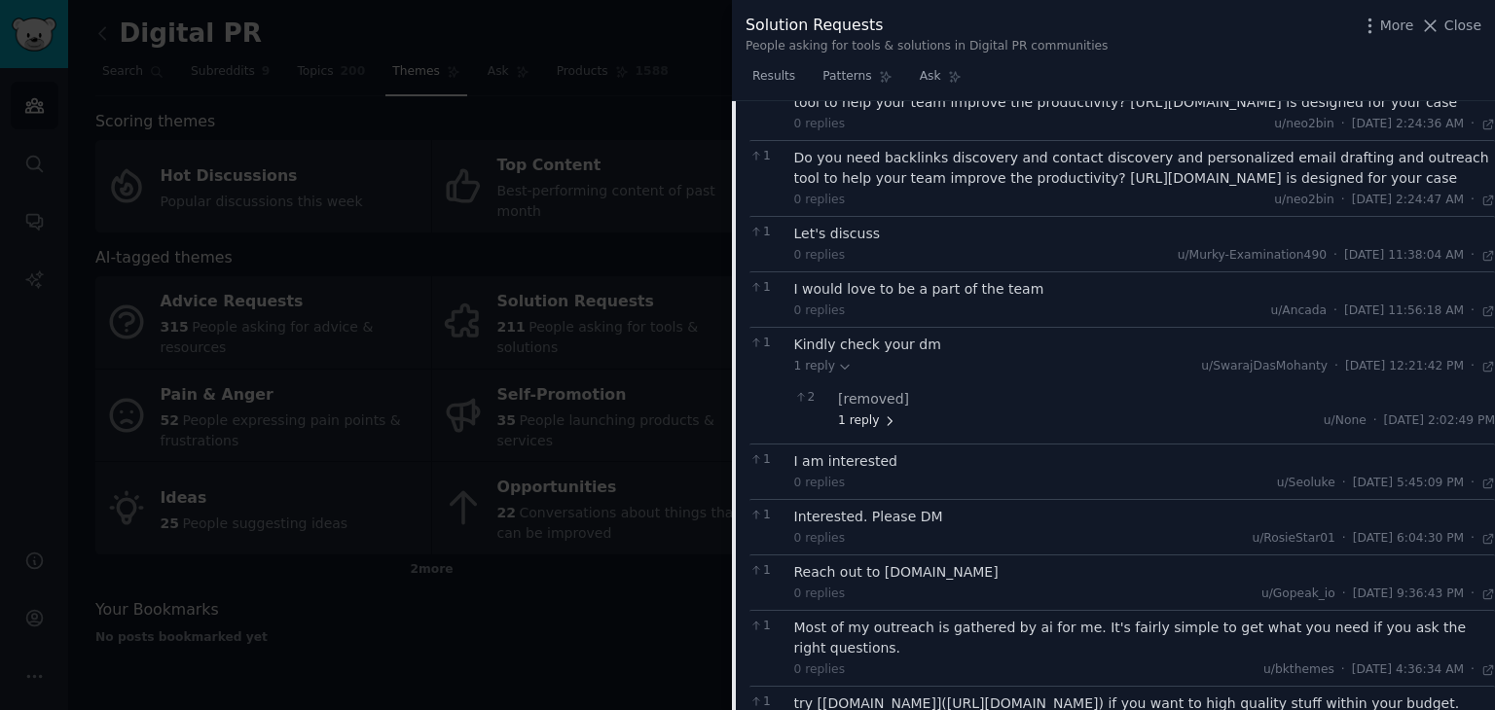
click at [871, 414] on span "1 reply" at bounding box center [867, 422] width 58 height 18
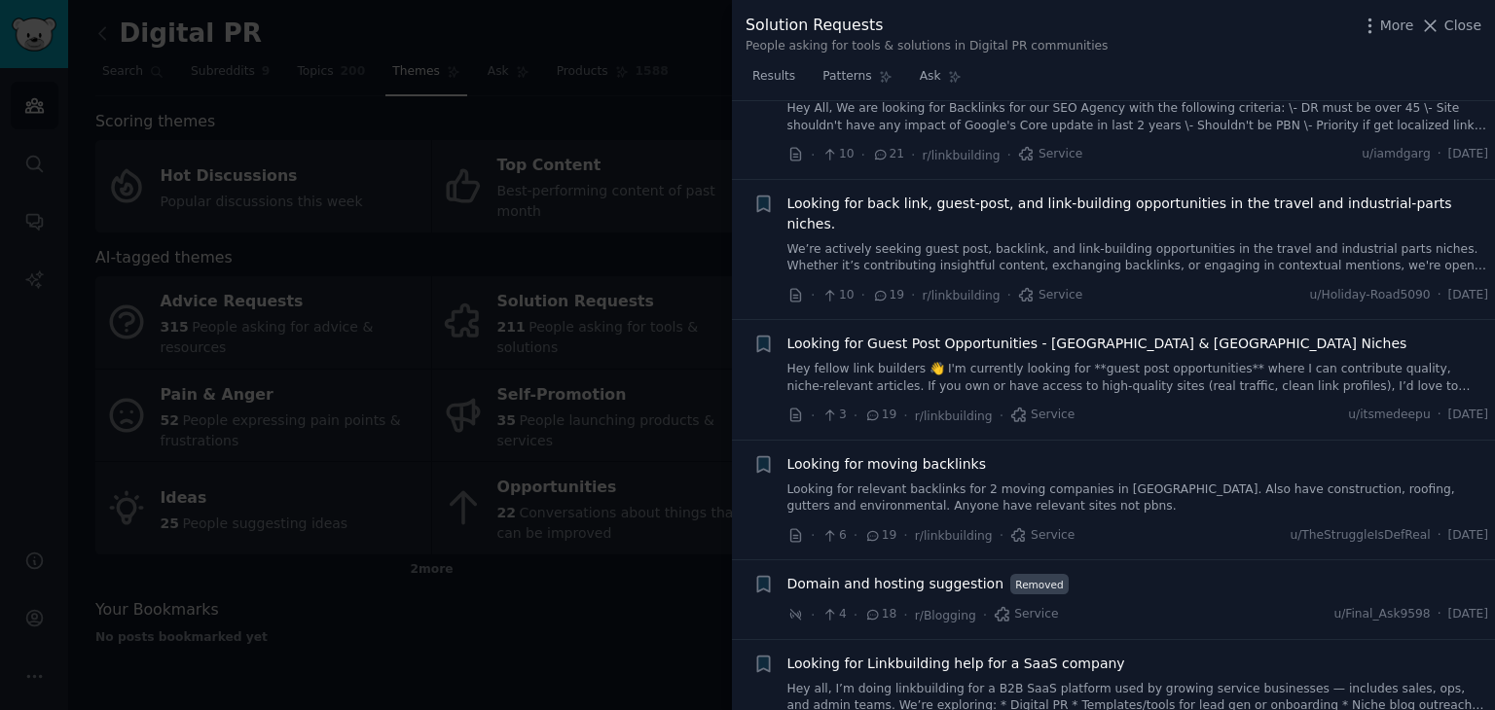
scroll to position [2363, 0]
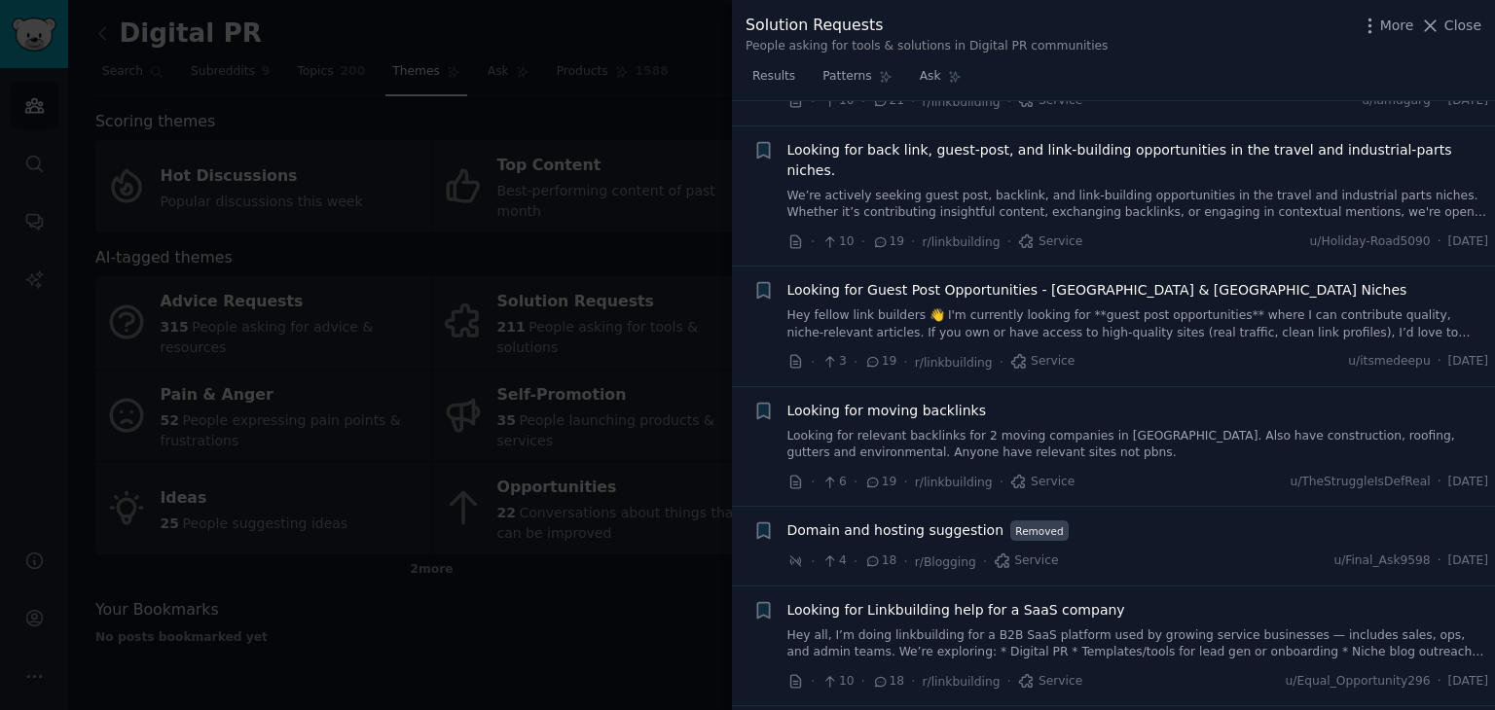
click at [649, 558] on div at bounding box center [747, 355] width 1495 height 710
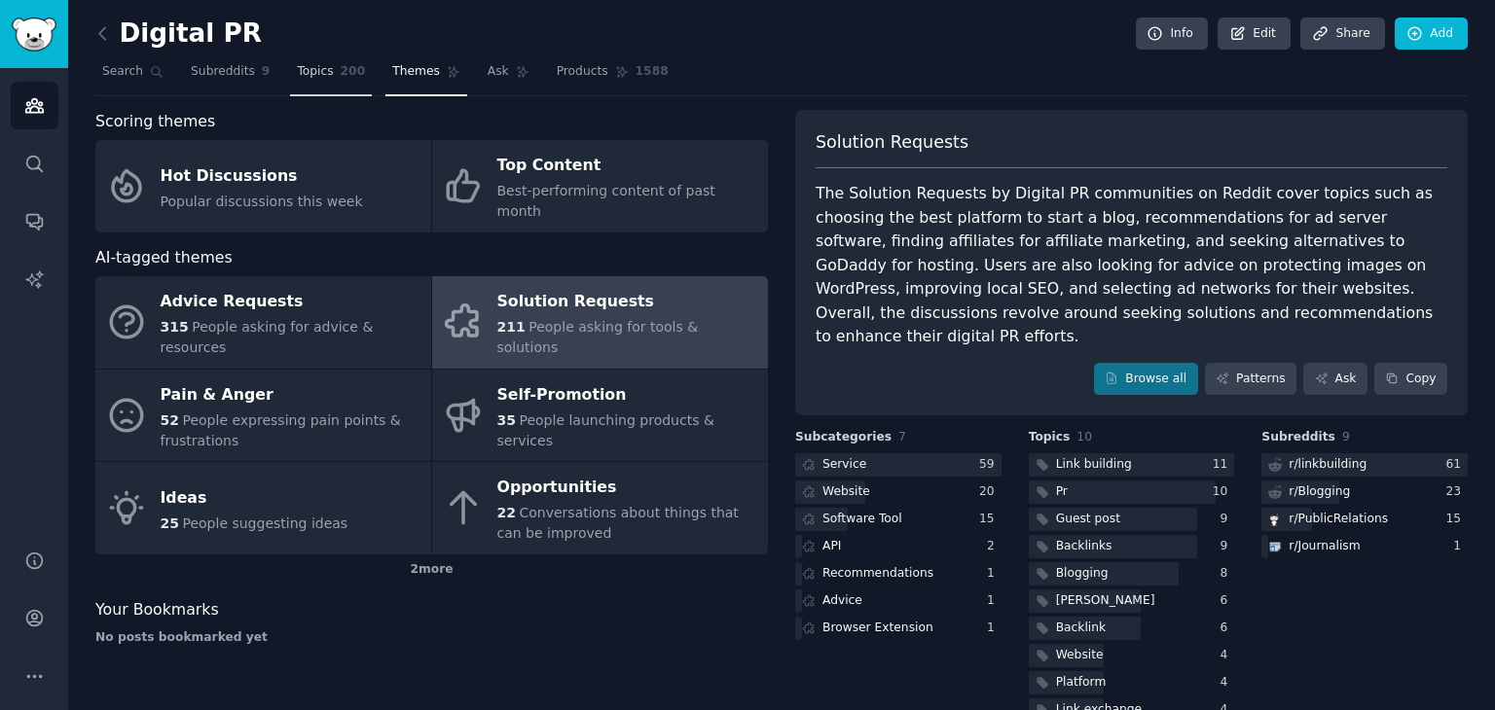
click at [308, 70] on span "Topics" at bounding box center [315, 72] width 36 height 18
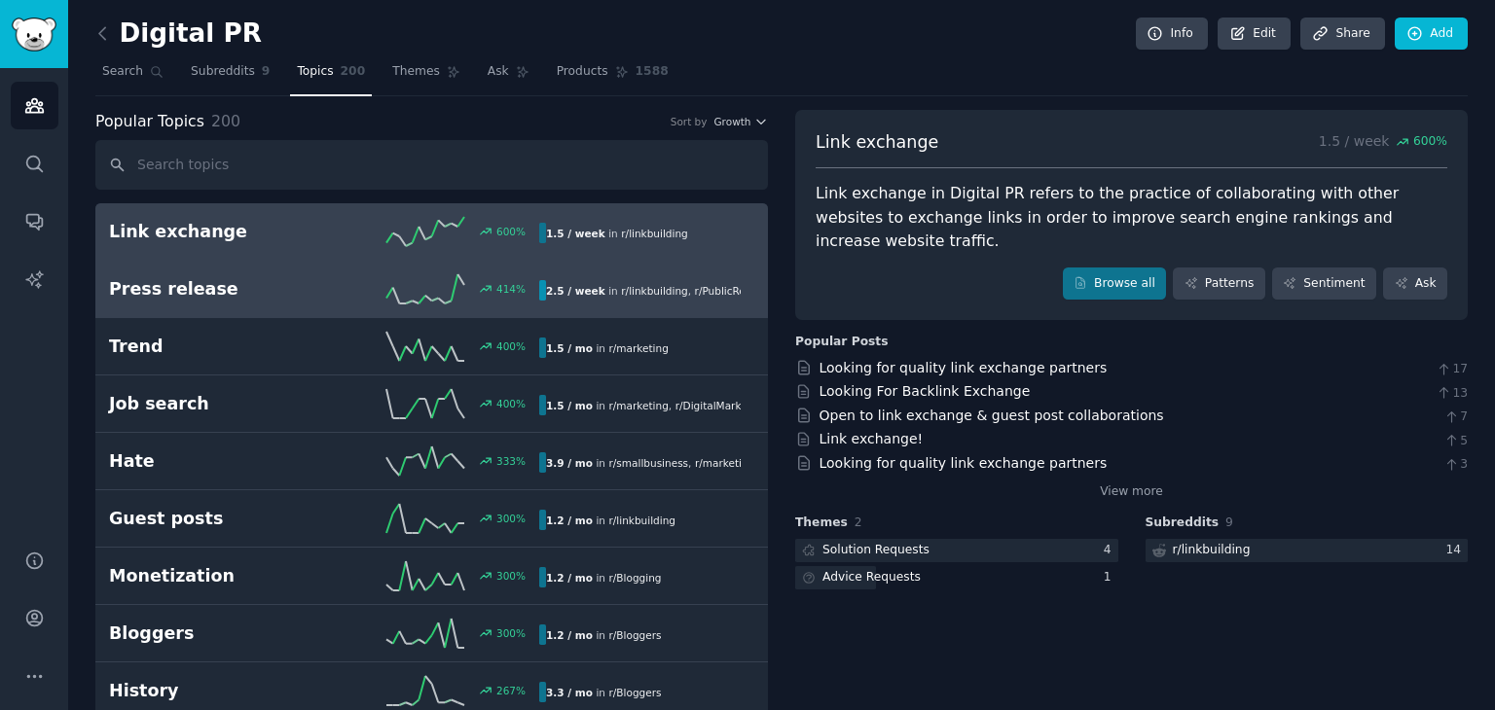
click at [257, 301] on div "Press release 414 % 2.5 / week in r/ linkbuilding , r/ PublicRelations" at bounding box center [431, 288] width 645 height 29
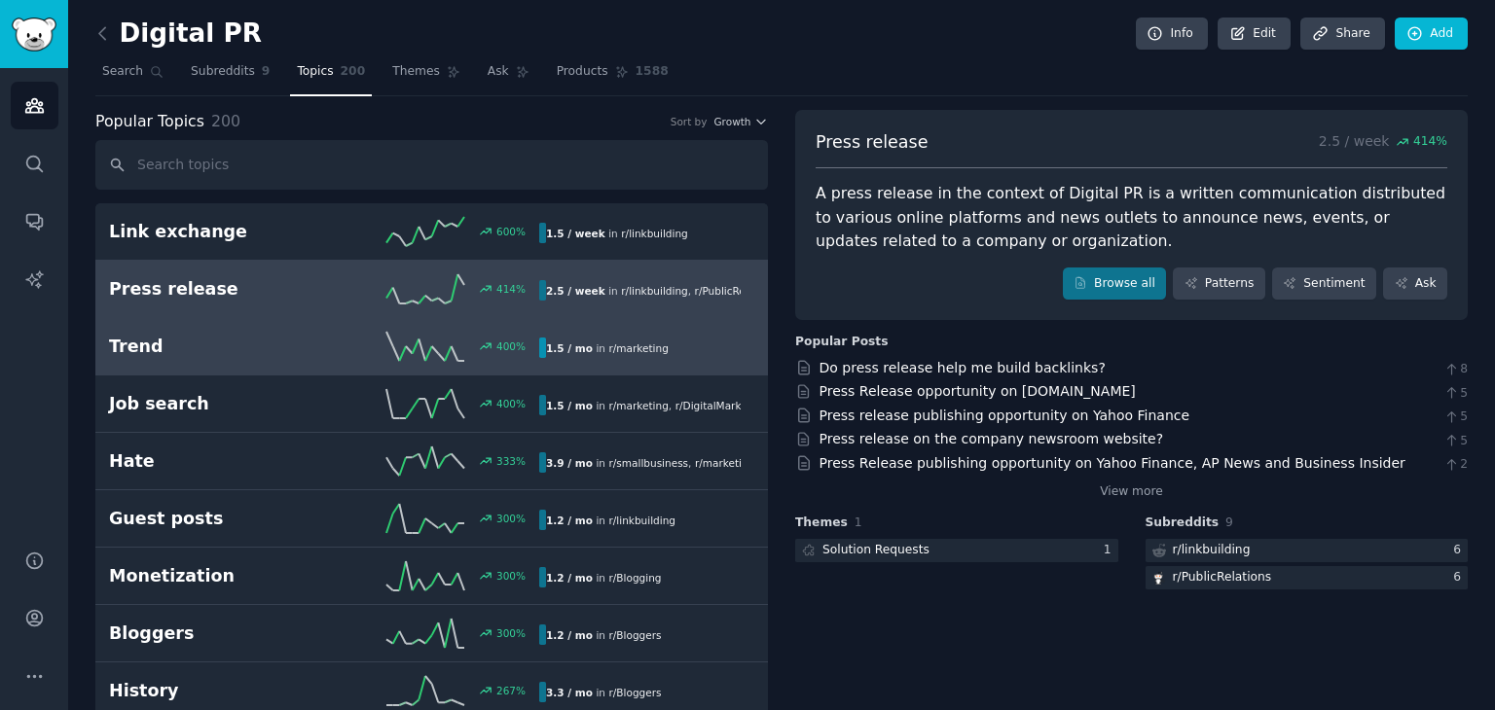
click at [276, 347] on h2 "Trend" at bounding box center [216, 347] width 215 height 24
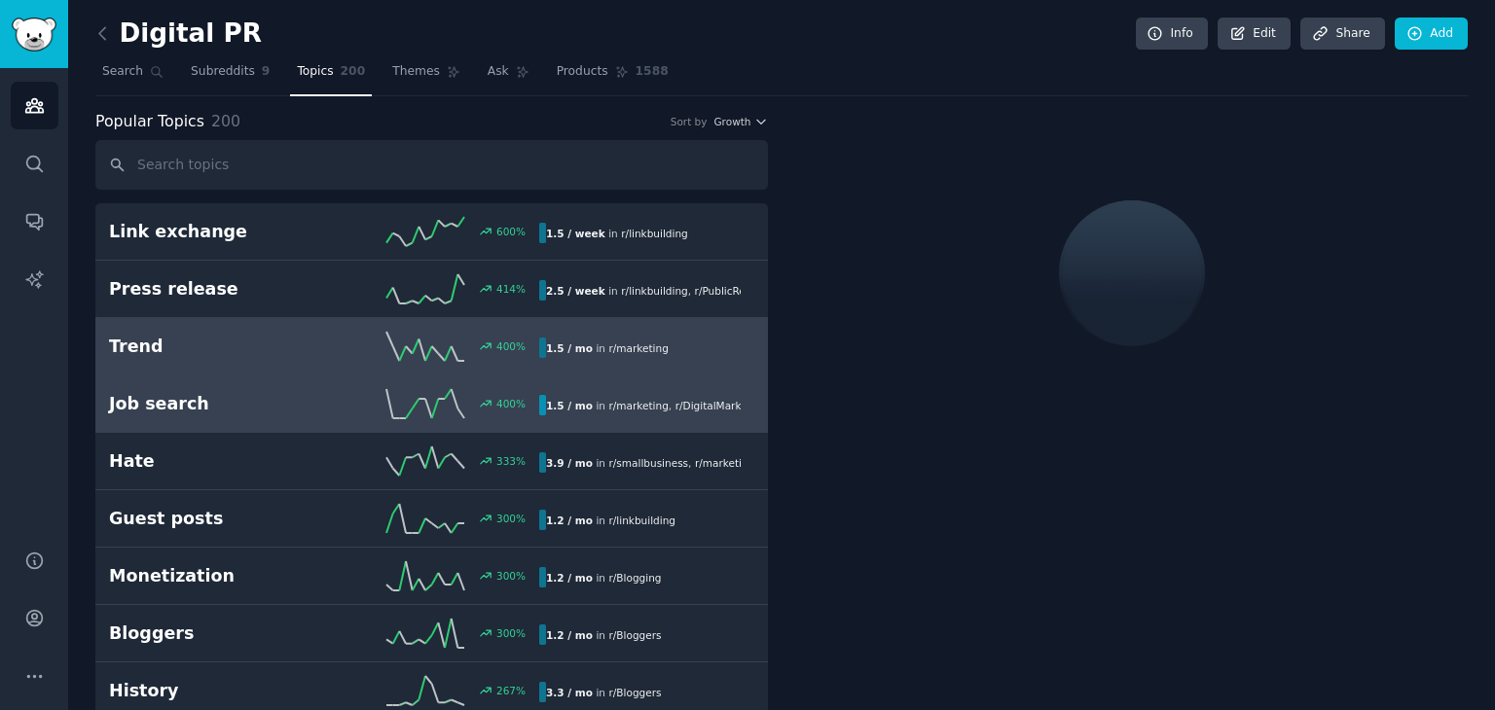
click at [268, 405] on h2 "Job search" at bounding box center [216, 404] width 215 height 24
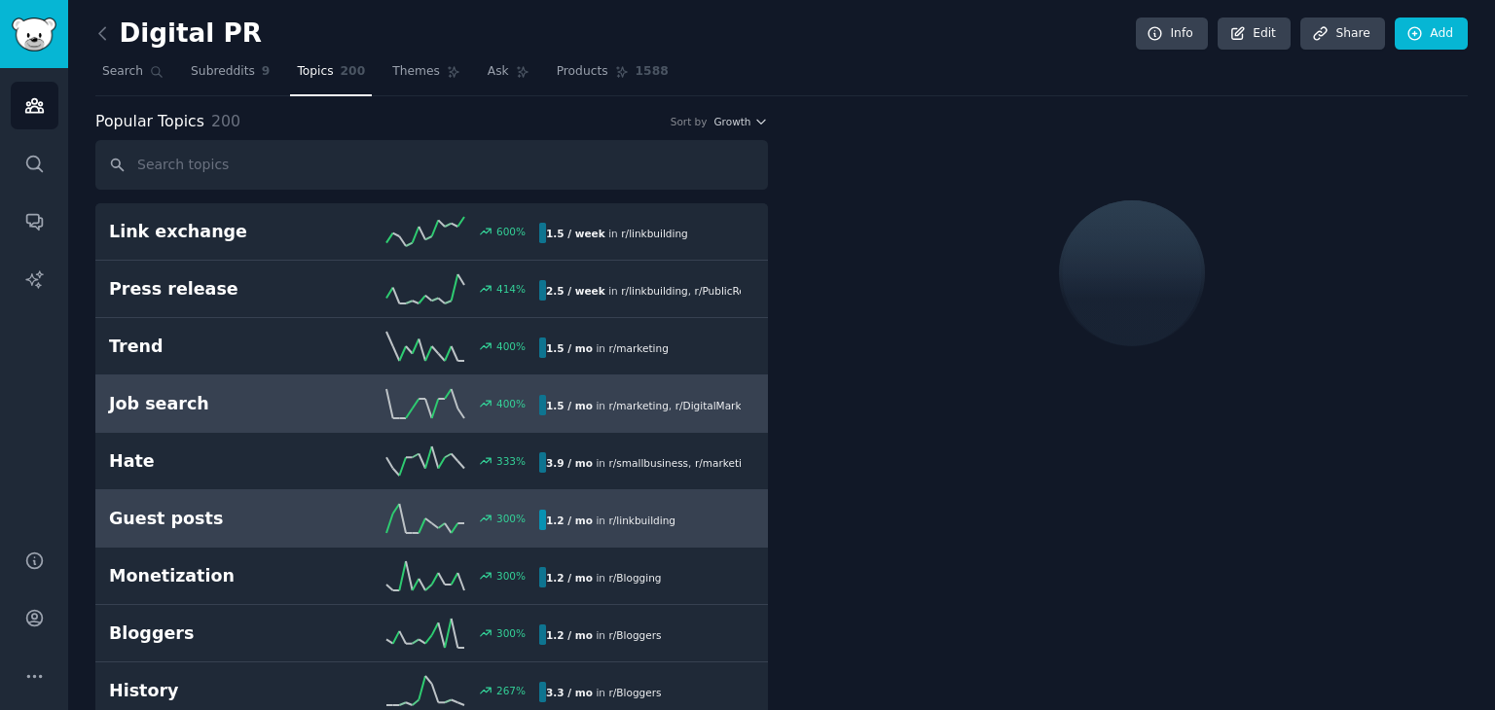
click at [245, 532] on link "Guest posts 300 % 1.2 / mo in r/ linkbuilding" at bounding box center [431, 518] width 672 height 57
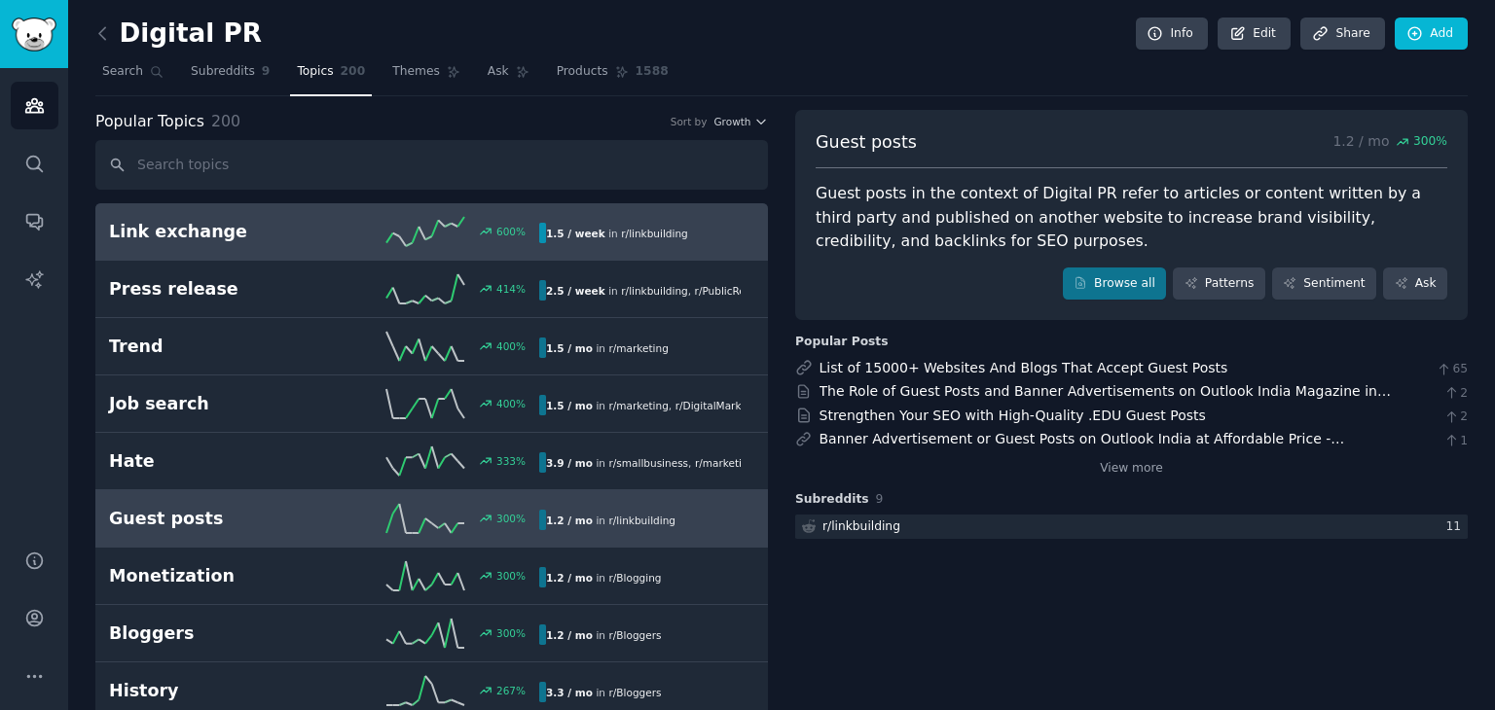
click at [635, 228] on span "r/ linkbuilding" at bounding box center [654, 234] width 67 height 12
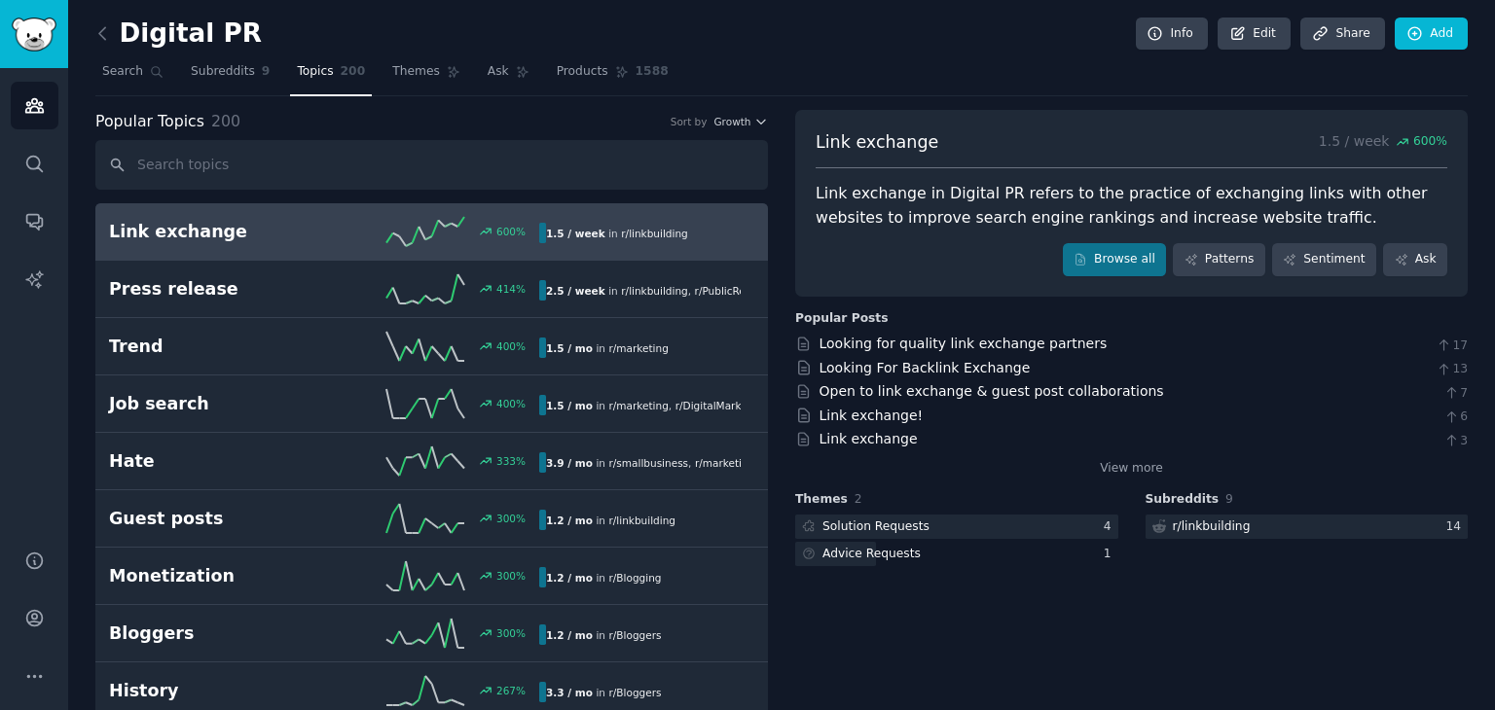
click at [759, 112] on div "Popular Topics 200 Sort by Growth" at bounding box center [431, 122] width 672 height 24
click at [756, 119] on icon "button" at bounding box center [761, 122] width 14 height 14
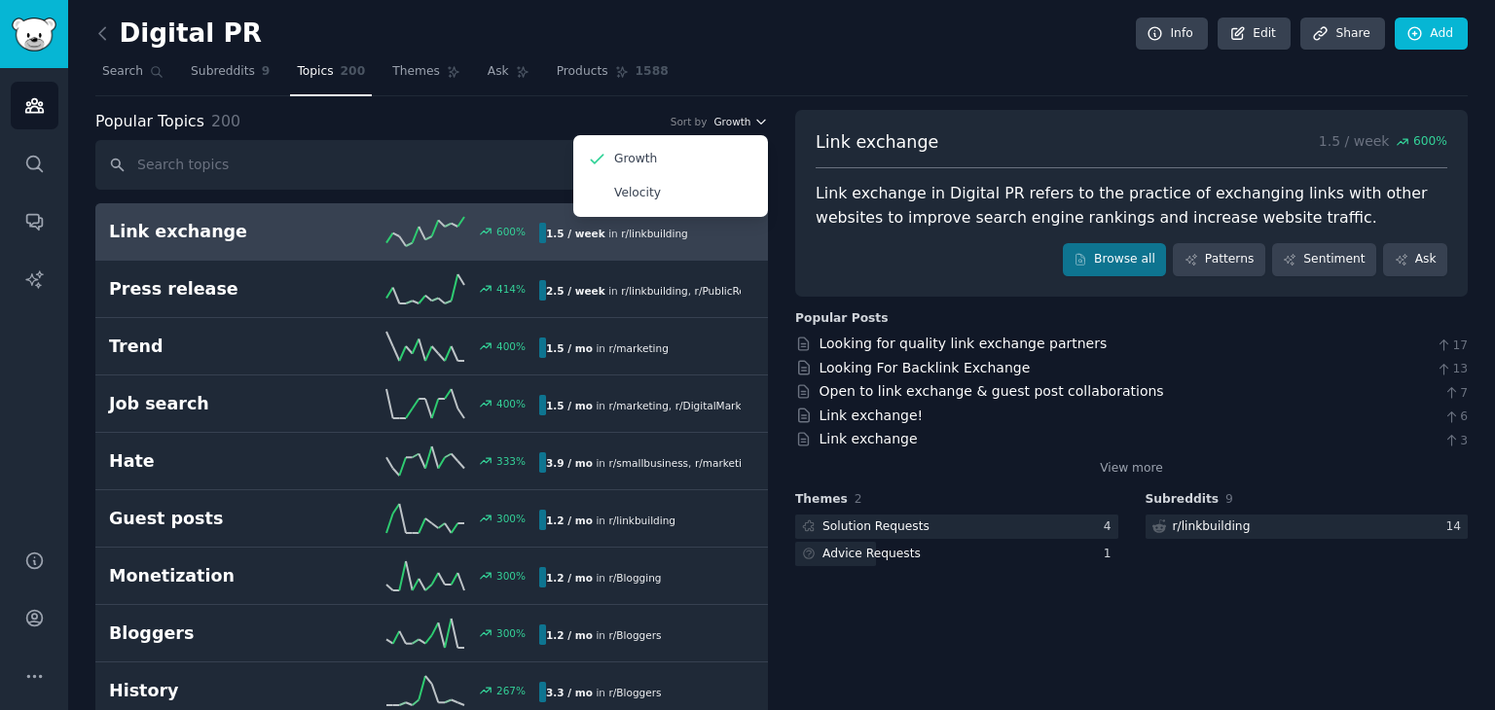
click at [756, 119] on icon "button" at bounding box center [761, 122] width 14 height 14
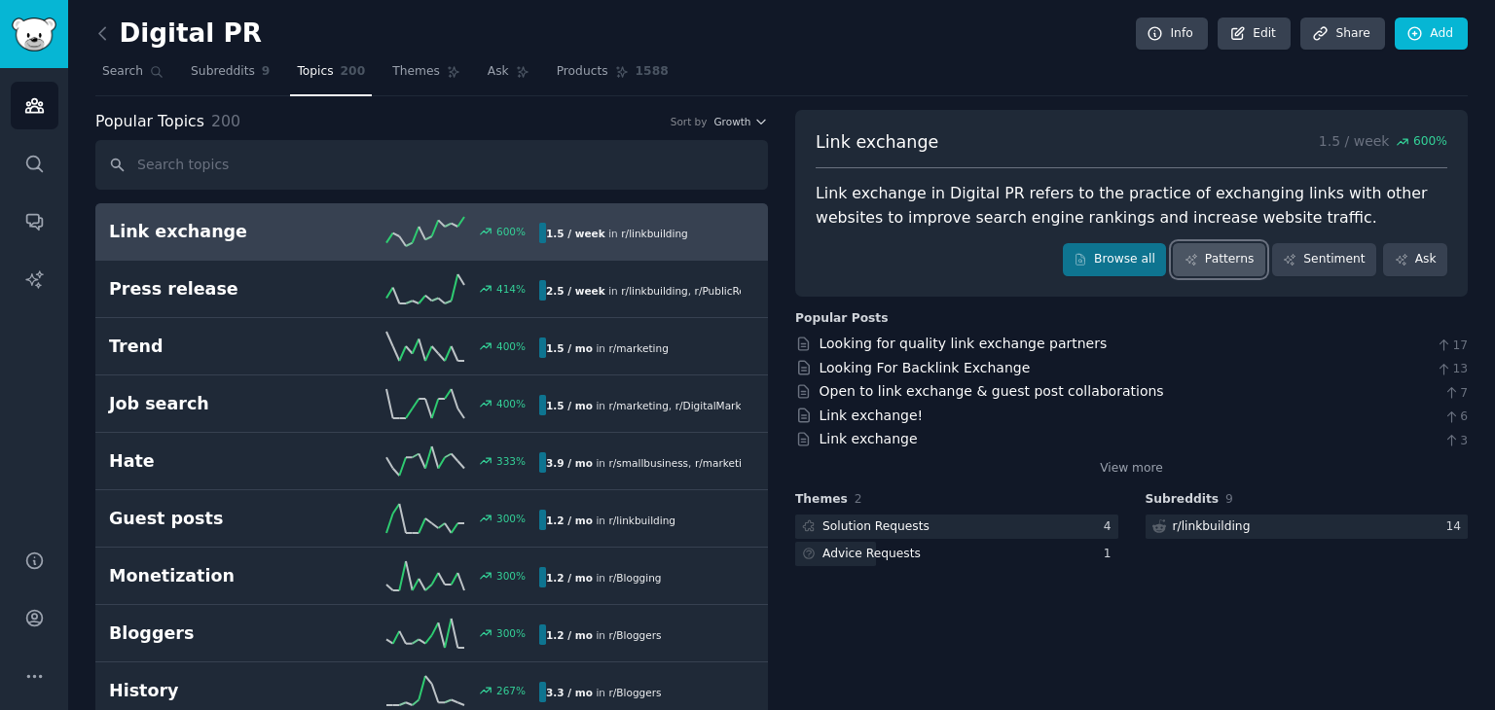
click at [1221, 254] on link "Patterns" at bounding box center [1217, 259] width 91 height 33
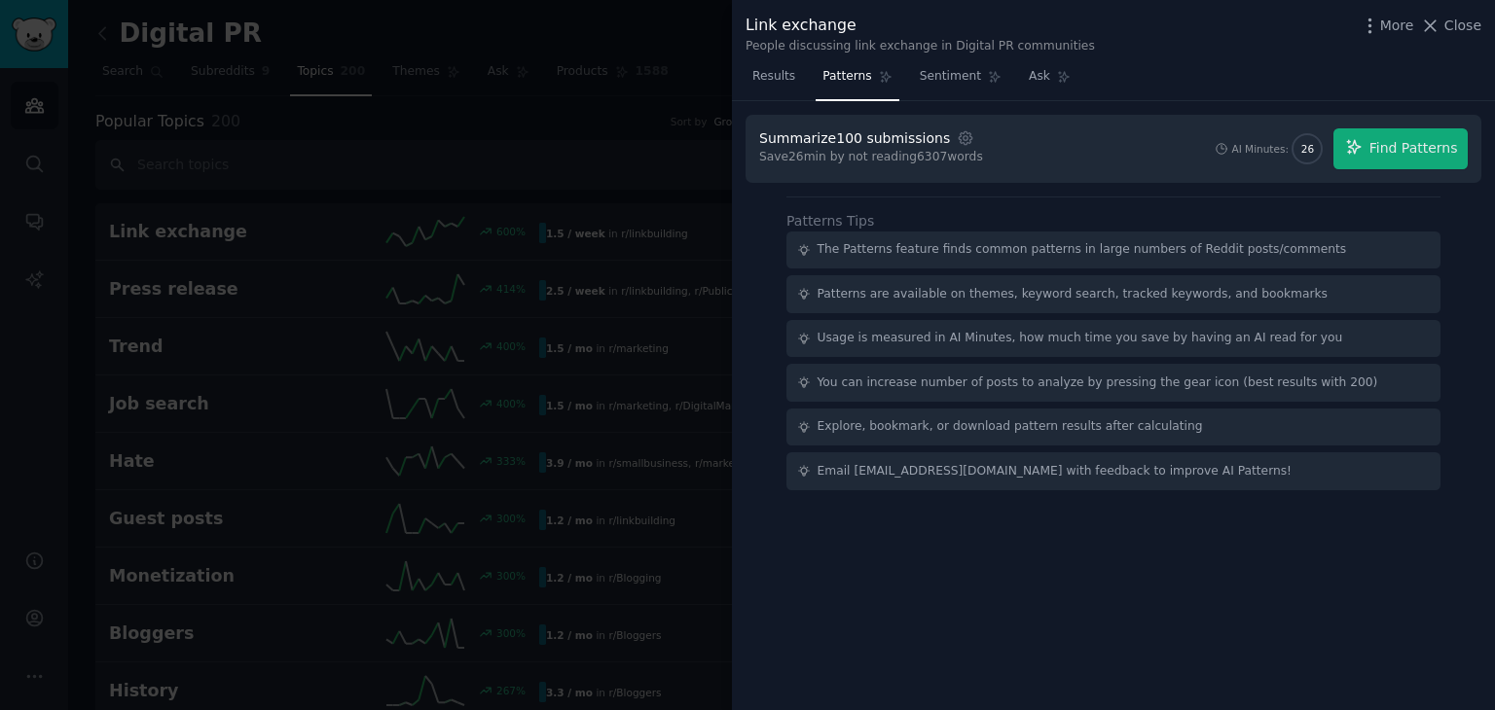
click at [917, 252] on div "The Patterns feature finds common patterns in large numbers of Reddit posts/com…" at bounding box center [1081, 250] width 529 height 18
click at [624, 145] on div at bounding box center [747, 355] width 1495 height 710
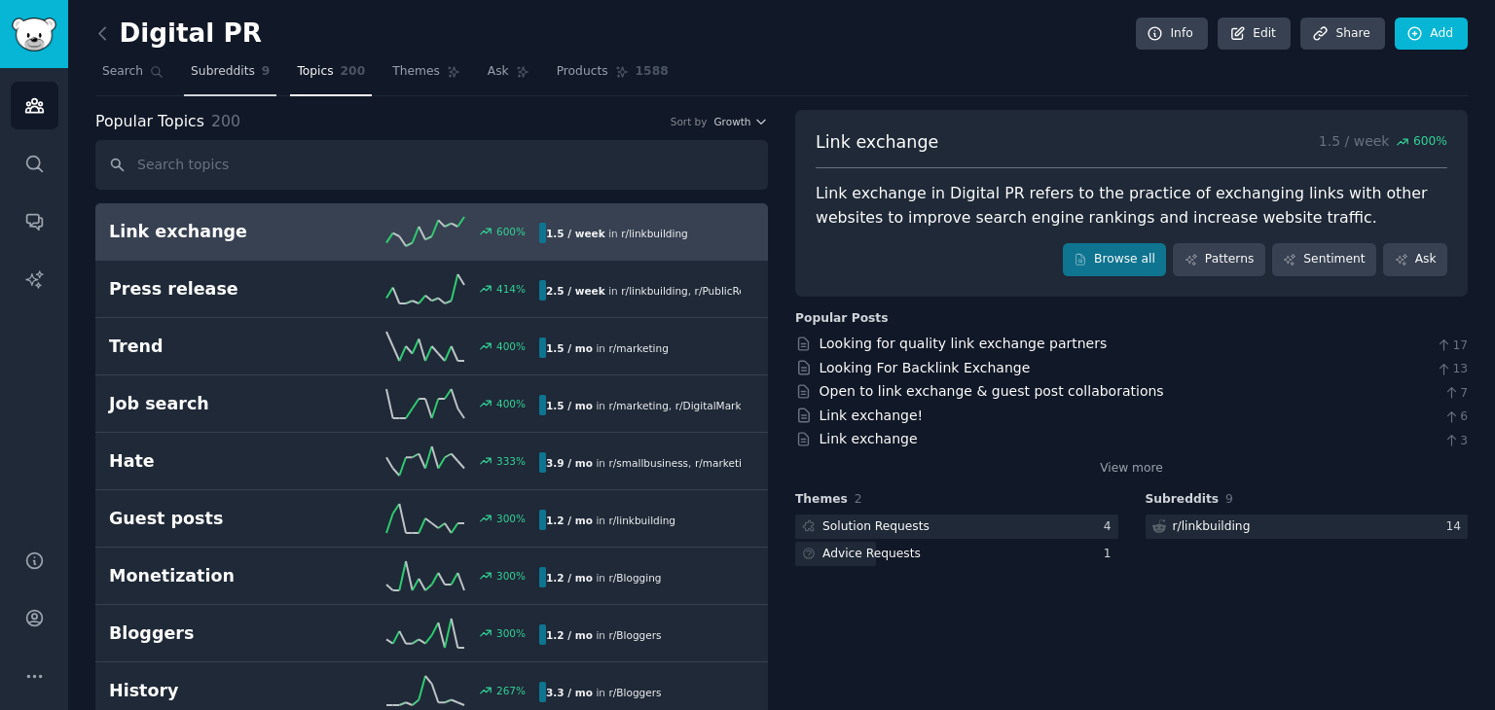
drag, startPoint x: 222, startPoint y: 75, endPoint x: 226, endPoint y: 92, distance: 17.9
click at [222, 75] on span "Subreddits" at bounding box center [223, 72] width 64 height 18
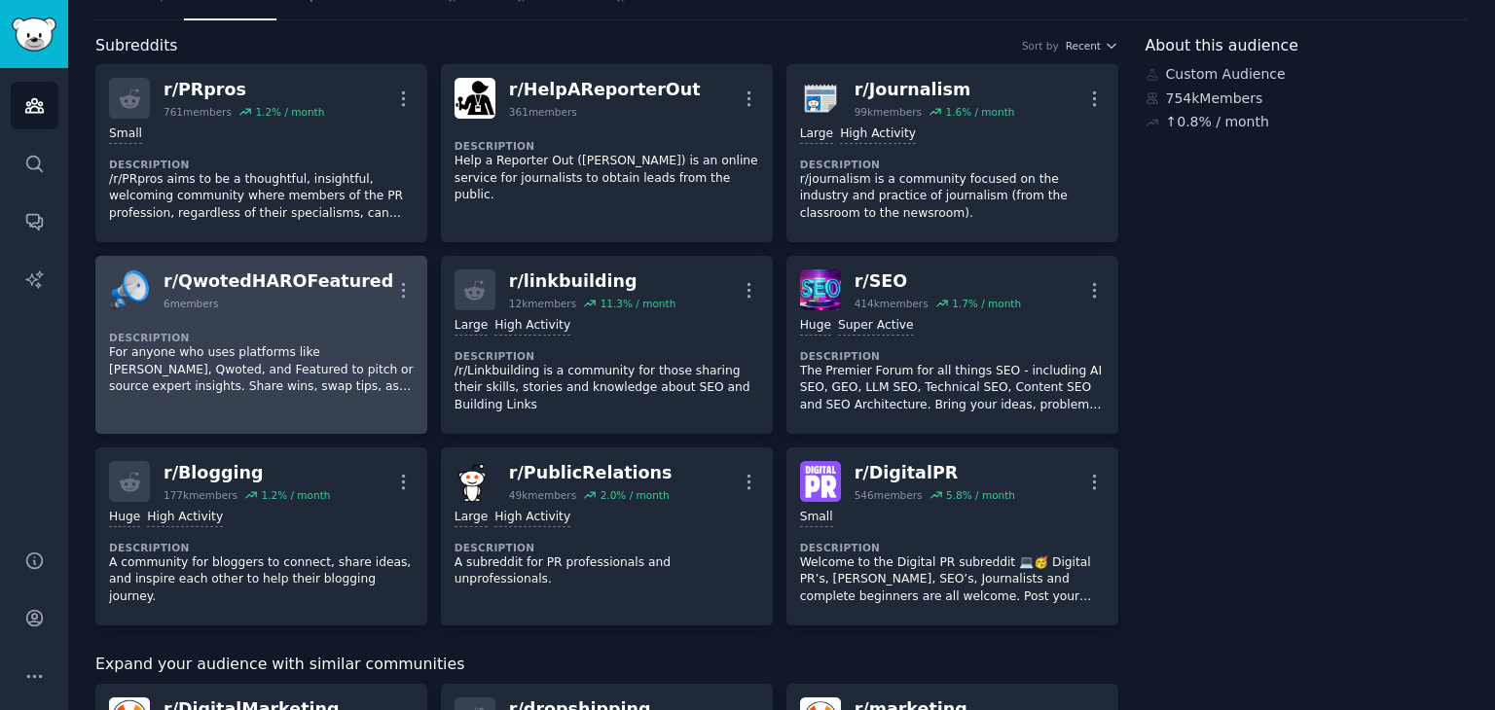
scroll to position [97, 0]
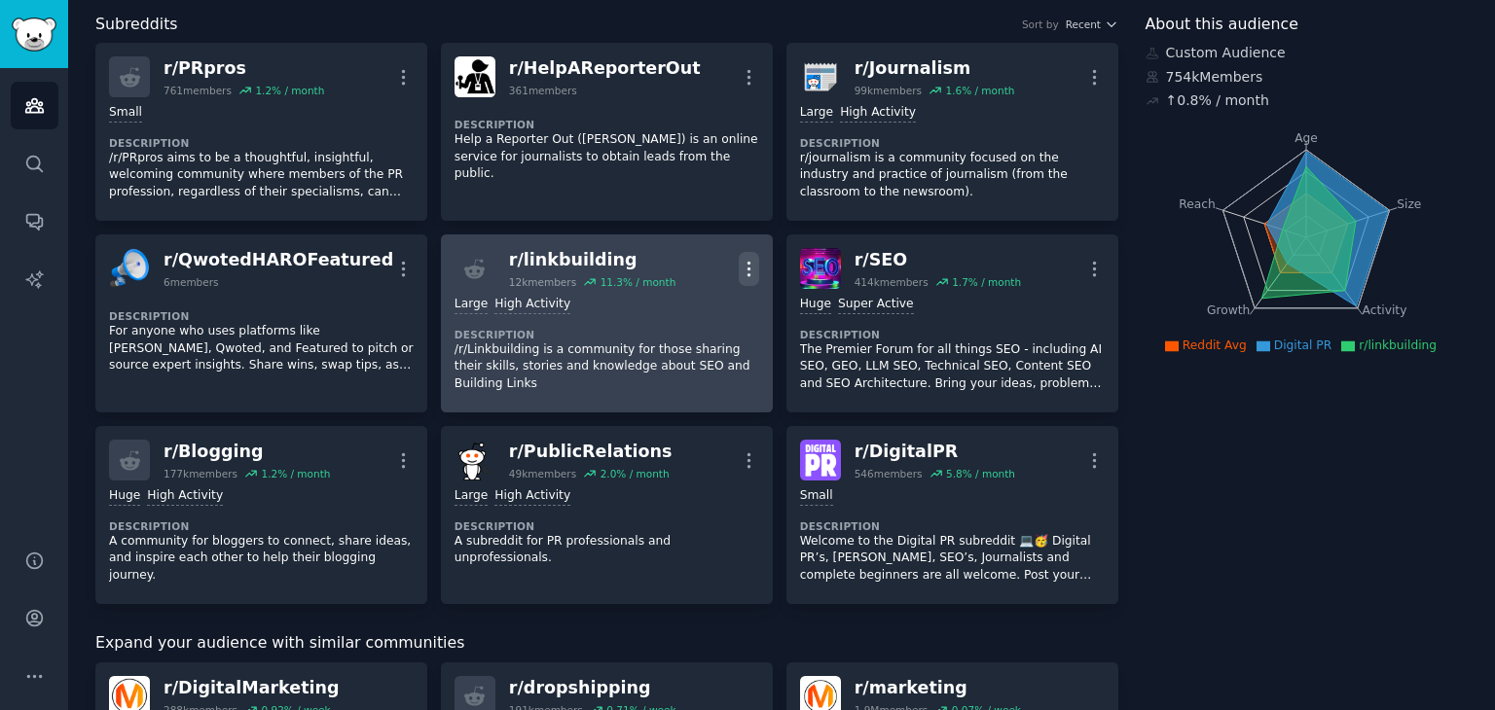
click at [747, 262] on icon "button" at bounding box center [748, 269] width 2 height 14
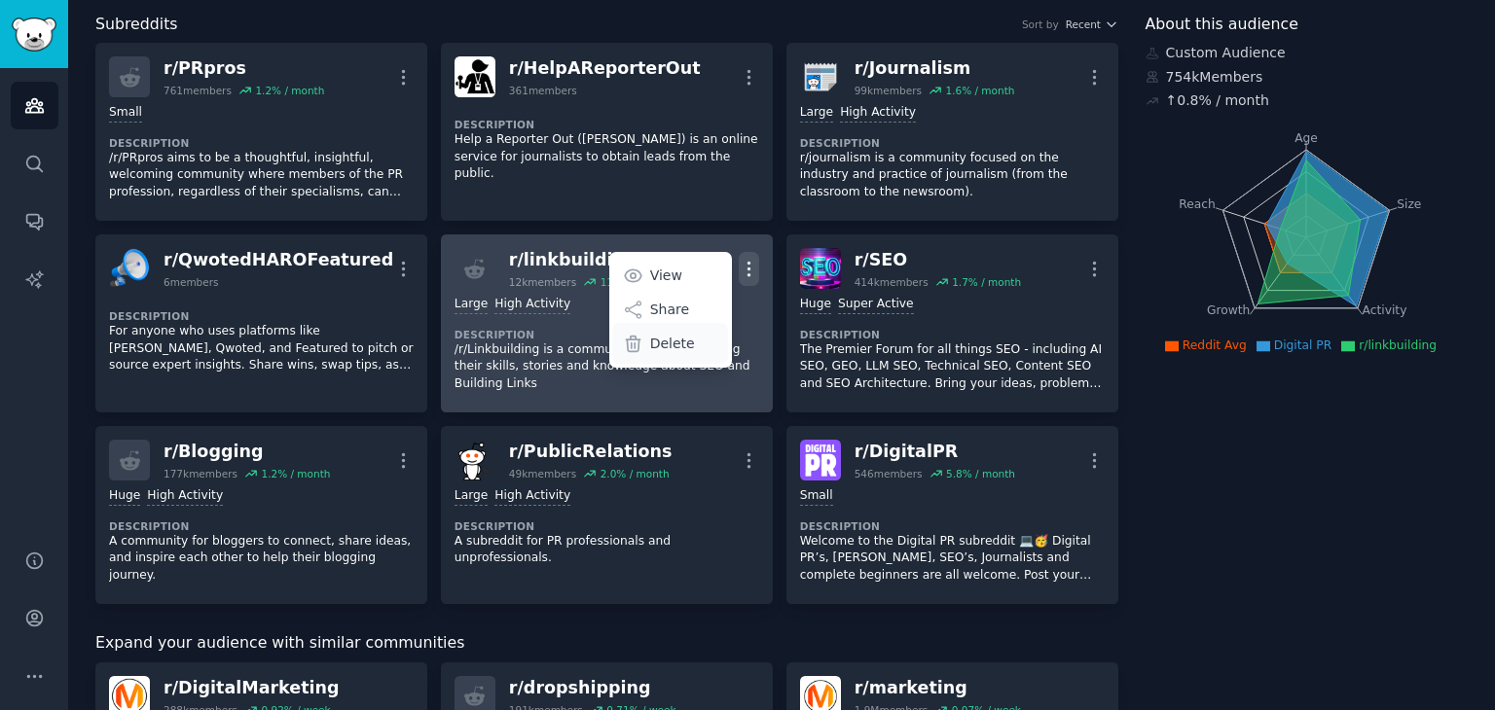
click at [661, 344] on p "Delete" at bounding box center [672, 344] width 45 height 20
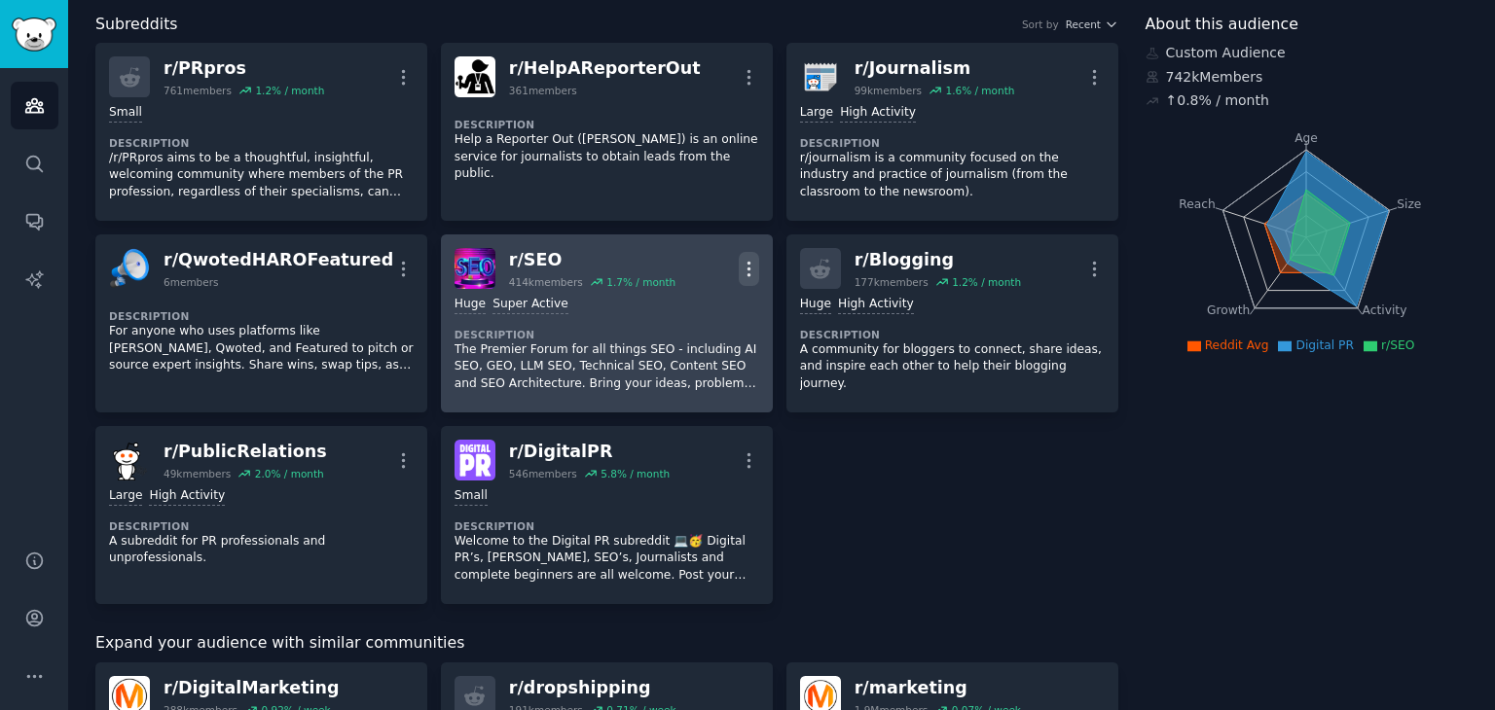
click at [739, 264] on icon "button" at bounding box center [749, 269] width 20 height 20
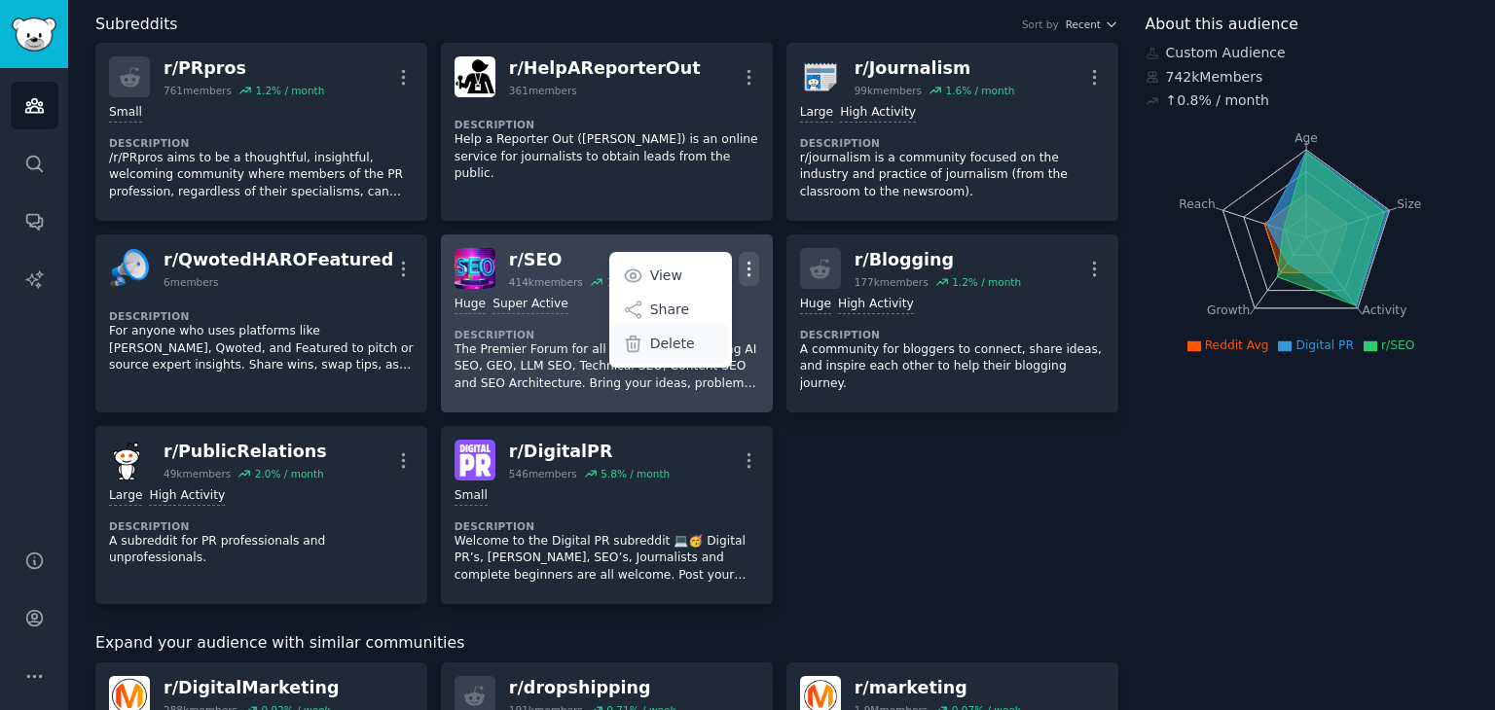
click at [673, 336] on p "Delete" at bounding box center [672, 344] width 45 height 20
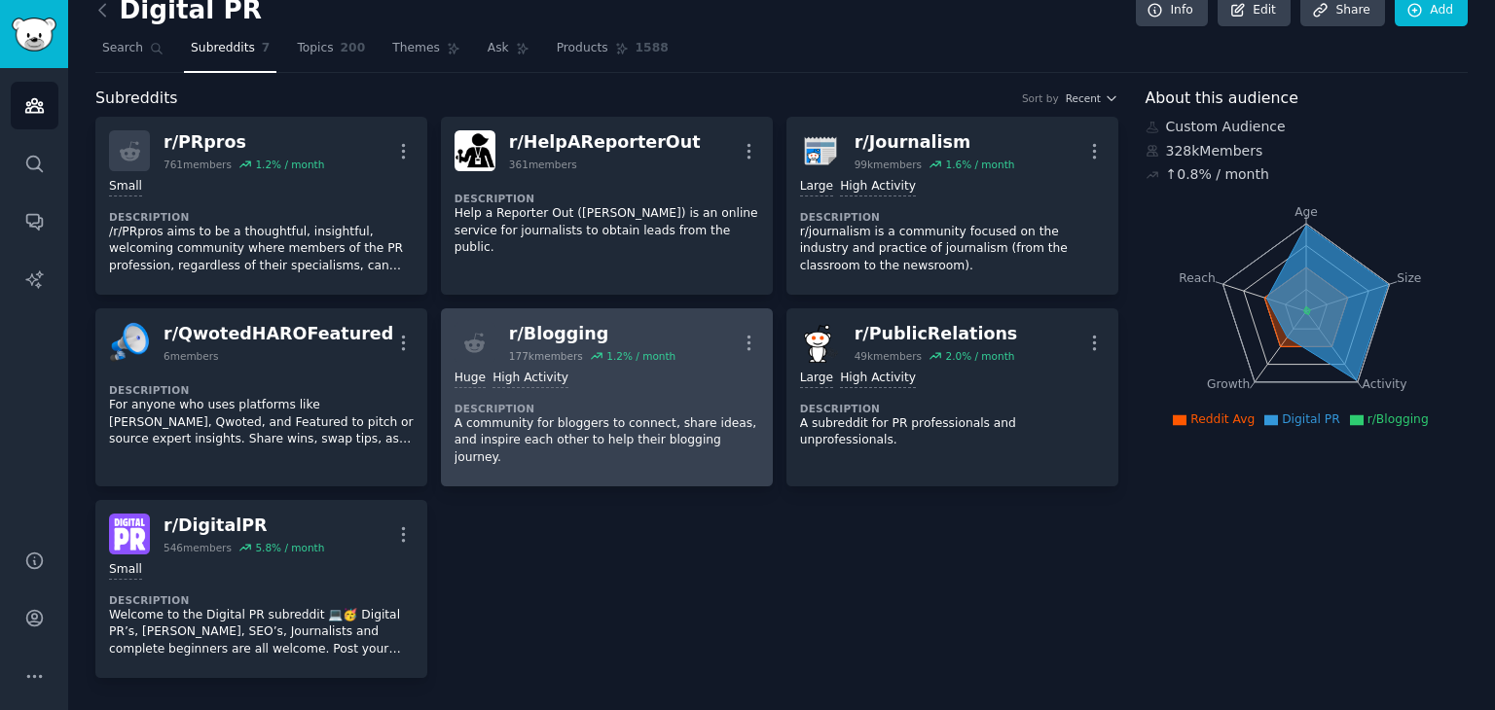
scroll to position [0, 0]
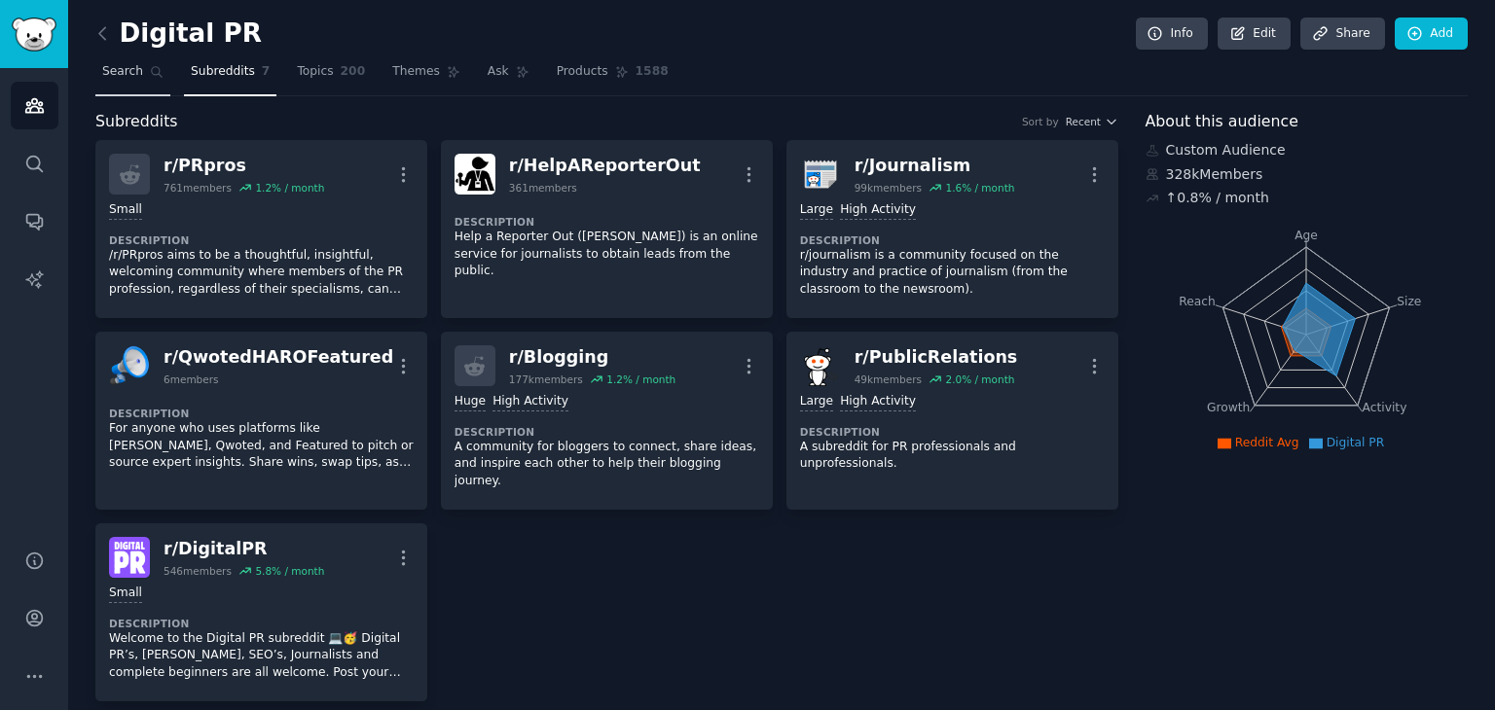
click at [124, 76] on span "Search" at bounding box center [122, 72] width 41 height 18
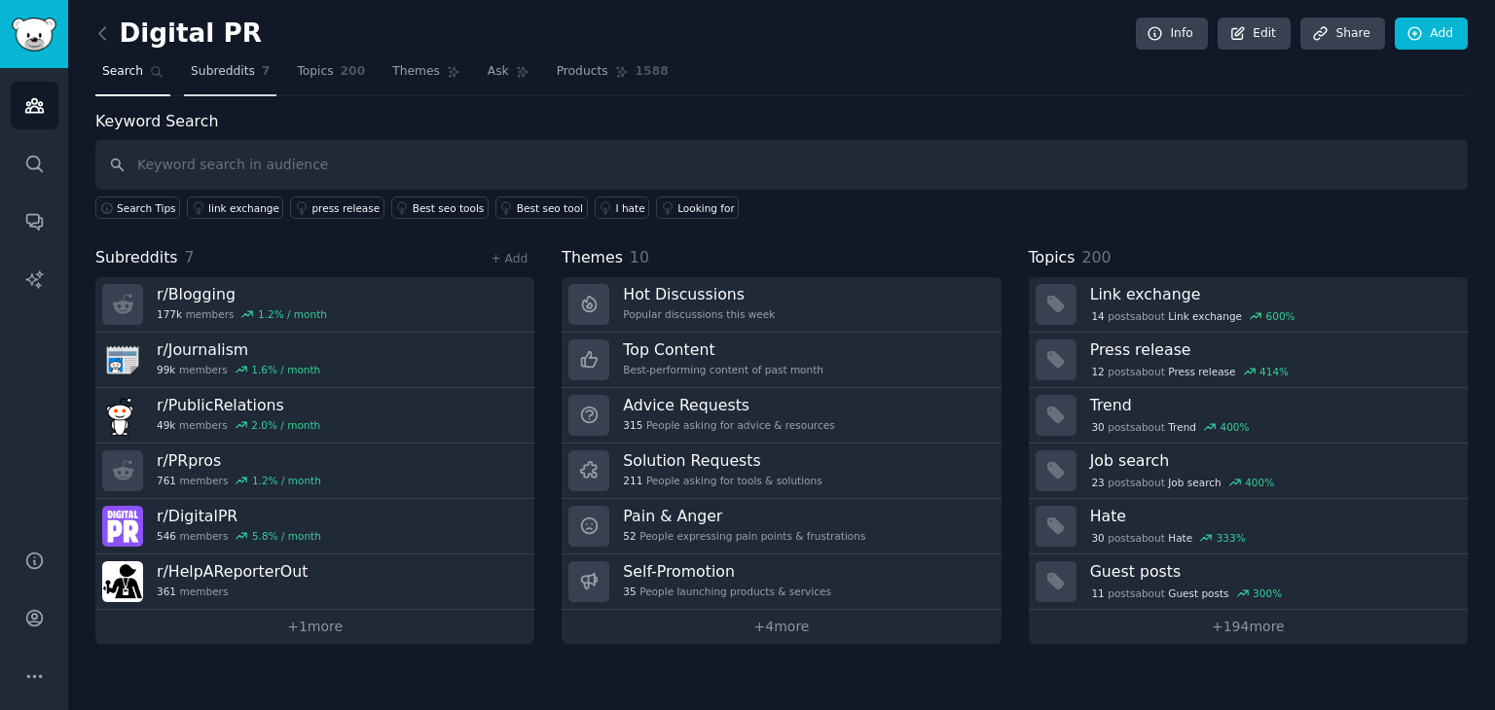
click at [229, 69] on span "Subreddits" at bounding box center [223, 72] width 64 height 18
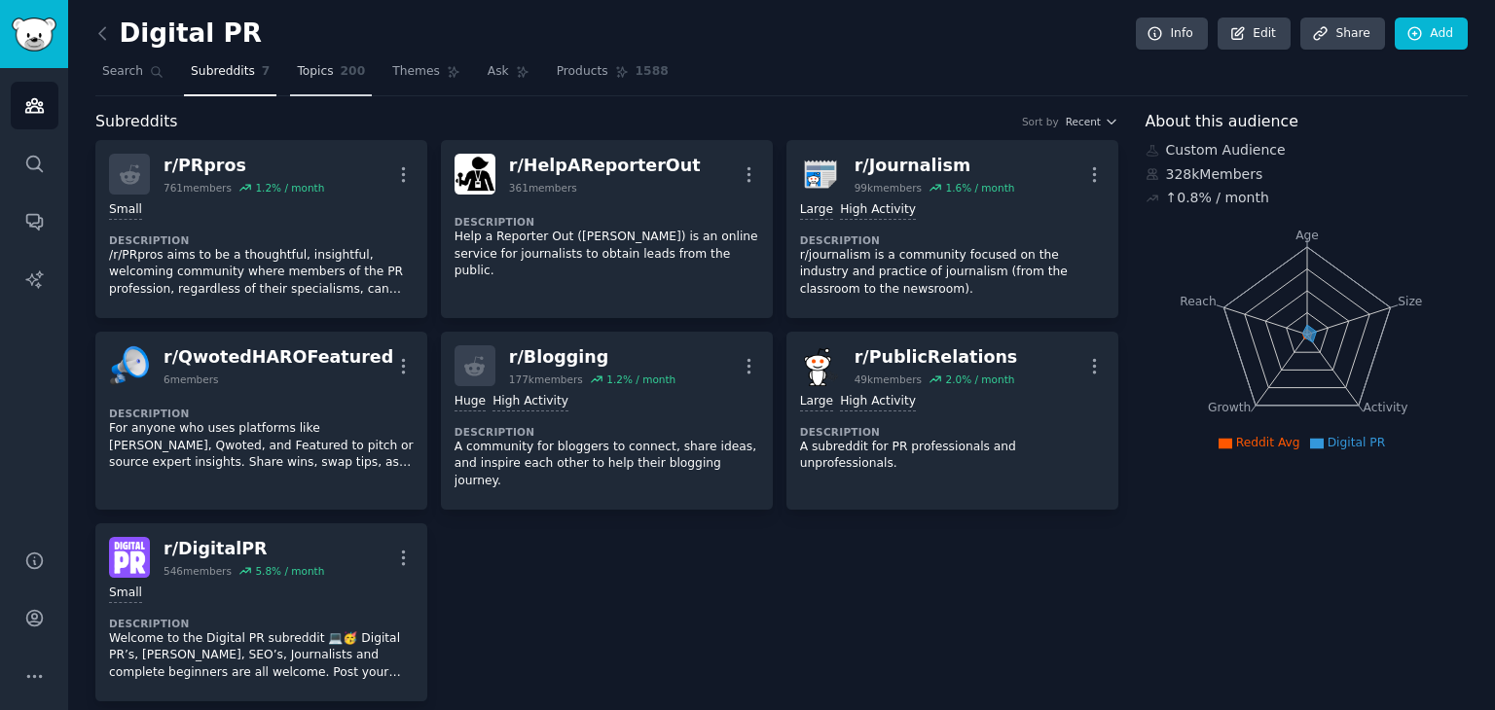
click at [318, 65] on span "Topics" at bounding box center [315, 72] width 36 height 18
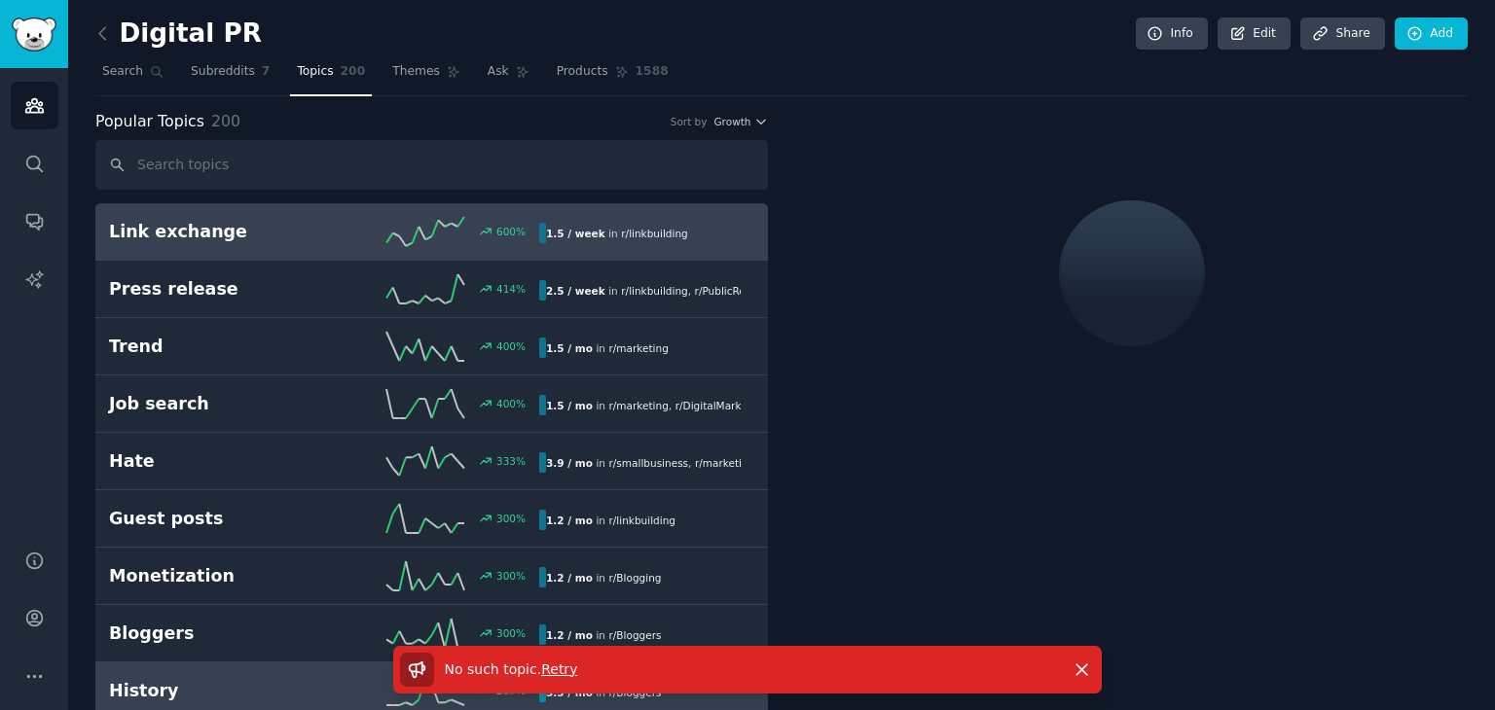
click at [556, 667] on span "Retry" at bounding box center [559, 670] width 36 height 16
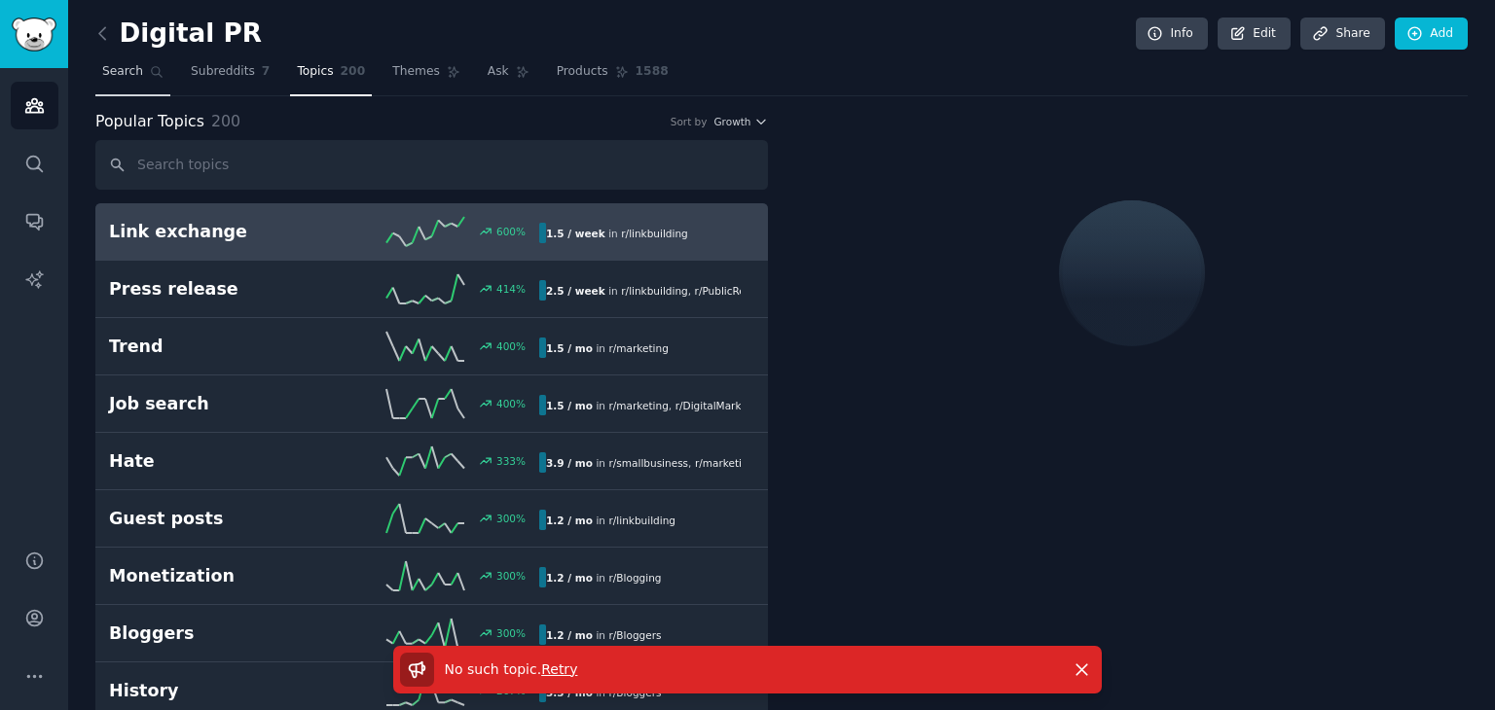
click at [137, 71] on span "Search" at bounding box center [122, 72] width 41 height 18
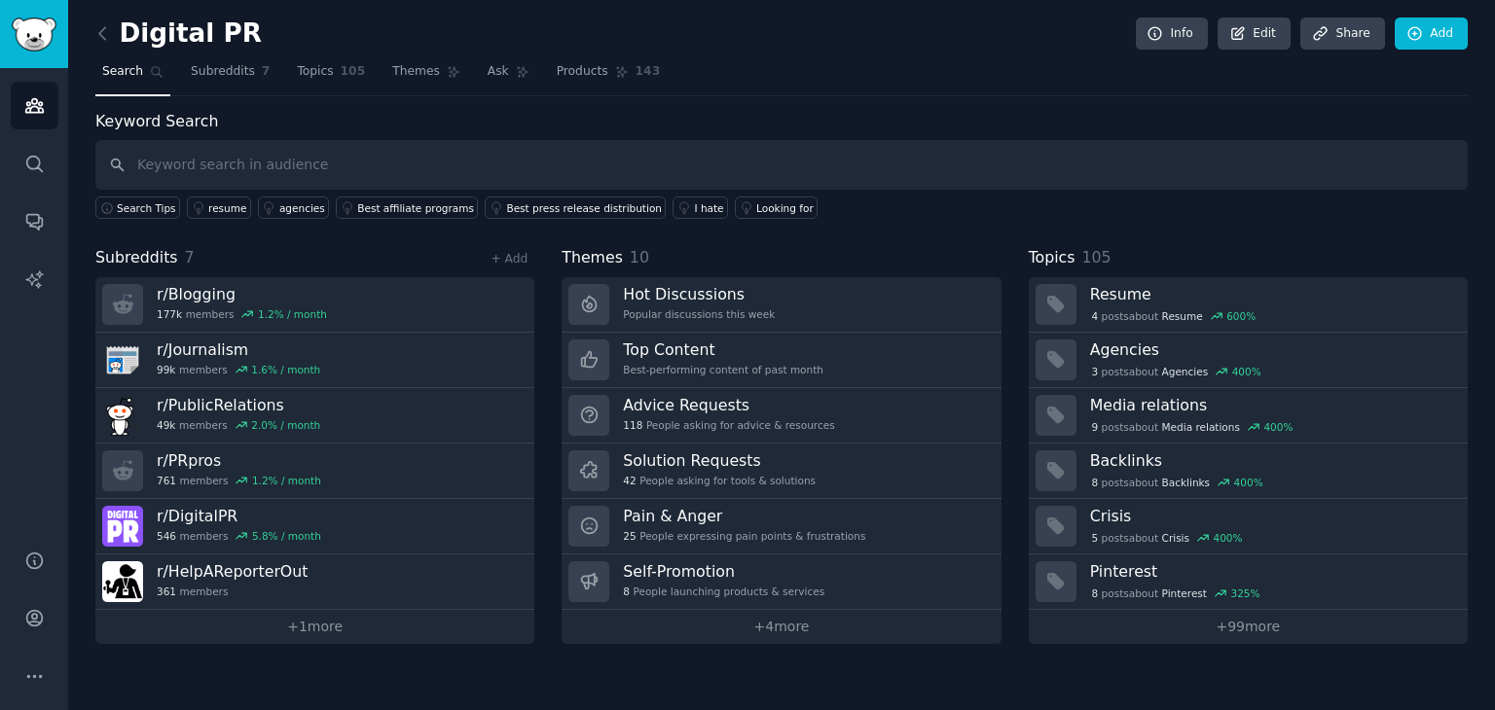
click at [444, 147] on input "text" at bounding box center [781, 165] width 1372 height 50
type input "platform"
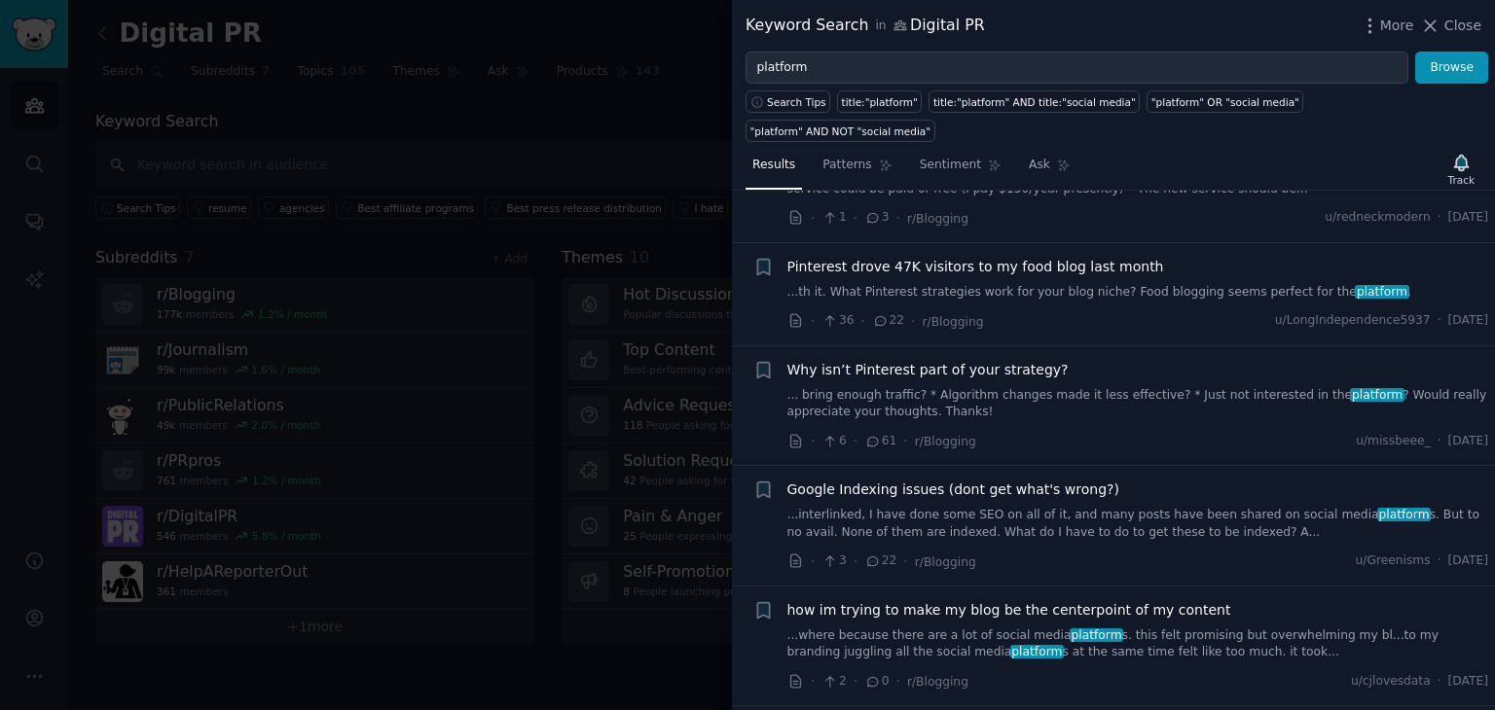
scroll to position [292, 0]
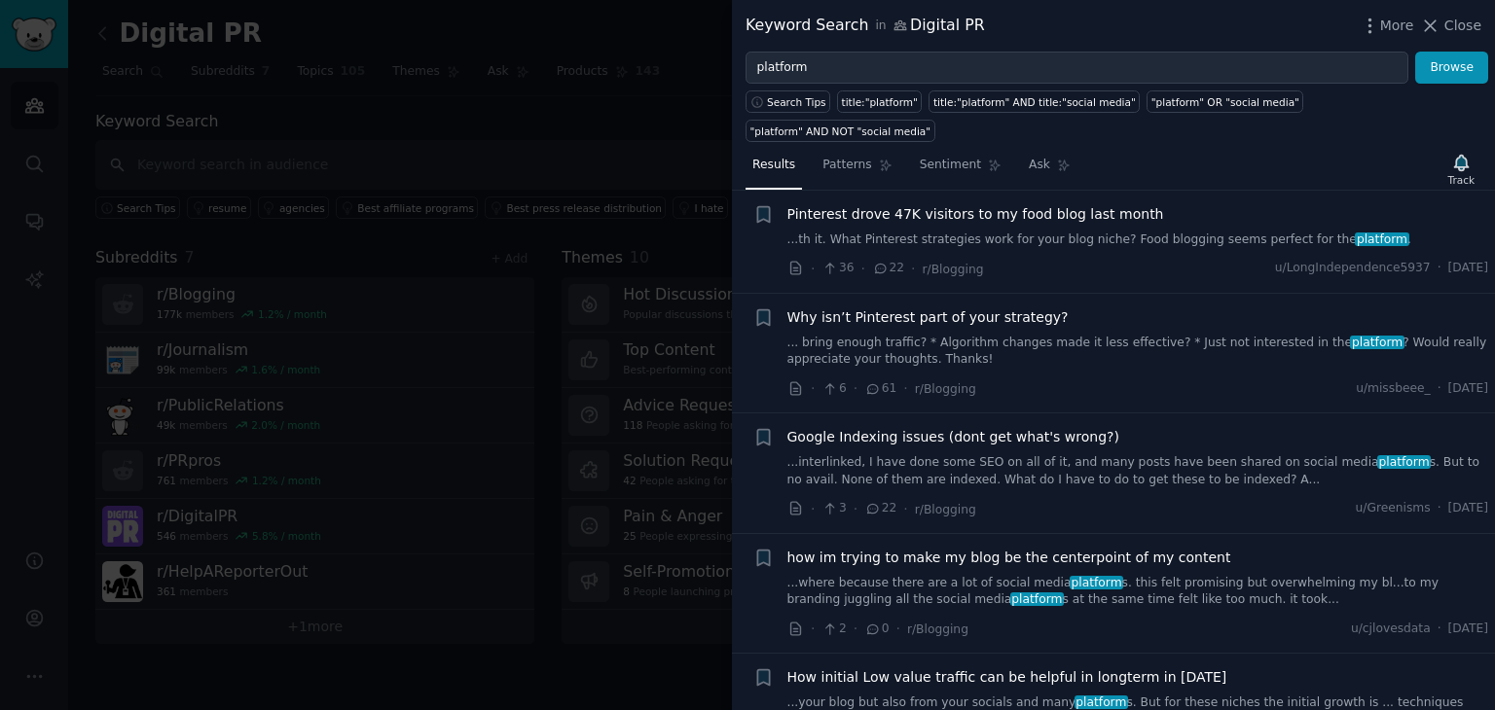
click at [432, 81] on div at bounding box center [747, 355] width 1495 height 710
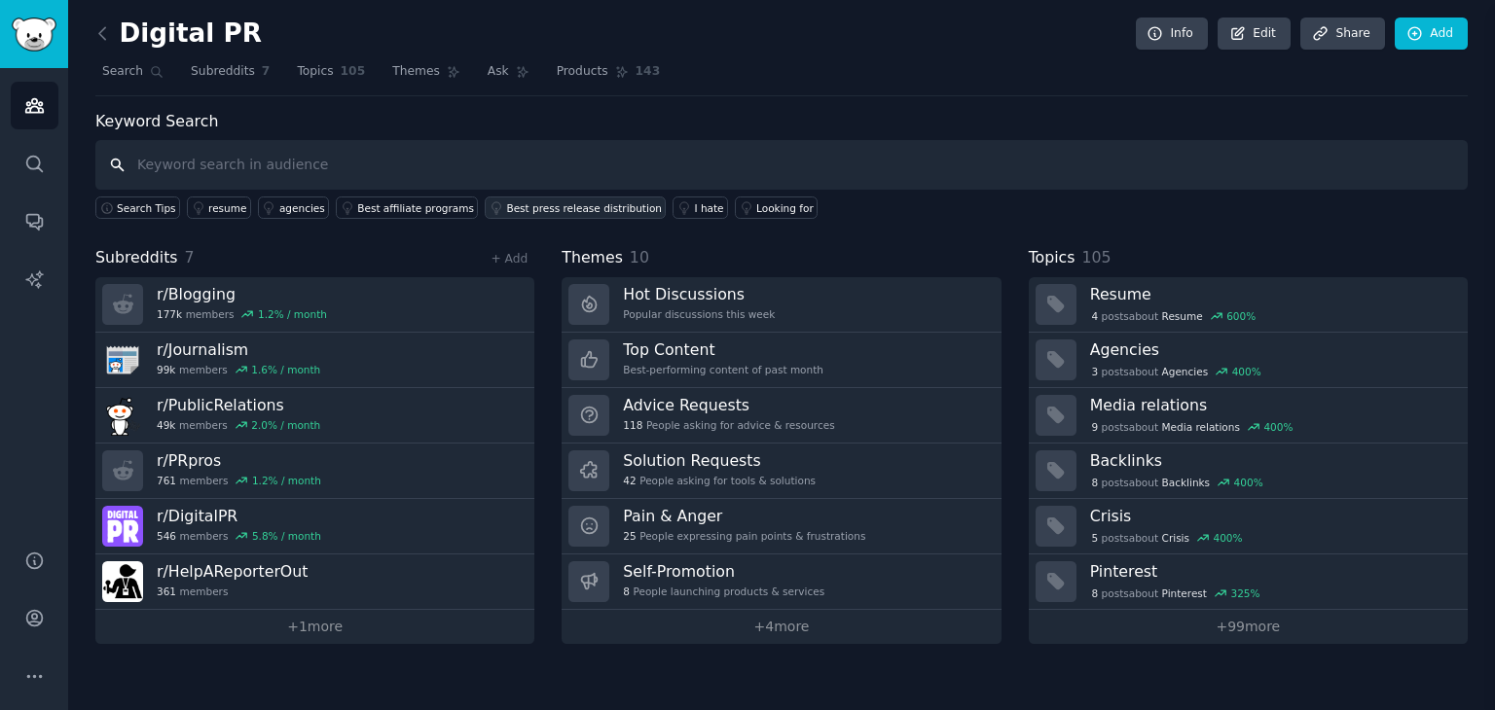
click at [462, 175] on input "text" at bounding box center [781, 165] width 1372 height 50
click at [327, 627] on link "+ 1 more" at bounding box center [314, 627] width 439 height 34
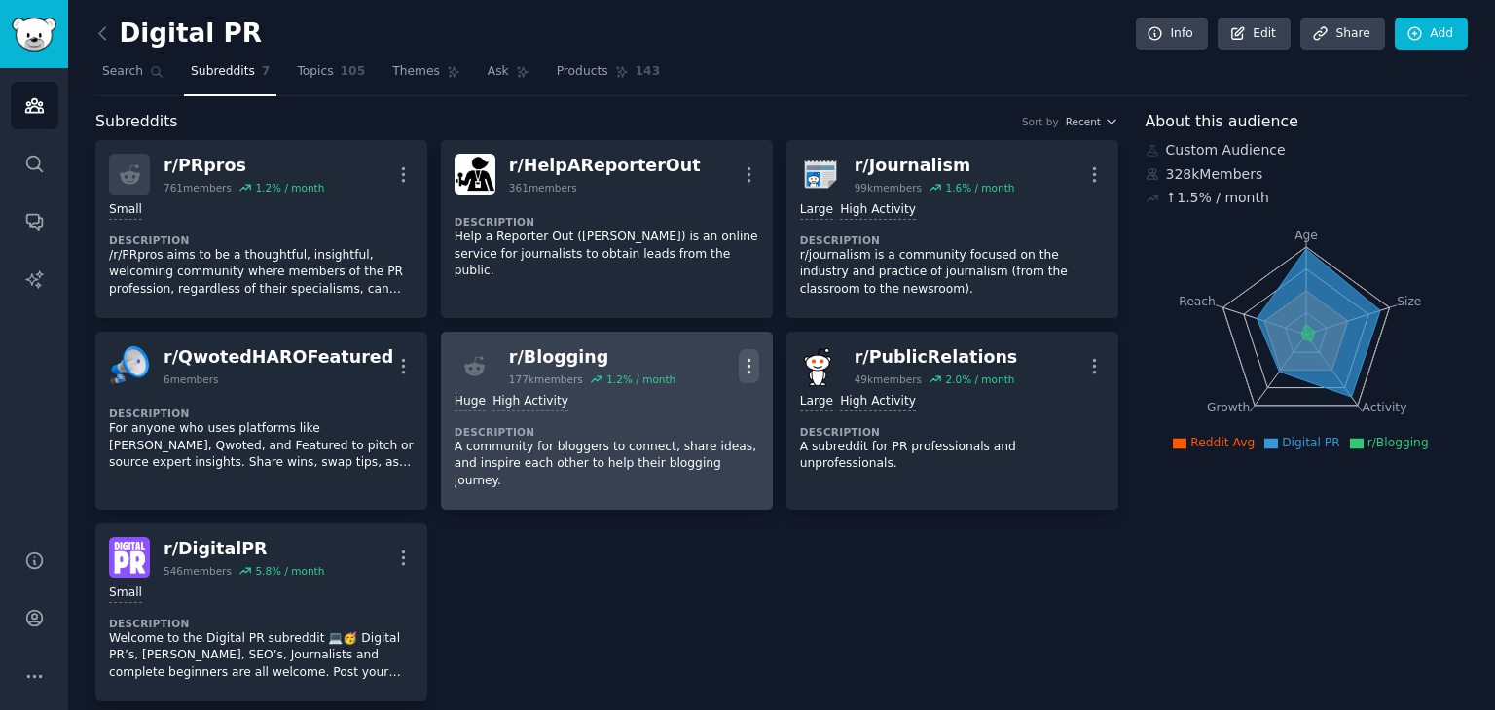
click at [751, 364] on icon "button" at bounding box center [749, 366] width 20 height 20
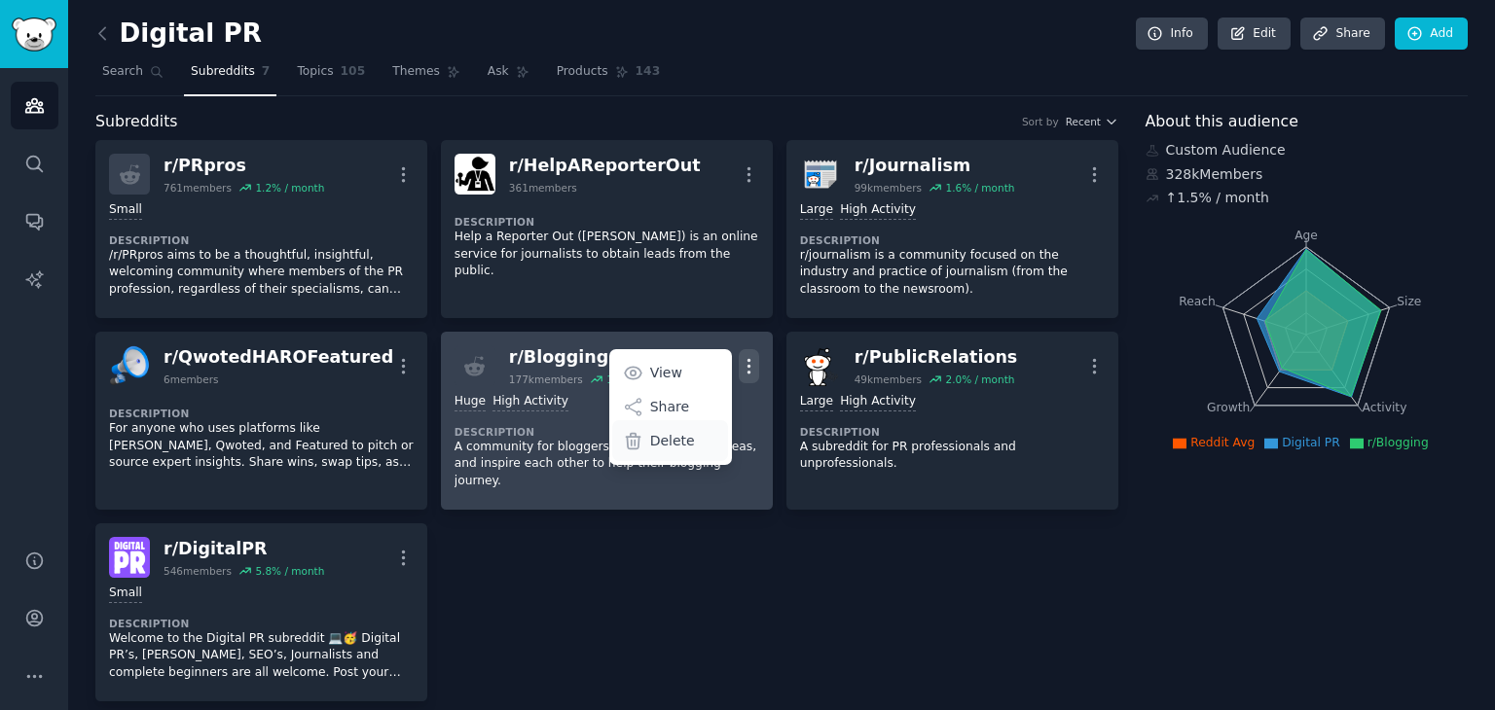
click at [667, 441] on p "Delete" at bounding box center [672, 441] width 45 height 20
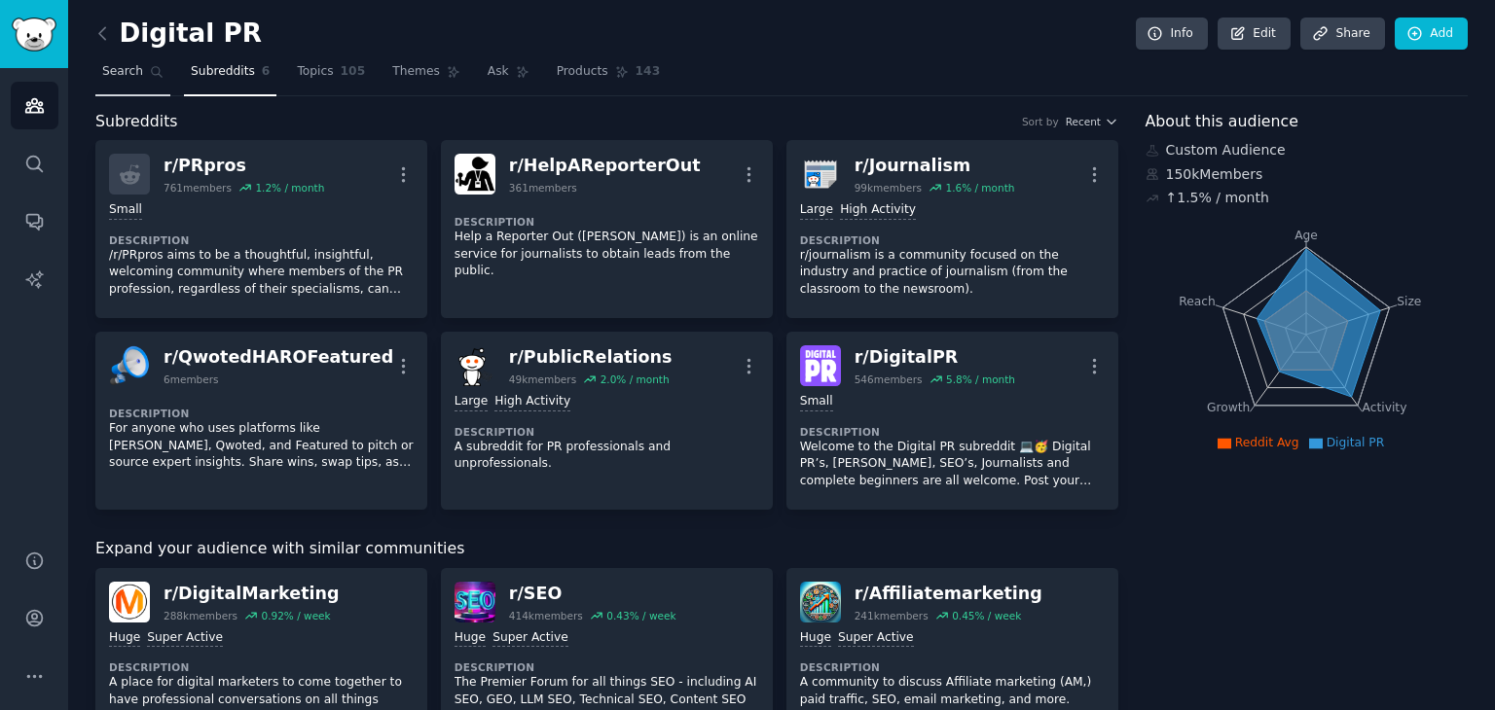
click at [136, 71] on link "Search" at bounding box center [132, 76] width 75 height 40
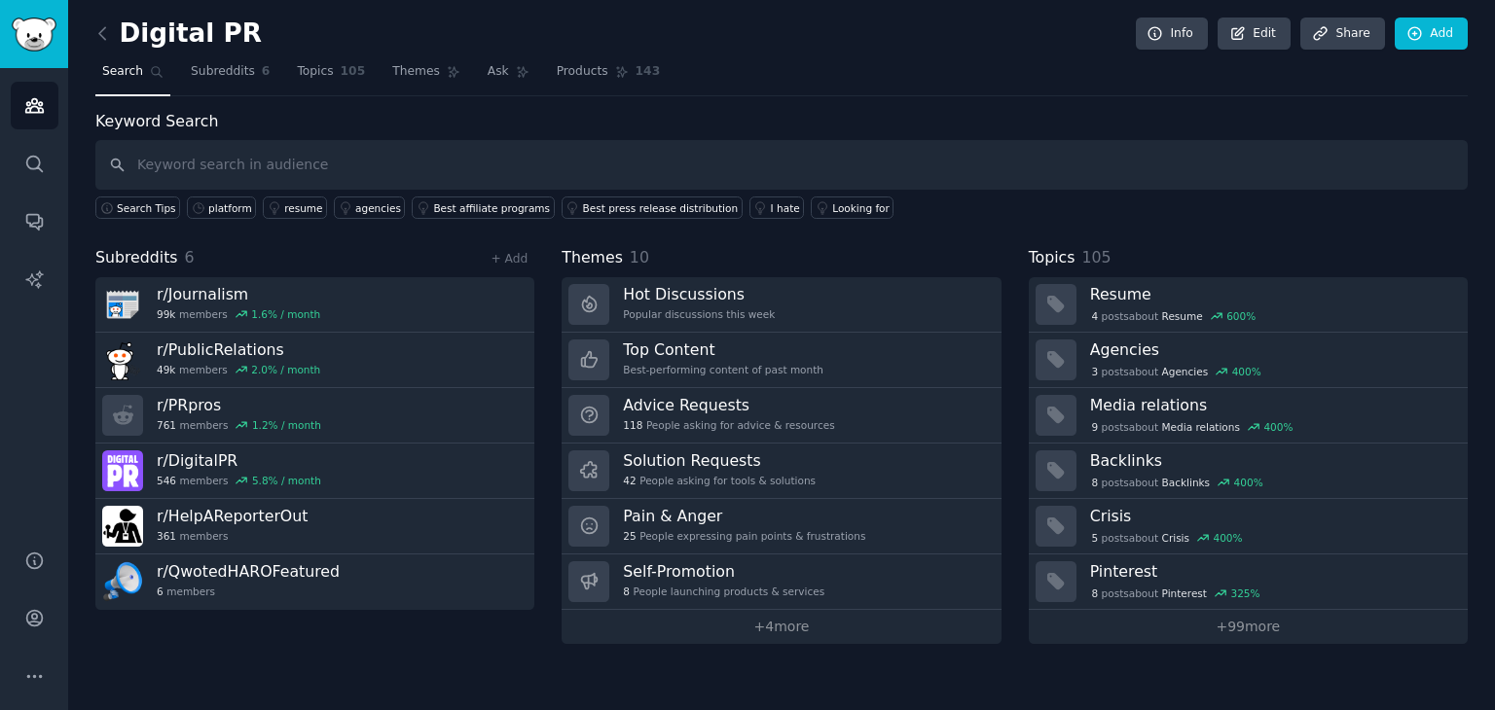
click at [271, 156] on input "text" at bounding box center [781, 165] width 1372 height 50
type input "platform"
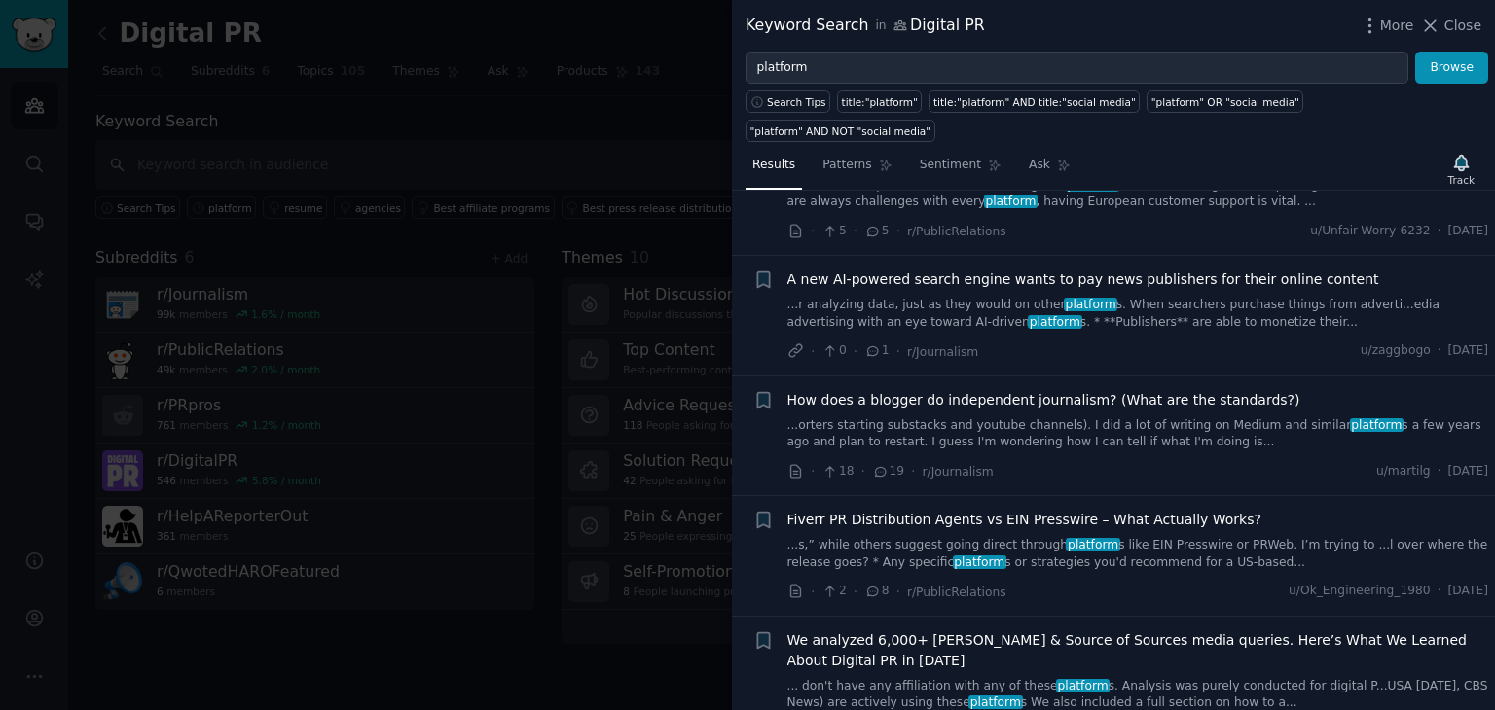
scroll to position [1849, 0]
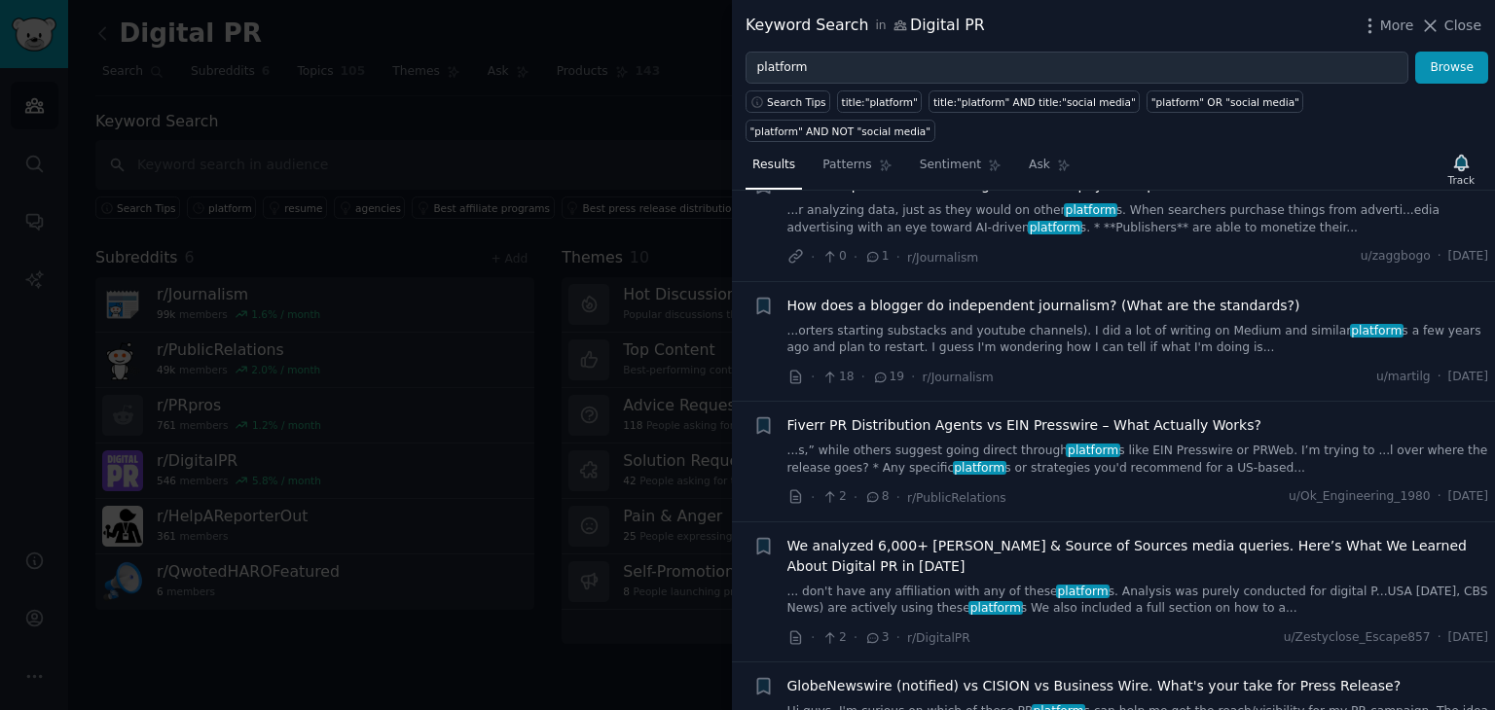
click at [1004, 536] on span "We analyzed 6,000+ HARO & Source of Sources media queries. Here’s What We Learn…" at bounding box center [1138, 556] width 702 height 41
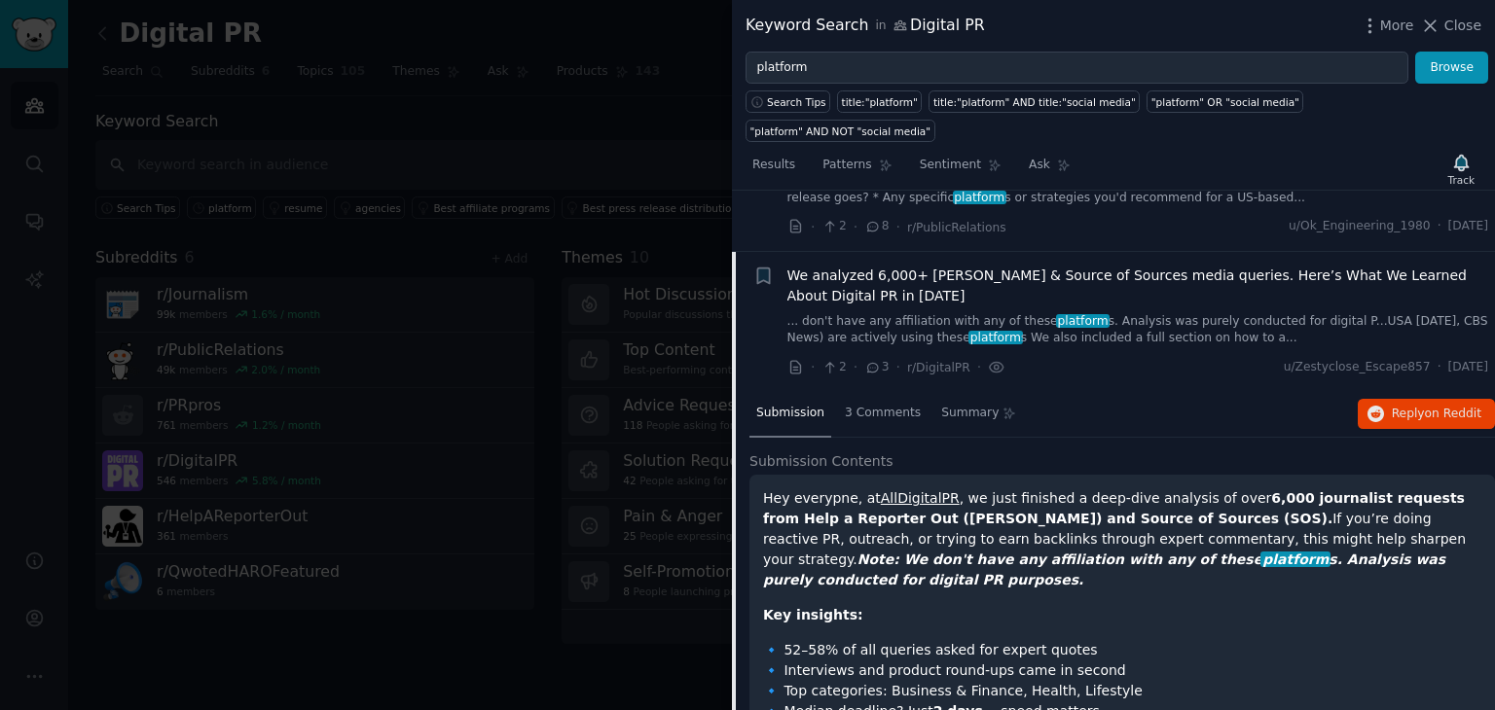
scroll to position [2159, 0]
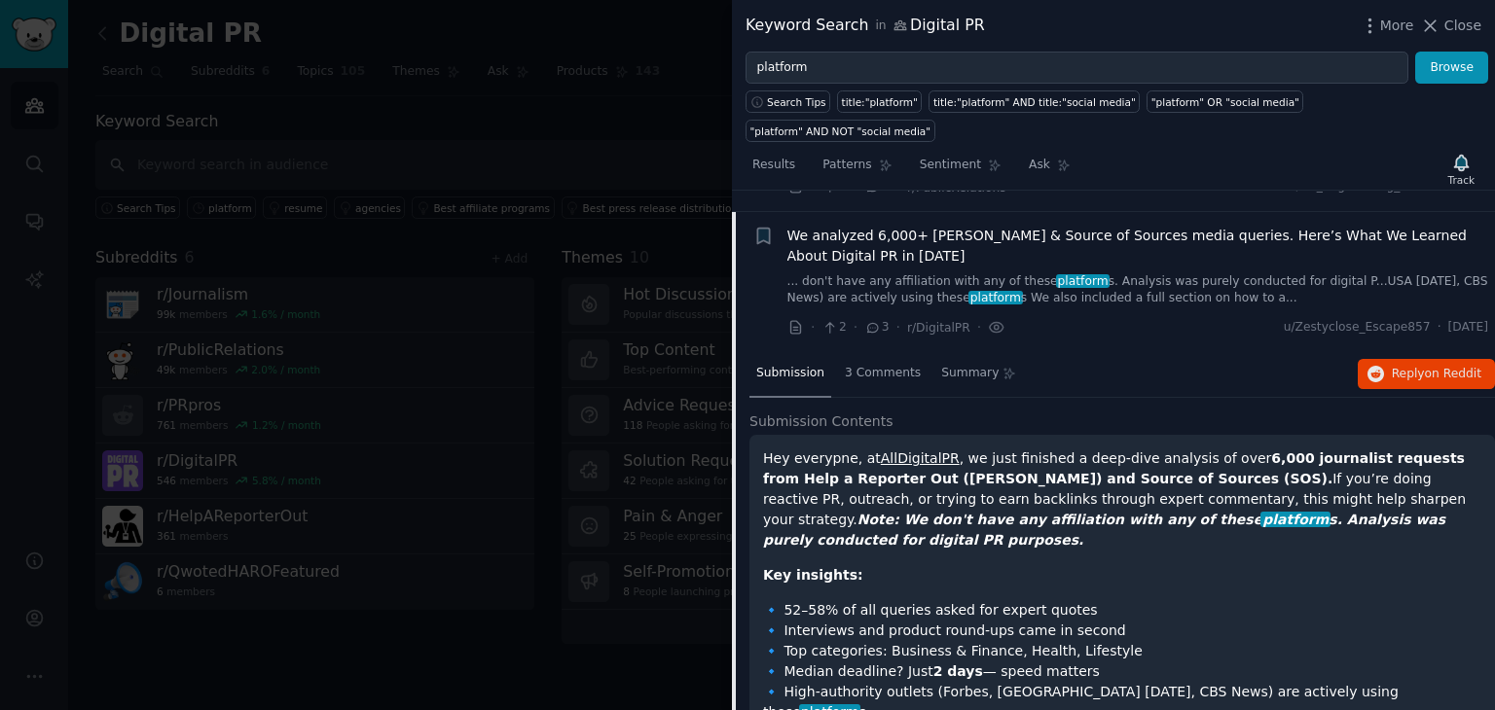
click at [908, 451] on link "AllDigitalPR" at bounding box center [920, 459] width 79 height 16
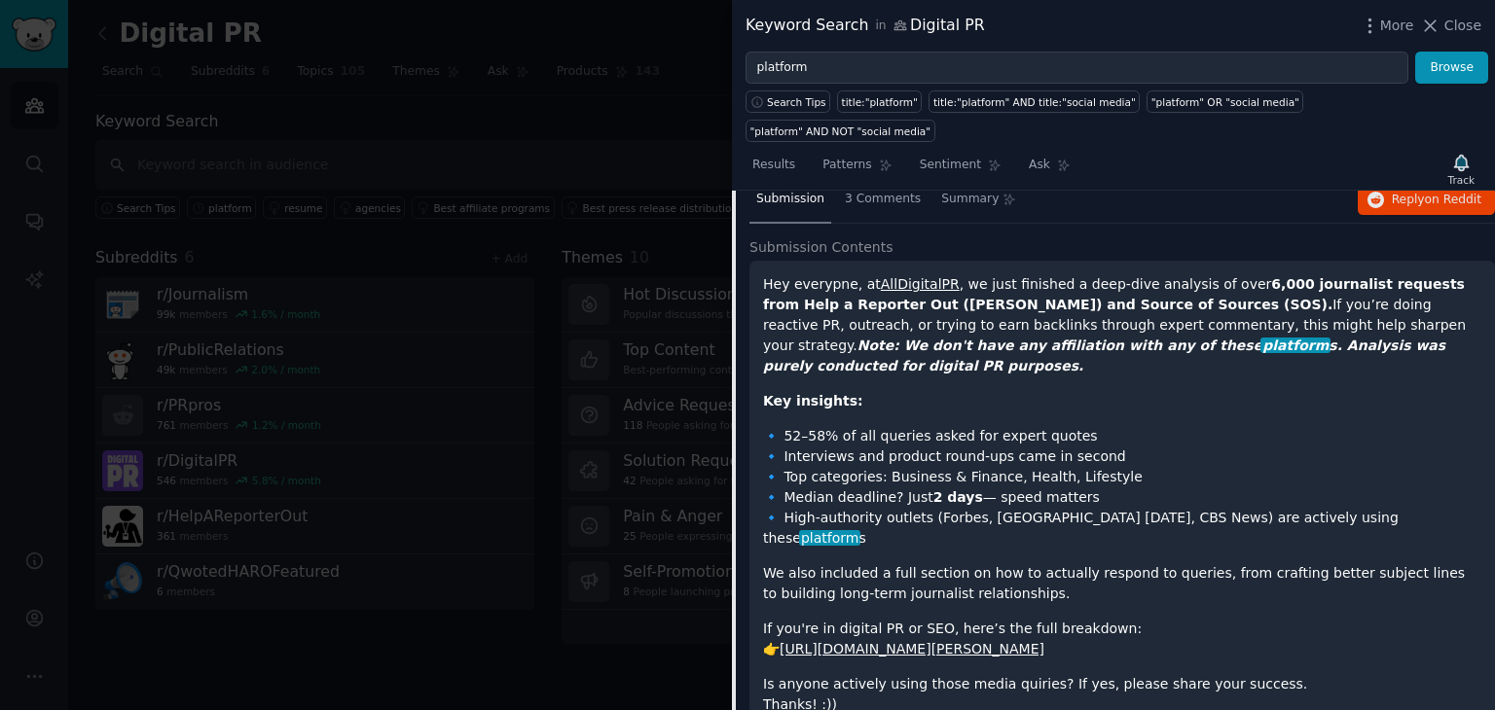
scroll to position [2354, 0]
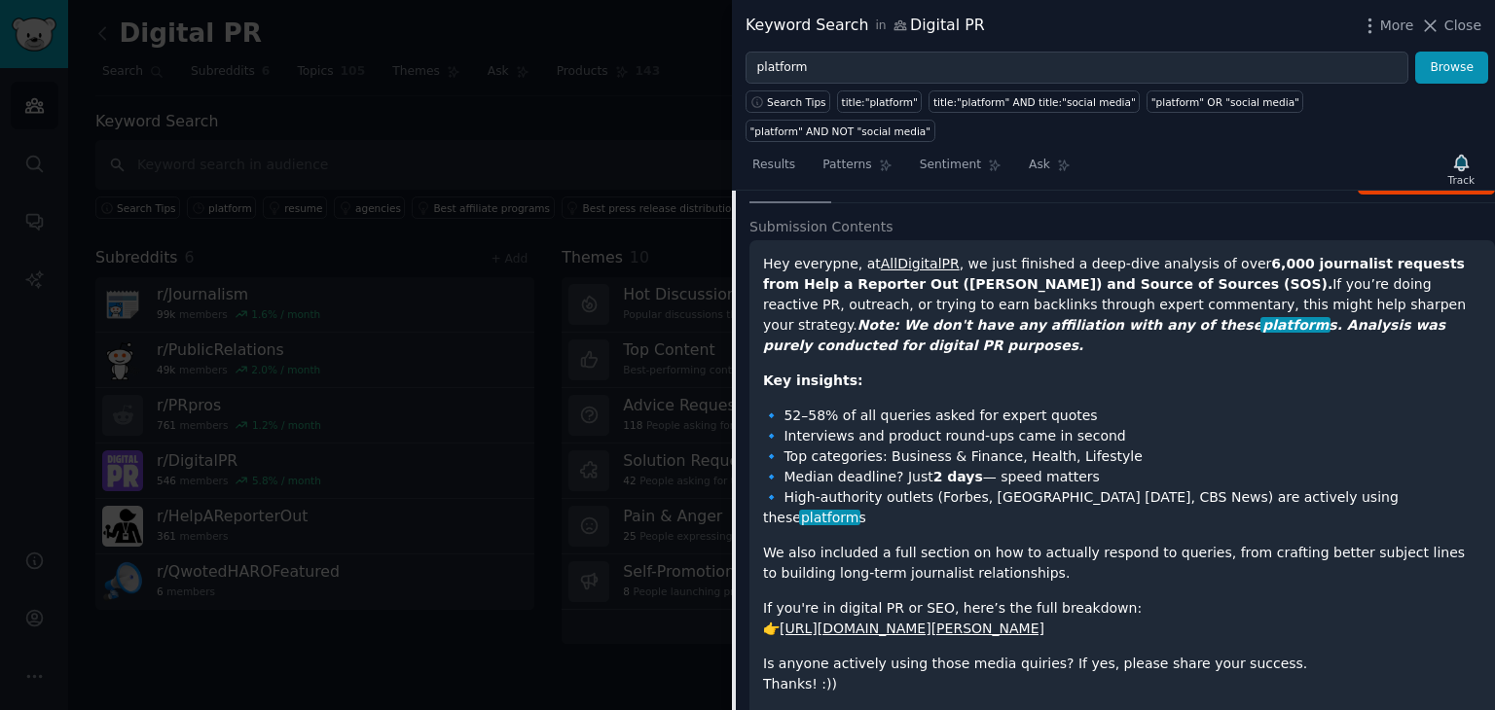
click at [625, 222] on div at bounding box center [747, 355] width 1495 height 710
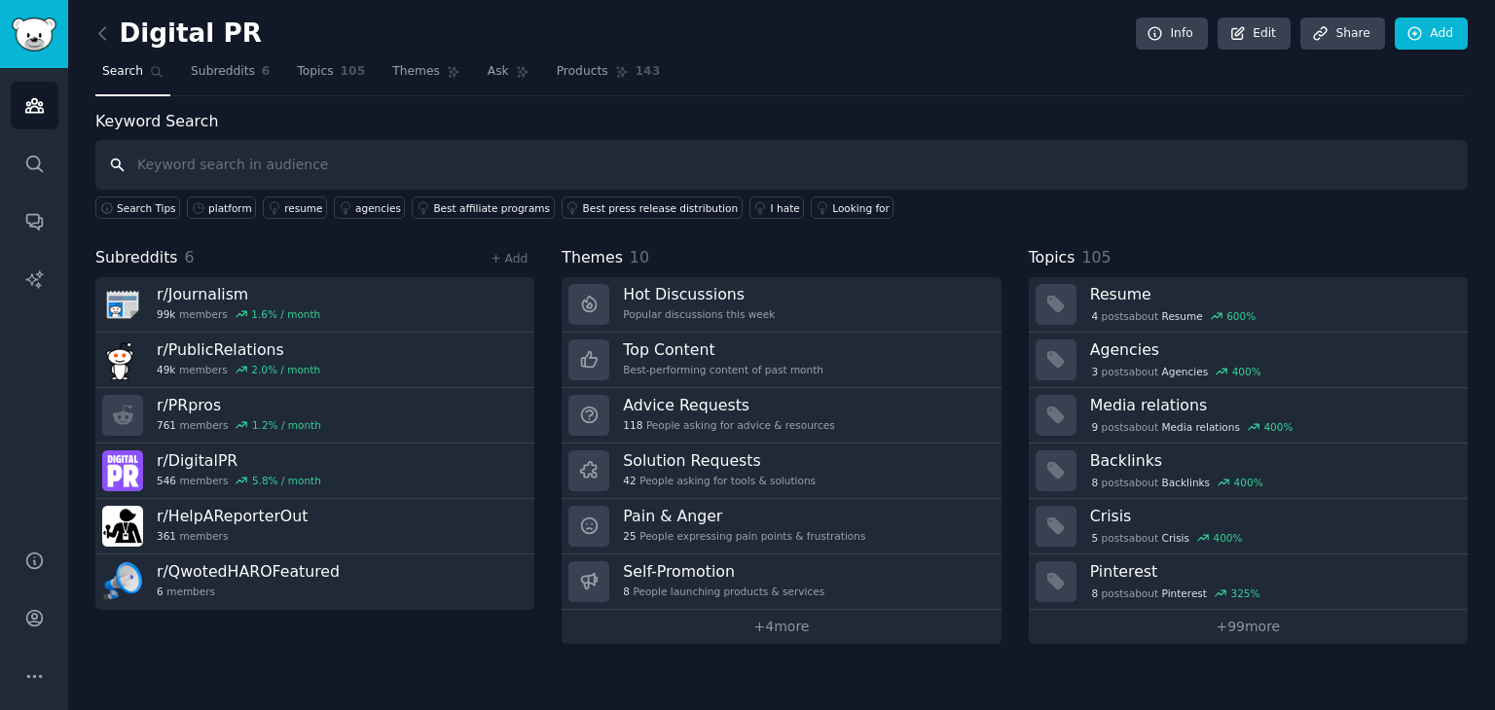
click at [236, 154] on input "text" at bounding box center [781, 165] width 1372 height 50
type input "[DOMAIN_NAME]"
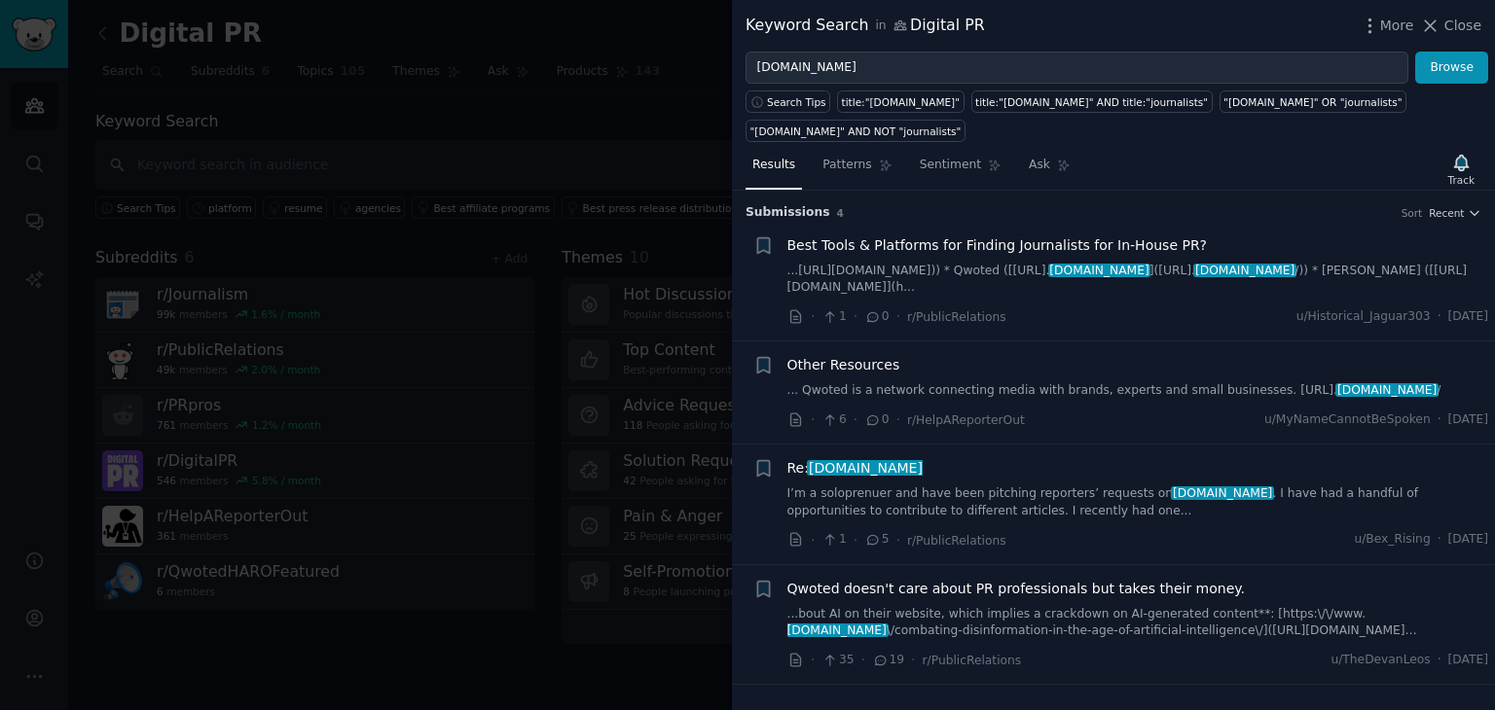
click at [833, 310] on icon at bounding box center [830, 317] width 18 height 14
click at [824, 310] on icon at bounding box center [830, 317] width 18 height 14
click at [927, 263] on link "...https://prowly.com/)) * Qwoted ([https://www. qwoted.com ](https://www. qwot…" at bounding box center [1138, 280] width 702 height 34
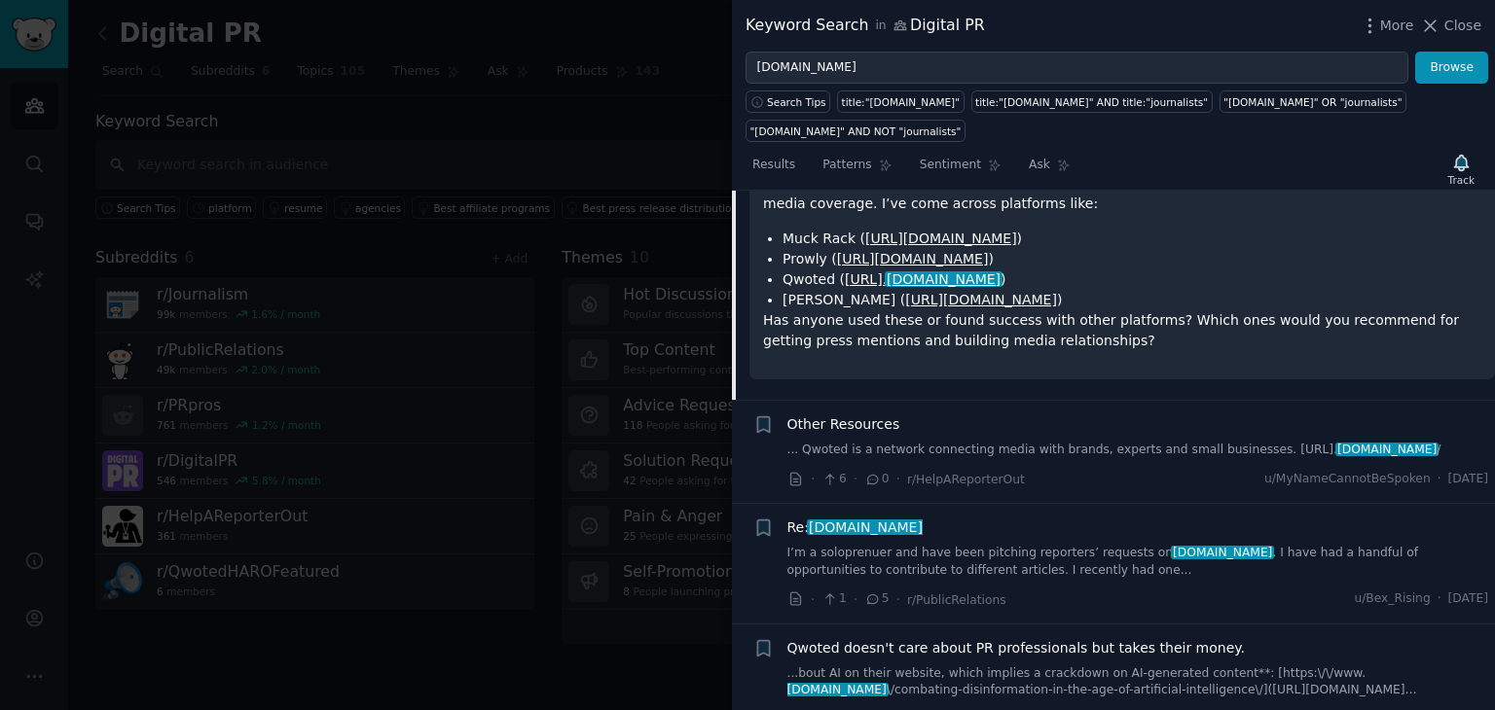
scroll to position [268, 0]
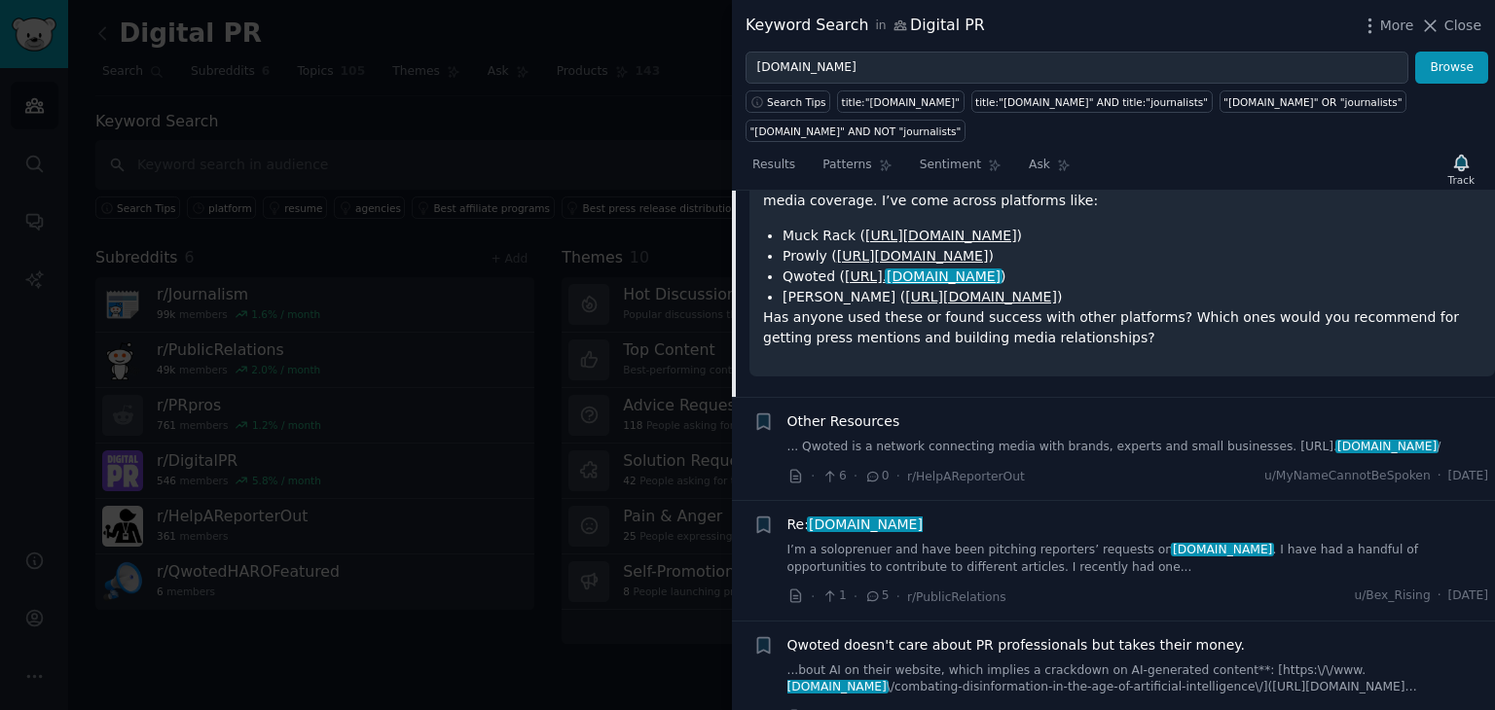
click at [860, 412] on span "Other Resources" at bounding box center [843, 422] width 113 height 20
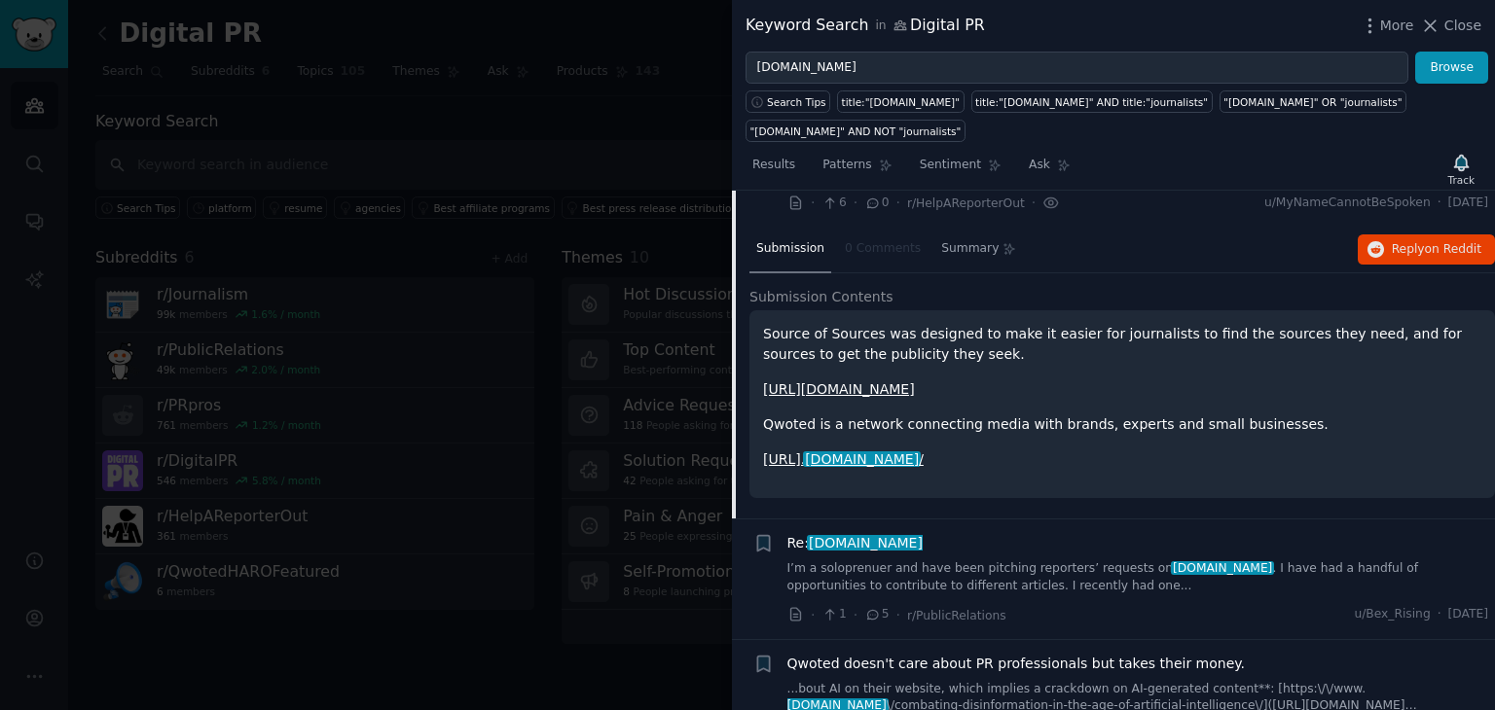
scroll to position [235, 0]
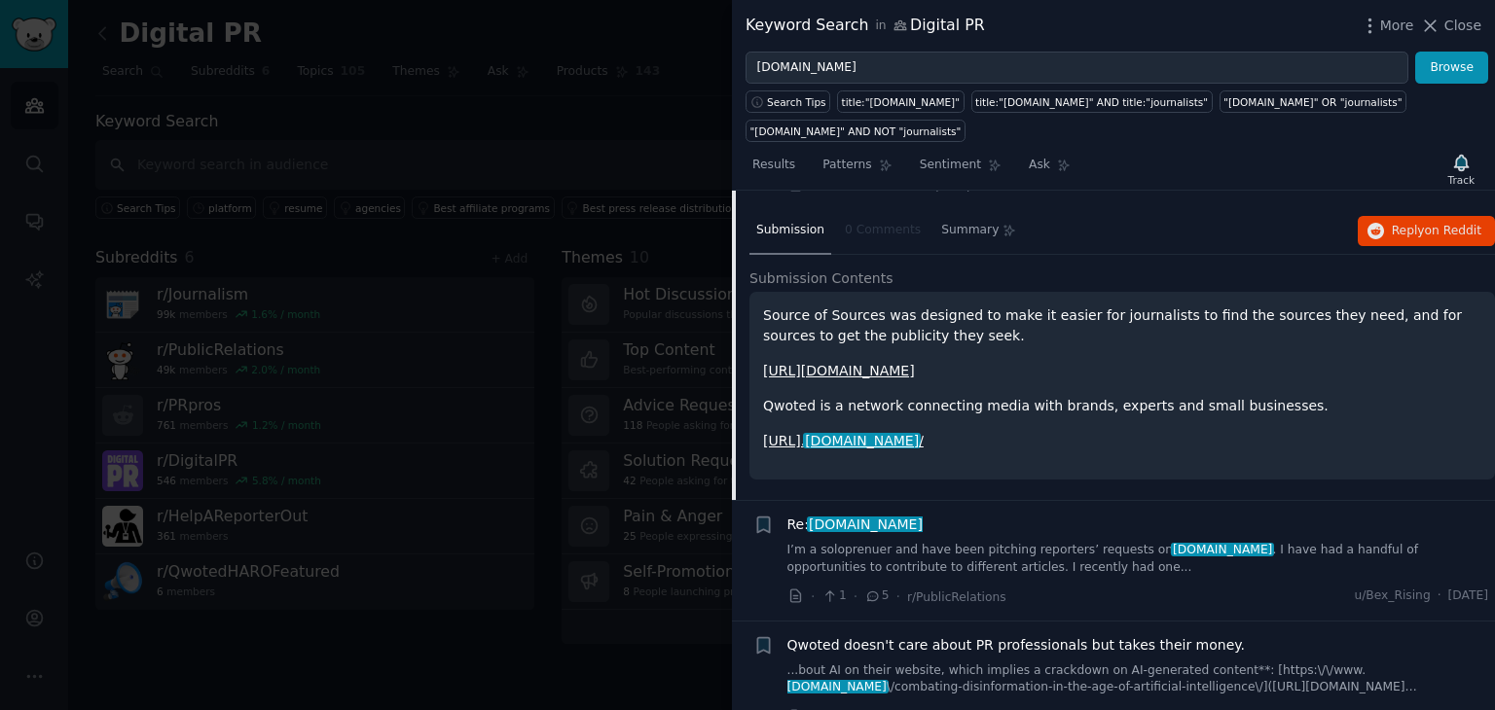
click at [898, 542] on link "I’m a soloprenuer and have been pitching reporters’ requests on qwoted.com . I …" at bounding box center [1138, 559] width 702 height 34
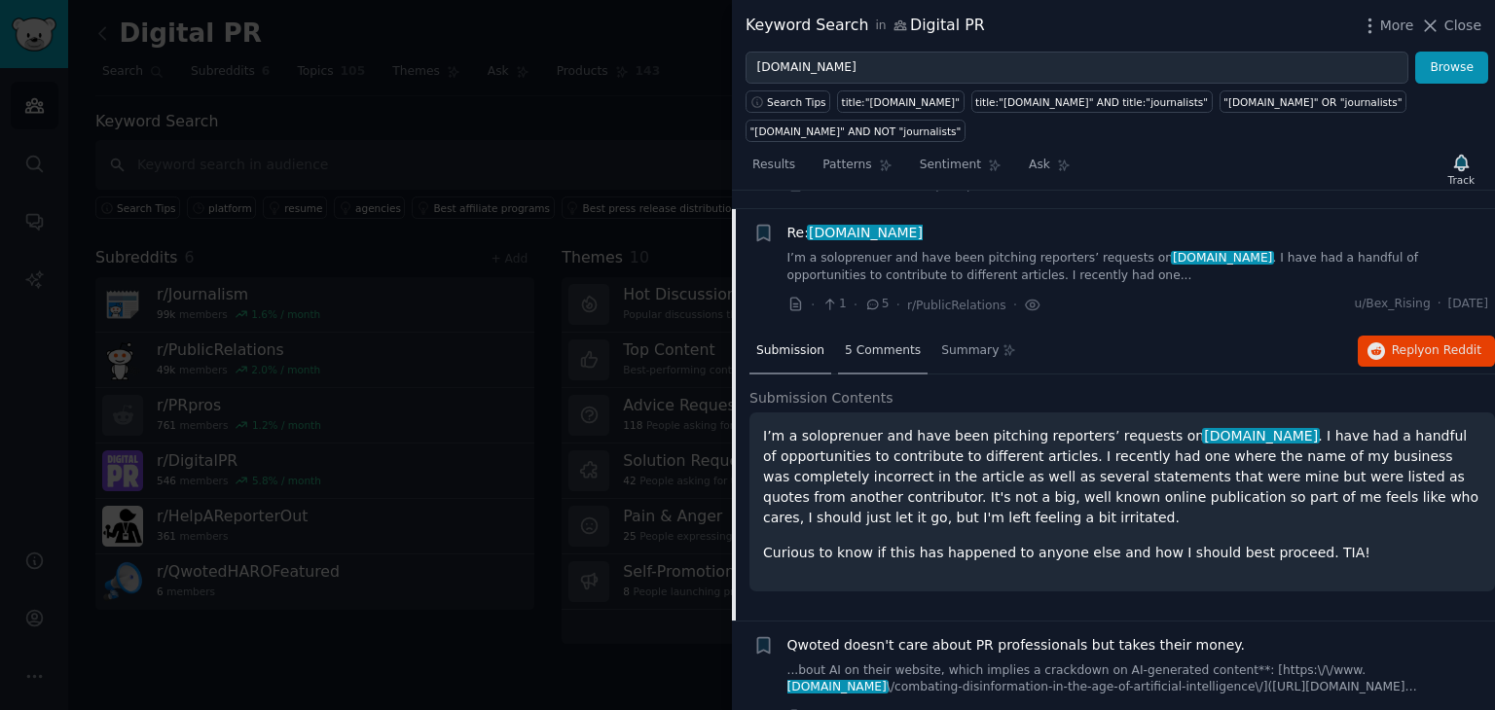
click at [864, 343] on span "5 Comments" at bounding box center [883, 352] width 76 height 18
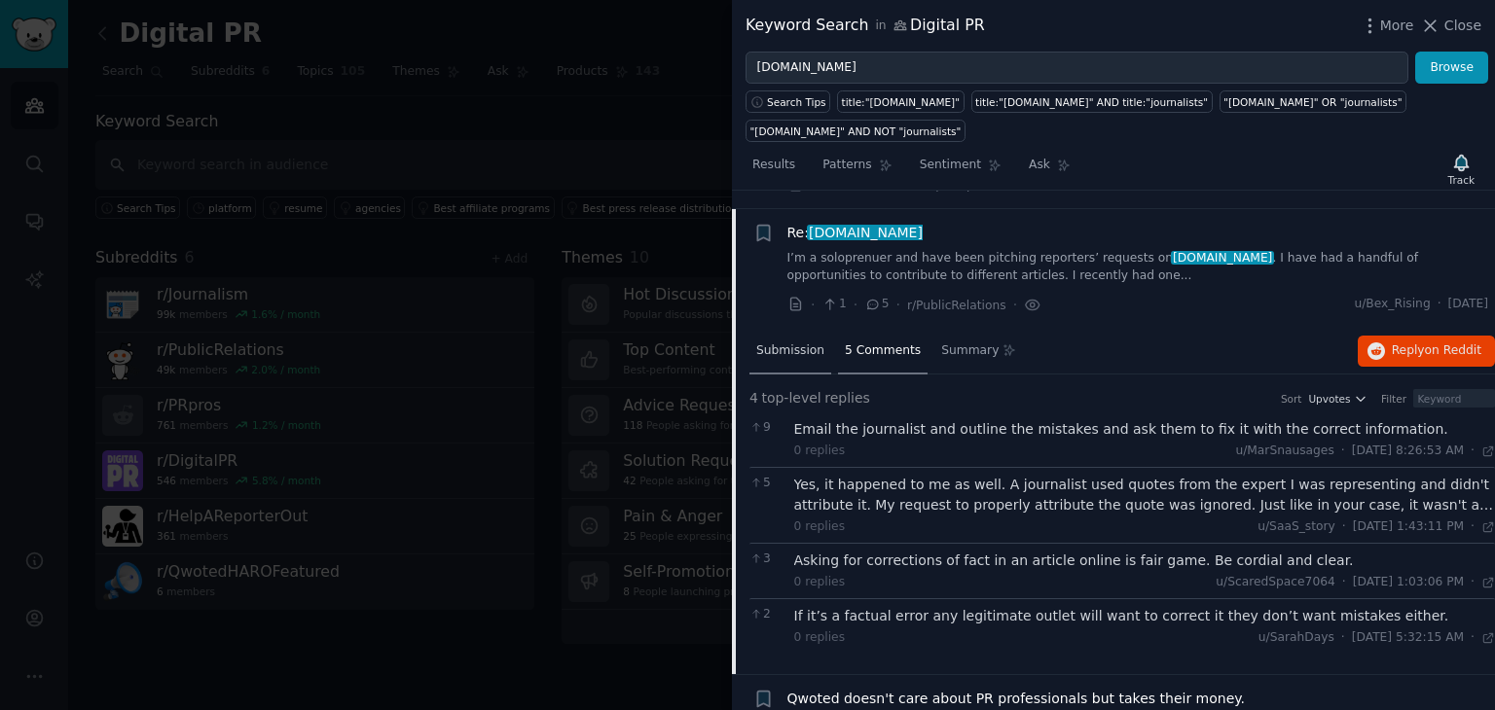
click at [786, 343] on span "Submission" at bounding box center [790, 352] width 68 height 18
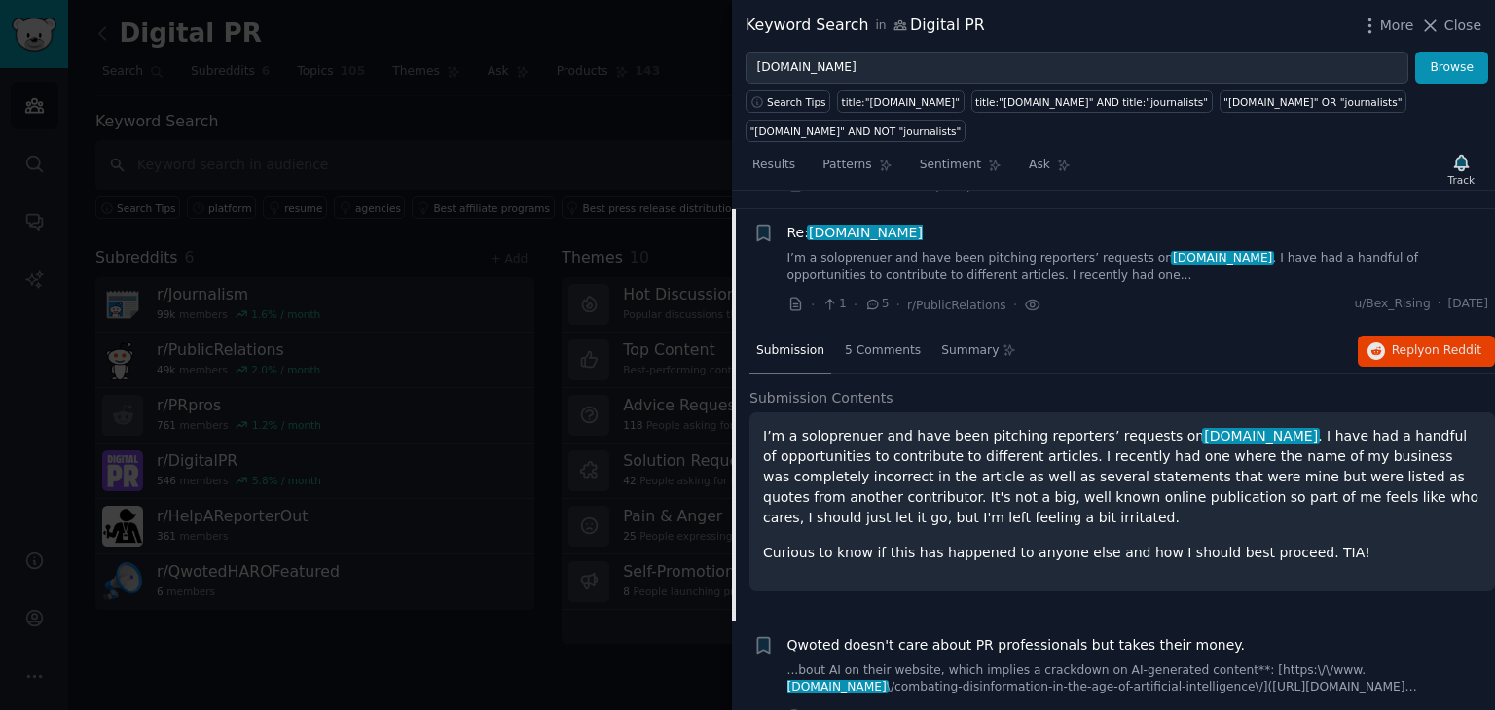
click at [997, 663] on link "...bout AI on their website, which implies a crackdown on AI-generated content*…" at bounding box center [1138, 680] width 702 height 34
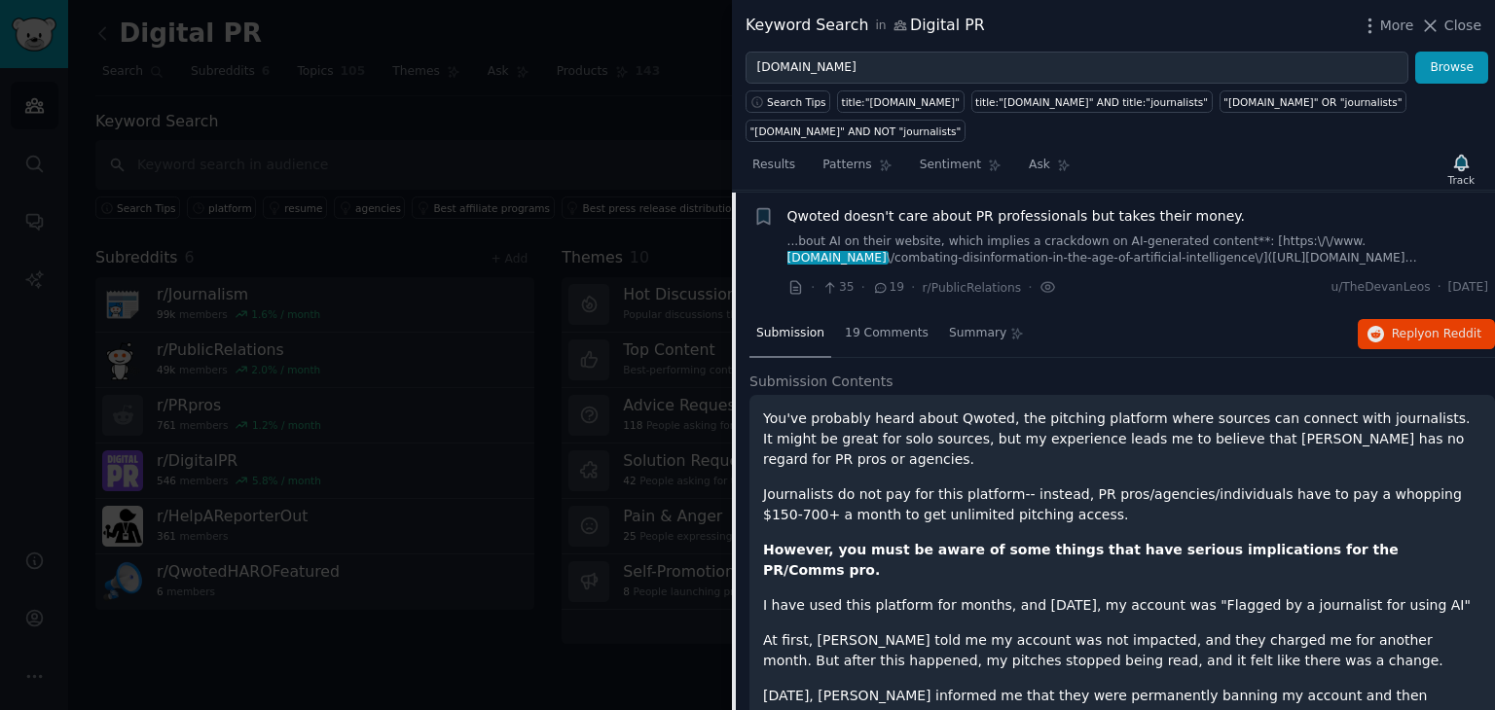
scroll to position [374, 0]
click at [883, 324] on span "19 Comments" at bounding box center [887, 333] width 84 height 18
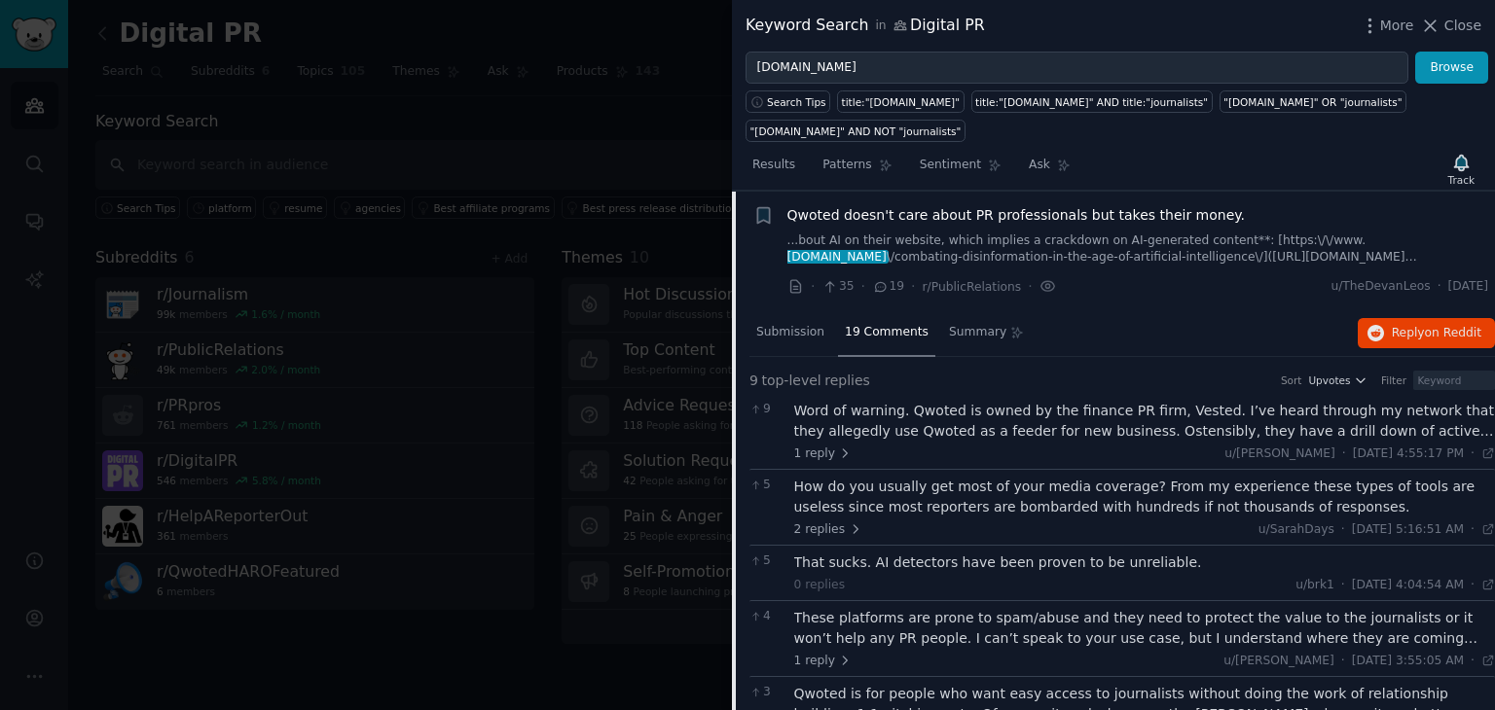
click at [1136, 401] on div "Word of warning. Qwoted is owned by the finance PR firm, Vested. I’ve heard thr…" at bounding box center [1145, 421] width 702 height 41
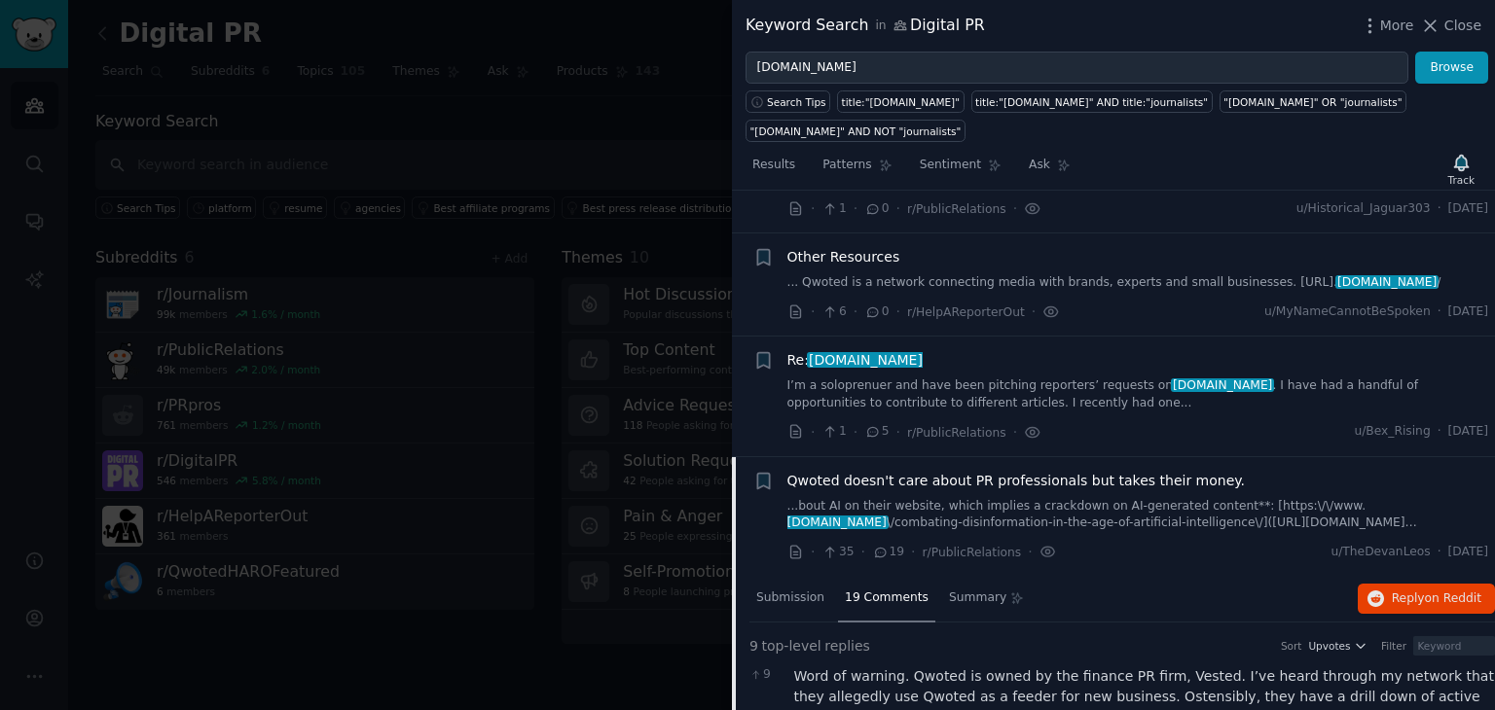
scroll to position [0, 0]
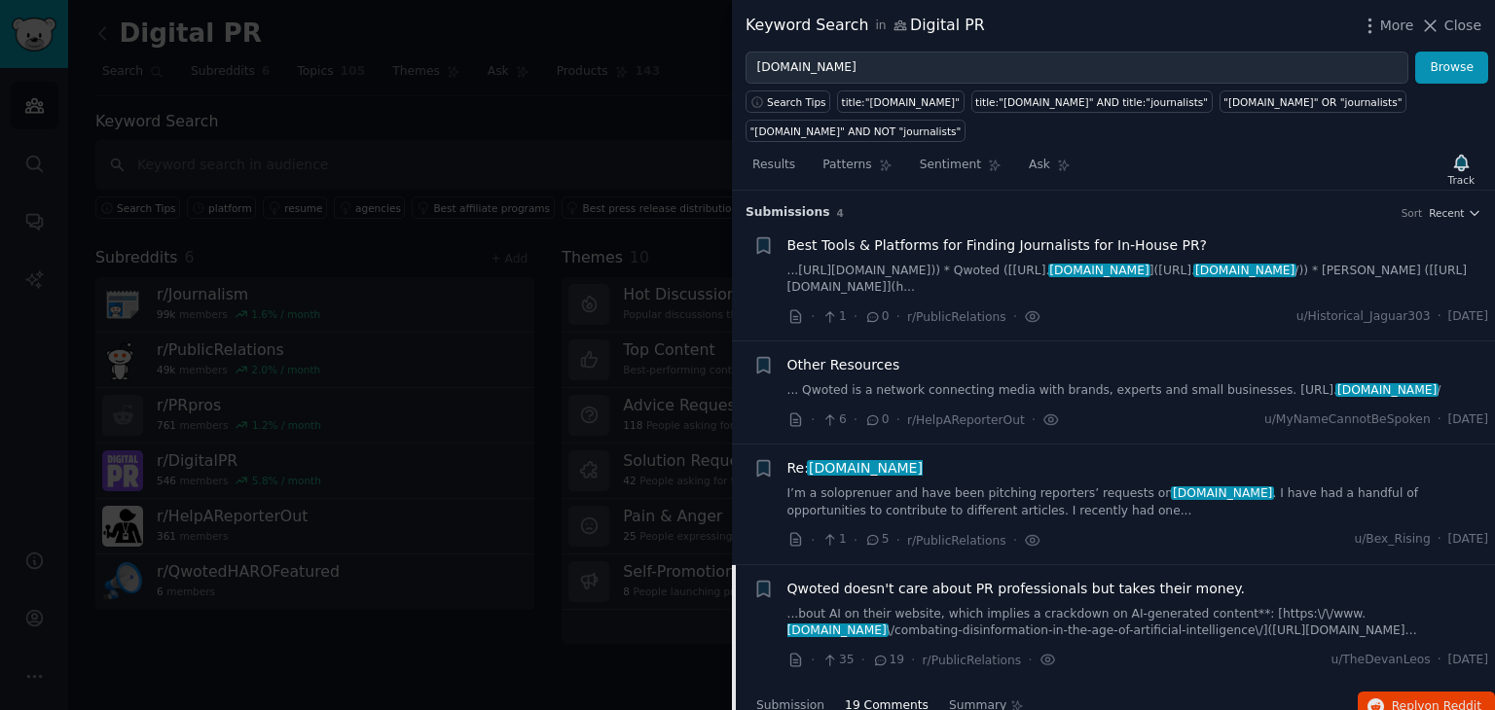
click at [846, 579] on span "Qwoted doesn't care about PR professionals but takes their money." at bounding box center [1016, 589] width 458 height 20
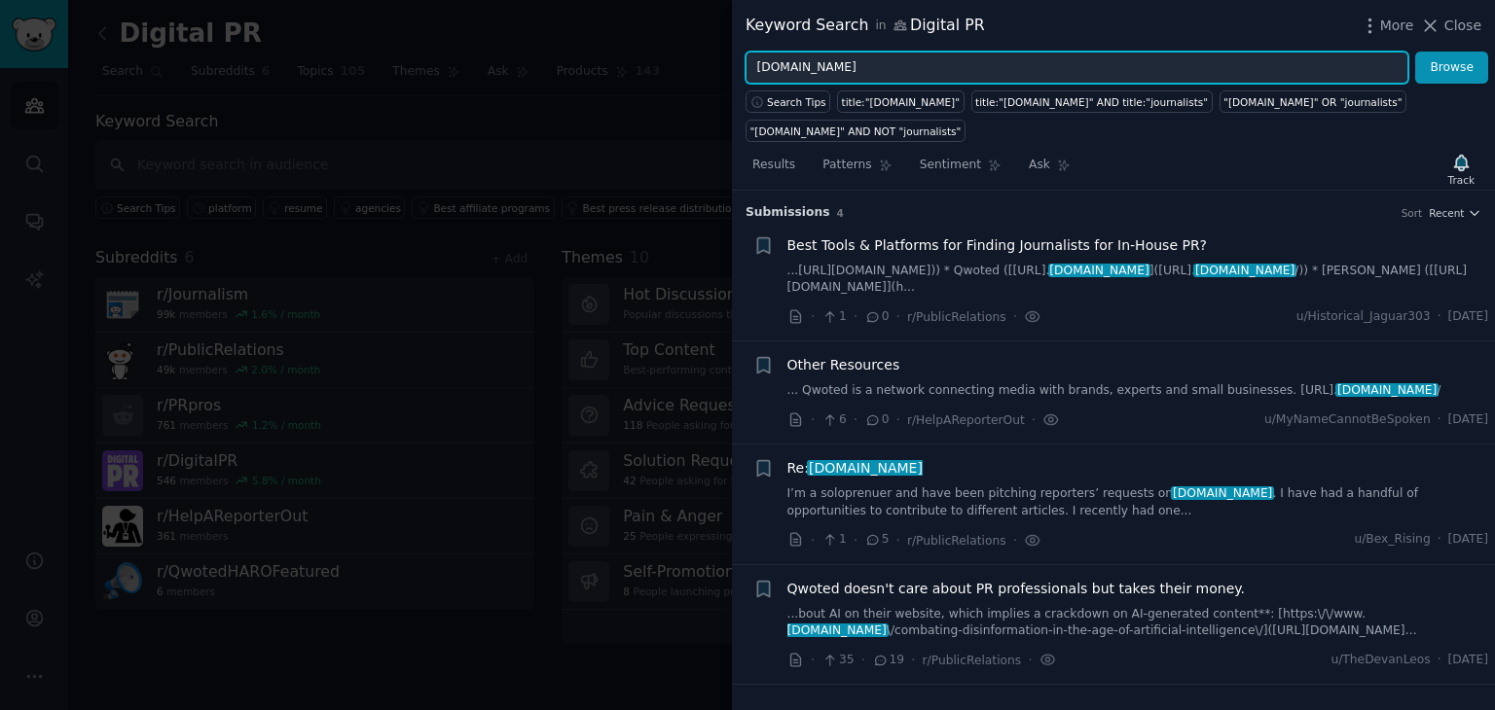
drag, startPoint x: 845, startPoint y: 73, endPoint x: 714, endPoint y: 91, distance: 131.7
click at [714, 91] on div "Keyword Search in Digital PR More Close qwoted.com Browse Search Tips title:"qw…" at bounding box center [747, 355] width 1495 height 710
type input "[DOMAIN_NAME]"
click at [1415, 52] on button "Browse" at bounding box center [1451, 68] width 73 height 33
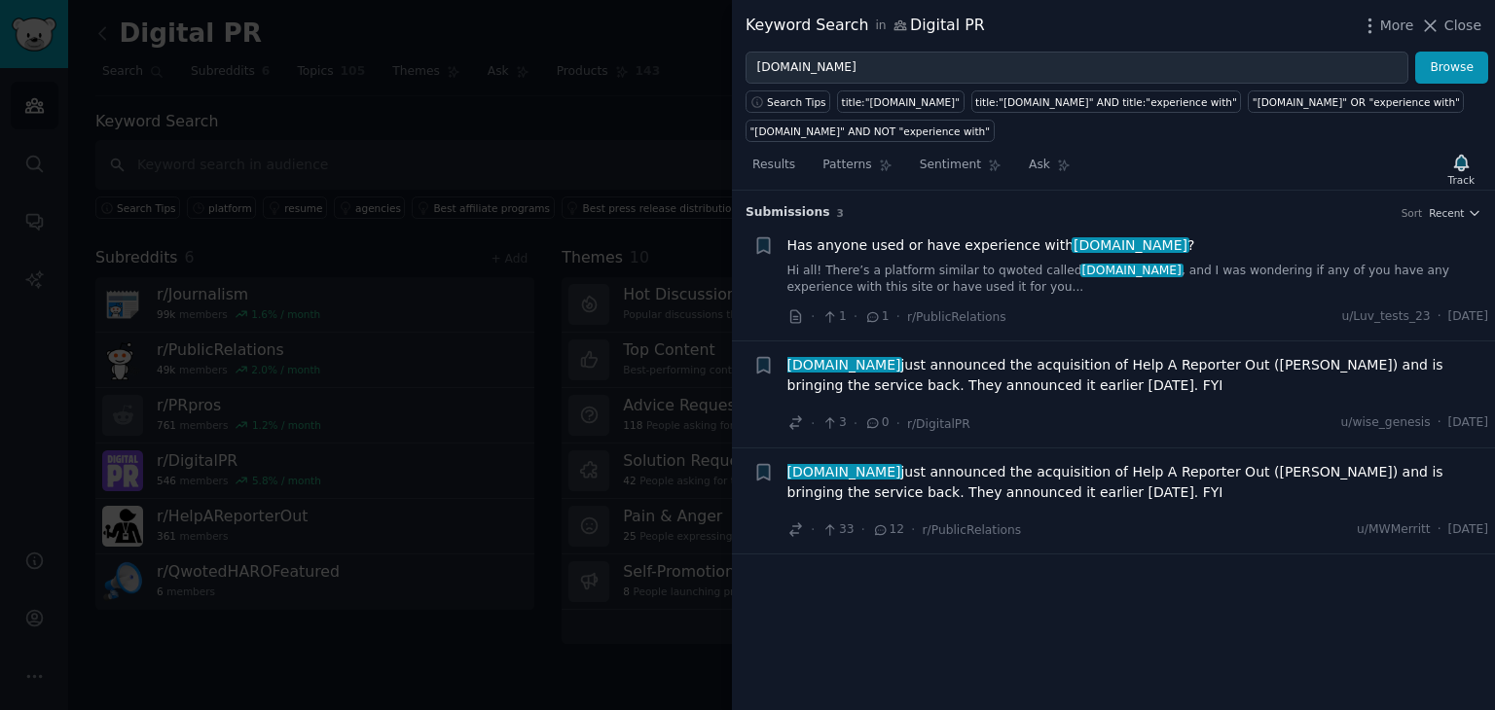
click at [868, 315] on icon at bounding box center [873, 316] width 11 height 9
click at [880, 528] on icon at bounding box center [881, 530] width 18 height 14
click at [923, 491] on span "featured.com just announced the acquisition of Help A Reporter Out (HARO) and i…" at bounding box center [1138, 482] width 702 height 41
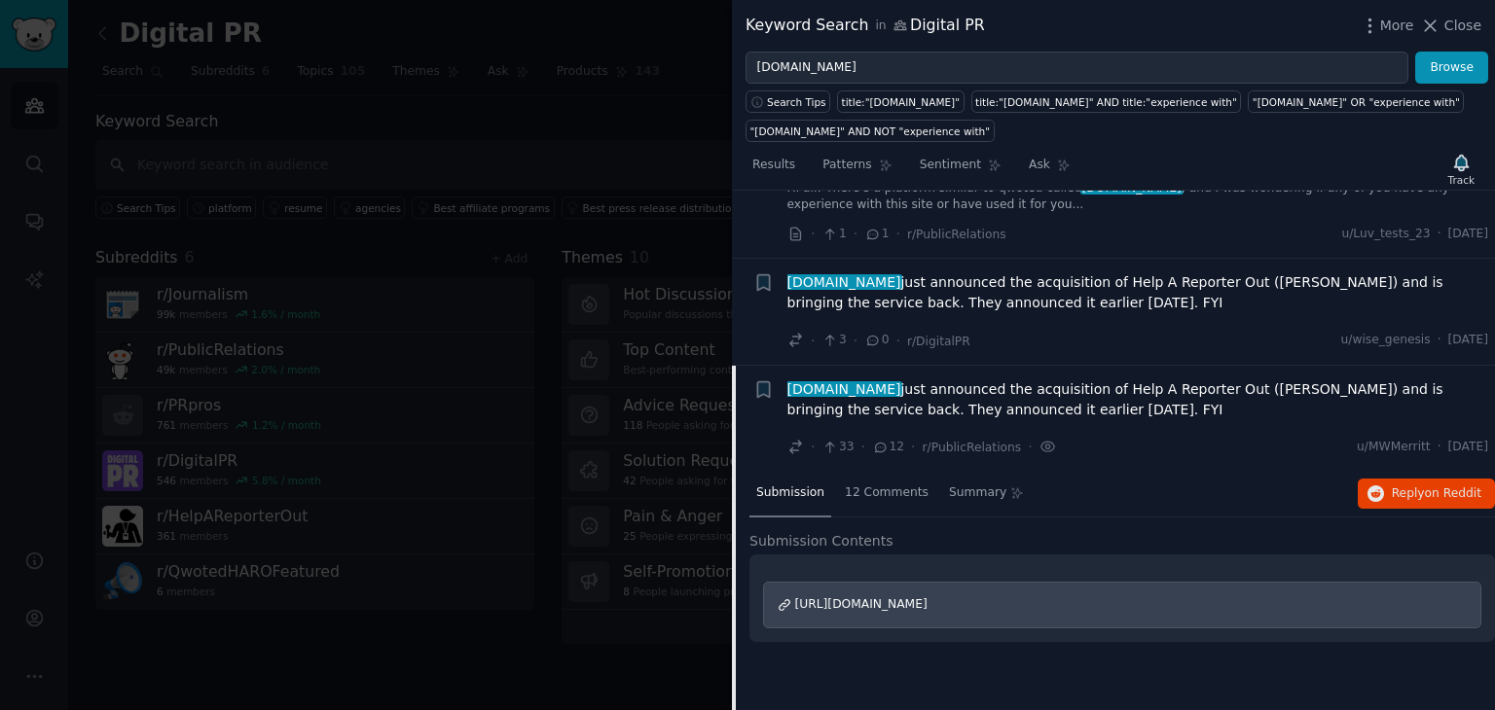
scroll to position [134, 0]
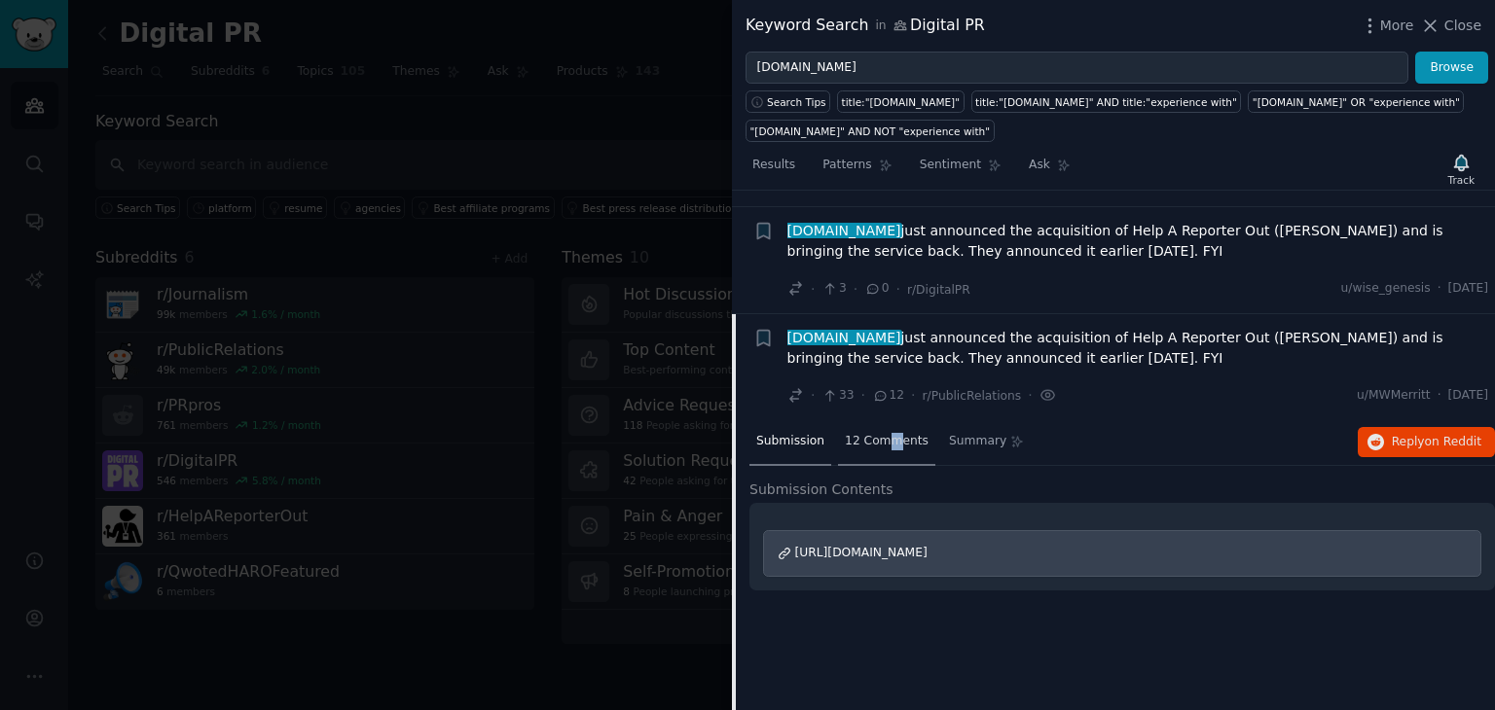
click at [883, 449] on div "12 Comments" at bounding box center [886, 442] width 97 height 47
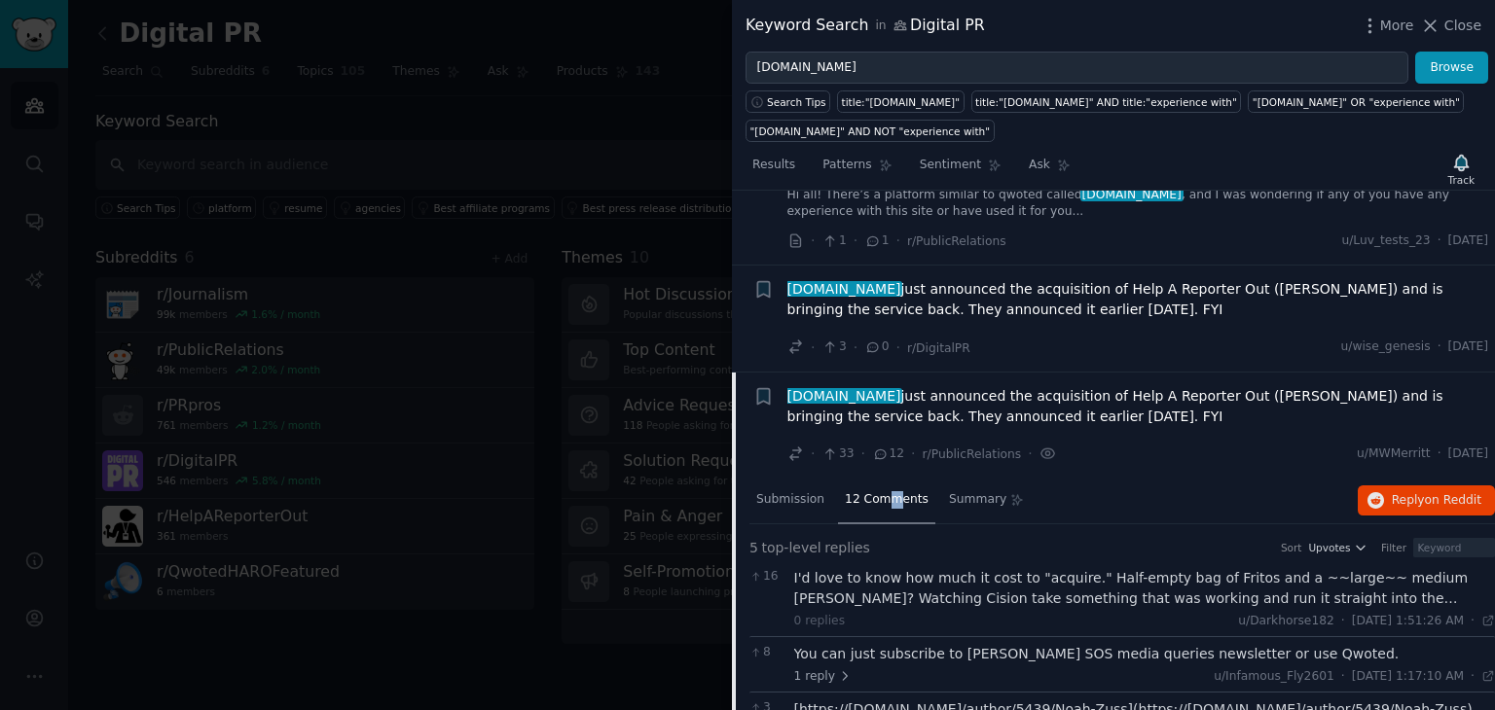
scroll to position [0, 0]
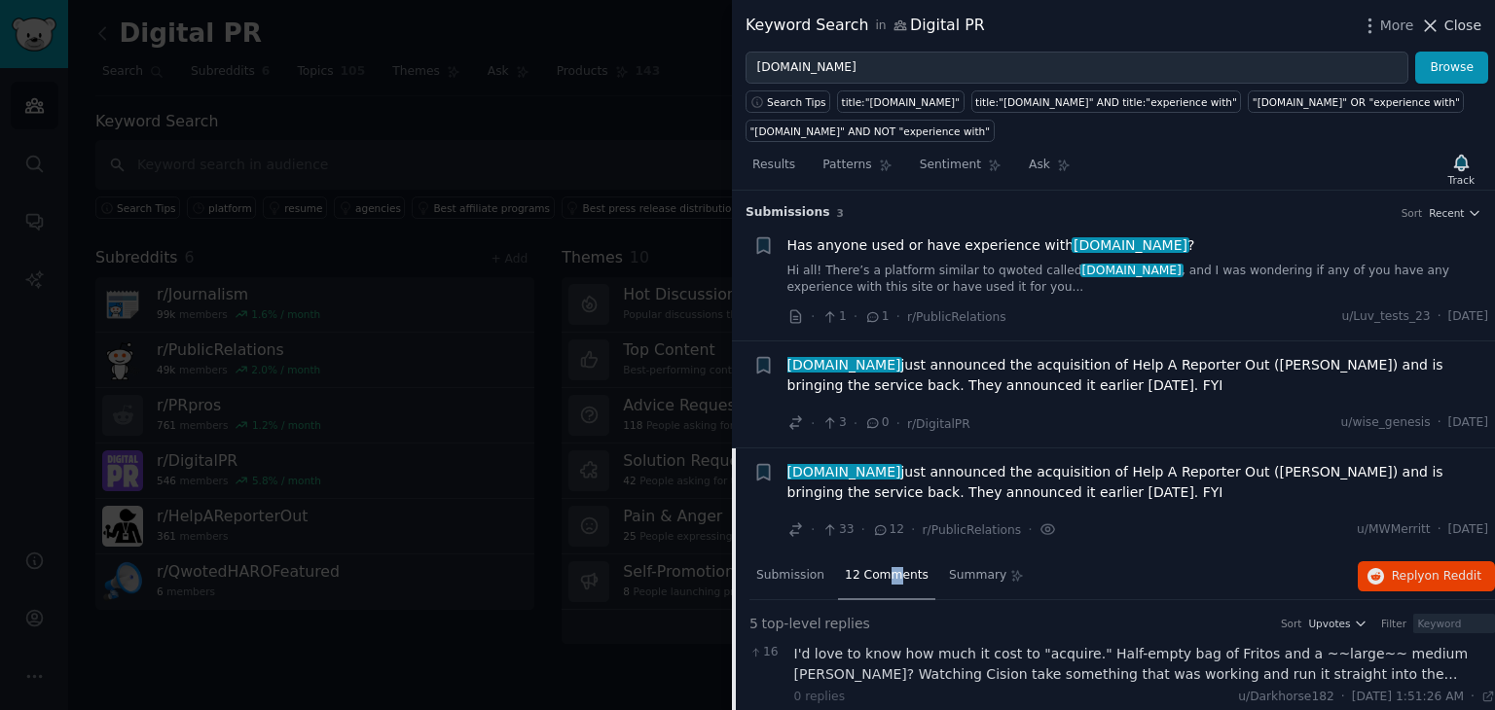
click at [1447, 23] on button "Close" at bounding box center [1450, 26] width 61 height 20
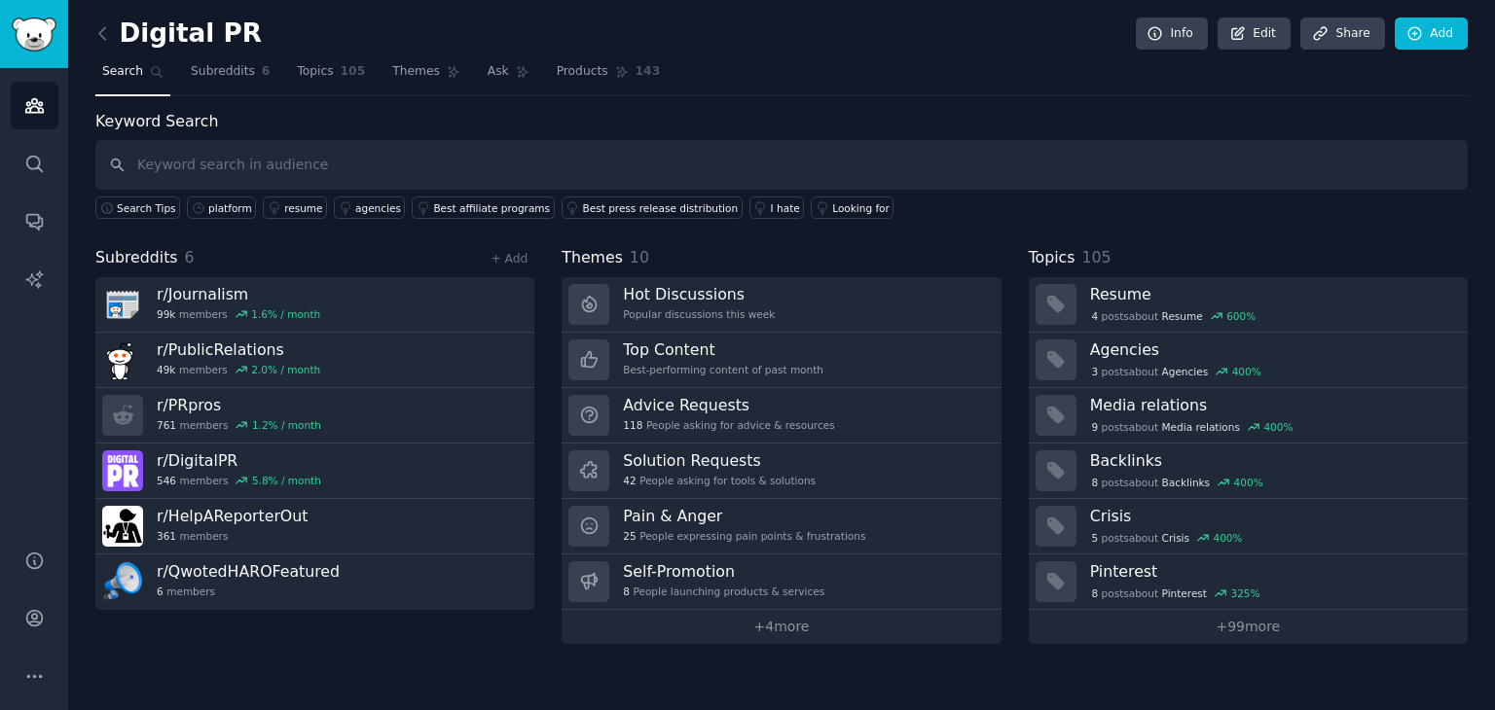
click at [857, 113] on div "Keyword Search Search Tips platform resume agencies Best affiliate programs Bes…" at bounding box center [781, 165] width 1372 height 110
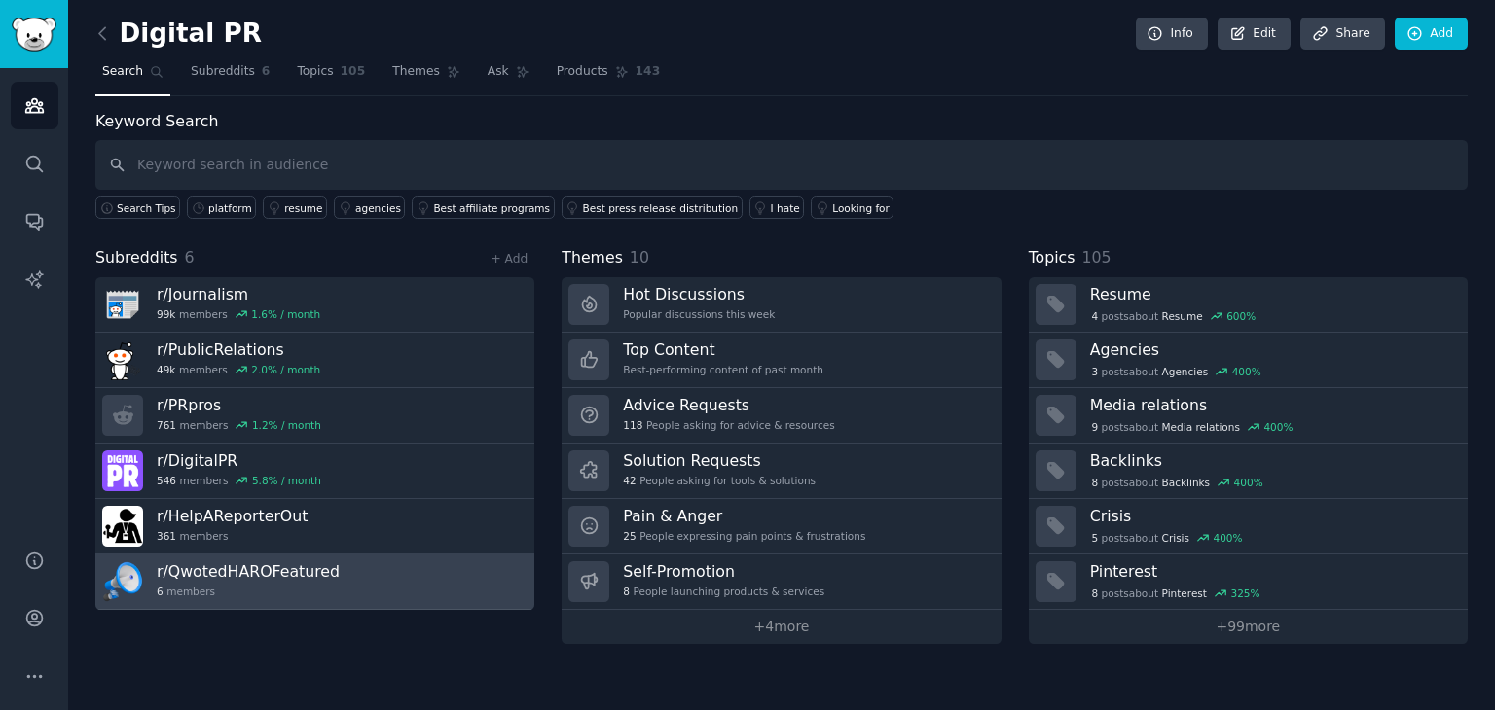
click at [321, 585] on div "6 members" at bounding box center [248, 592] width 183 height 14
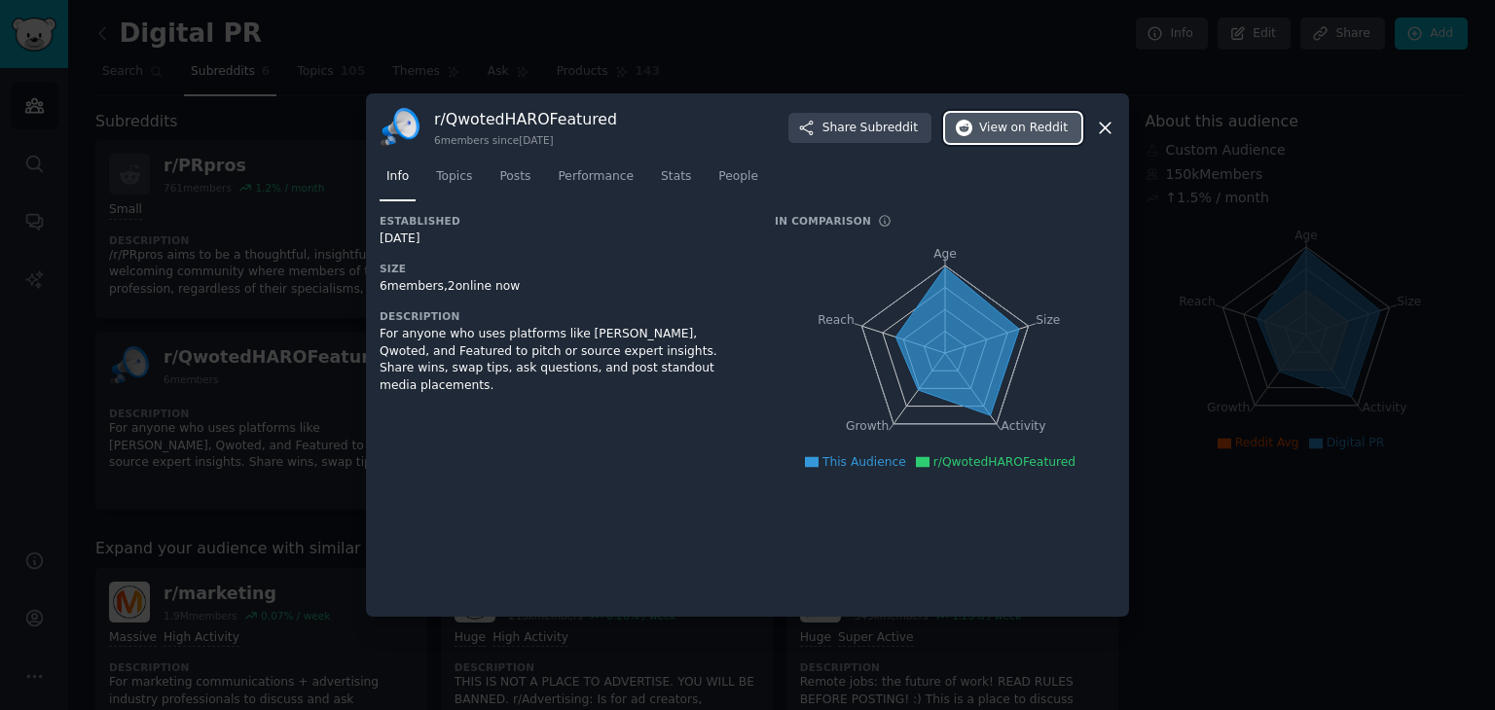
click at [1010, 123] on span "View on Reddit" at bounding box center [1023, 129] width 89 height 18
click at [1102, 126] on icon at bounding box center [1105, 128] width 11 height 11
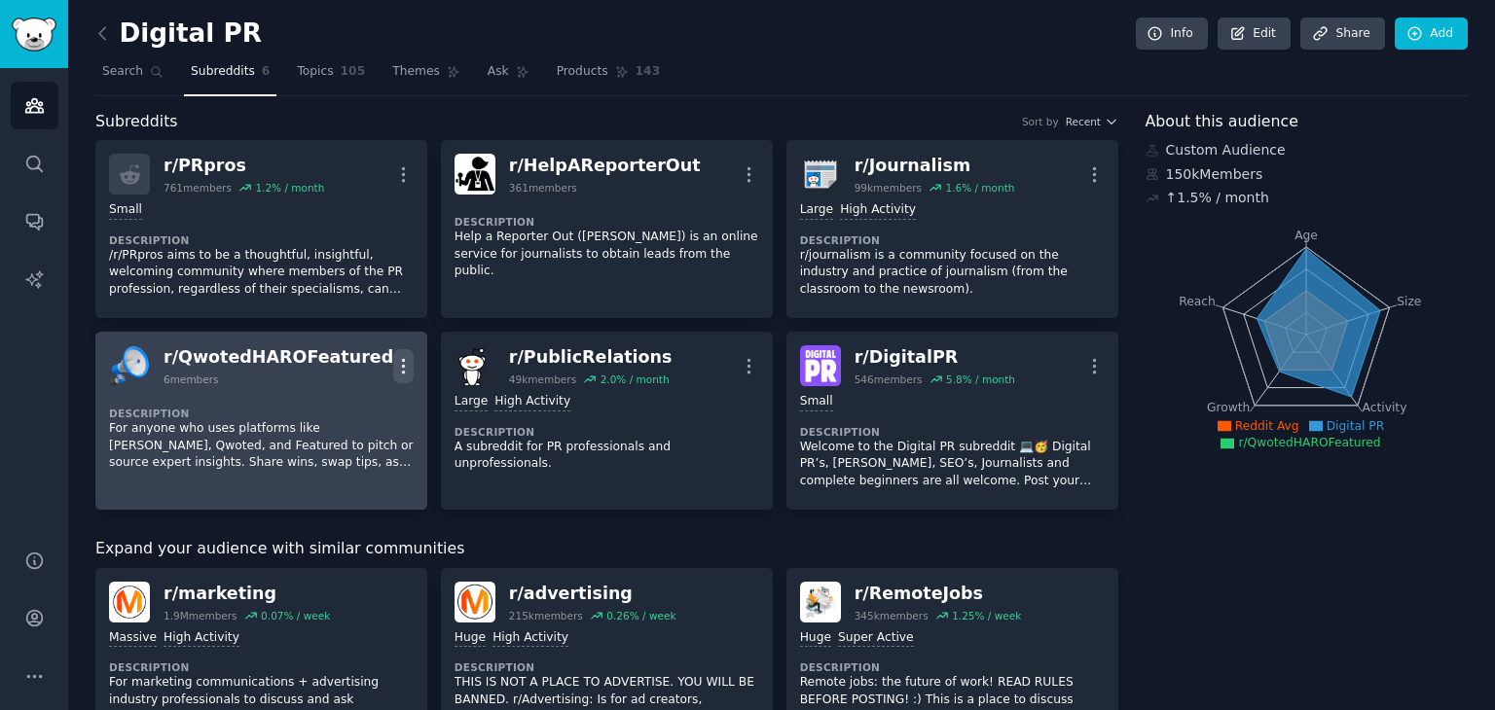
click at [393, 363] on icon "button" at bounding box center [403, 366] width 20 height 20
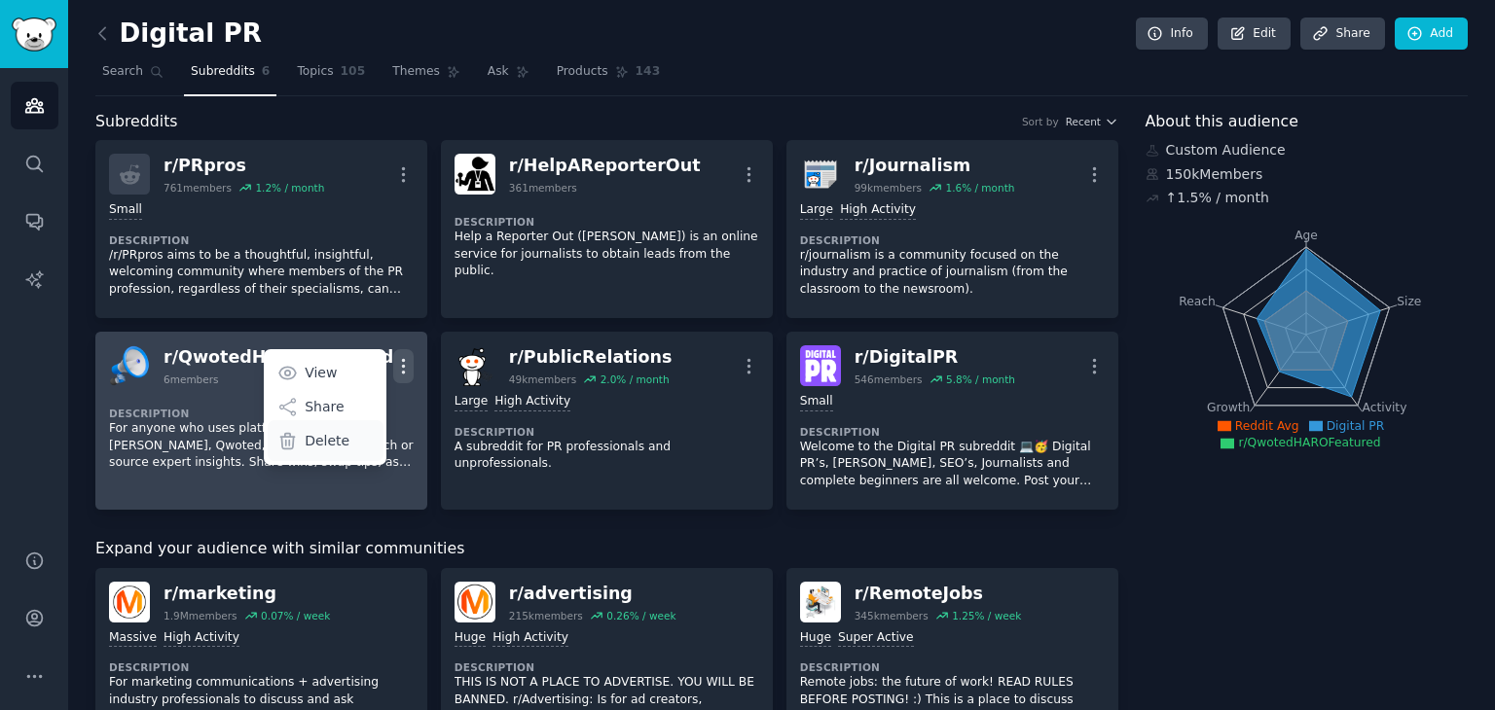
click at [343, 440] on div "Delete" at bounding box center [326, 440] width 116 height 41
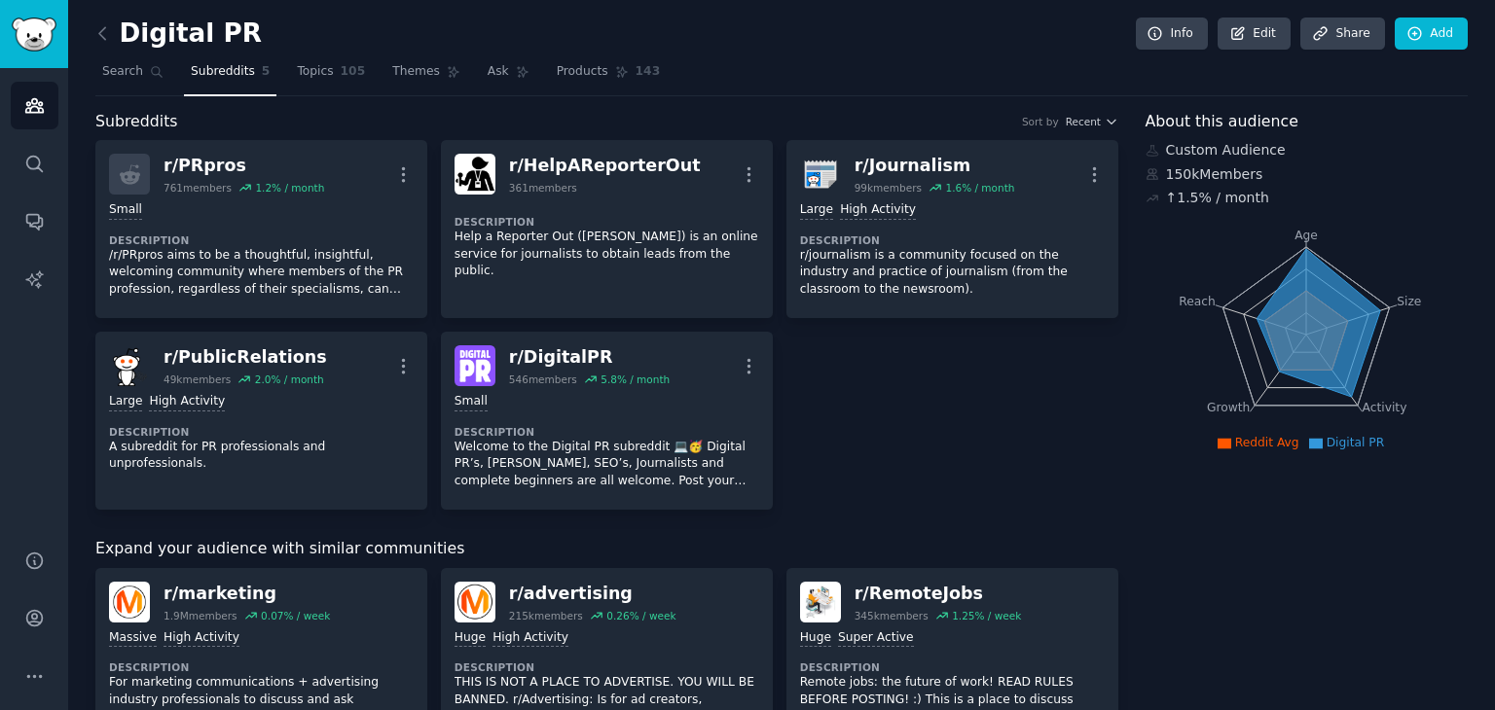
click at [859, 434] on div "r/ PRpros 761 members 1.2 % / month More Small Description /r/PRpros aims to be…" at bounding box center [606, 325] width 1023 height 370
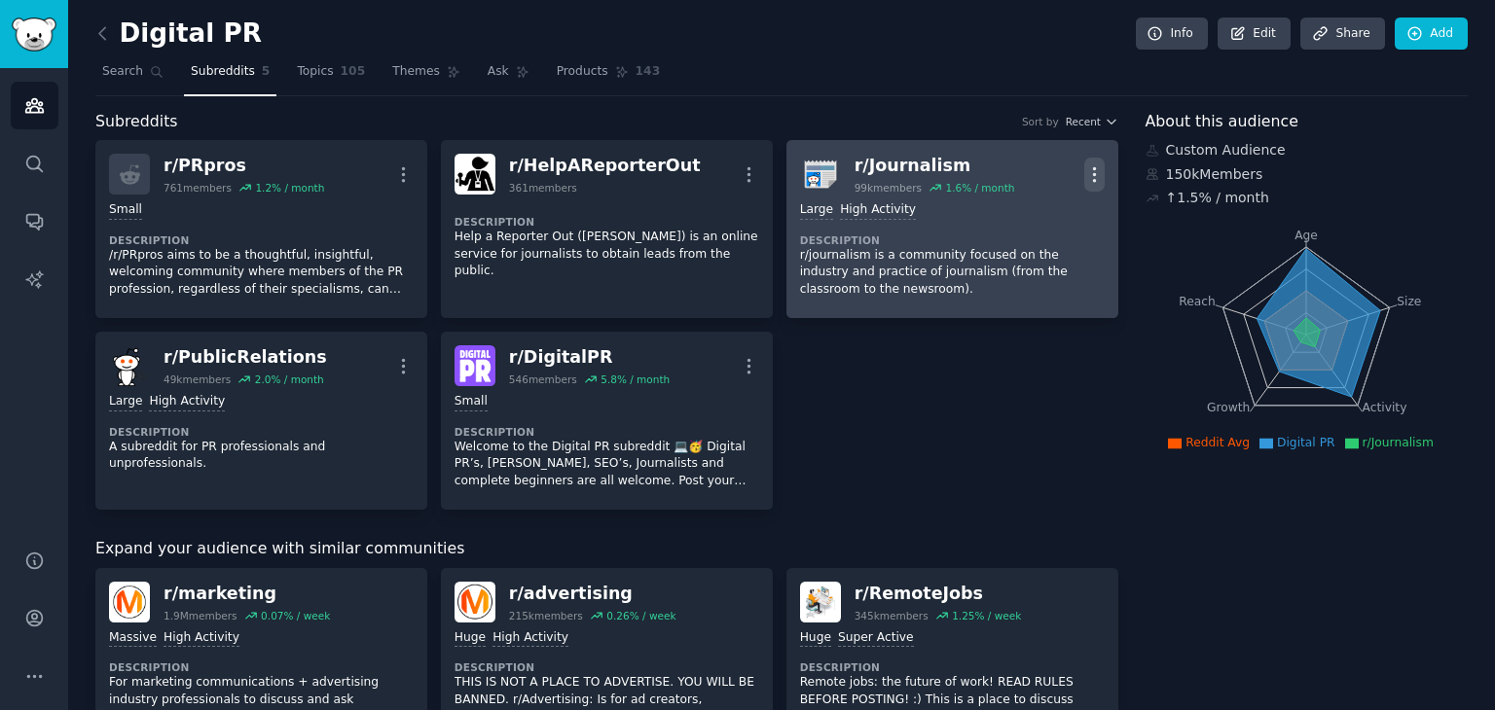
click at [1091, 170] on icon "button" at bounding box center [1094, 174] width 20 height 20
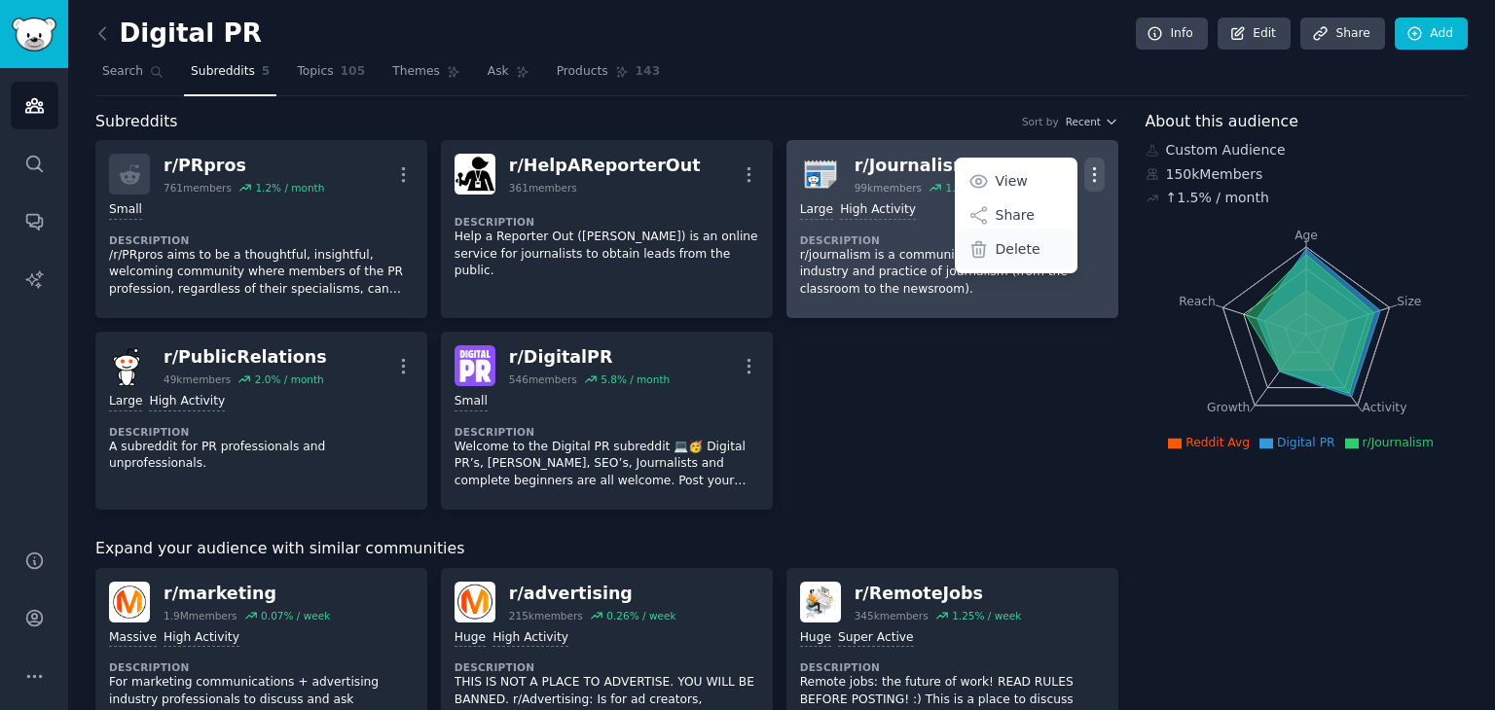
click at [1024, 246] on p "Delete" at bounding box center [1017, 249] width 45 height 20
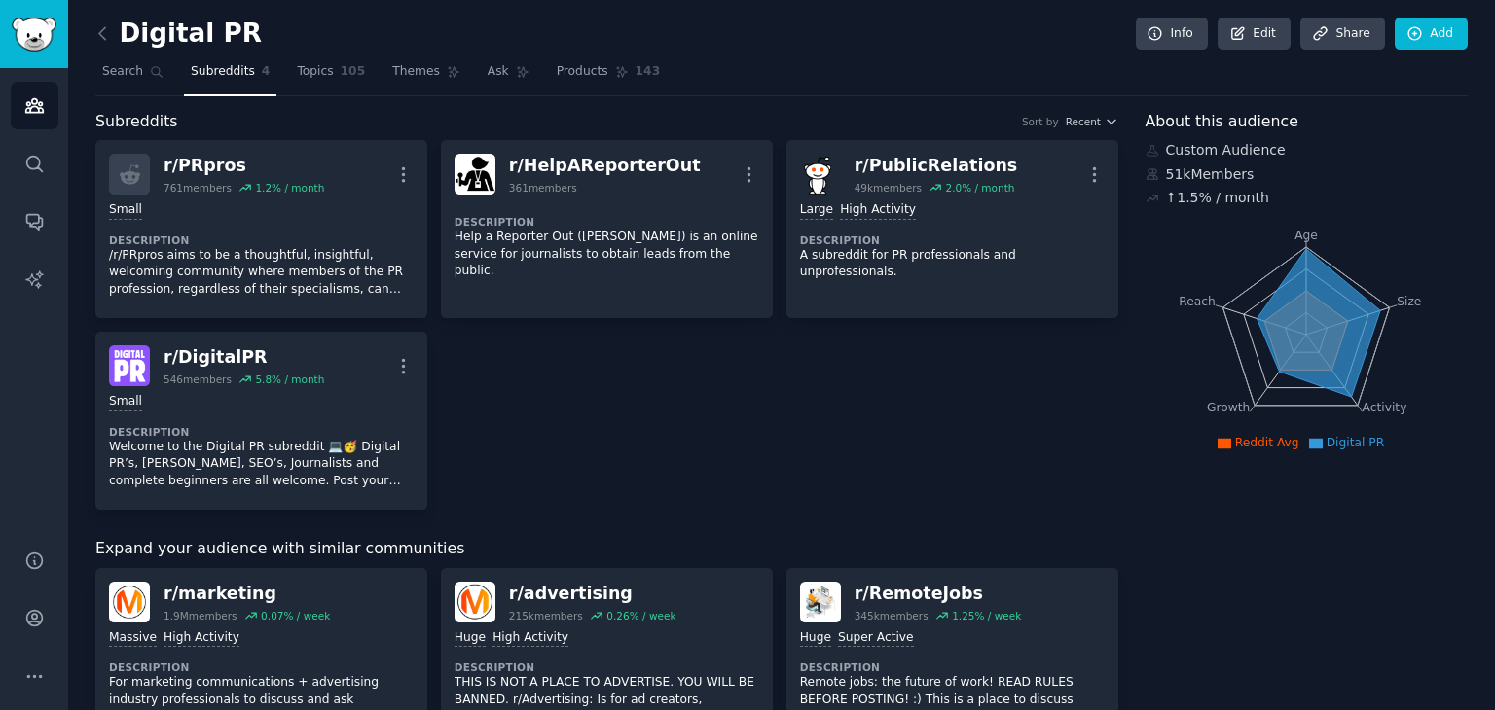
click at [917, 379] on div "r/ PRpros 761 members 1.2 % / month More Small Description /r/PRpros aims to be…" at bounding box center [606, 325] width 1023 height 370
click at [1253, 439] on span "Reddit Avg" at bounding box center [1267, 443] width 64 height 14
click at [314, 71] on span "Topics" at bounding box center [315, 72] width 36 height 18
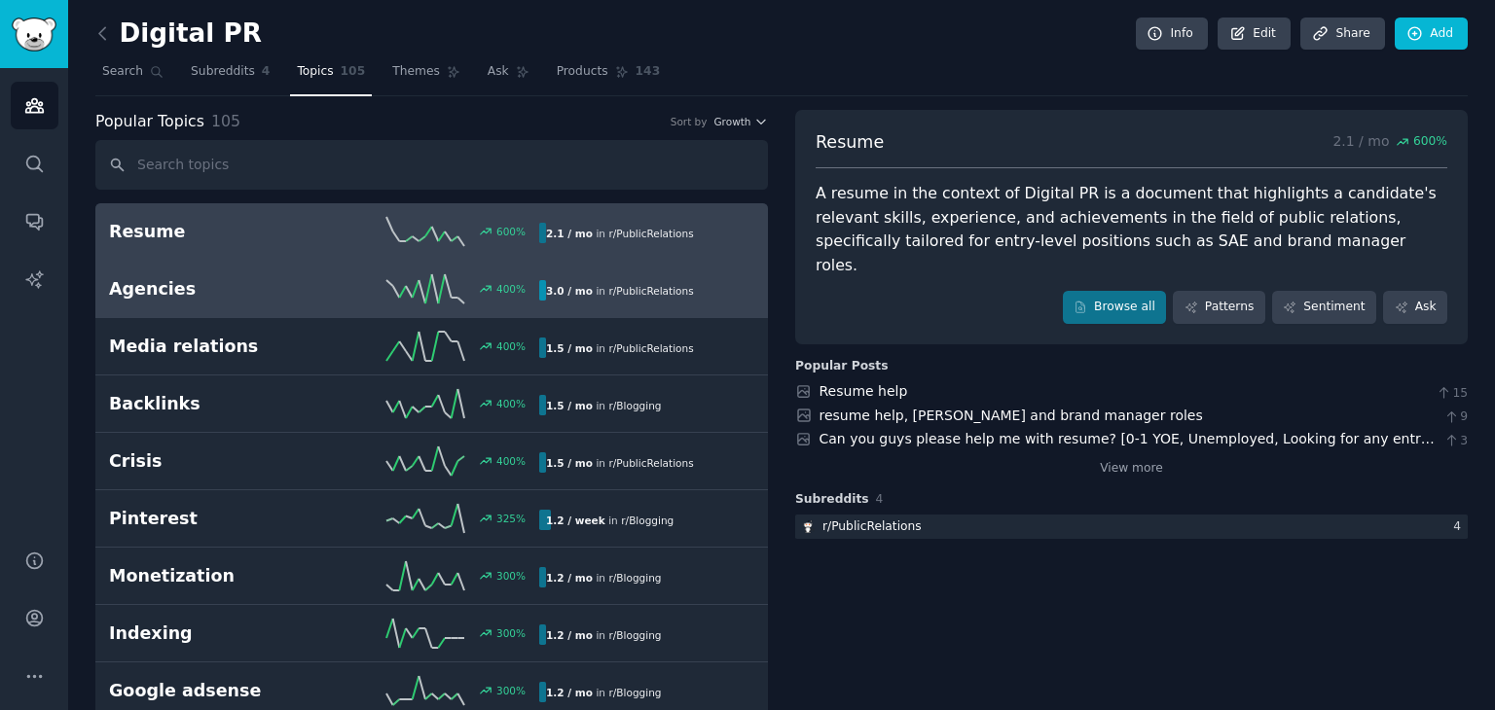
click at [287, 295] on h2 "Agencies" at bounding box center [216, 289] width 215 height 24
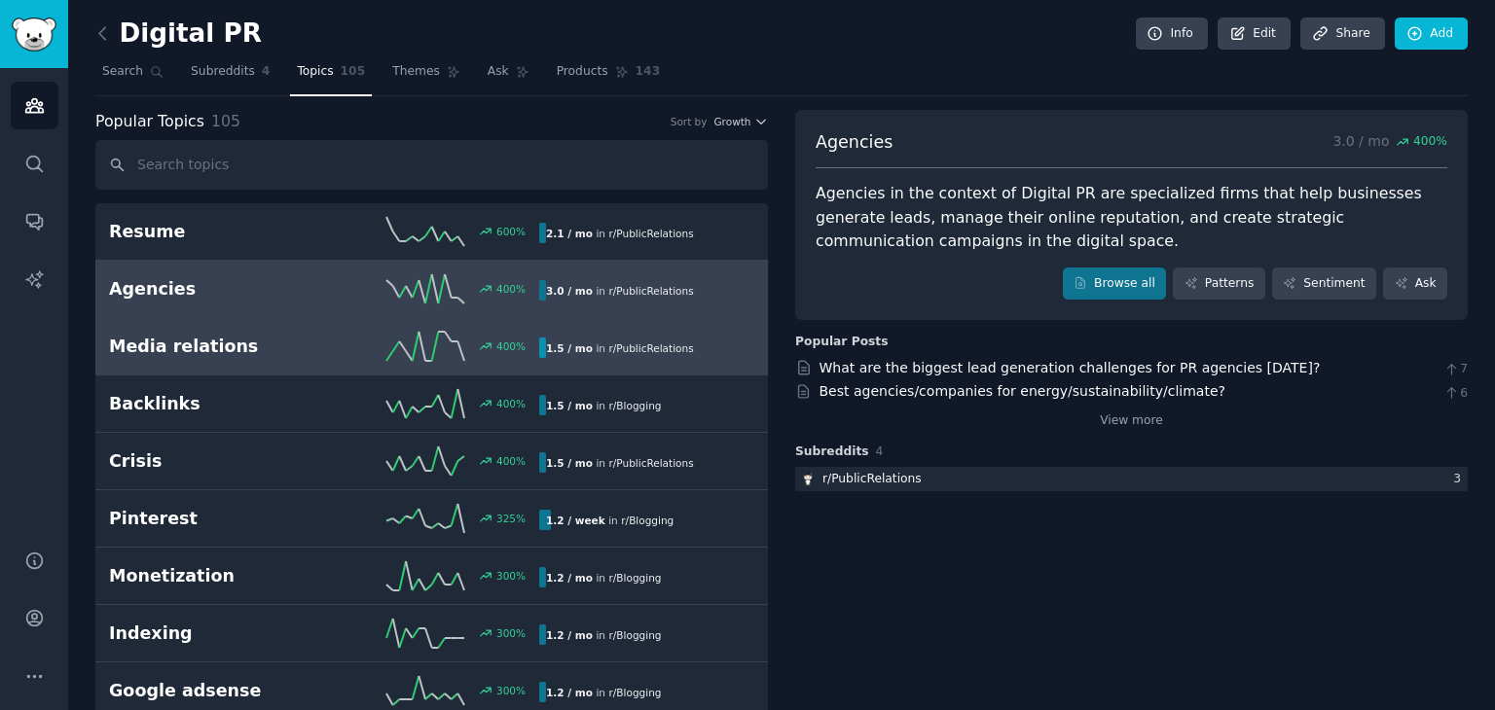
click at [233, 341] on h2 "Media relations" at bounding box center [216, 347] width 215 height 24
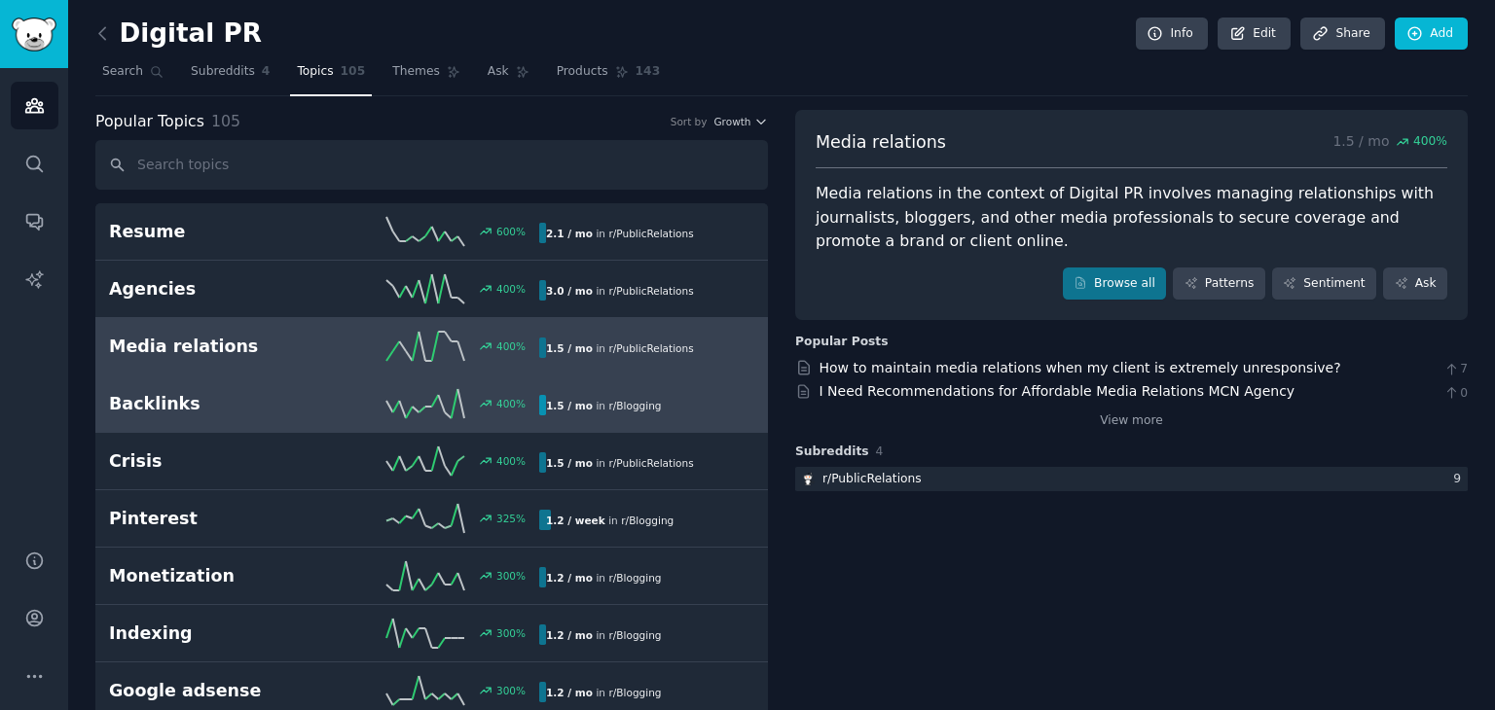
click at [252, 410] on h2 "Backlinks" at bounding box center [216, 404] width 215 height 24
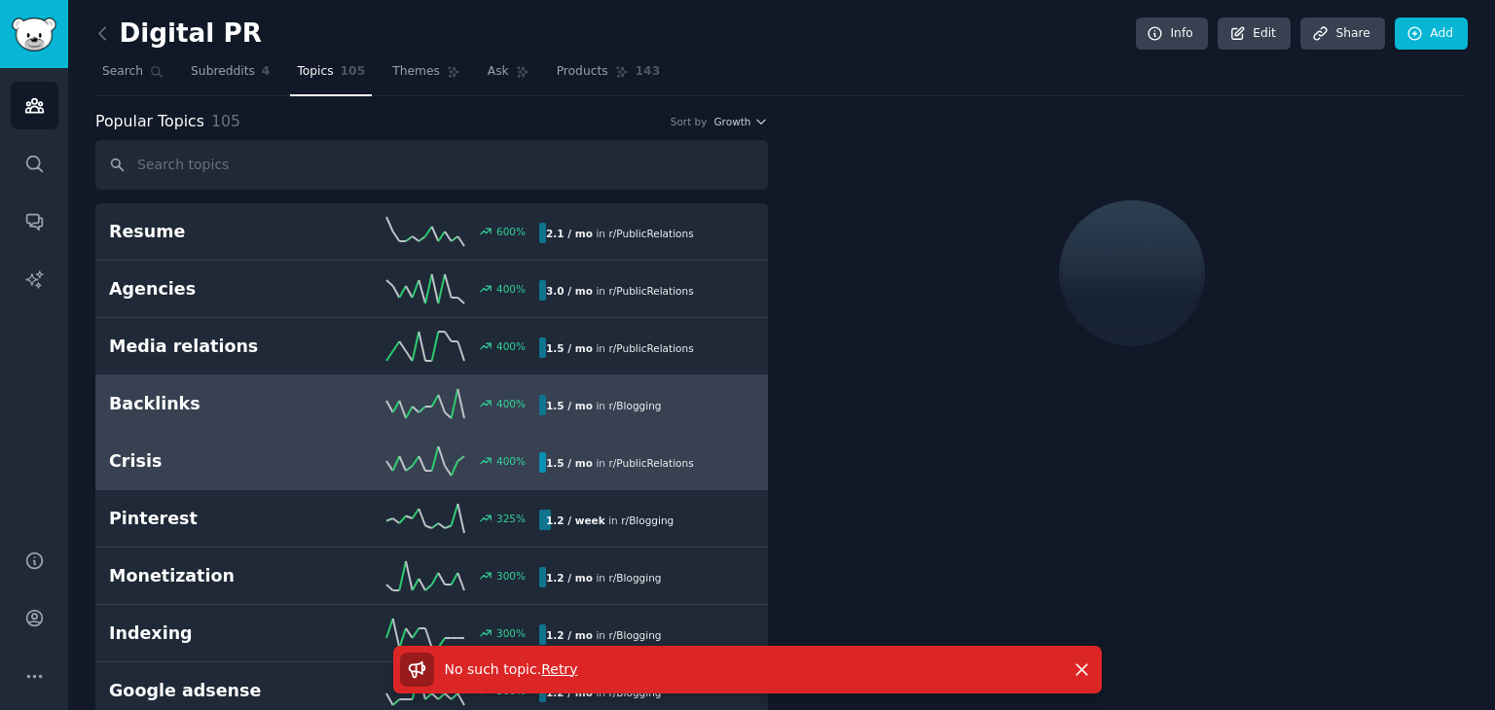
click at [298, 447] on div "Crisis 400 % 1.5 / mo in r/ PublicRelations" at bounding box center [431, 461] width 645 height 29
